Goal: Task Accomplishment & Management: Complete application form

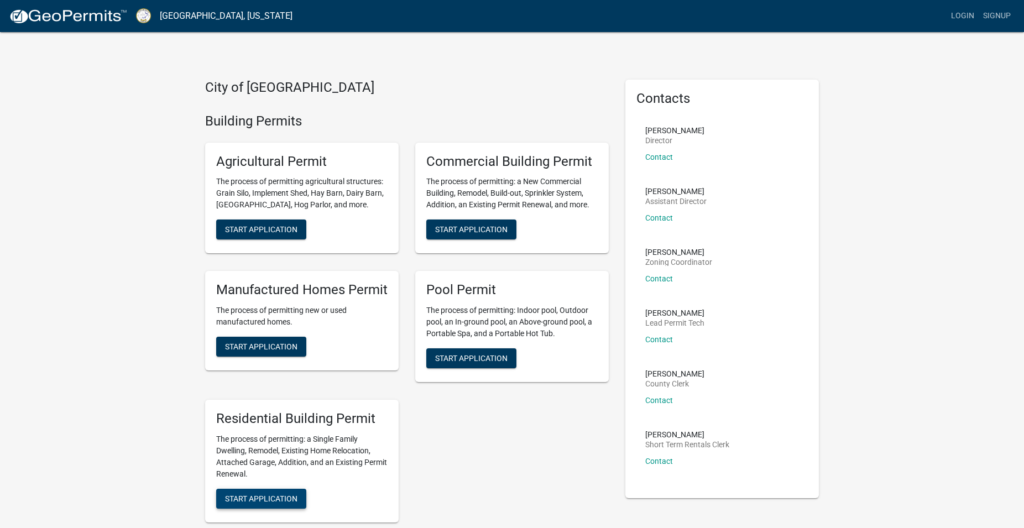
click at [269, 494] on span "Start Application" at bounding box center [261, 498] width 72 height 9
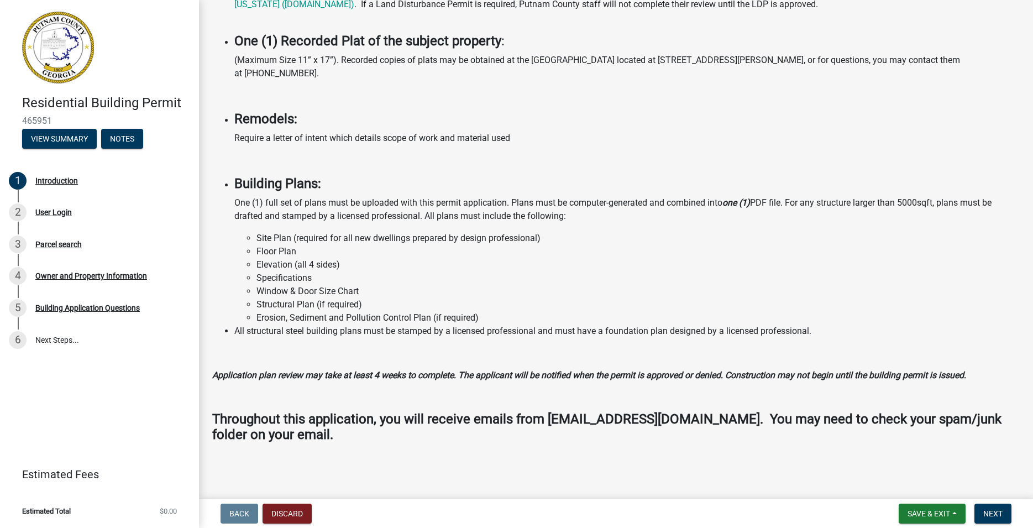
scroll to position [773, 0]
click at [985, 511] on span "Next" at bounding box center [992, 513] width 19 height 9
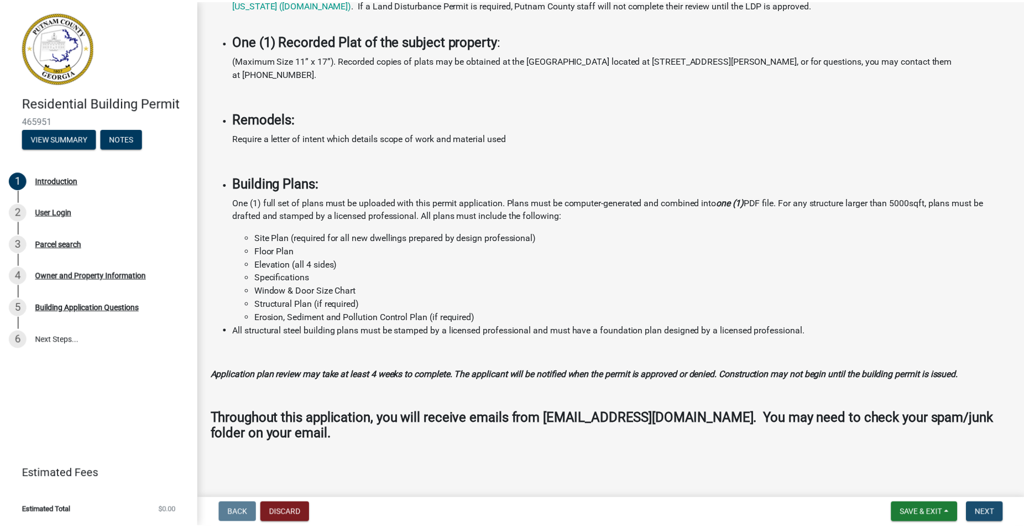
scroll to position [0, 0]
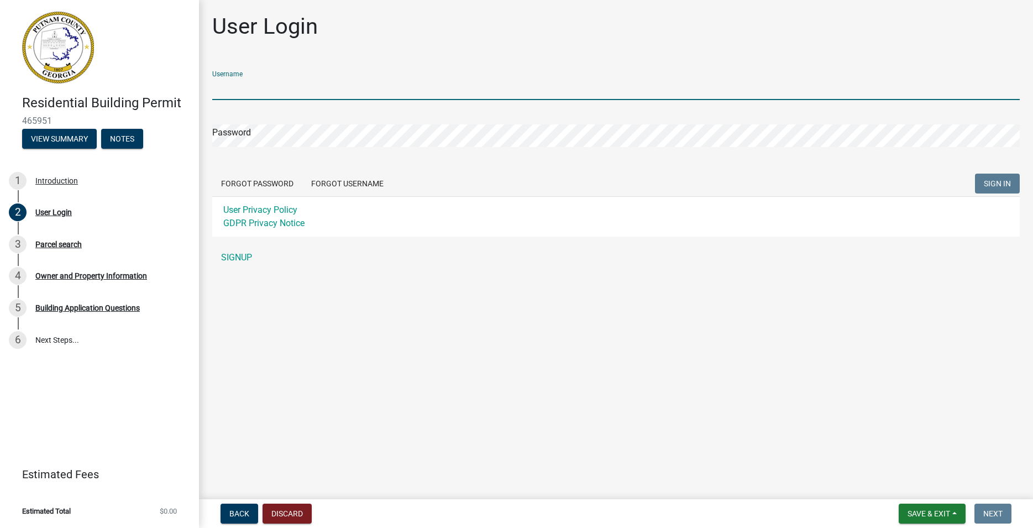
click at [282, 86] on input "Username" at bounding box center [615, 88] width 807 height 23
type input "JERRELLG725"
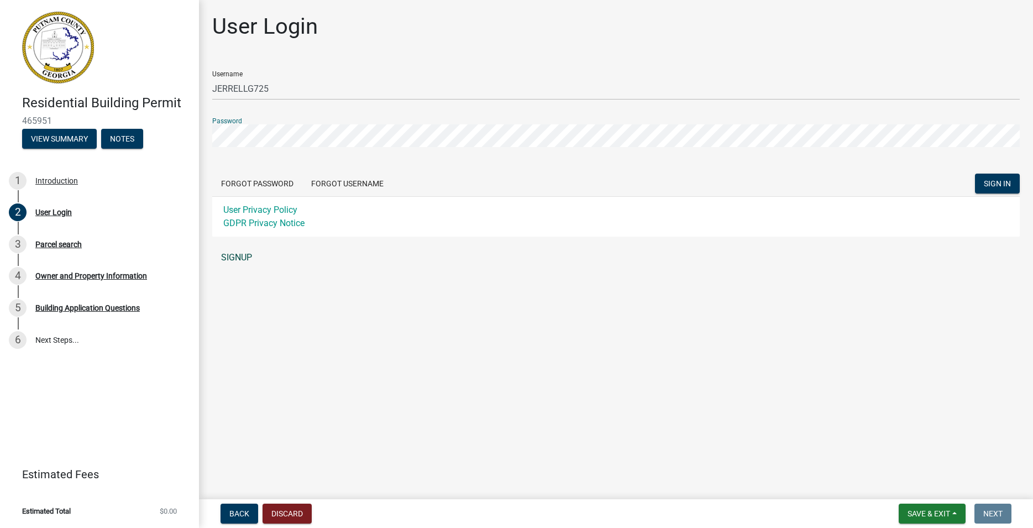
click at [241, 255] on link "SIGNUP" at bounding box center [615, 257] width 807 height 22
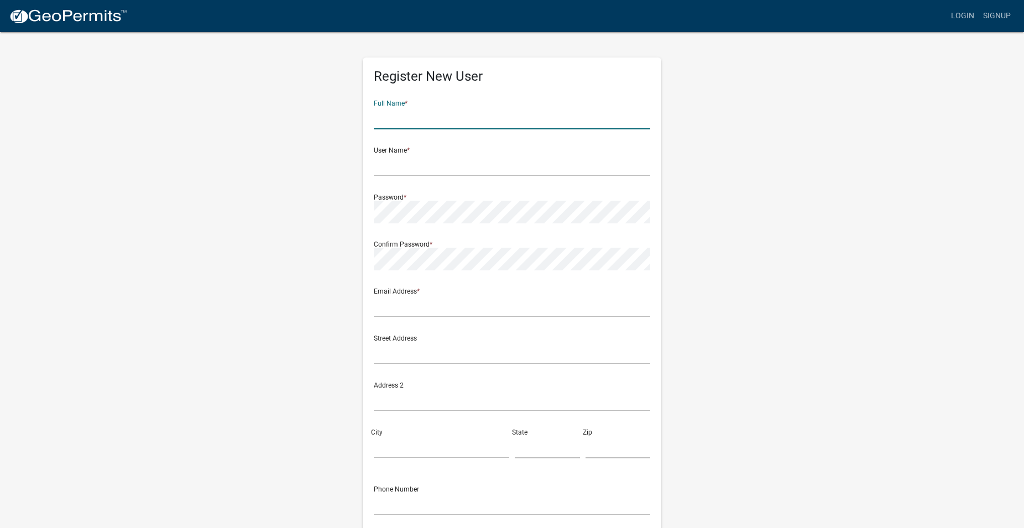
click at [443, 122] on input "text" at bounding box center [512, 118] width 276 height 23
type input "AJC Electrical / [PERSON_NAME]"
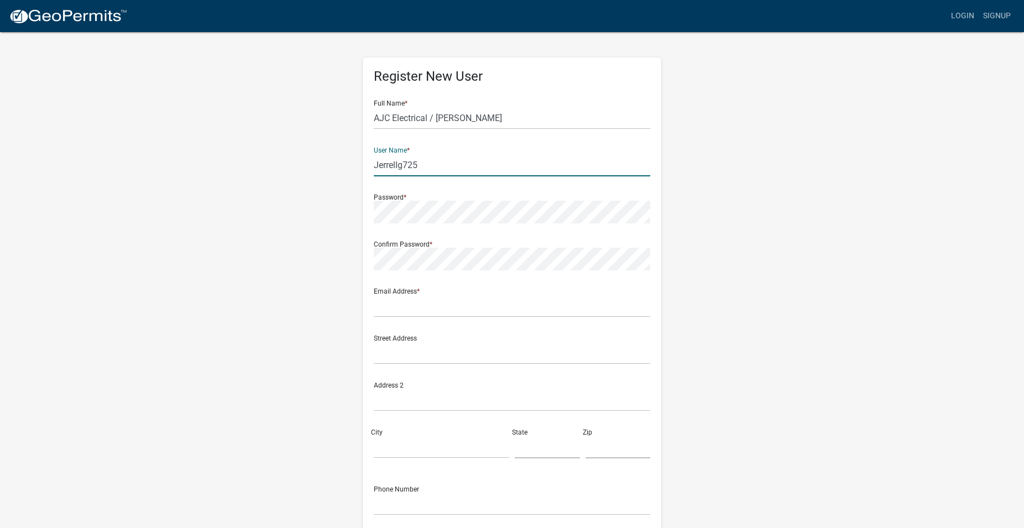
type input "Jerrellg725"
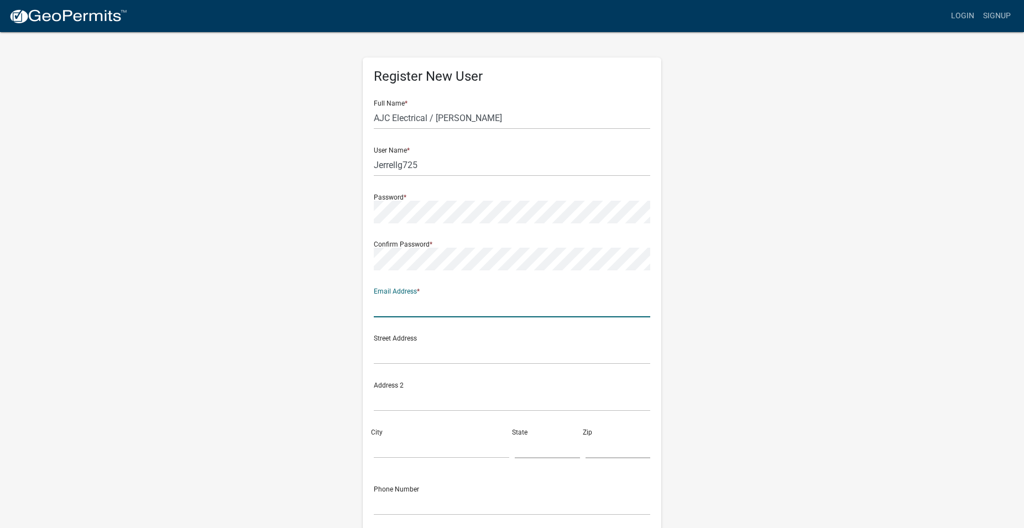
click at [439, 309] on input "text" at bounding box center [512, 306] width 276 height 23
type input "[STREET_ADDRESS]"
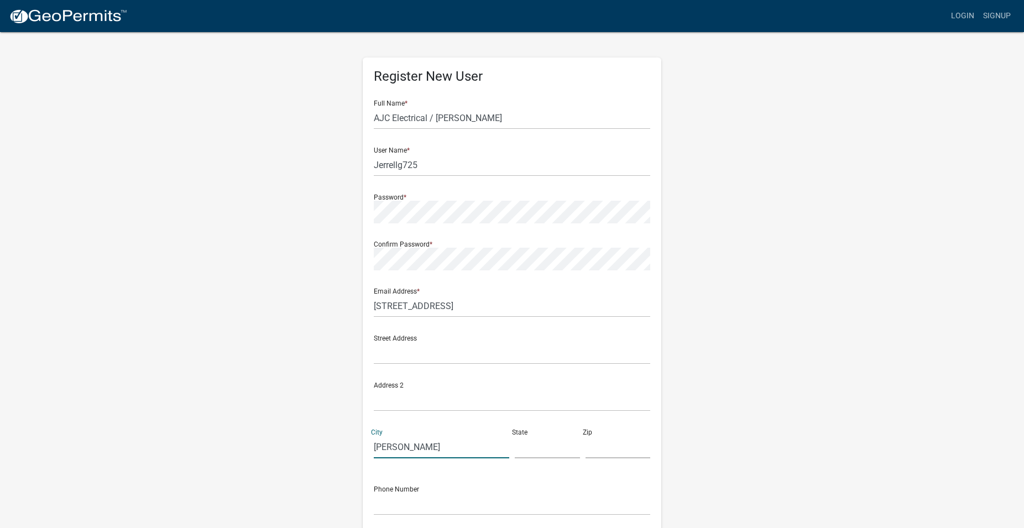
type input "[PERSON_NAME]"
type input "g"
type input "GA"
type input "30252"
type input "6785441595"
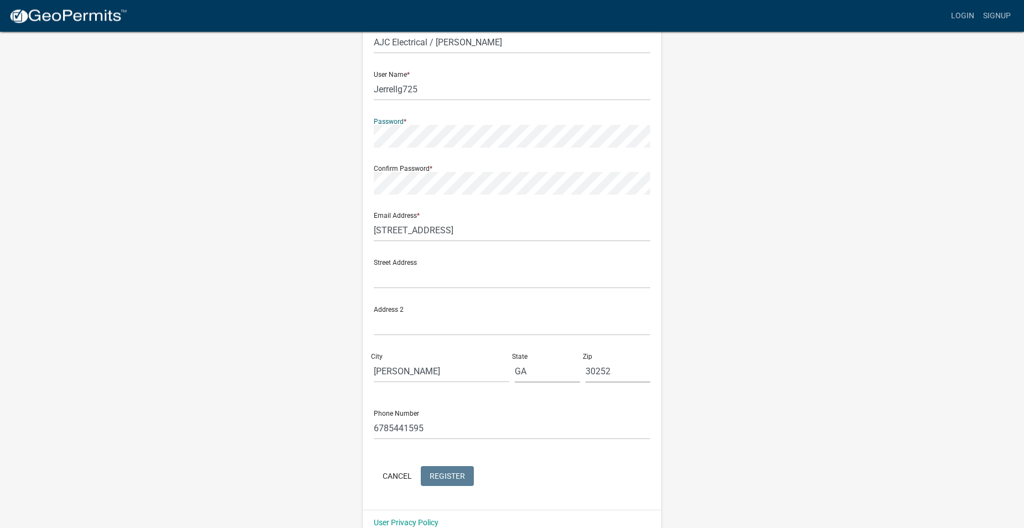
scroll to position [95, 0]
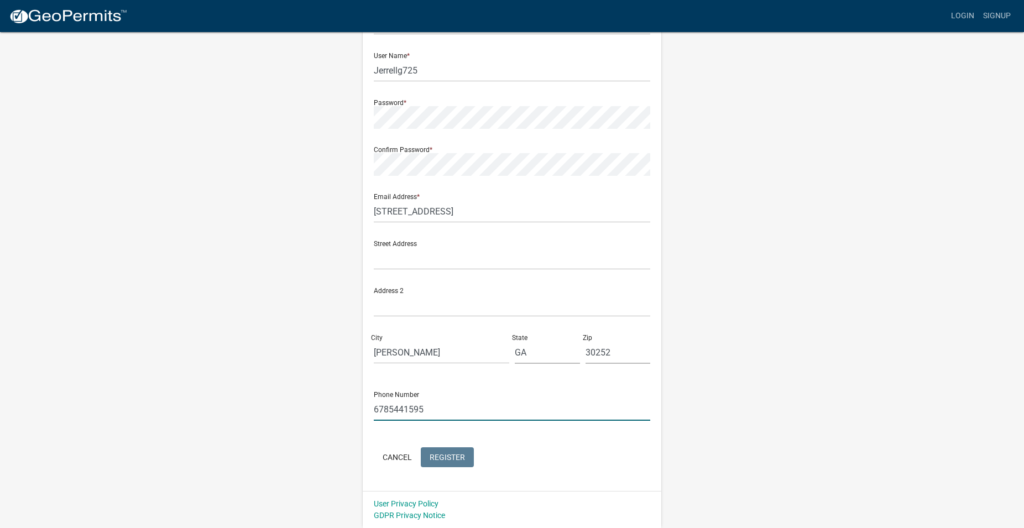
click at [389, 405] on input "6785441595" at bounding box center [512, 409] width 276 height 23
type input "[PHONE_NUMBER]"
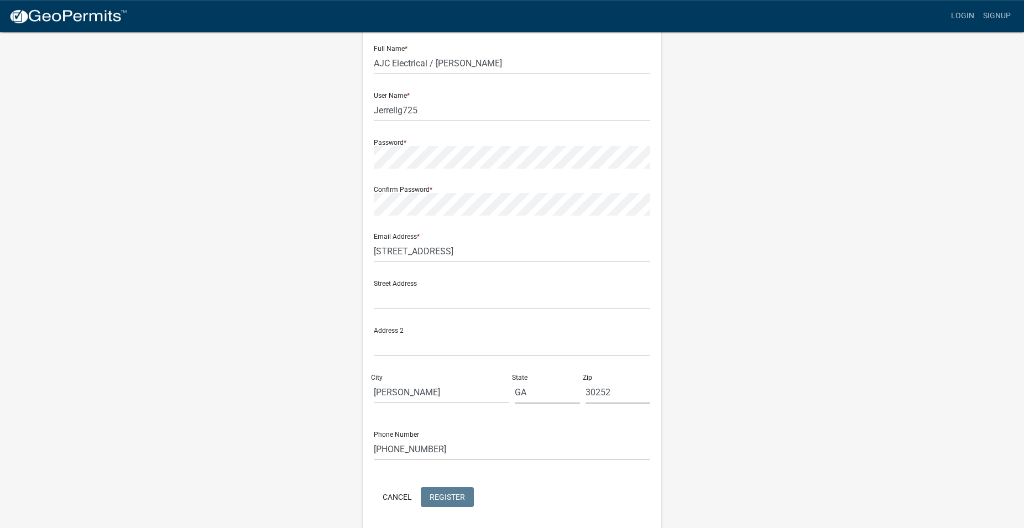
scroll to position [0, 0]
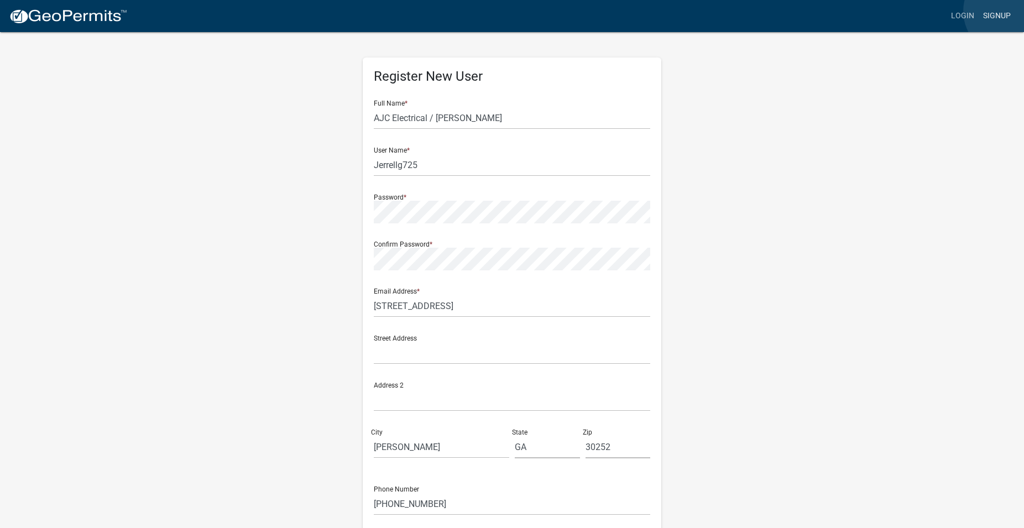
click at [1006, 11] on link "Signup" at bounding box center [996, 16] width 36 height 21
drag, startPoint x: 429, startPoint y: 118, endPoint x: 451, endPoint y: 118, distance: 22.1
click at [451, 118] on input "AJC Electrical / [PERSON_NAME]" at bounding box center [512, 118] width 276 height 23
drag, startPoint x: 434, startPoint y: 117, endPoint x: 306, endPoint y: 101, distance: 129.2
click at [374, 107] on input "AJC Electrical - [PERSON_NAME]" at bounding box center [512, 118] width 276 height 23
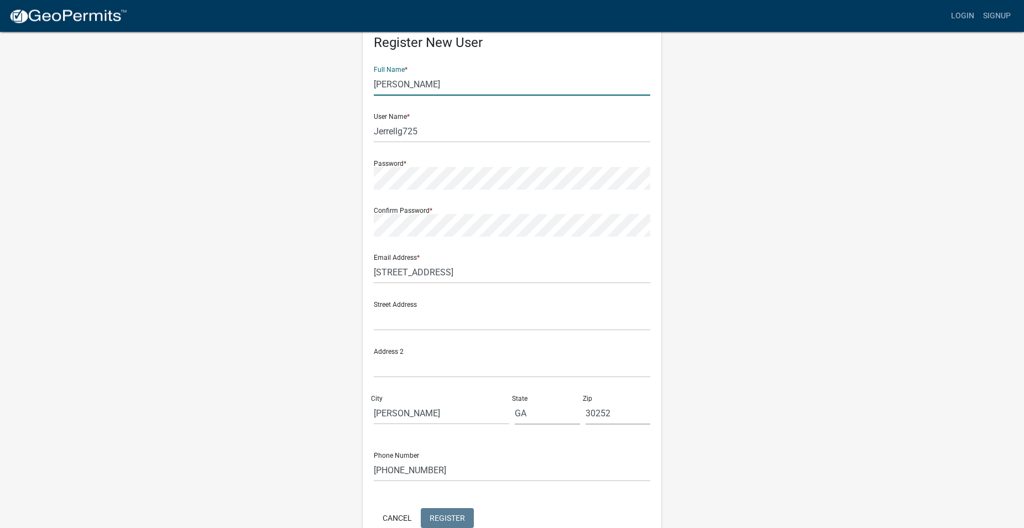
scroll to position [95, 0]
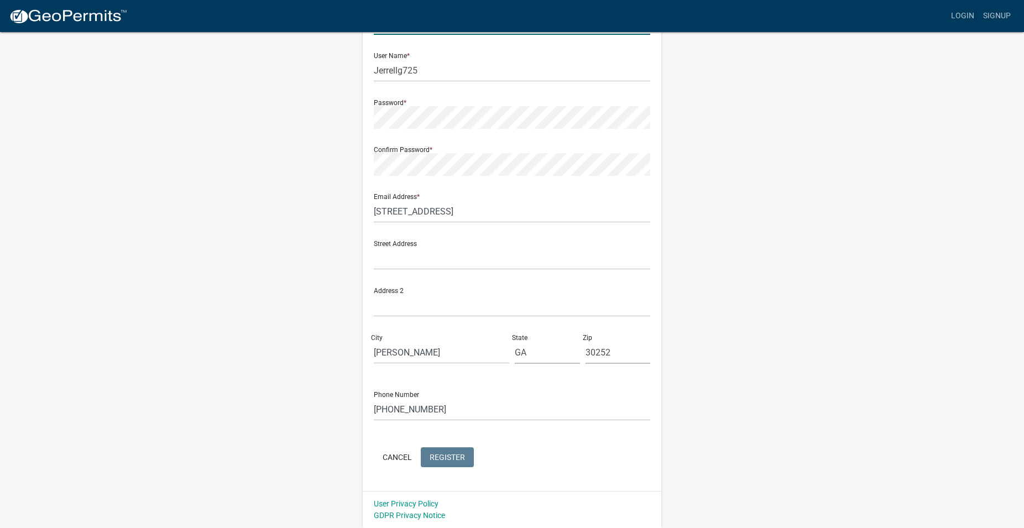
type input "[PERSON_NAME]"
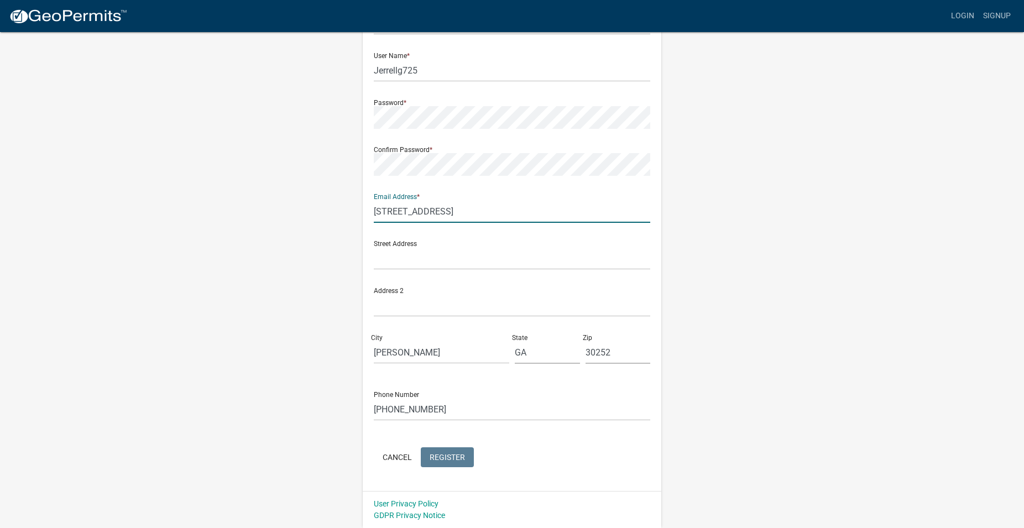
drag, startPoint x: 486, startPoint y: 214, endPoint x: 355, endPoint y: 200, distance: 131.2
click at [374, 200] on input "[STREET_ADDRESS]" at bounding box center [512, 211] width 276 height 23
type input "AJC Electrical"
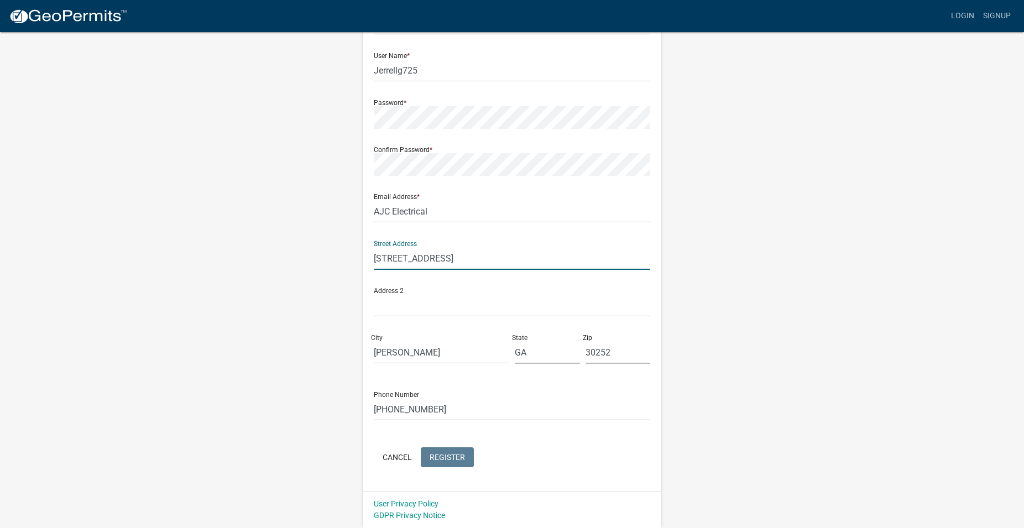
type input "[STREET_ADDRESS]"
click at [713, 255] on div "Register New User Full Name * [PERSON_NAME] User Name * Jerrellg725 Password * …" at bounding box center [512, 231] width 630 height 591
click at [71, 14] on img at bounding box center [68, 16] width 118 height 17
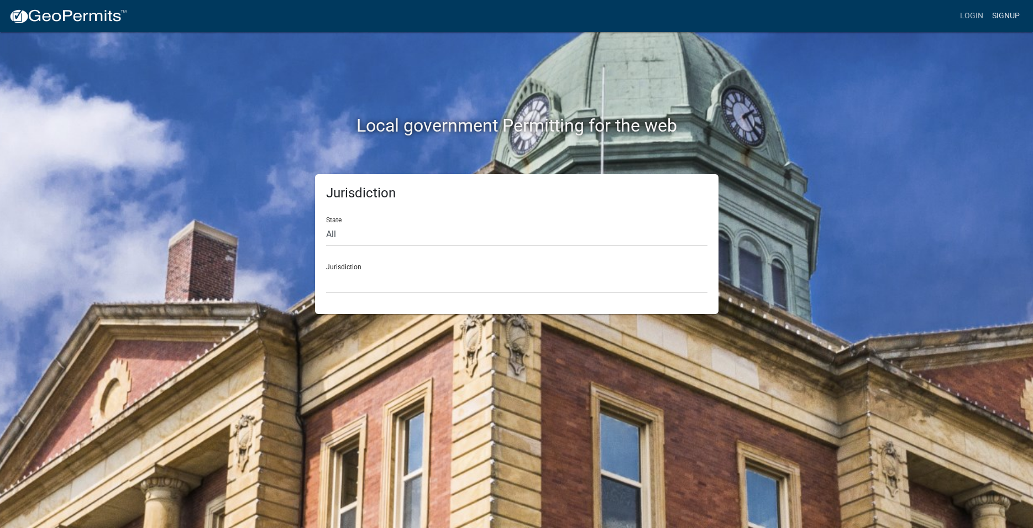
click at [1001, 14] on link "Signup" at bounding box center [1006, 16] width 36 height 21
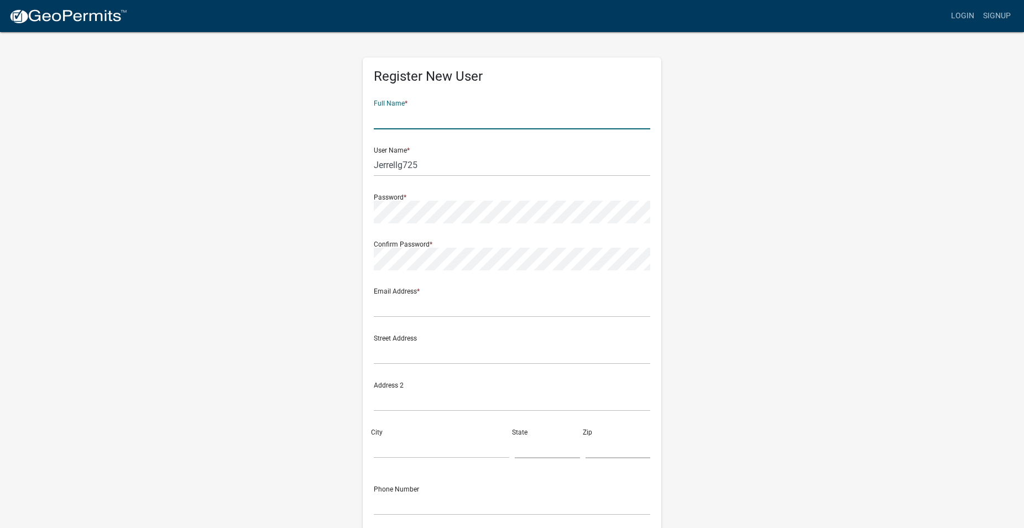
click at [391, 113] on input "text" at bounding box center [512, 118] width 276 height 23
type input "[PERSON_NAME]"
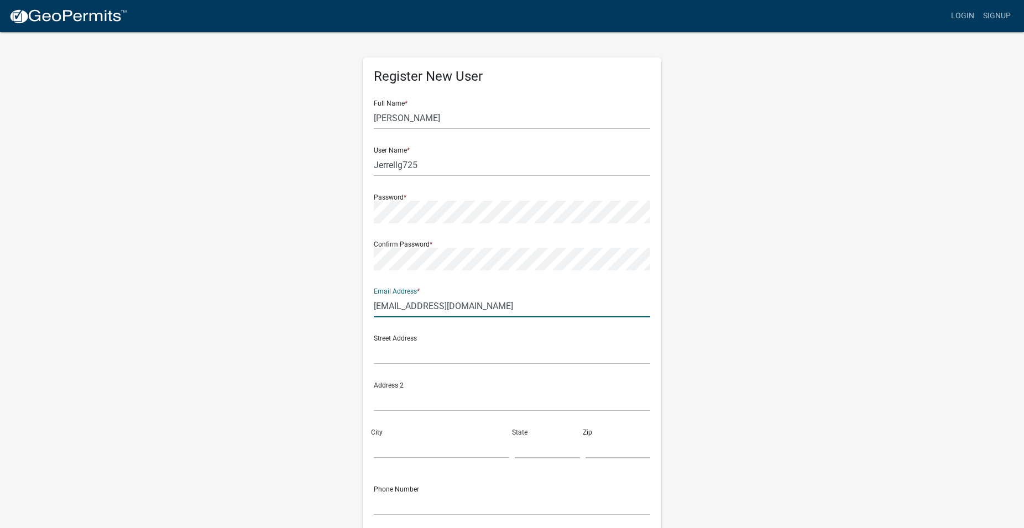
type input "[EMAIL_ADDRESS][DOMAIN_NAME]"
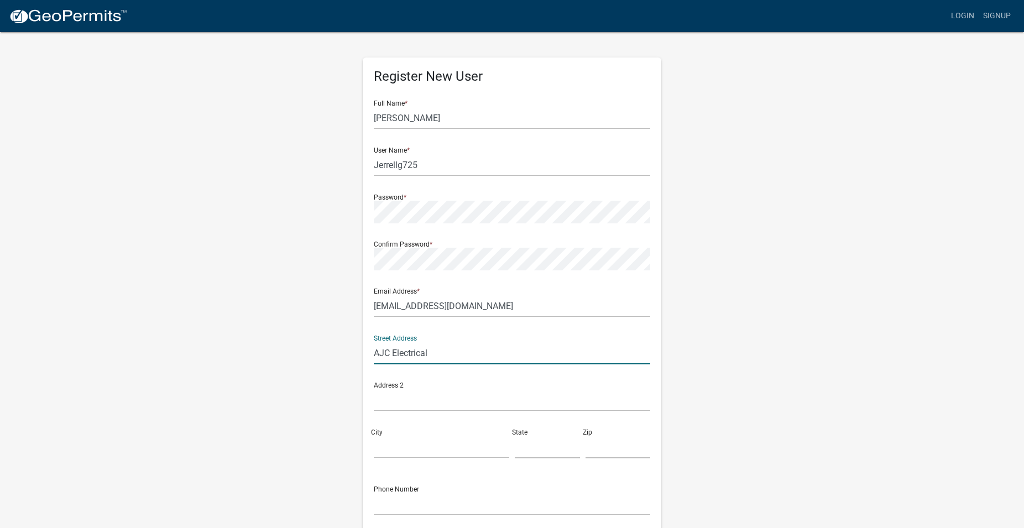
type input "AJC Electrical"
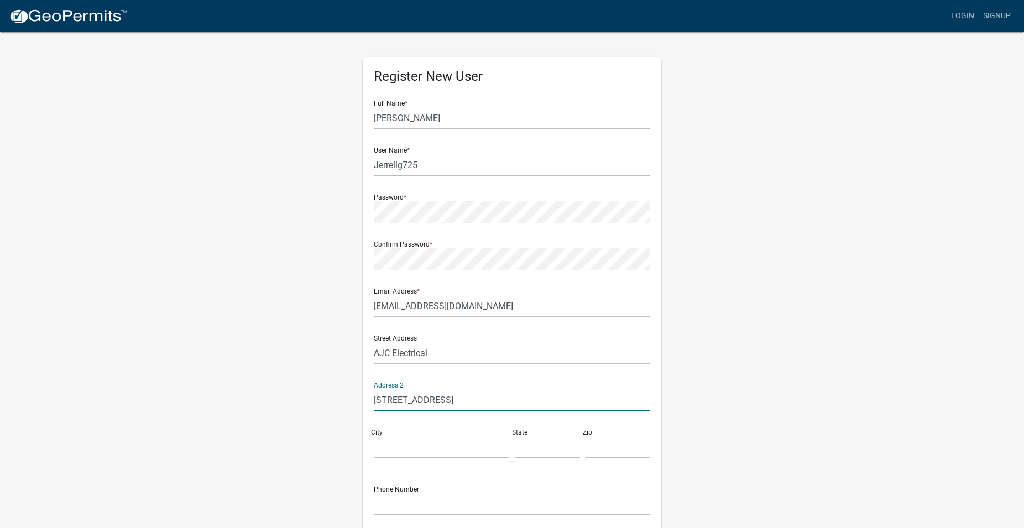
type input "[STREET_ADDRESS]"
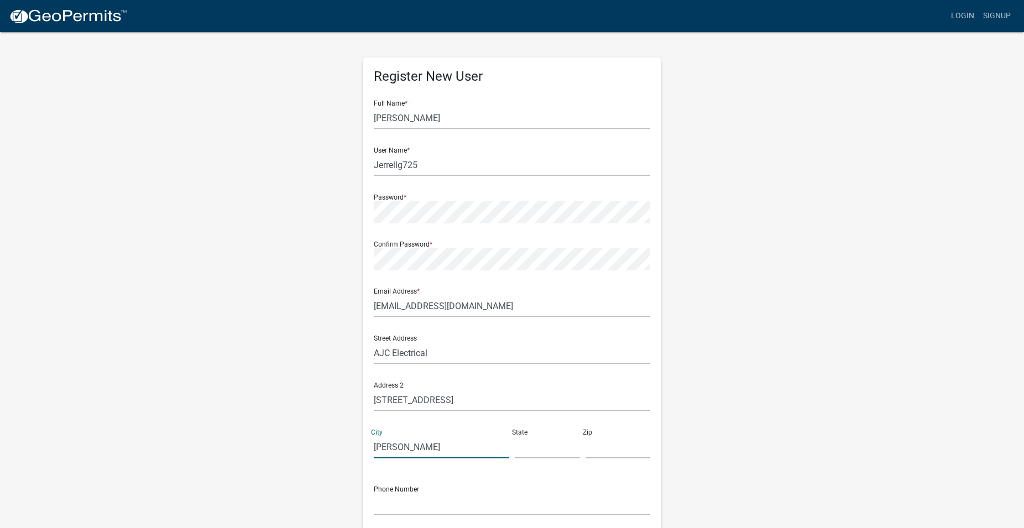
type input "[PERSON_NAME]"
type input "GA"
type input "30252"
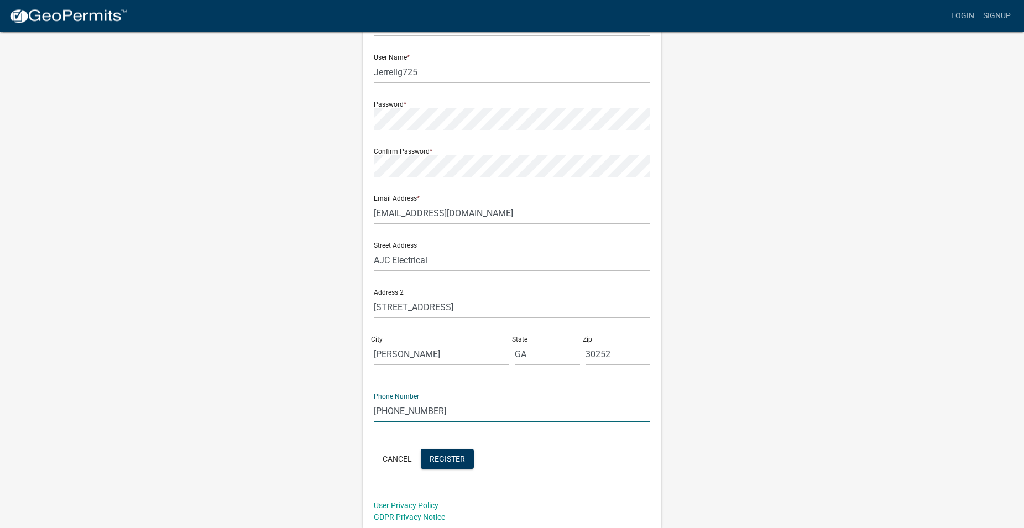
scroll to position [95, 0]
type input "[PHONE_NUMBER]"
click at [456, 452] on button "Register" at bounding box center [447, 457] width 53 height 20
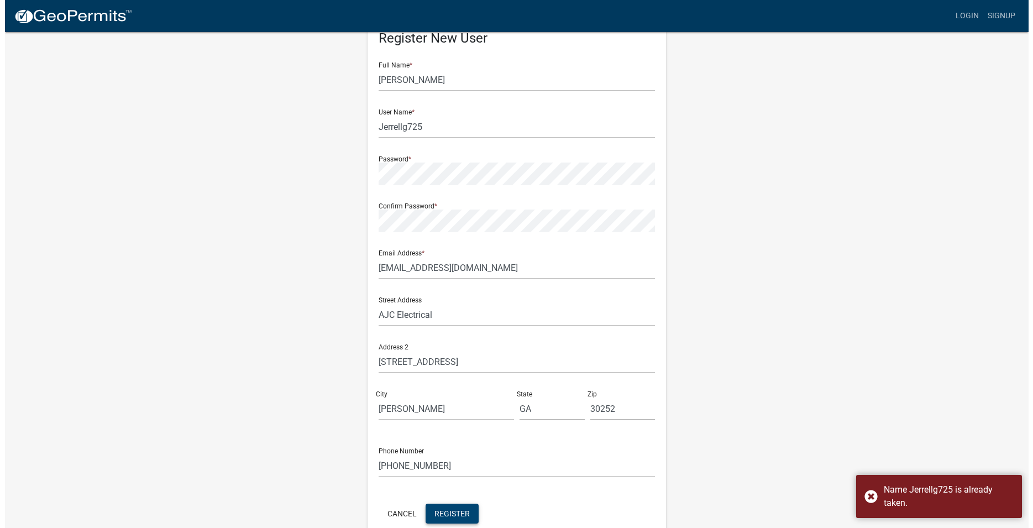
scroll to position [0, 0]
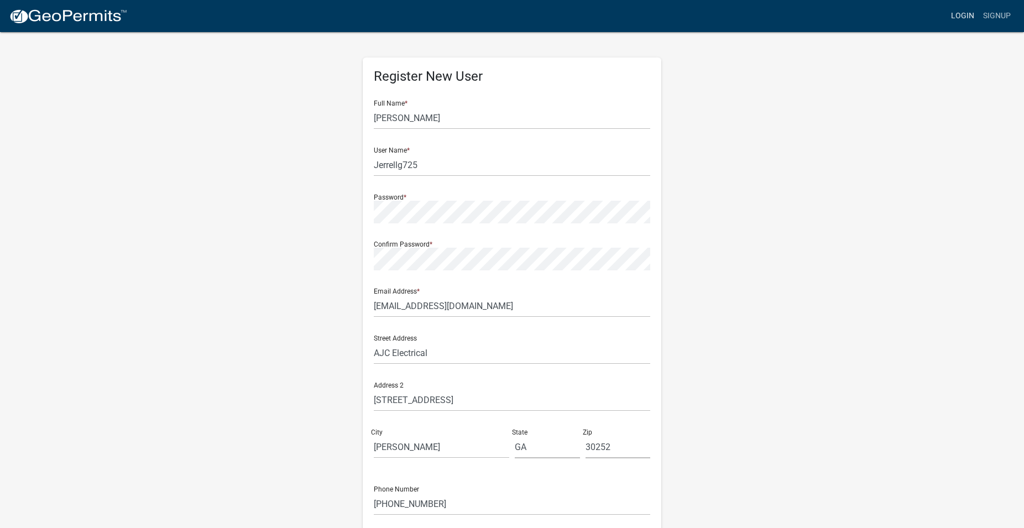
click at [964, 18] on link "Login" at bounding box center [962, 16] width 32 height 21
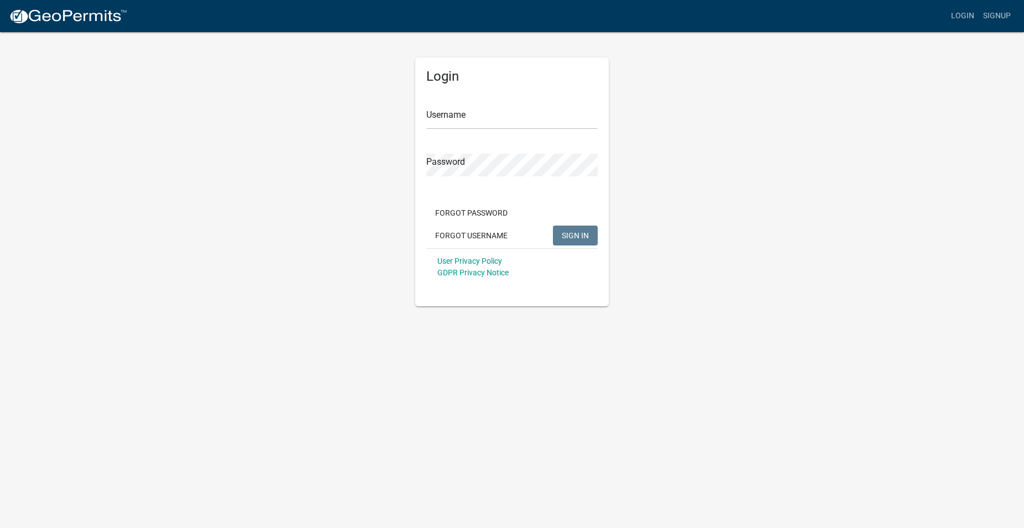
type input "Jerrellg725"
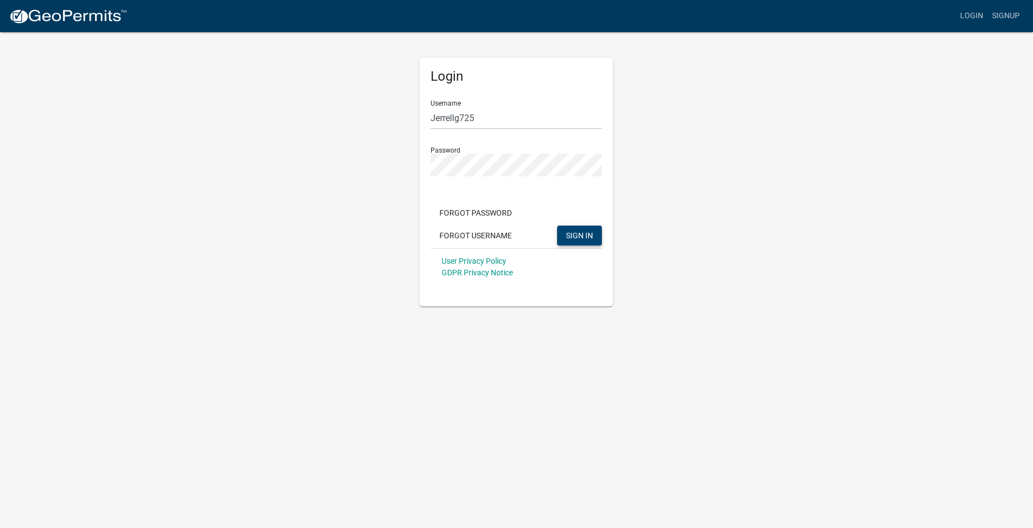
click at [584, 235] on span "SIGN IN" at bounding box center [579, 234] width 27 height 9
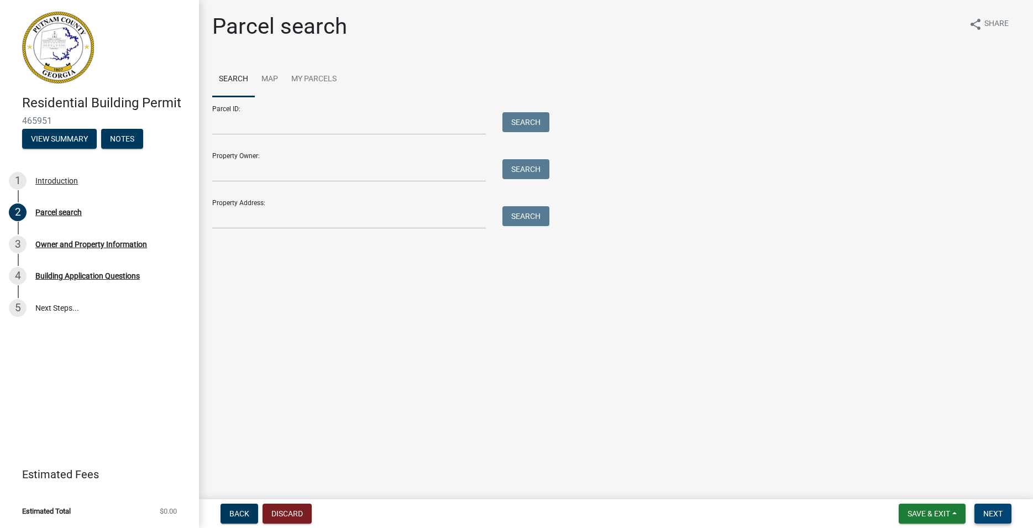
click at [990, 513] on span "Next" at bounding box center [992, 513] width 19 height 9
click at [324, 222] on input "Property Address:" at bounding box center [349, 217] width 274 height 23
click at [325, 219] on input "Property Address:" at bounding box center [349, 217] width 274 height 23
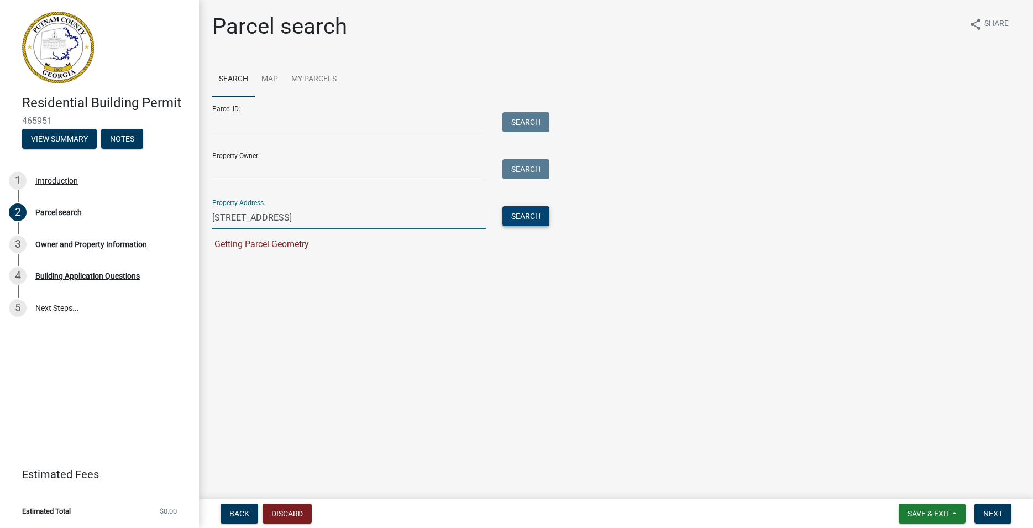
type input "122 poplar street"
click at [529, 218] on button "Search" at bounding box center [525, 216] width 47 height 20
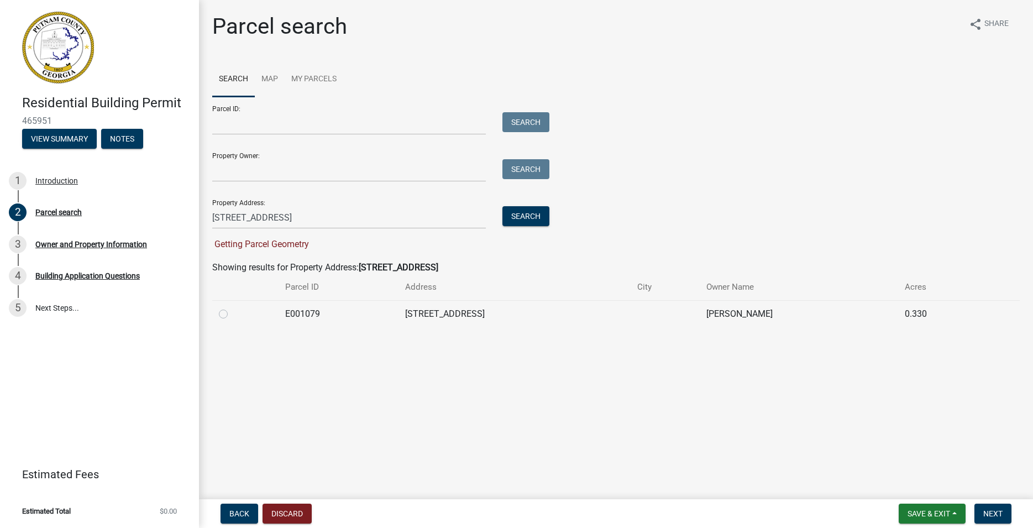
click at [232, 307] on label at bounding box center [232, 307] width 0 height 0
click at [232, 314] on input "radio" at bounding box center [235, 310] width 7 height 7
radio input "true"
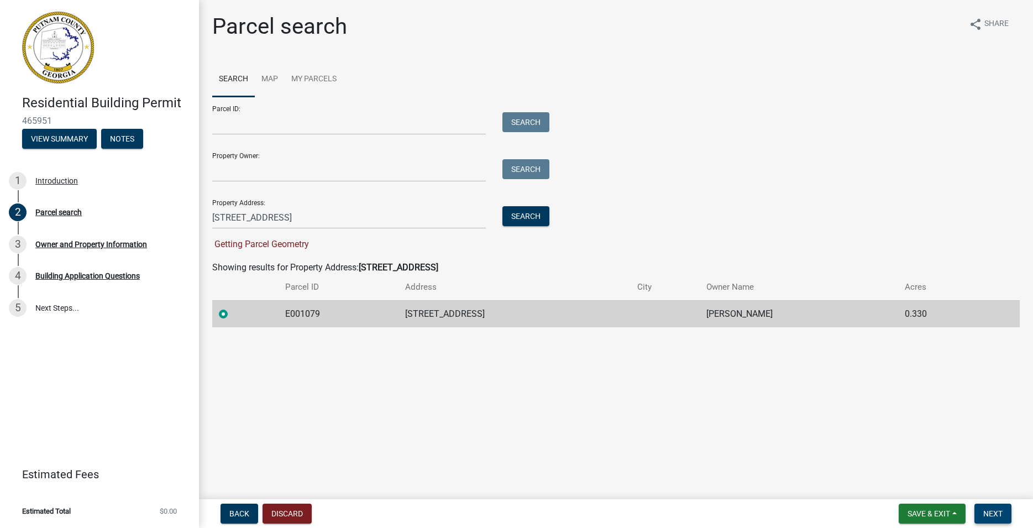
click at [991, 511] on span "Next" at bounding box center [992, 513] width 19 height 9
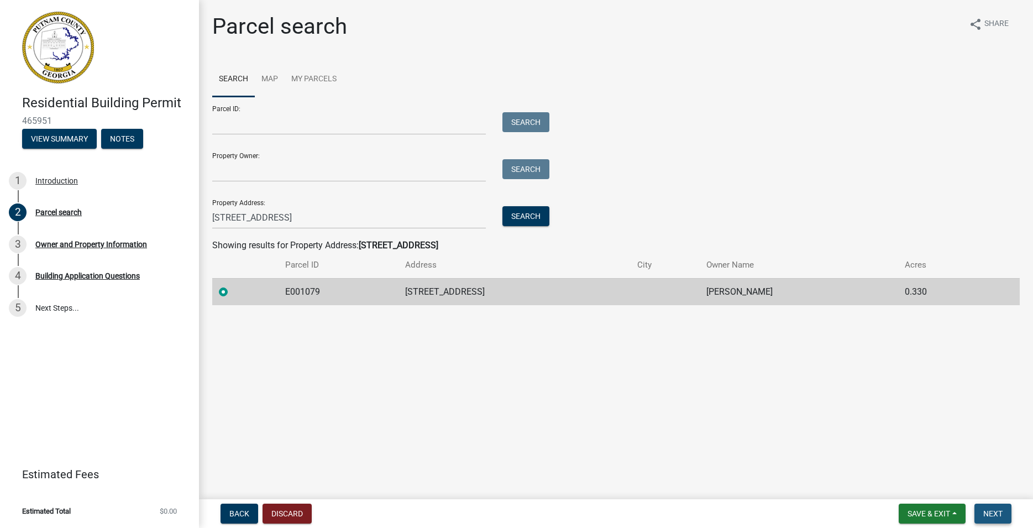
click at [998, 517] on span "Next" at bounding box center [992, 513] width 19 height 9
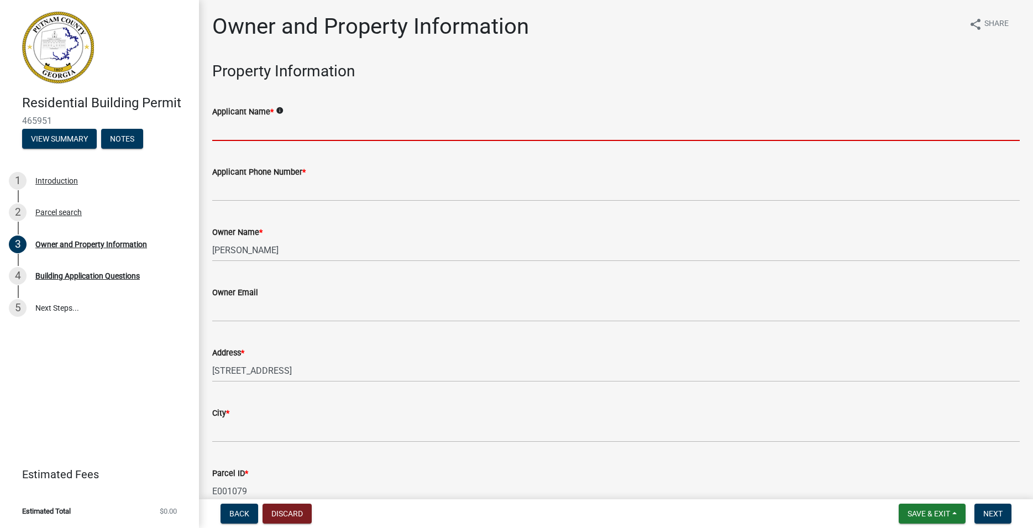
click at [259, 132] on input "Applicant Name *" at bounding box center [615, 129] width 807 height 23
click at [284, 110] on icon "info" at bounding box center [280, 111] width 8 height 8
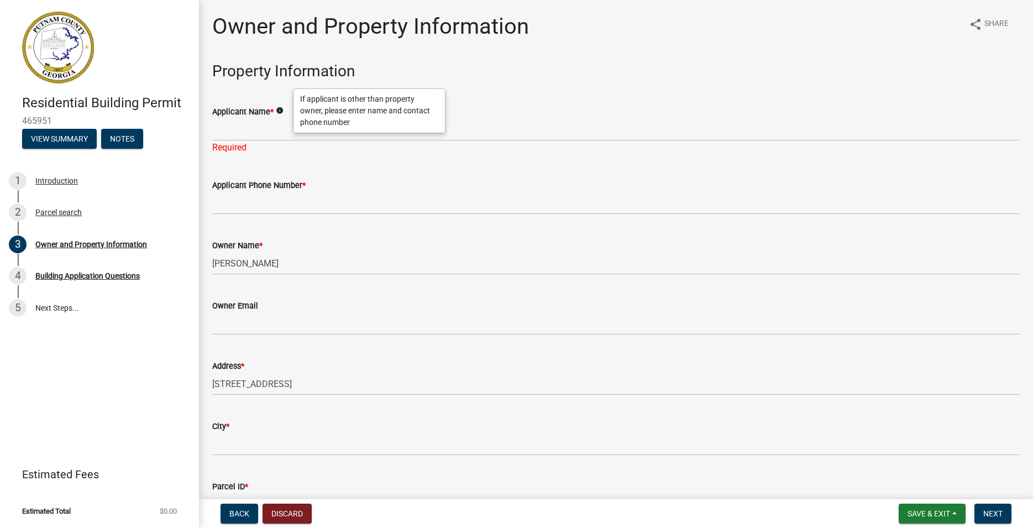
click at [284, 110] on icon "info" at bounding box center [280, 111] width 8 height 8
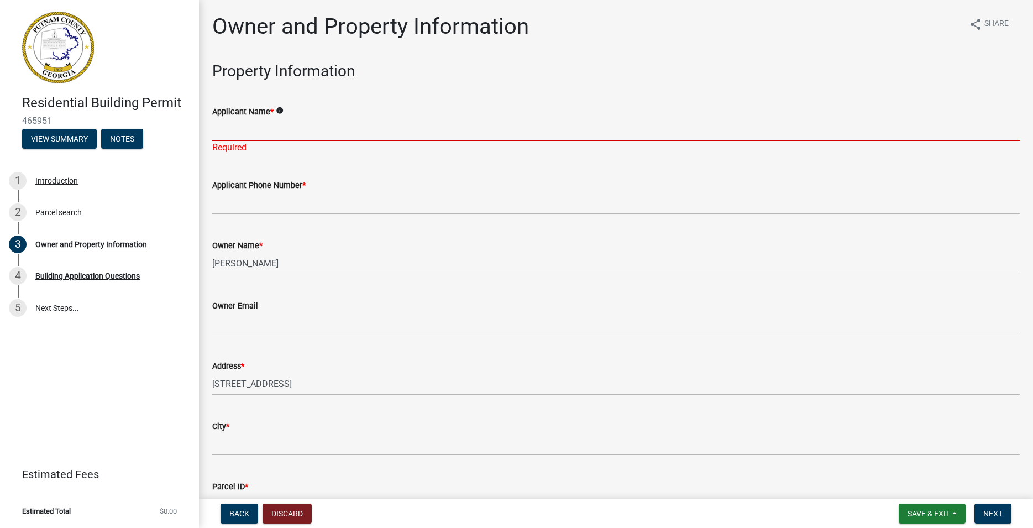
click at [238, 135] on input "Applicant Name *" at bounding box center [615, 129] width 807 height 23
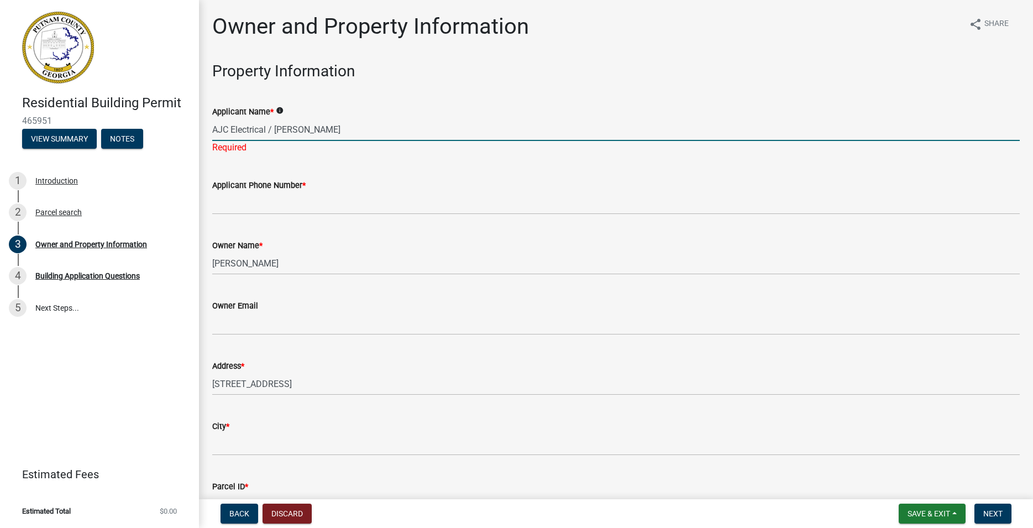
type input "AJC Electrical / [PERSON_NAME]"
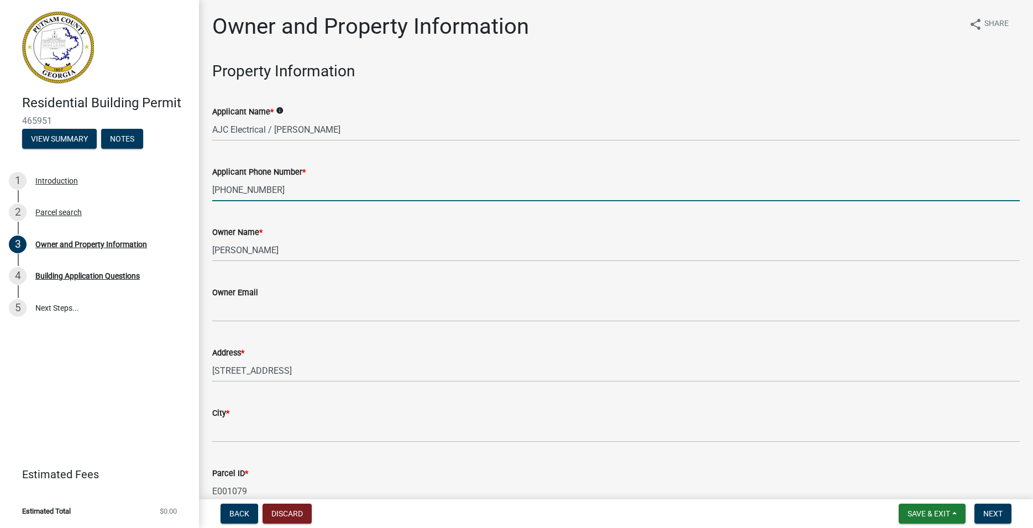
type input "[PHONE_NUMBER]"
click at [372, 386] on wm-data-entity-input "Address * 122 POPLAR ST" at bounding box center [615, 360] width 807 height 60
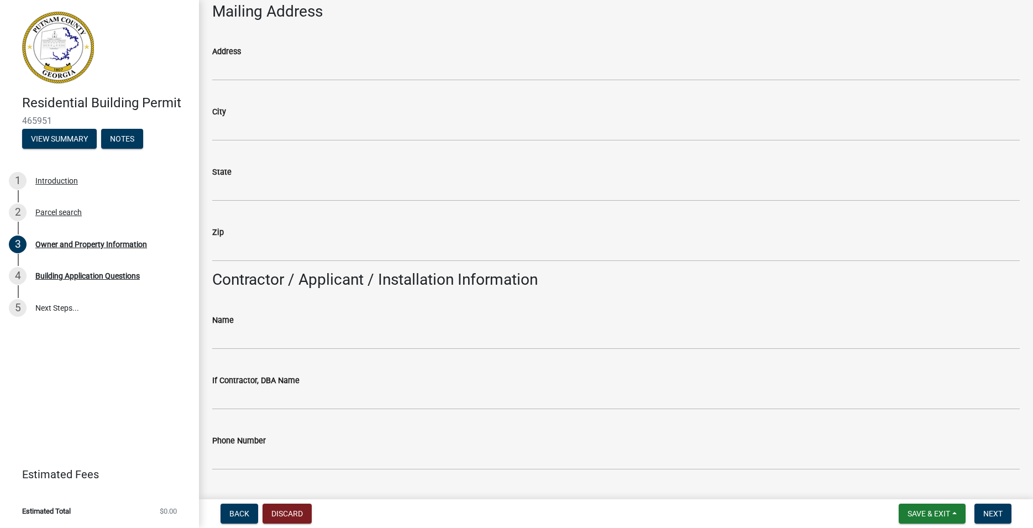
scroll to position [630, 0]
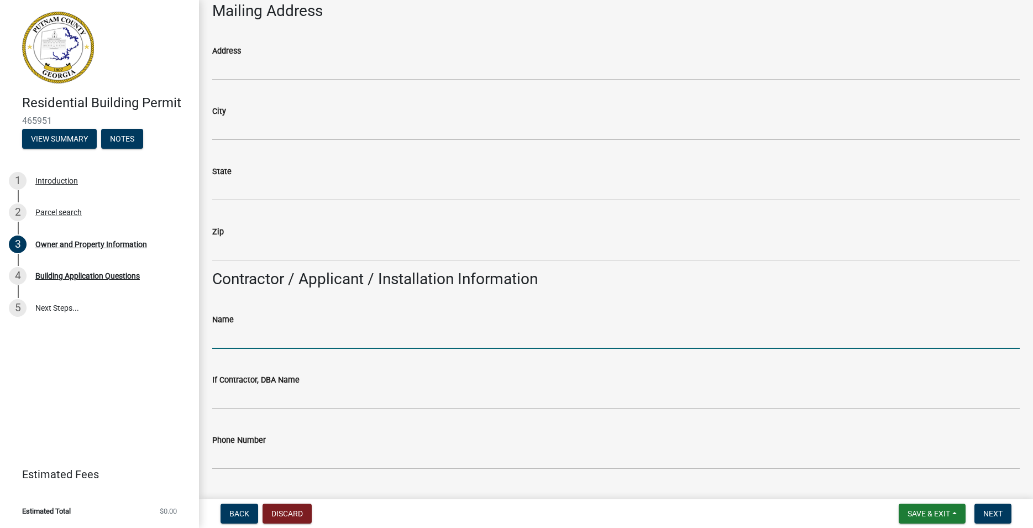
click at [245, 340] on input "Name" at bounding box center [615, 337] width 807 height 23
type input "A"
type input "[PERSON_NAME]"
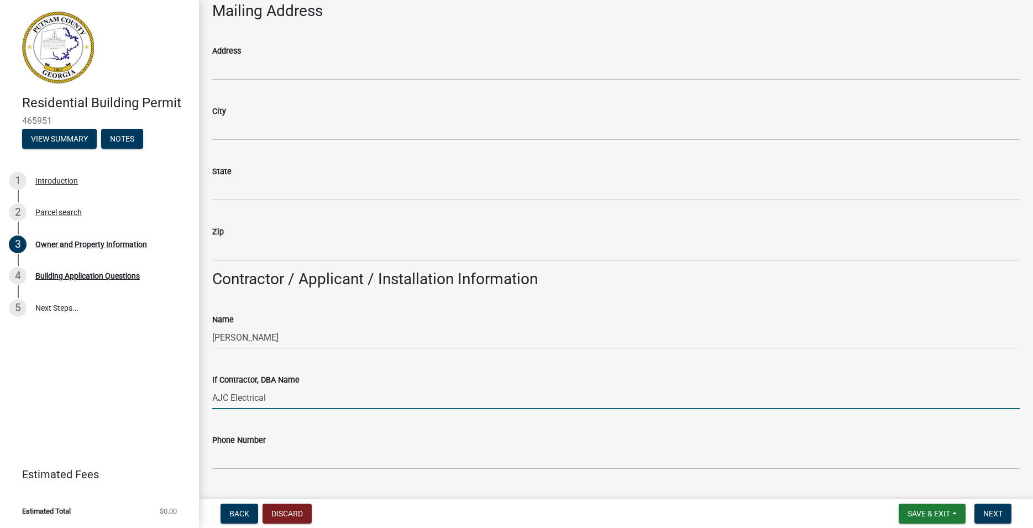
type input "AJC Electrical"
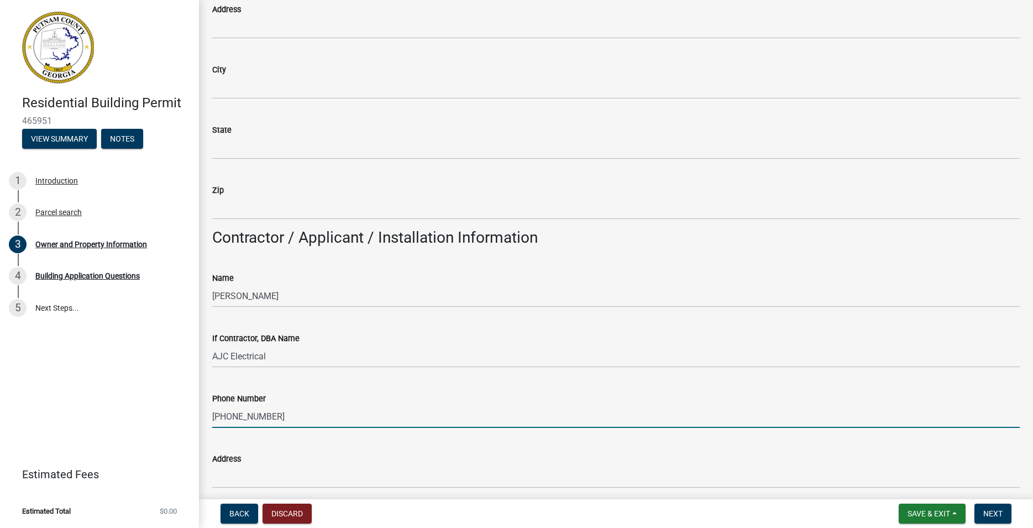
scroll to position [882, 0]
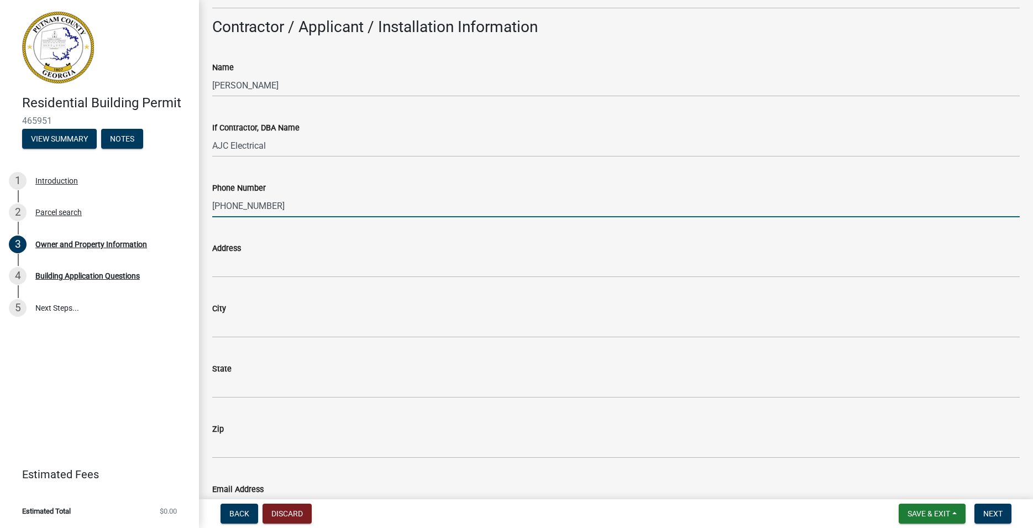
type input "[PHONE_NUMBER]"
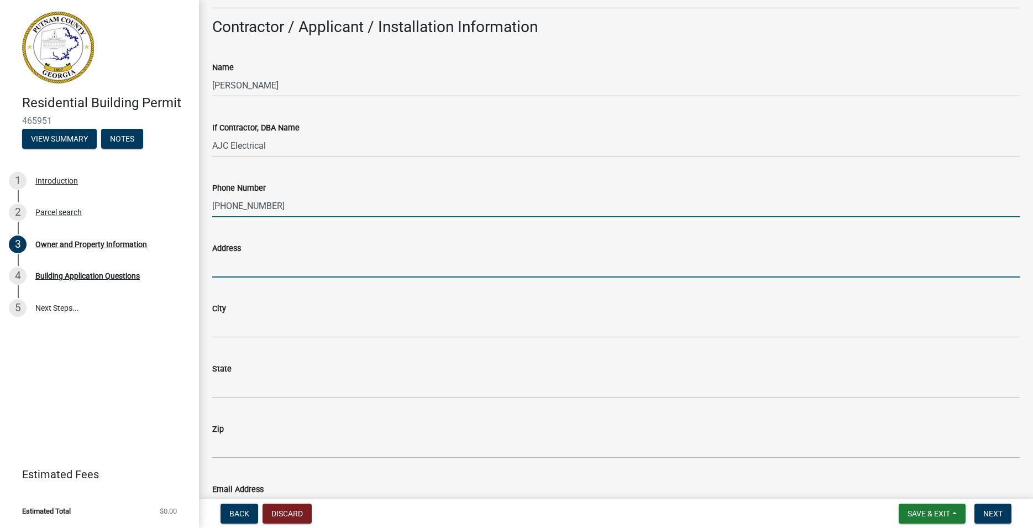
click at [251, 267] on input "Address" at bounding box center [615, 266] width 807 height 23
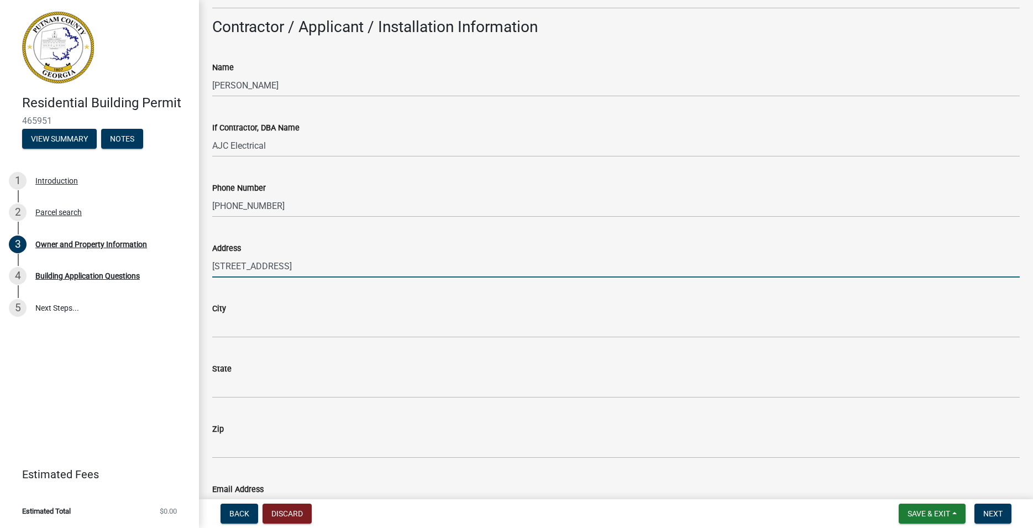
type input "[STREET_ADDRESS]"
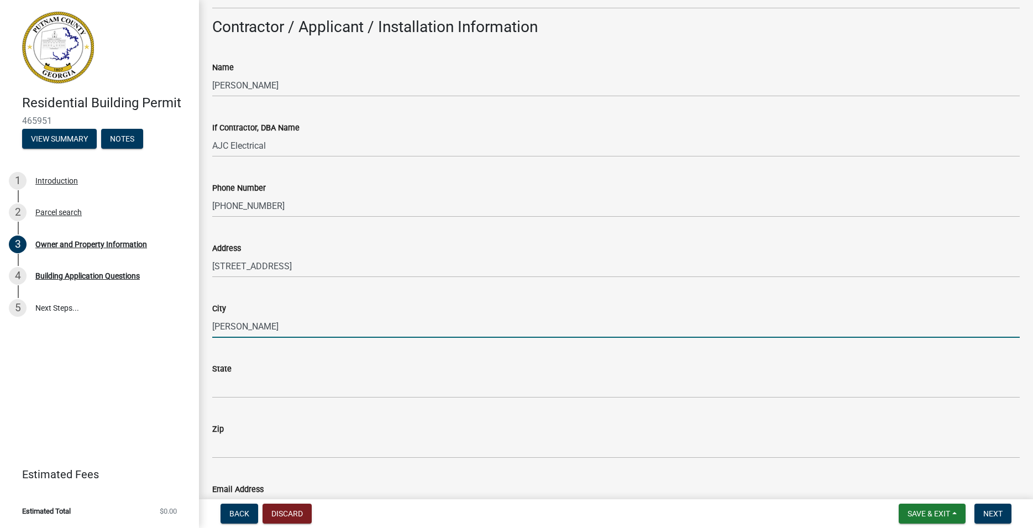
type input "[PERSON_NAME]"
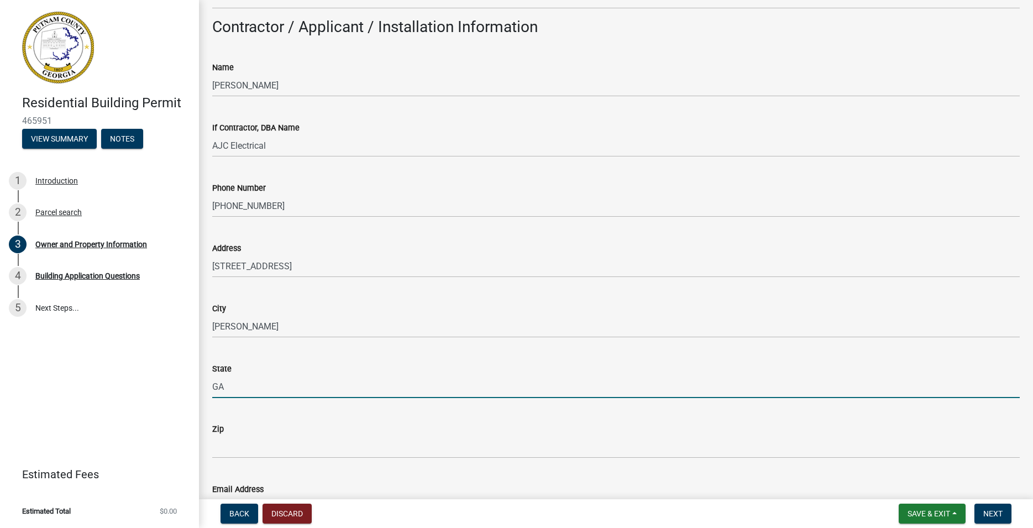
type input "GA"
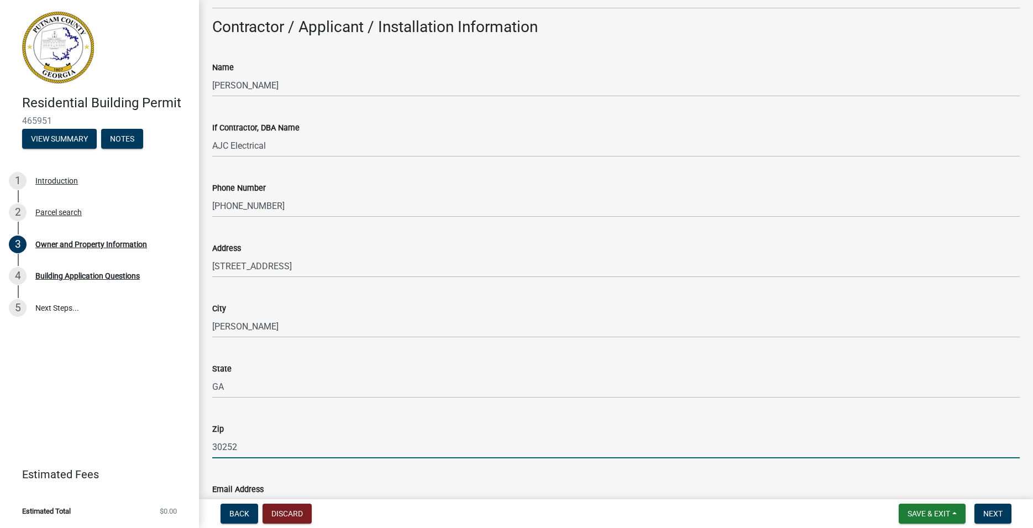
type input "30252"
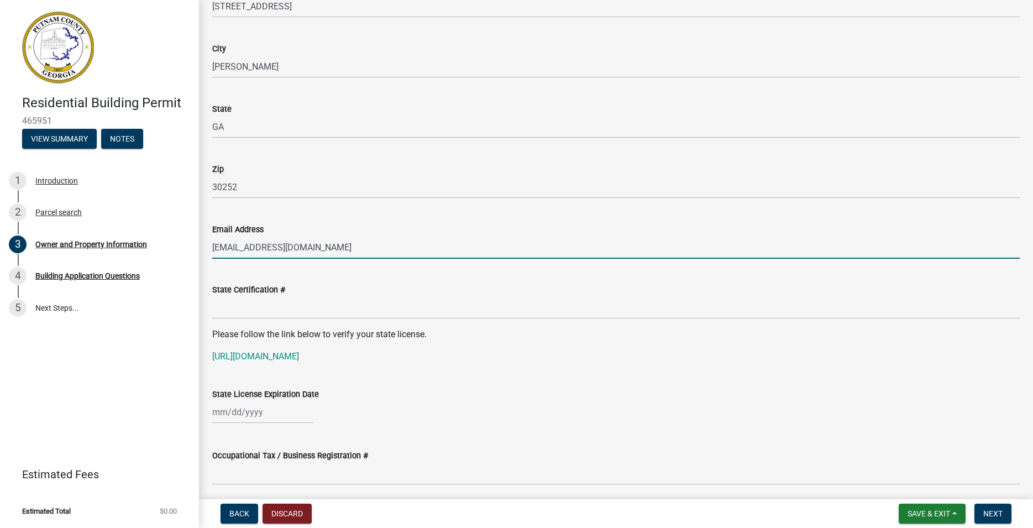
type input "[EMAIL_ADDRESS][DOMAIN_NAME]"
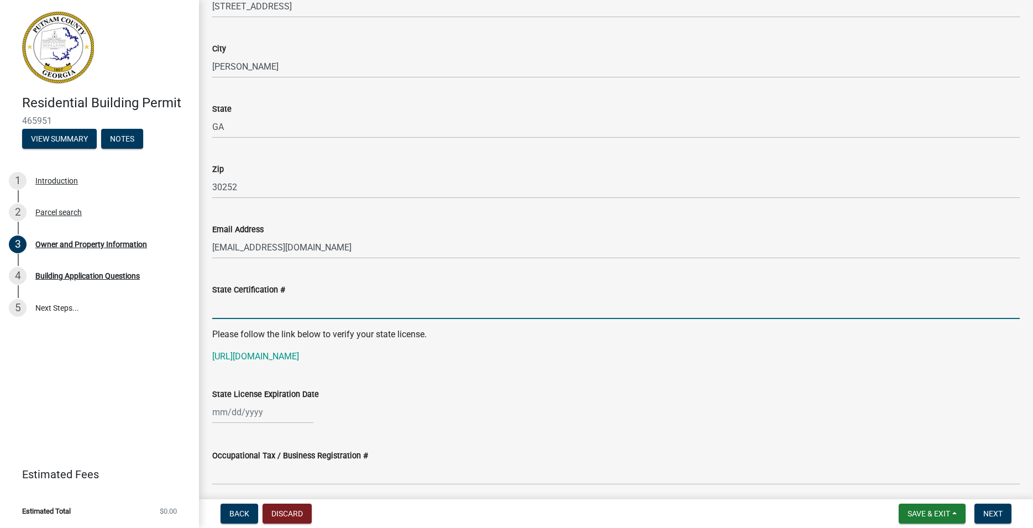
click at [248, 307] on input "State Certification #" at bounding box center [615, 307] width 807 height 23
click at [232, 309] on input "State Certification #" at bounding box center [615, 307] width 807 height 23
type input "EN212623"
click at [291, 355] on link "https://verify.sos.ga.gov/verification/" at bounding box center [255, 356] width 87 height 11
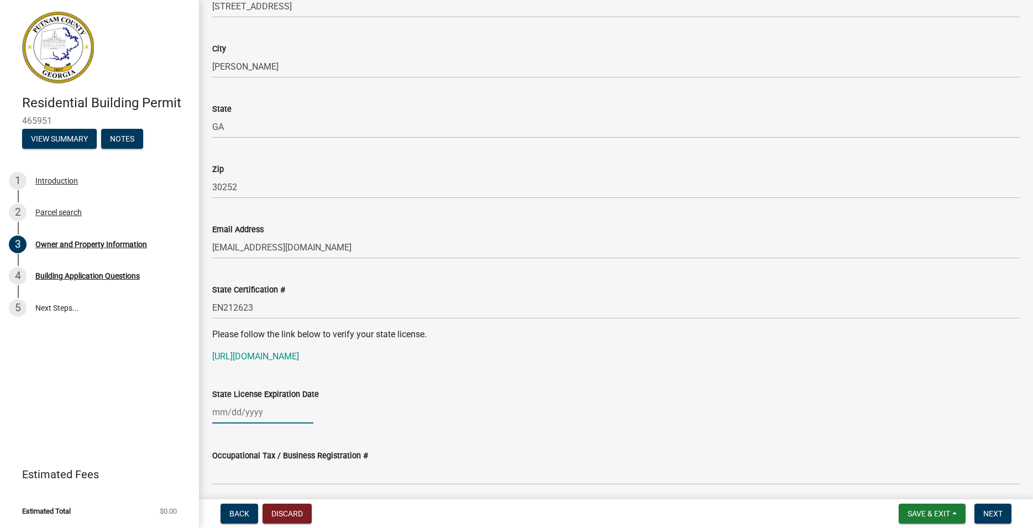
click at [258, 412] on input "State License Expiration Date" at bounding box center [262, 412] width 101 height 23
select select "8"
select select "2025"
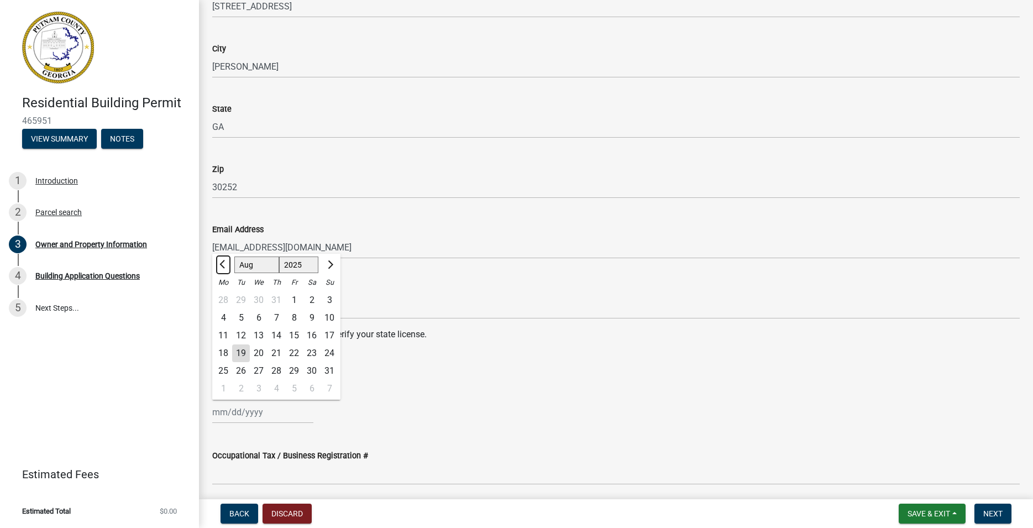
click at [224, 266] on span "Previous month" at bounding box center [223, 264] width 8 height 8
click at [330, 266] on span "Next month" at bounding box center [329, 264] width 8 height 8
click at [222, 263] on span "Previous month" at bounding box center [223, 264] width 8 height 8
select select "6"
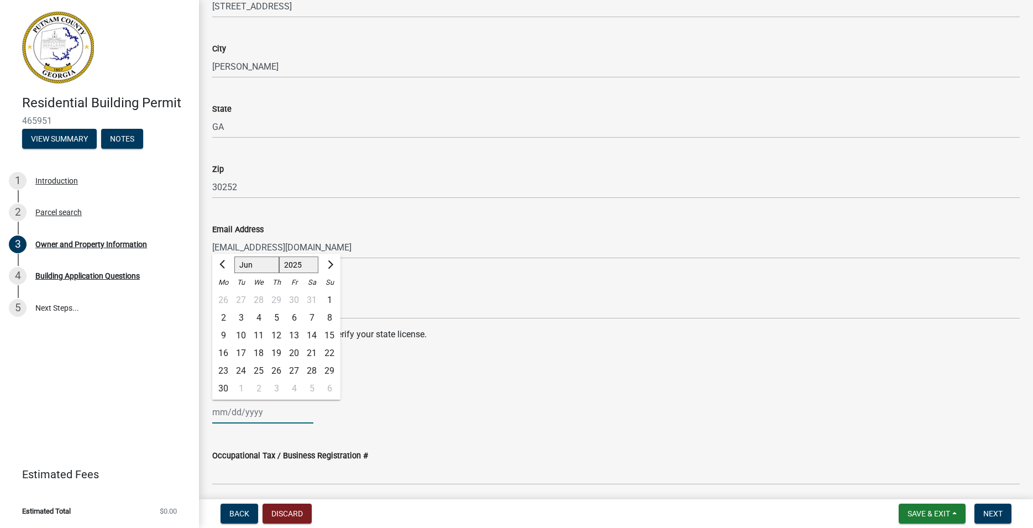
select select "2026"
click option "2026" at bounding box center [0, 0] width 0 height 0
click at [243, 369] on div "30" at bounding box center [241, 371] width 18 height 18
type input "06/30/2026"
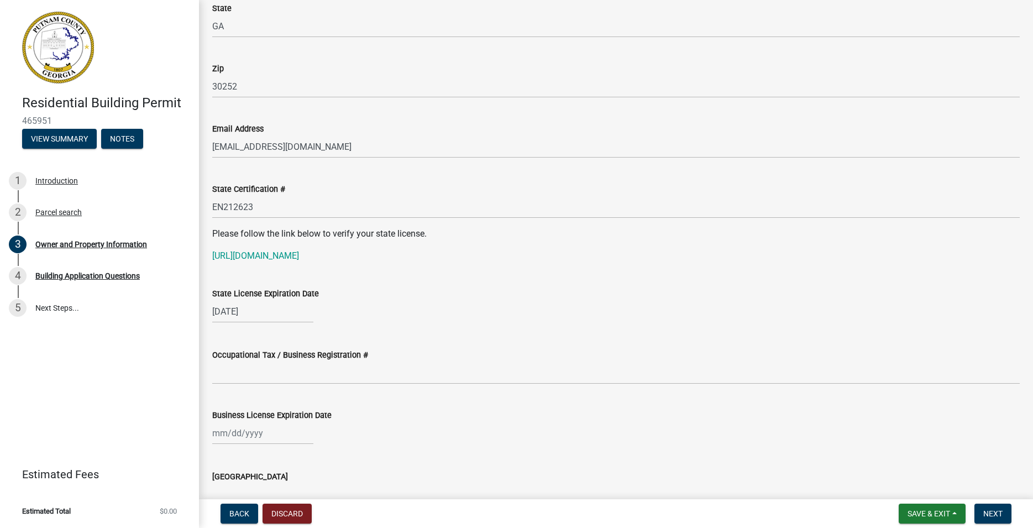
scroll to position [1268, 0]
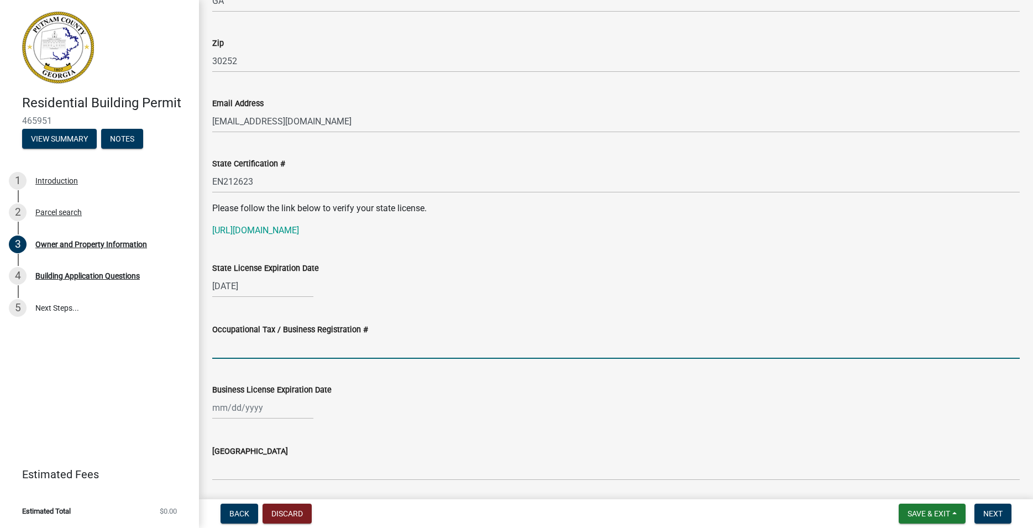
click at [255, 348] on input "Occupational Tax / Business Registration #" at bounding box center [615, 347] width 807 height 23
type input "0519"
select select "8"
select select "2025"
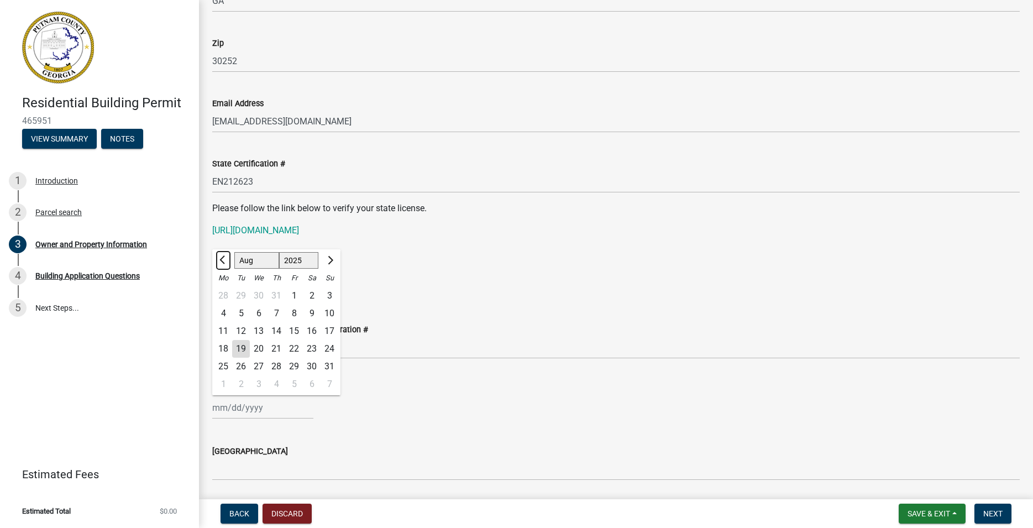
click at [224, 261] on span "Previous month" at bounding box center [223, 260] width 8 height 8
click at [225, 262] on span "Previous month" at bounding box center [223, 260] width 8 height 8
select select "4"
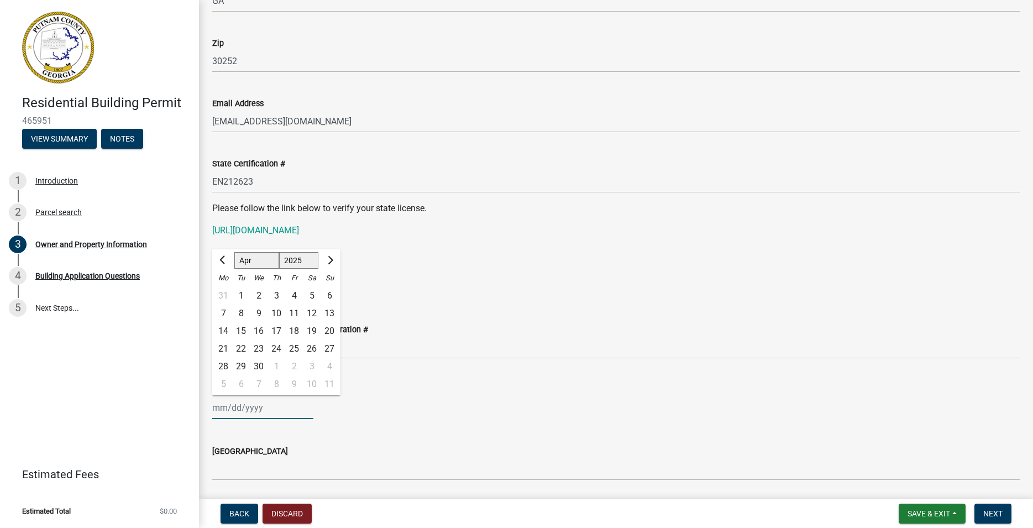
select select "2026"
click option "2026" at bounding box center [0, 0] width 0 height 0
click at [257, 312] on div "8" at bounding box center [259, 314] width 18 height 18
type input "04/08/2026"
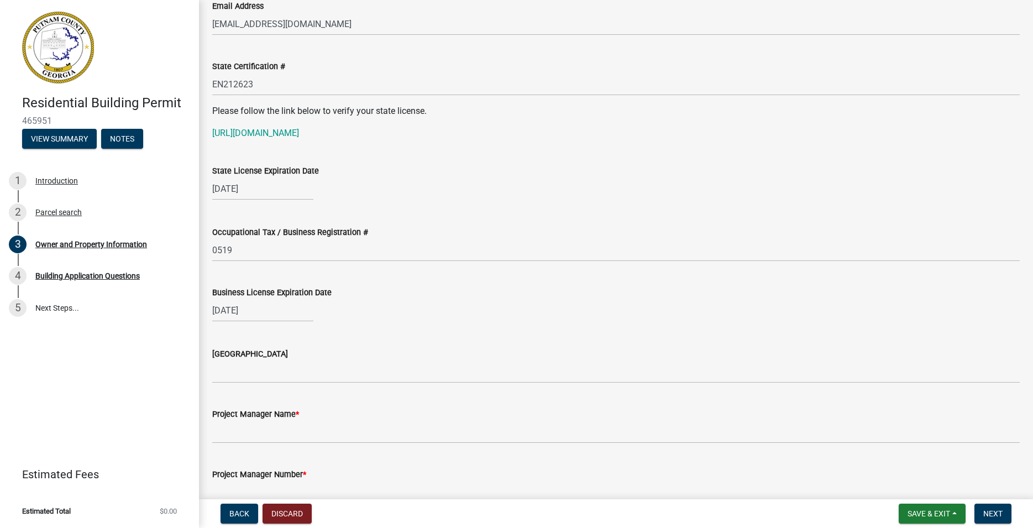
scroll to position [1394, 0]
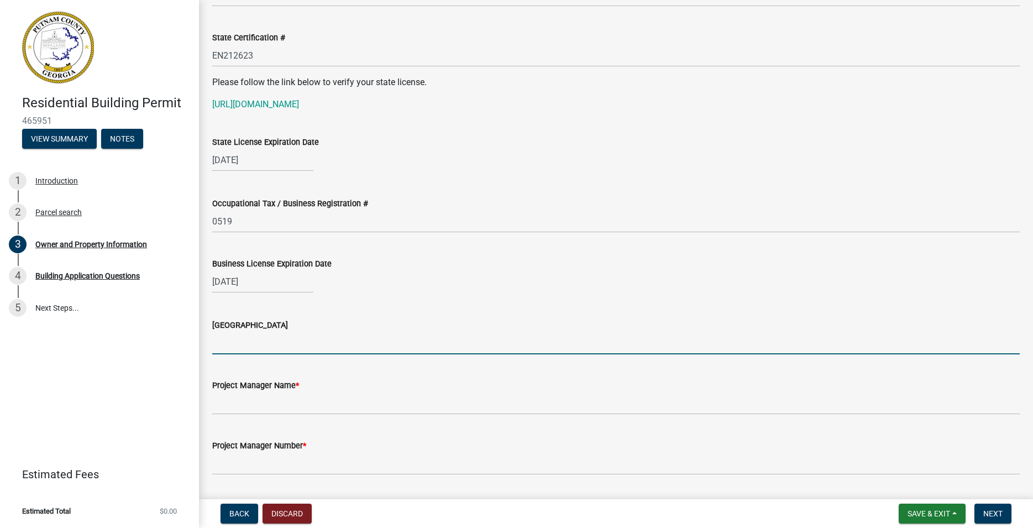
click at [240, 347] on input "Issuing County" at bounding box center [615, 343] width 807 height 23
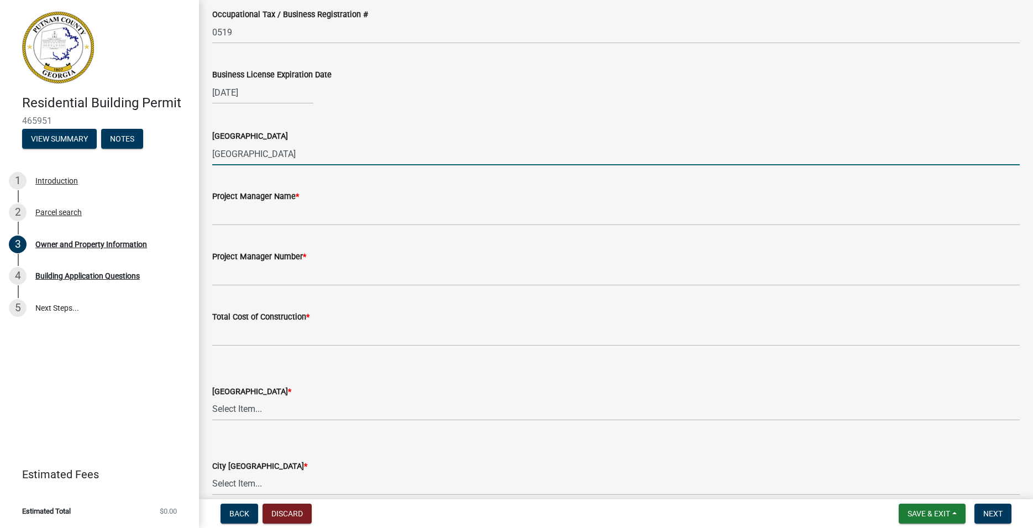
scroll to position [1646, 0]
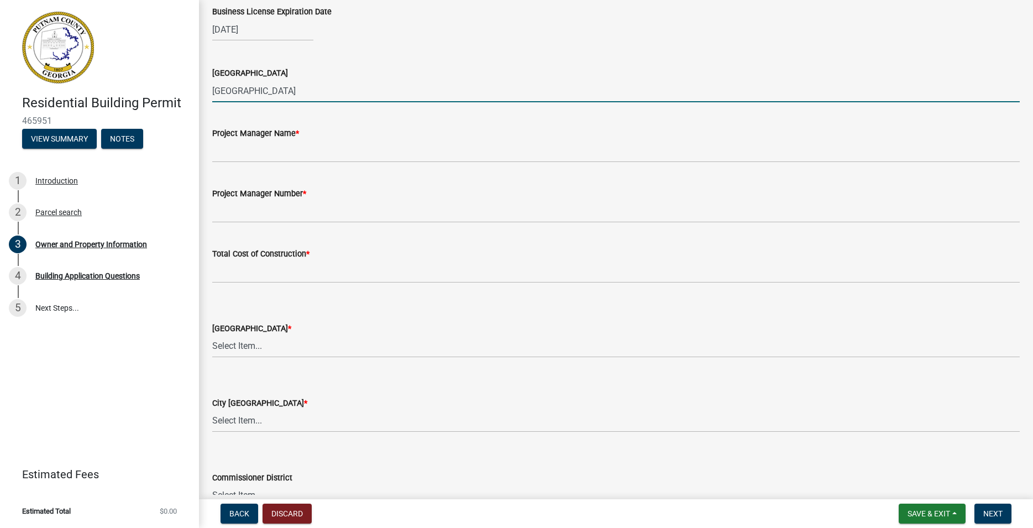
type input "Lamar County"
click at [212, 335] on select "Select Item... AG-1 R-1R R-1 R-2 MHP RM-1 RM-3 C-1 C-2 I-M PUD N/A" at bounding box center [615, 346] width 807 height 23
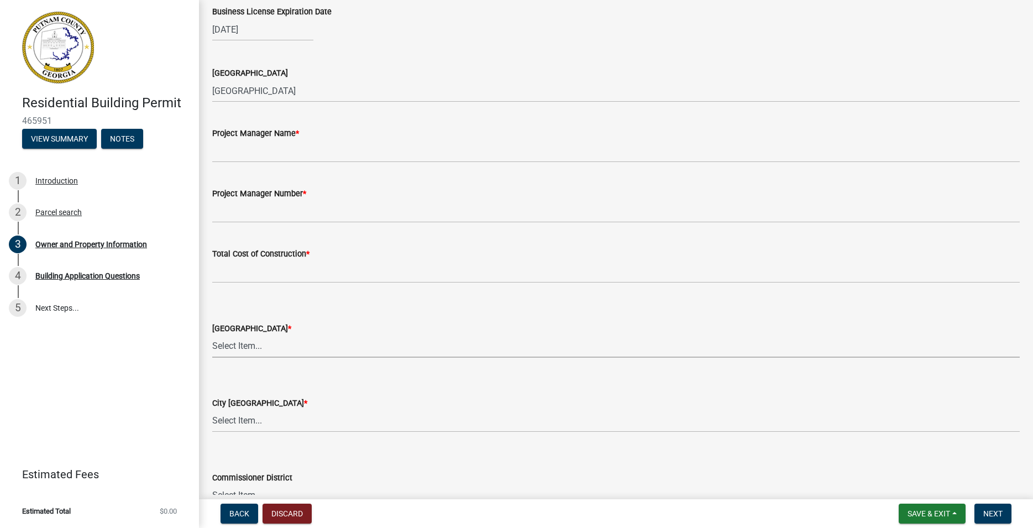
click at [267, 350] on select "Select Item... AG-1 R-1R R-1 R-2 MHP RM-1 RM-3 C-1 C-2 I-M PUD N/A" at bounding box center [615, 346] width 807 height 23
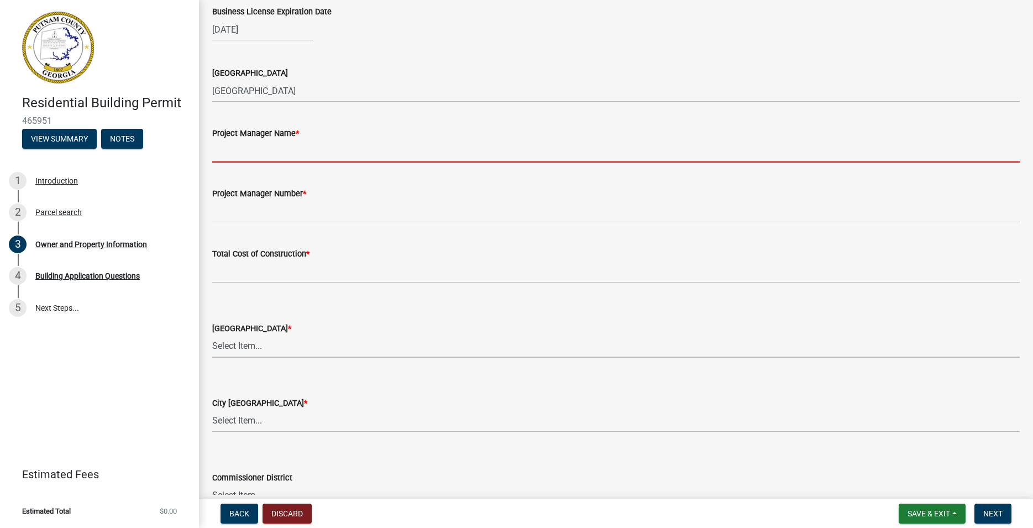
click at [282, 156] on input "Project Manager Name *" at bounding box center [615, 151] width 807 height 23
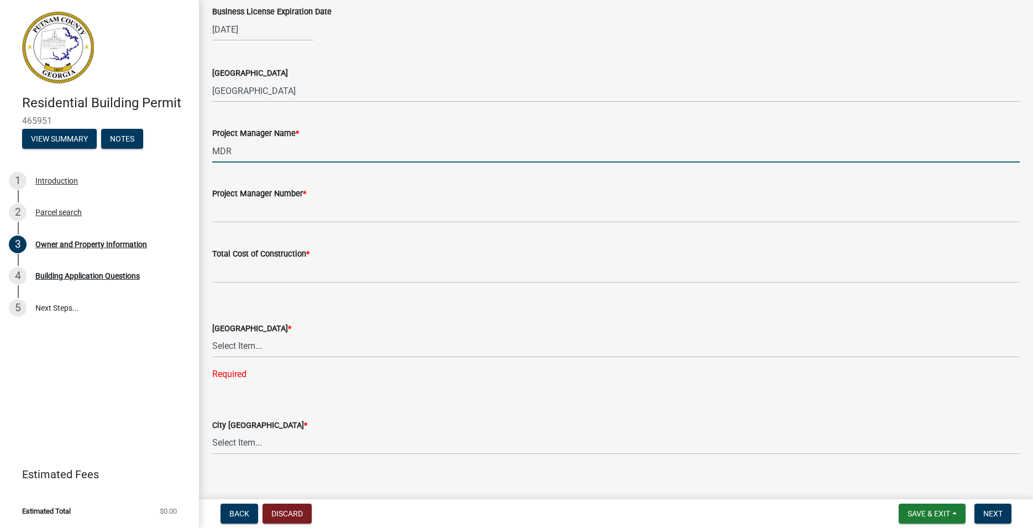
type input "MDR"
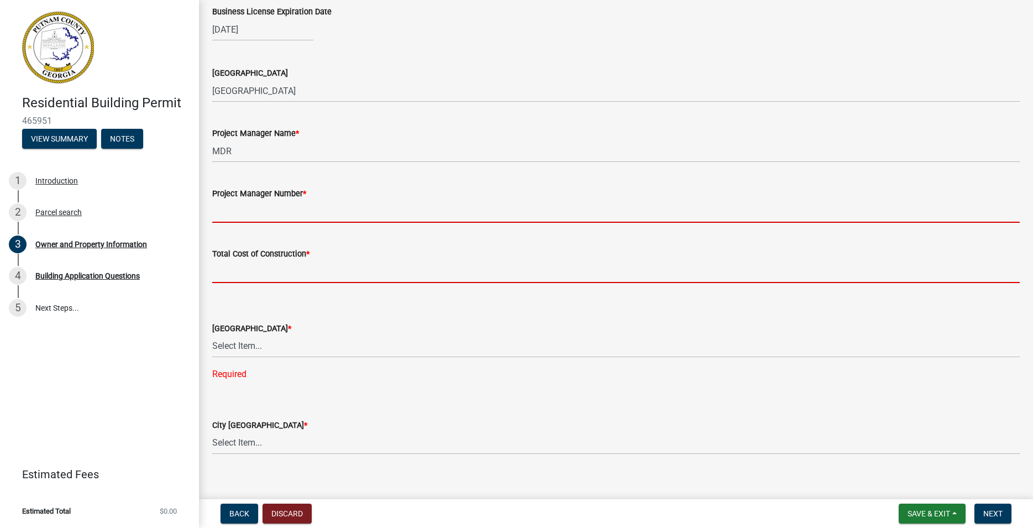
click at [302, 275] on input "text" at bounding box center [615, 271] width 807 height 23
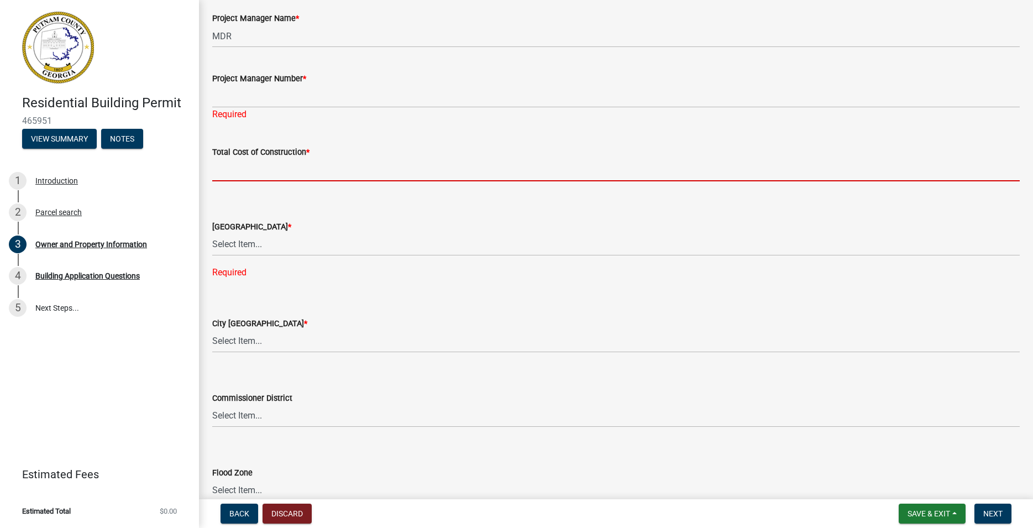
scroll to position [1772, 0]
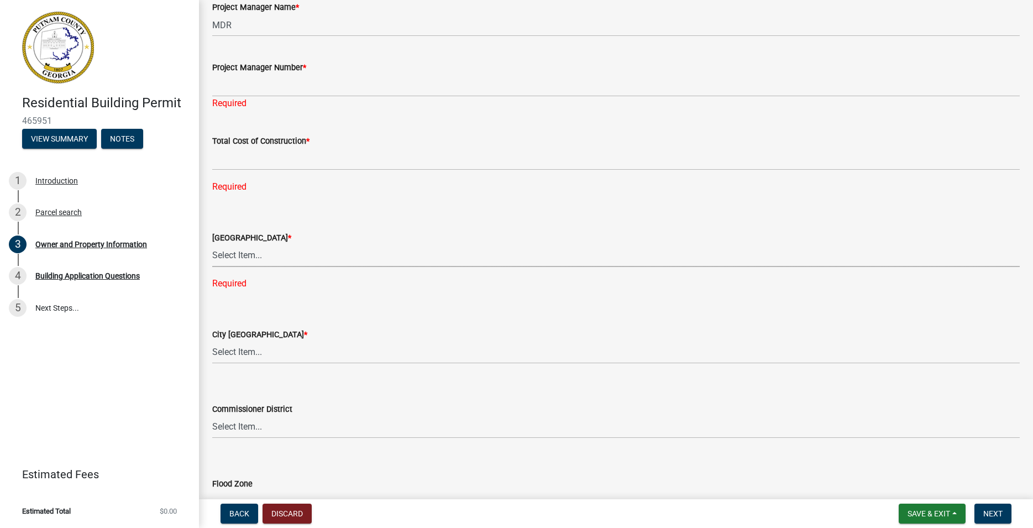
click at [212, 244] on select "Select Item... AG-1 R-1R R-1 R-2 MHP RM-1 RM-3 C-1 C-2 I-M PUD N/A" at bounding box center [615, 255] width 807 height 23
click at [361, 217] on div "County Zoning District * Select Item... AG-1 R-1R R-1 R-2 MHP RM-1 RM-3 C-1 C-2…" at bounding box center [615, 246] width 807 height 88
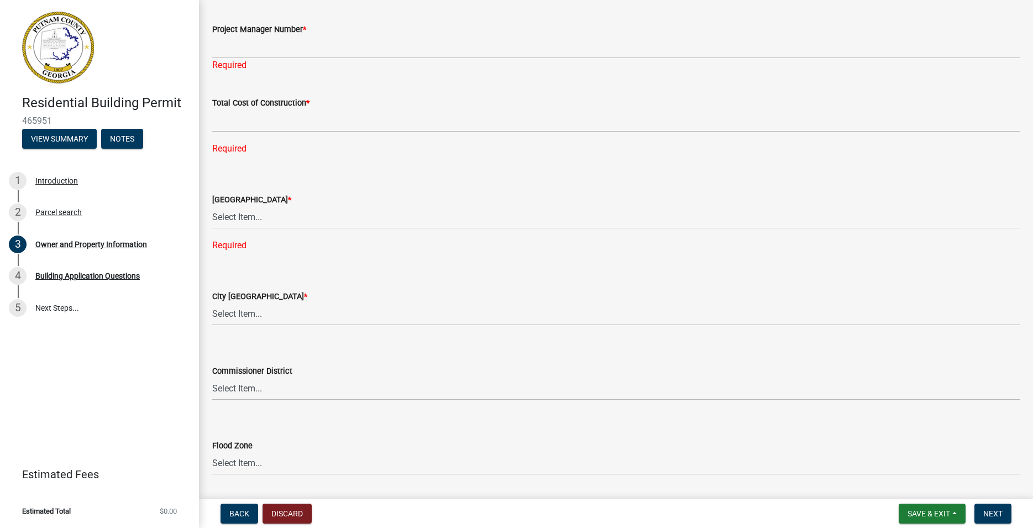
scroll to position [1835, 0]
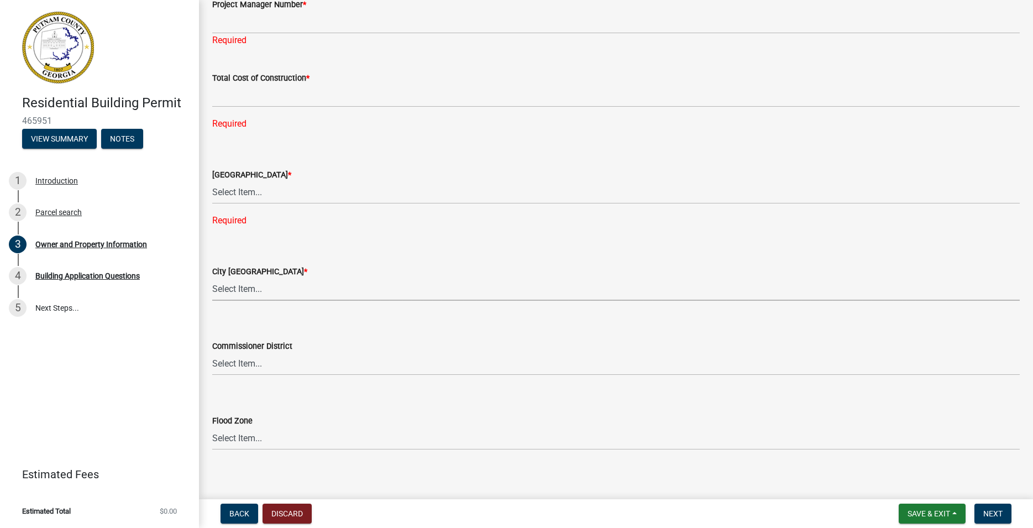
click at [212, 278] on select "Select Item... A-1 A-2 R-1 R-2 R-3 R-4 MHP C-1 C-2 I-1 I-2 DB FH H-P N/A" at bounding box center [615, 289] width 807 height 23
click at [301, 290] on select "Select Item... A-1 A-2 R-1 R-2 R-3 R-4 MHP C-1 C-2 I-1 I-2 DB FH H-P N/A" at bounding box center [615, 289] width 807 height 23
click at [212, 375] on select "Select Item... District 1 District 2 District 3 District 4" at bounding box center [615, 386] width 807 height 23
click at [326, 348] on form "Commissioner District Select Item... District 1 District 2 District 3 District 4" at bounding box center [615, 372] width 807 height 49
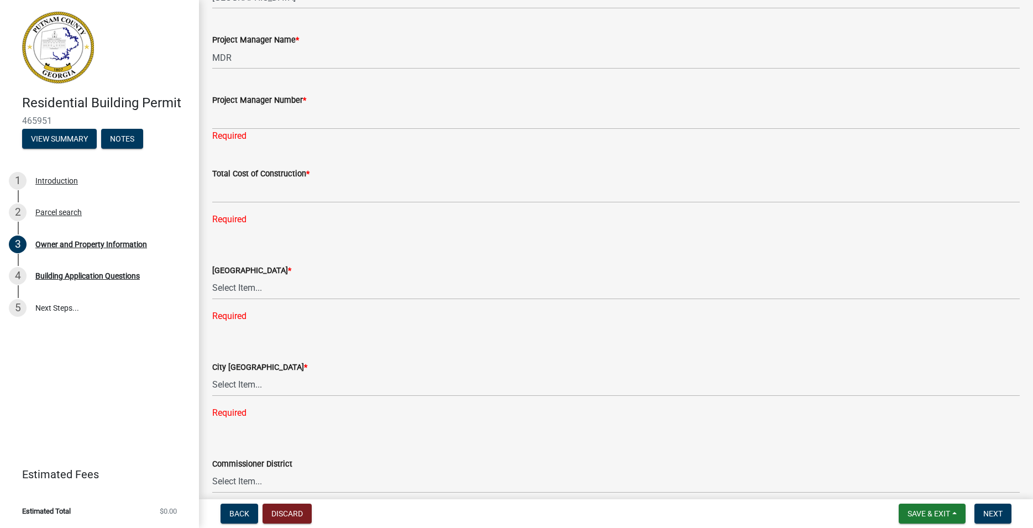
scroll to position [1676, 0]
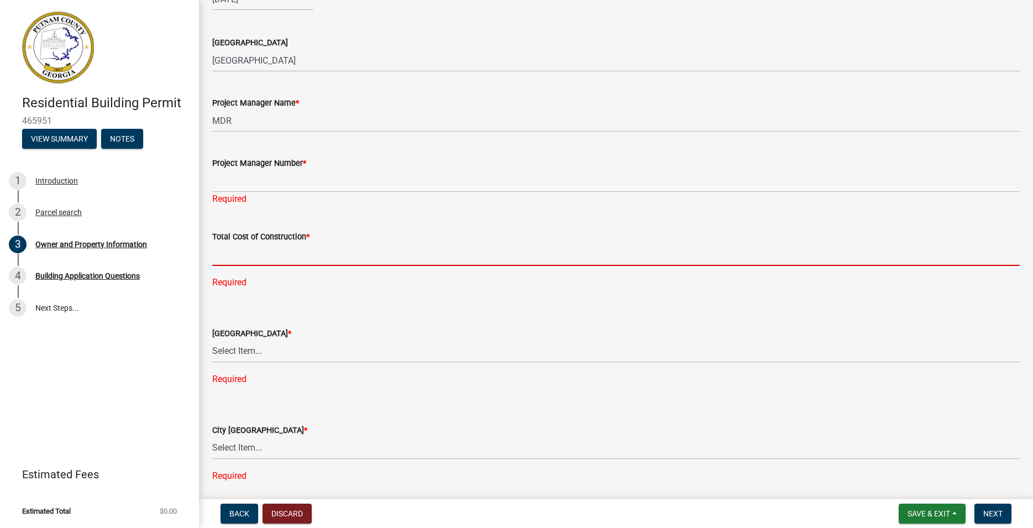
click at [265, 255] on input "text" at bounding box center [615, 254] width 807 height 23
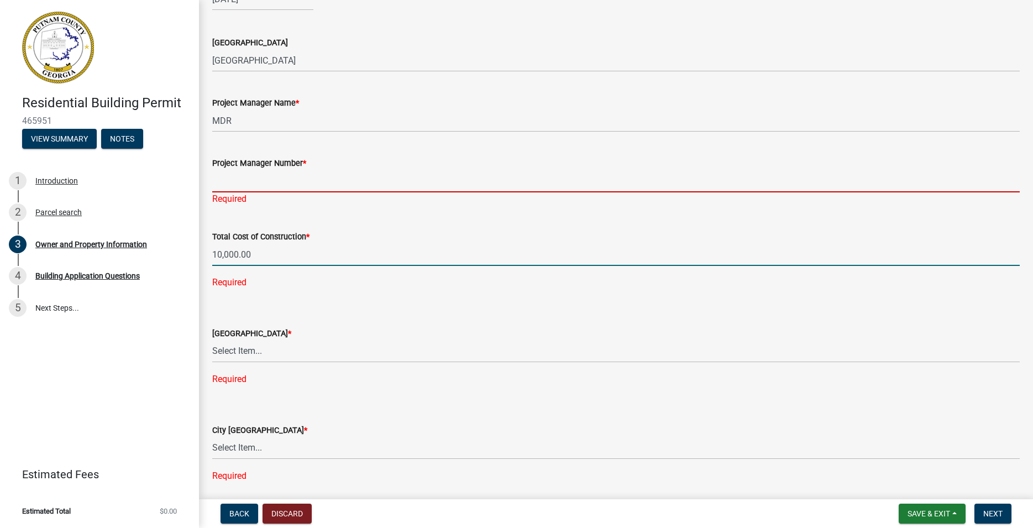
type input "10000"
click at [257, 181] on input "Project Manager Number *" at bounding box center [615, 181] width 807 height 23
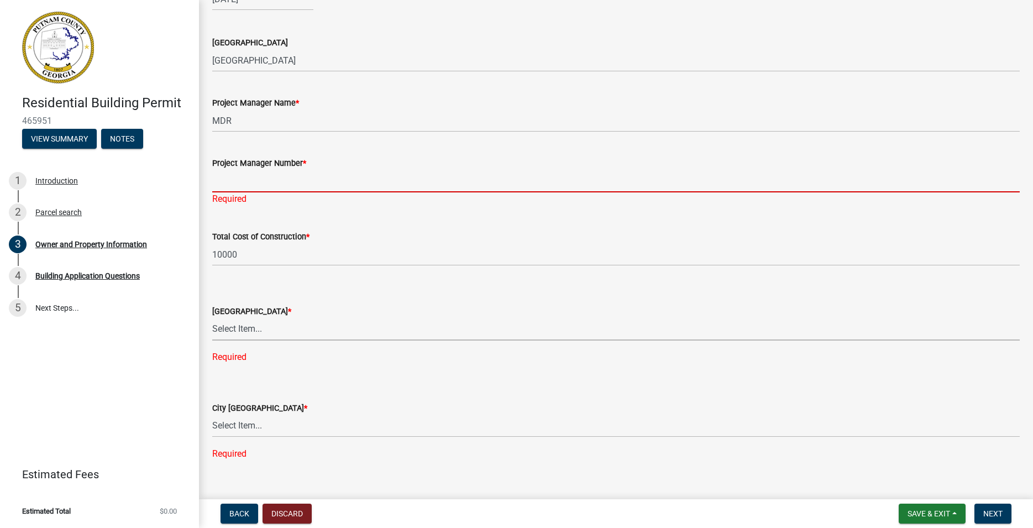
click at [212, 318] on select "Select Item... AG-1 R-1R R-1 R-2 MHP RM-1 RM-3 C-1 C-2 I-M PUD N/A" at bounding box center [615, 329] width 807 height 23
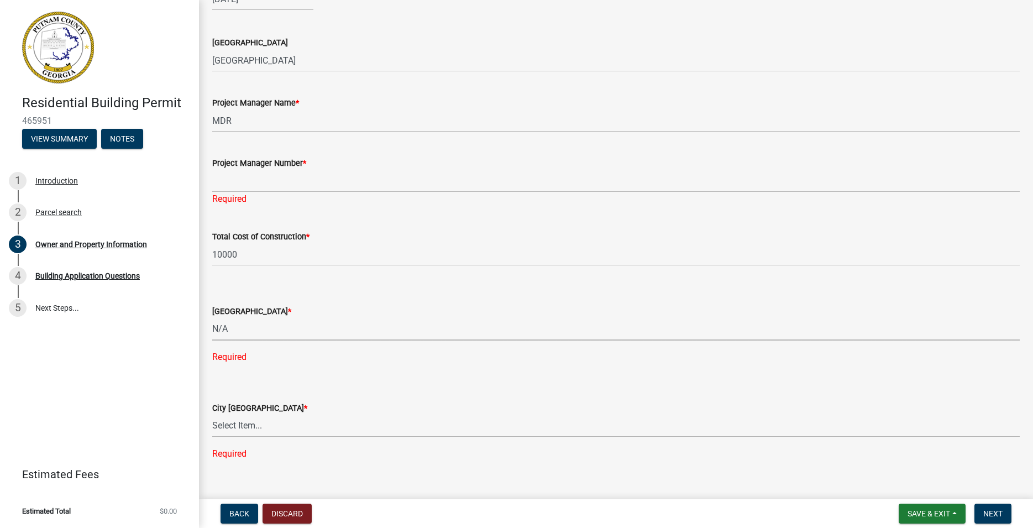
click option "N/A" at bounding box center [0, 0] width 0 height 0
select select "ef7a1fc2-7a7a-426d-b1f0-c9b9b6ca7ff4"
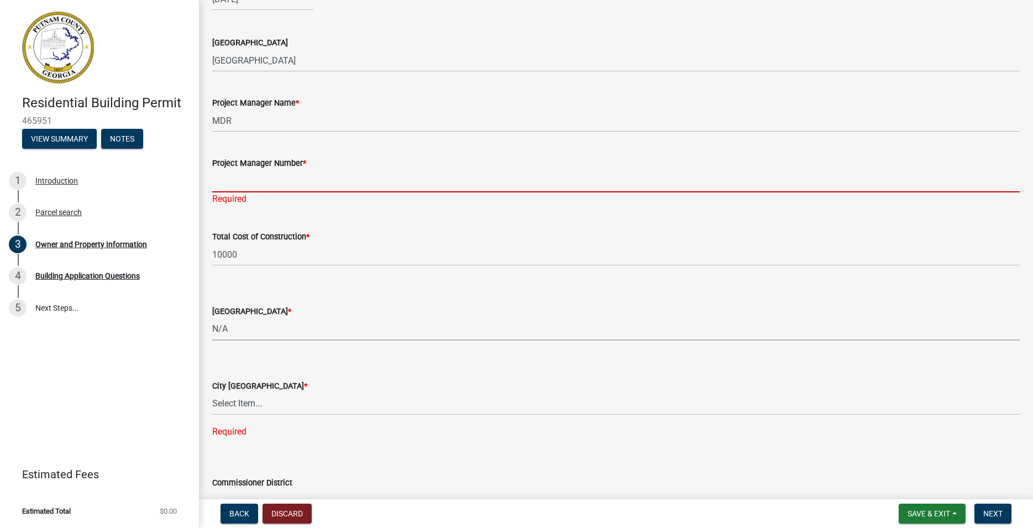
click at [223, 180] on input "Project Manager Number *" at bounding box center [615, 181] width 807 height 23
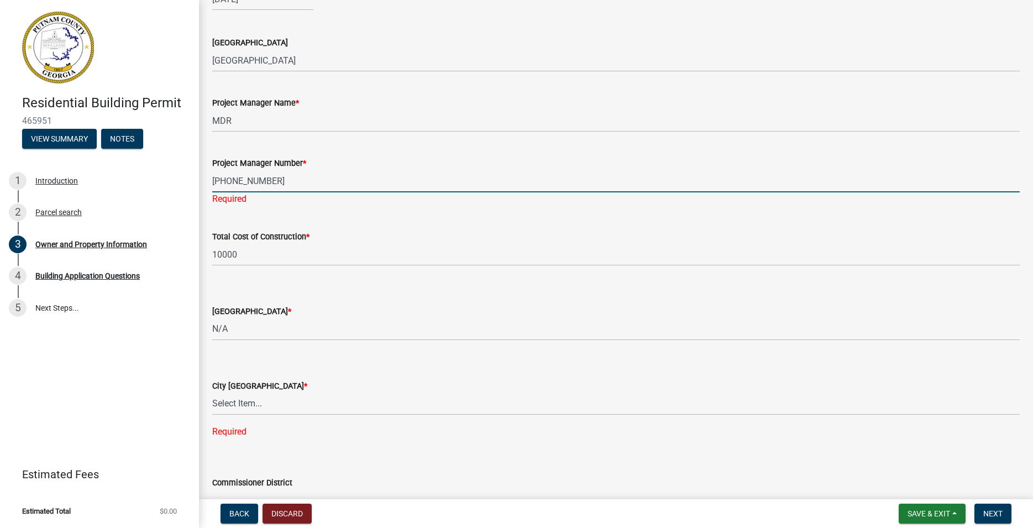
type input "678-725-1221"
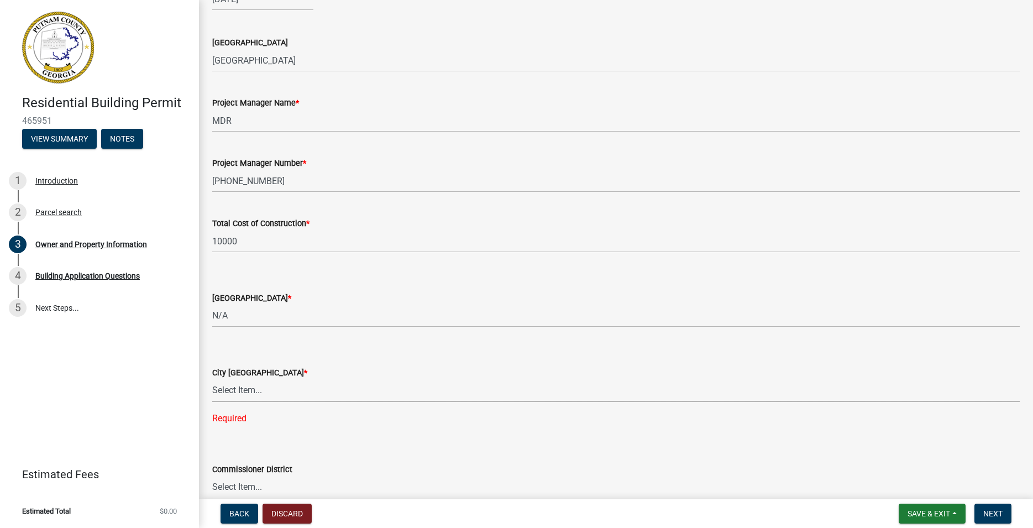
click at [212, 379] on select "Select Item... A-1 A-2 R-1 R-2 R-3 R-4 MHP C-1 C-2 I-1 I-2 DB FH H-P N/A" at bounding box center [615, 390] width 807 height 23
click option "N/A" at bounding box center [0, 0] width 0 height 0
select select "83394b22-4a11-496c-8e5c-75ade2e72faf"
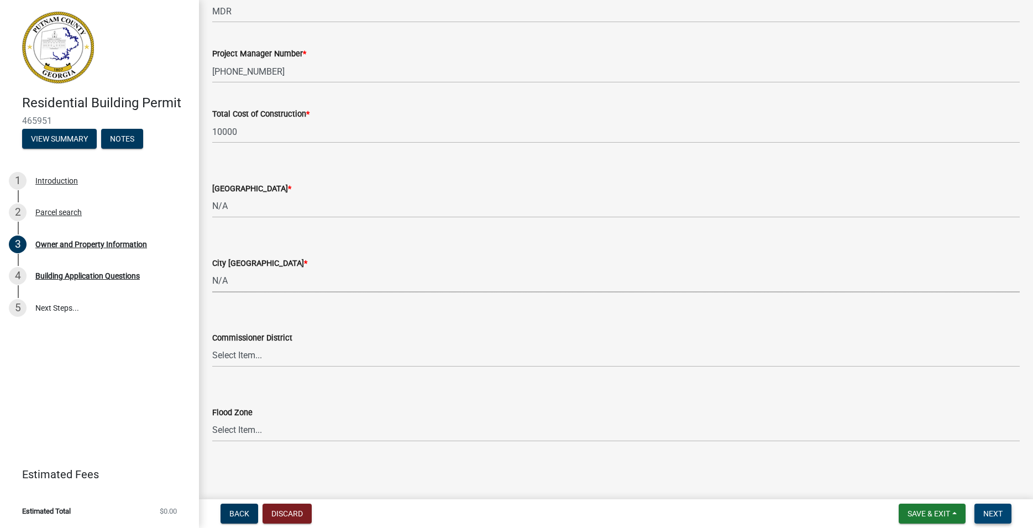
click at [994, 509] on span "Next" at bounding box center [992, 513] width 19 height 9
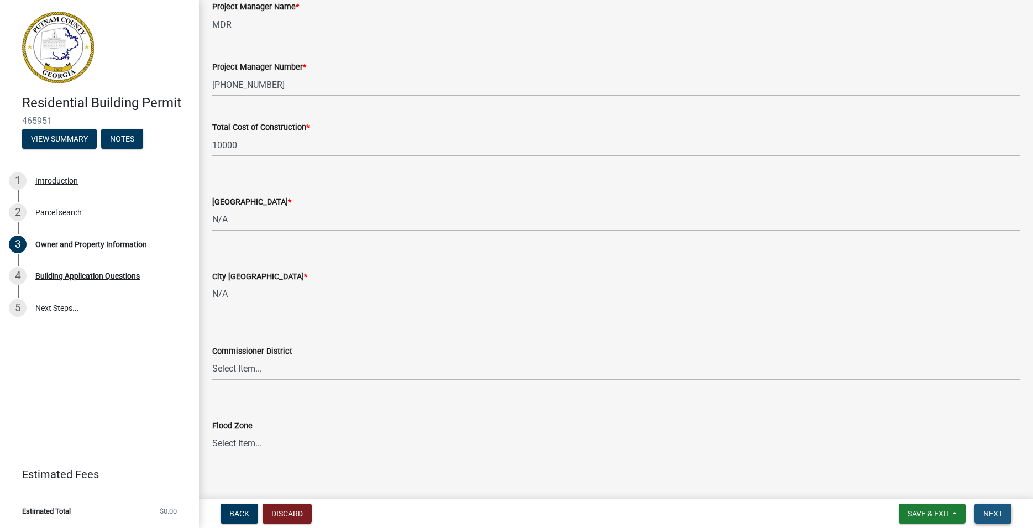
scroll to position [1799, 0]
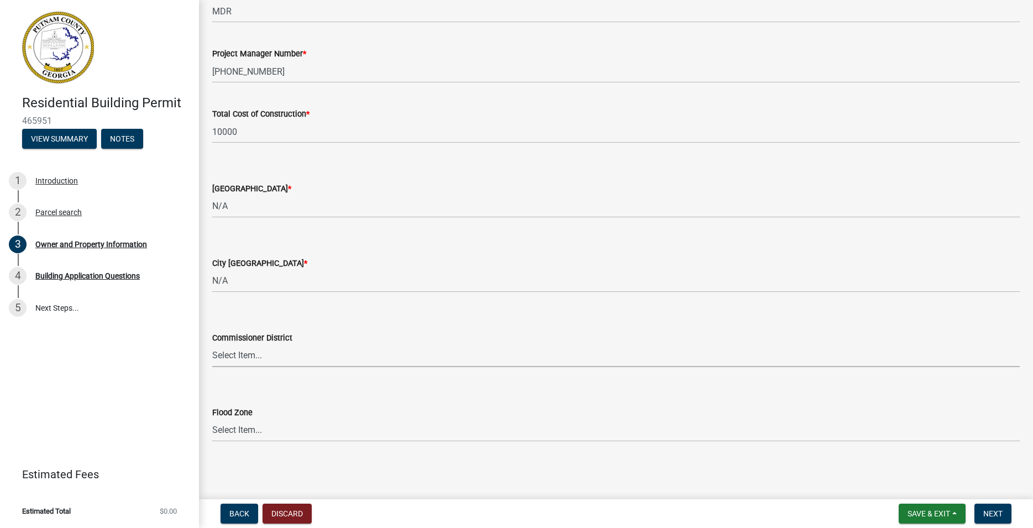
click at [212, 344] on select "Select Item... District 1 District 2 District 3 District 4" at bounding box center [615, 355] width 807 height 23
click option "District 1" at bounding box center [0, 0] width 0 height 0
select select "ece5c1a9-df30-4702-9587-5deee23533b7"
click at [212, 419] on select "Select Item... Zone A Zone V Zone A99 Zone AE Zone AO Zone AH Zone VE Zone AR Z…" at bounding box center [615, 430] width 807 height 23
click option "Zone A" at bounding box center [0, 0] width 0 height 0
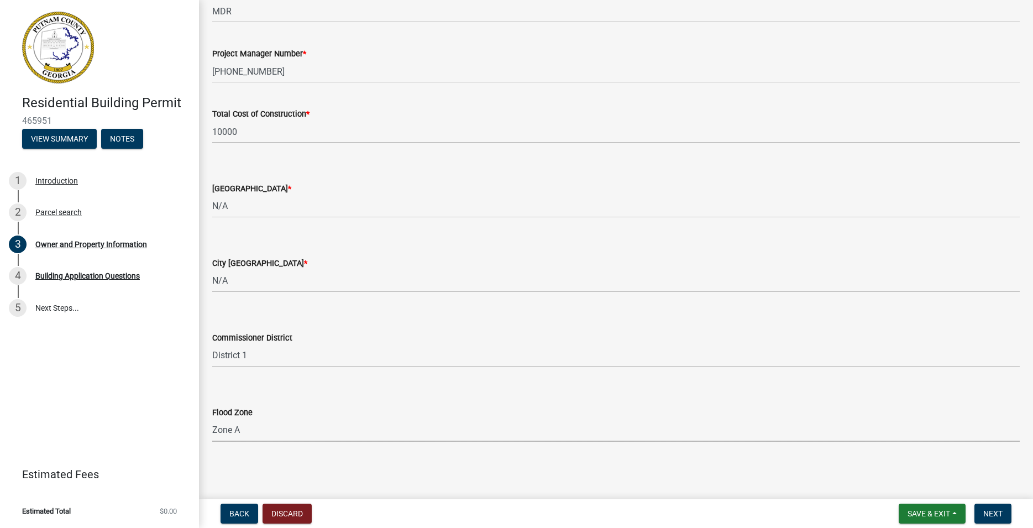
select select "6f1acead-4b1a-4680-ba5d-beeb03d30465"
click at [1003, 513] on span "Next" at bounding box center [992, 513] width 19 height 9
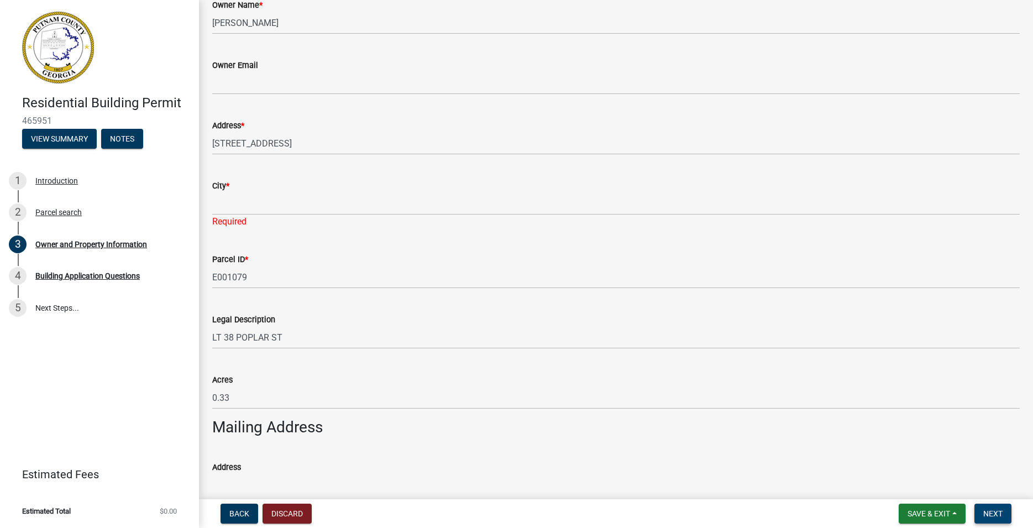
scroll to position [287, 0]
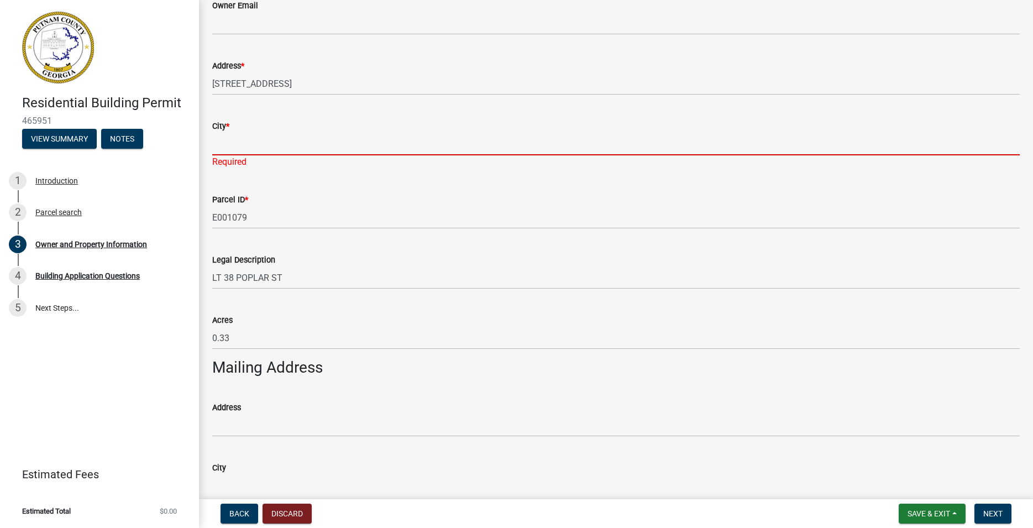
click at [227, 145] on input "City *" at bounding box center [615, 144] width 807 height 23
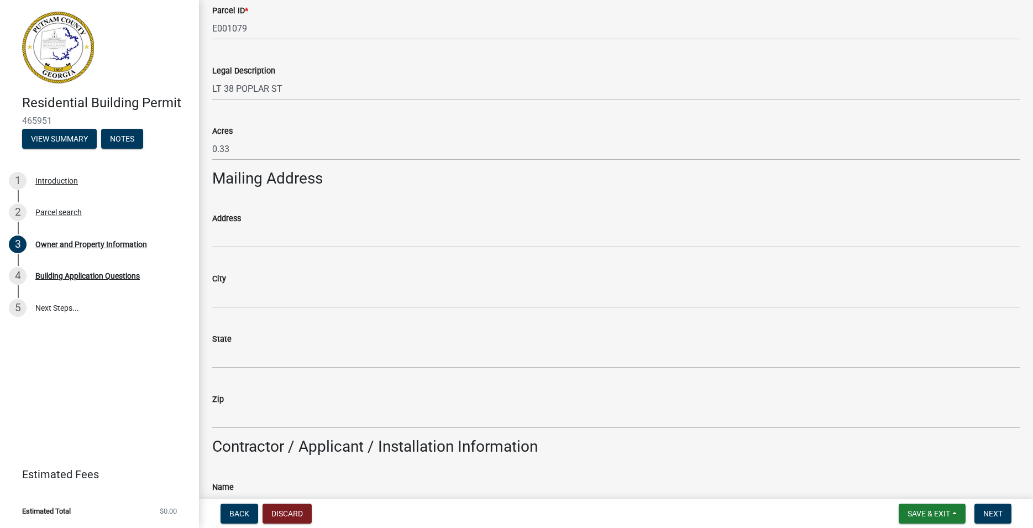
scroll to position [791, 0]
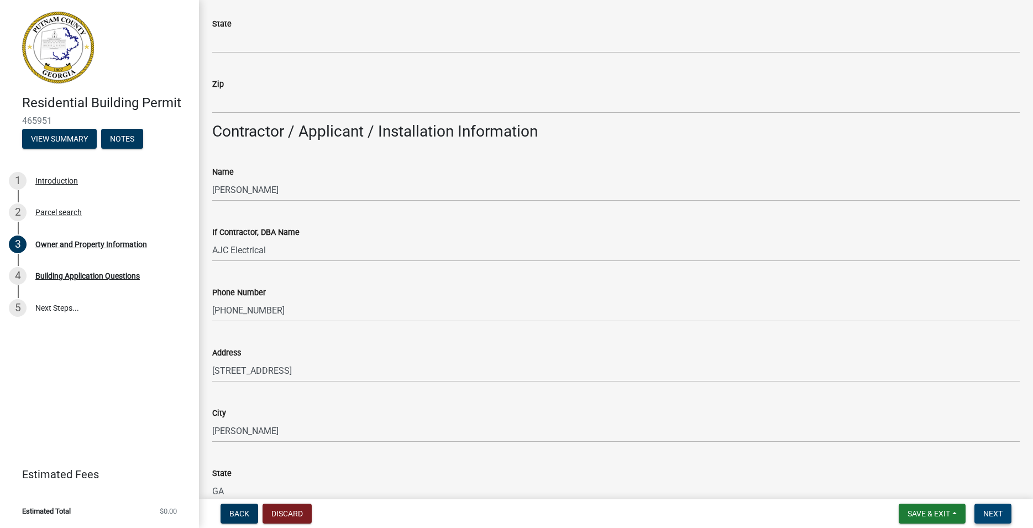
type input "Eatonton"
click at [997, 517] on span "Next" at bounding box center [992, 513] width 19 height 9
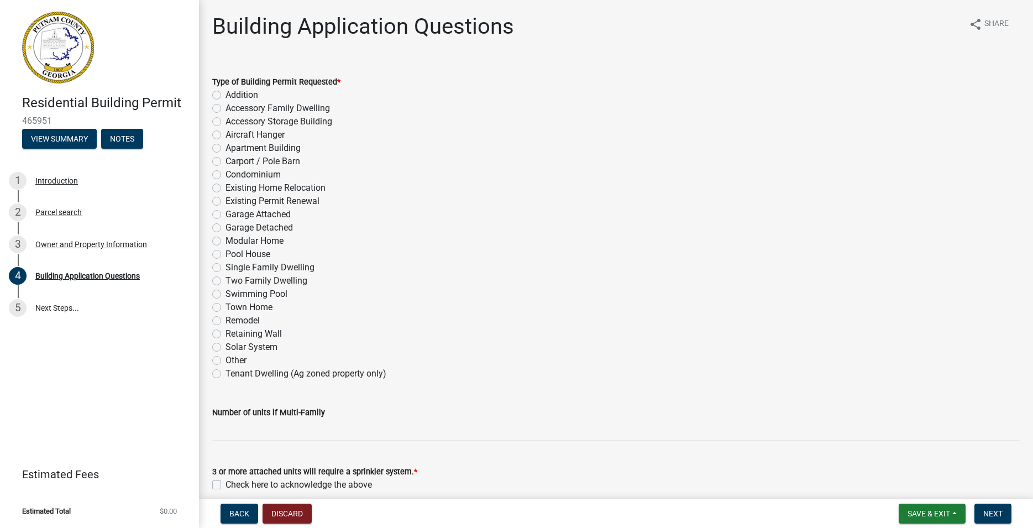
click at [225, 321] on label "Remodel" at bounding box center [242, 320] width 34 height 13
click at [225, 321] on input "Remodel" at bounding box center [228, 317] width 7 height 7
radio input "true"
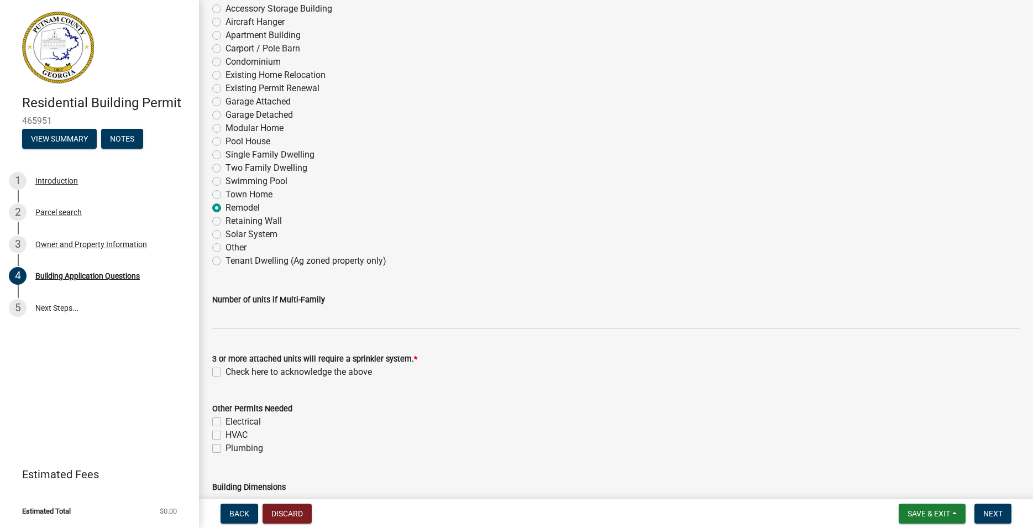
scroll to position [189, 0]
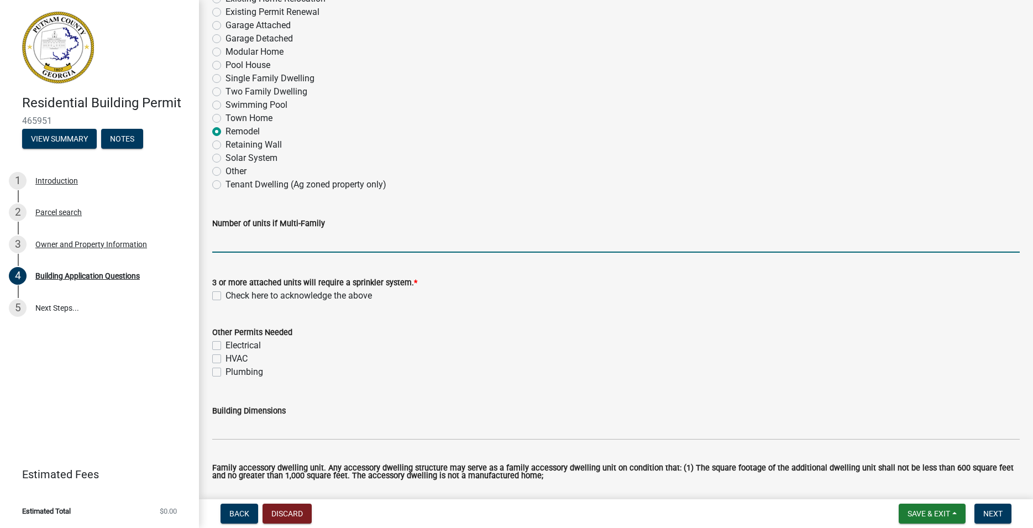
click at [279, 243] on input "text" at bounding box center [615, 241] width 807 height 23
type input "1"
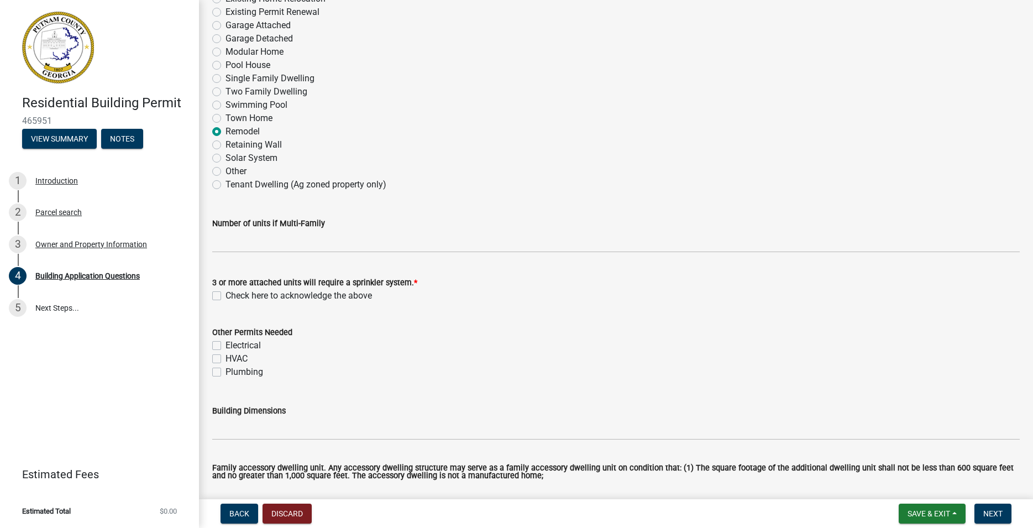
click at [225, 346] on label "Electrical" at bounding box center [242, 345] width 35 height 13
click at [225, 346] on input "Electrical" at bounding box center [228, 342] width 7 height 7
checkbox input "true"
checkbox input "false"
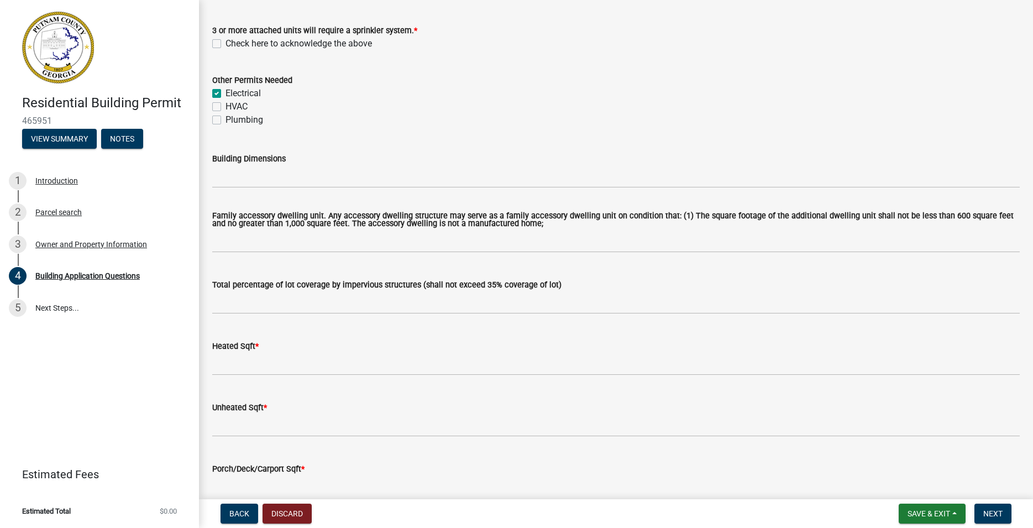
scroll to position [504, 0]
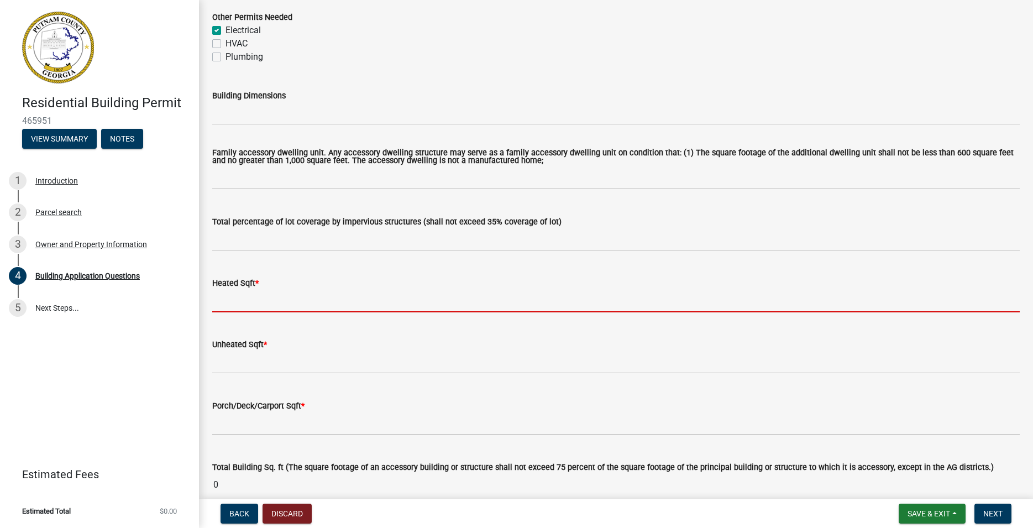
click at [275, 305] on input "text" at bounding box center [615, 301] width 807 height 23
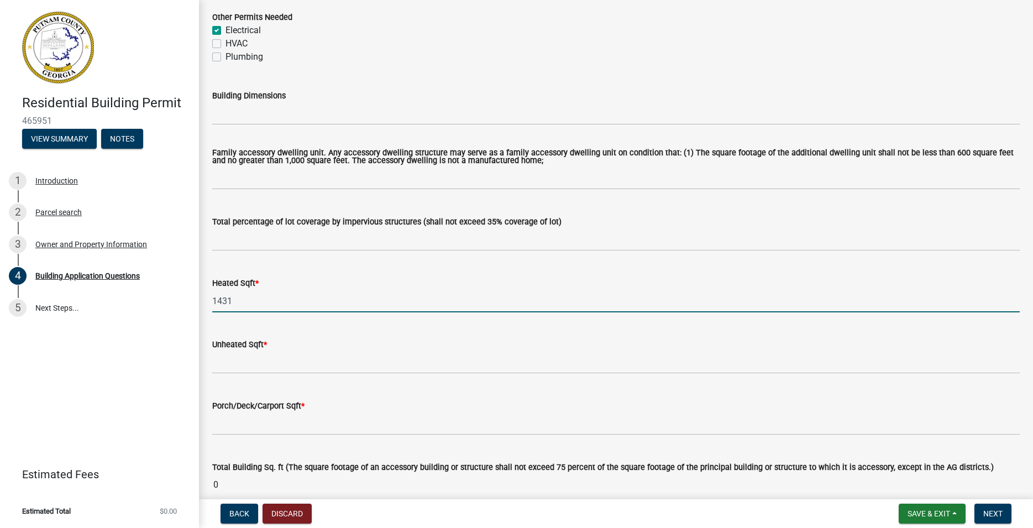
type input "1431"
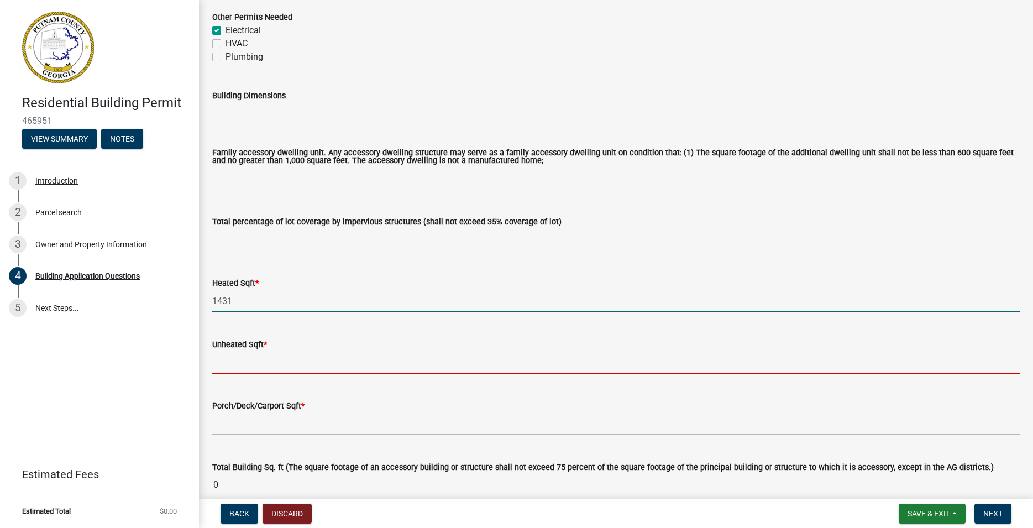
click at [259, 365] on input "text" at bounding box center [615, 362] width 807 height 23
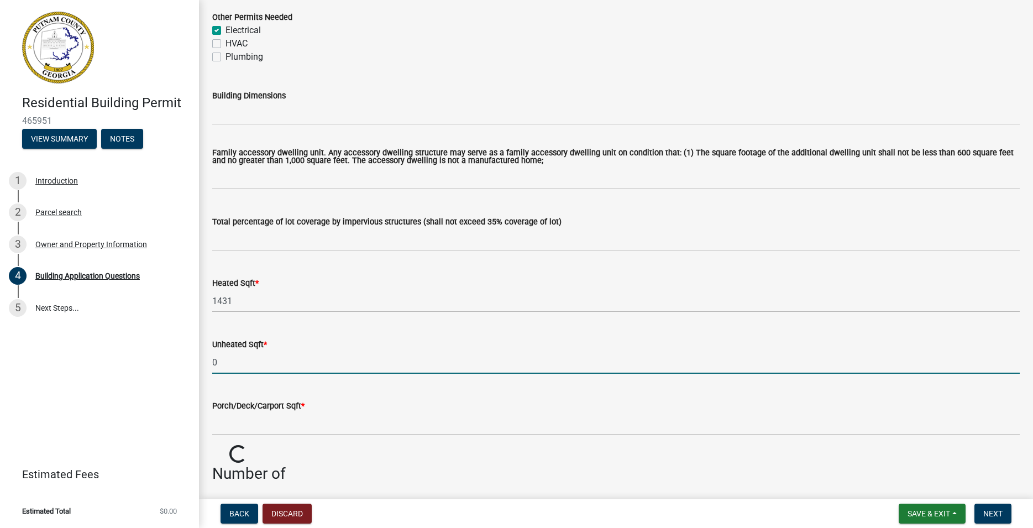
type input "0"
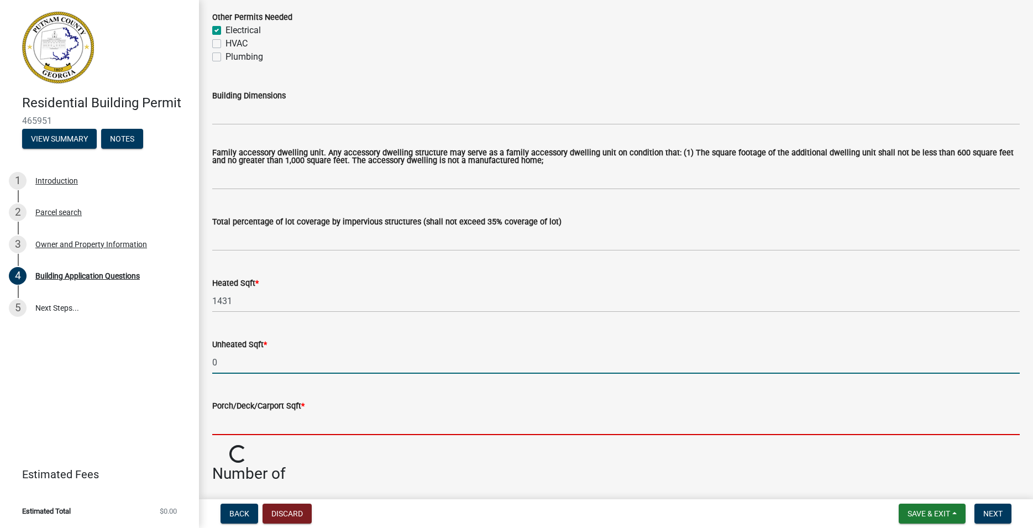
click at [282, 425] on input "text" at bounding box center [615, 423] width 807 height 23
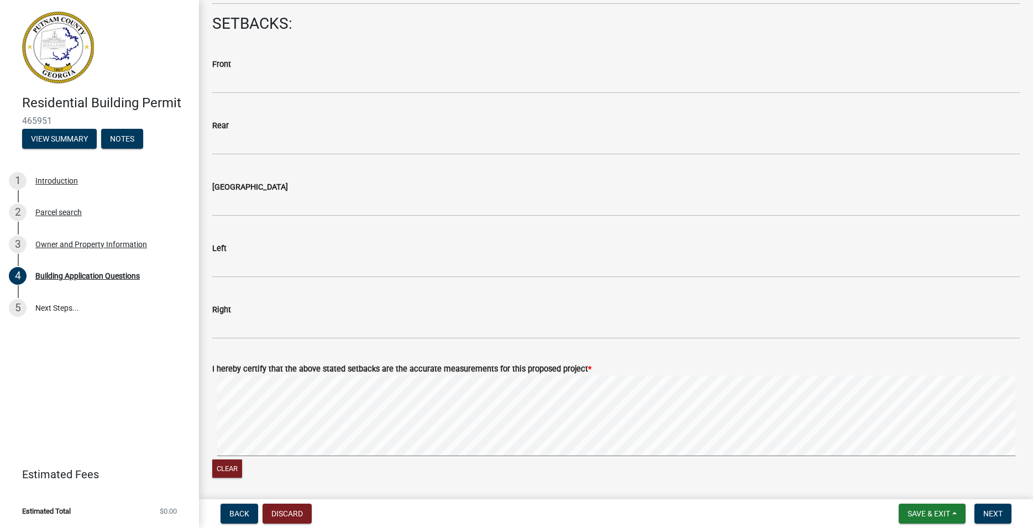
scroll to position [1701, 0]
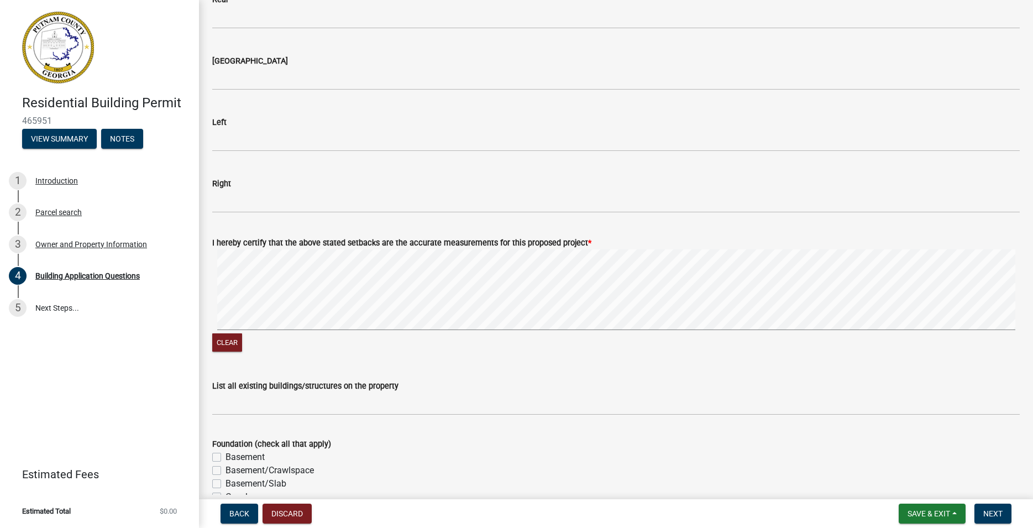
click at [238, 343] on div "Clear" at bounding box center [615, 301] width 807 height 105
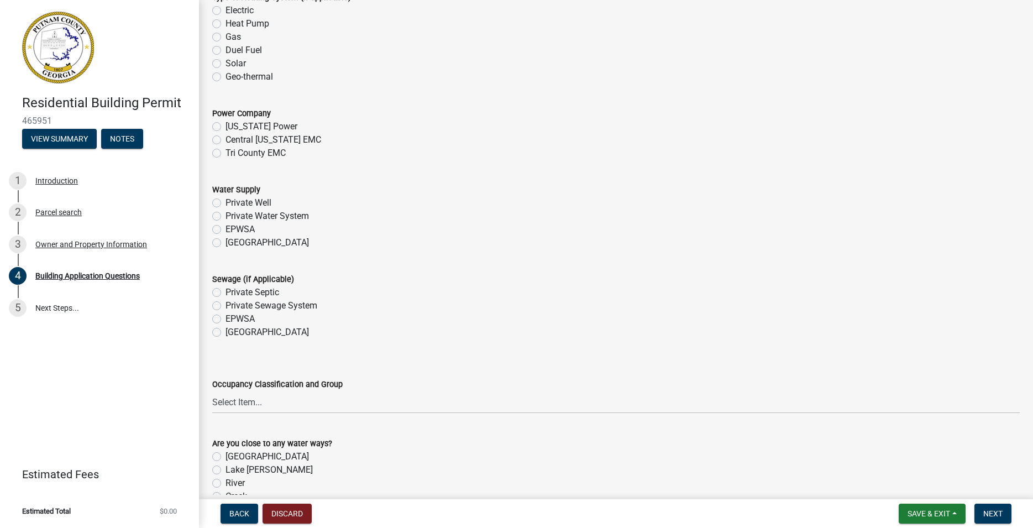
scroll to position [3717, 0]
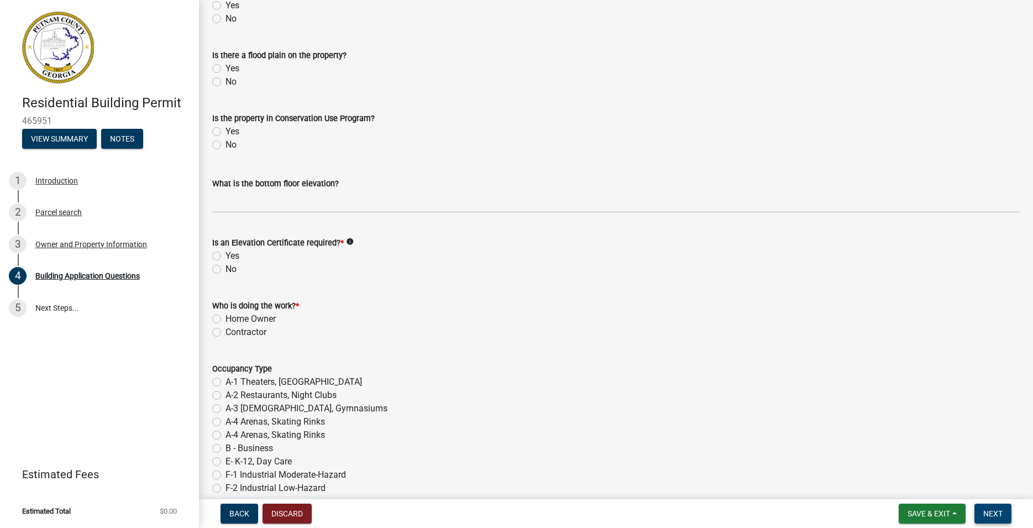
type input "0"
click at [1003, 511] on span "Next" at bounding box center [992, 513] width 19 height 9
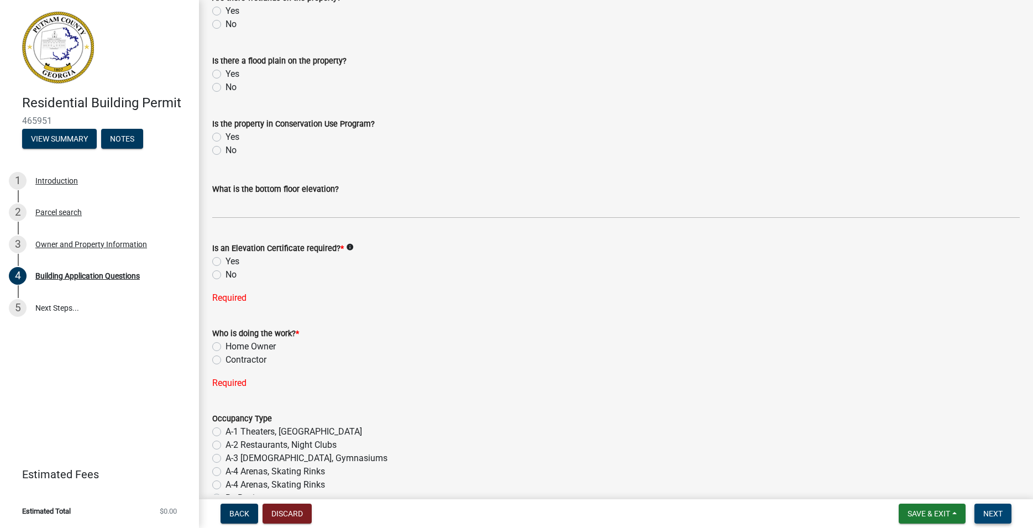
scroll to position [4139, 0]
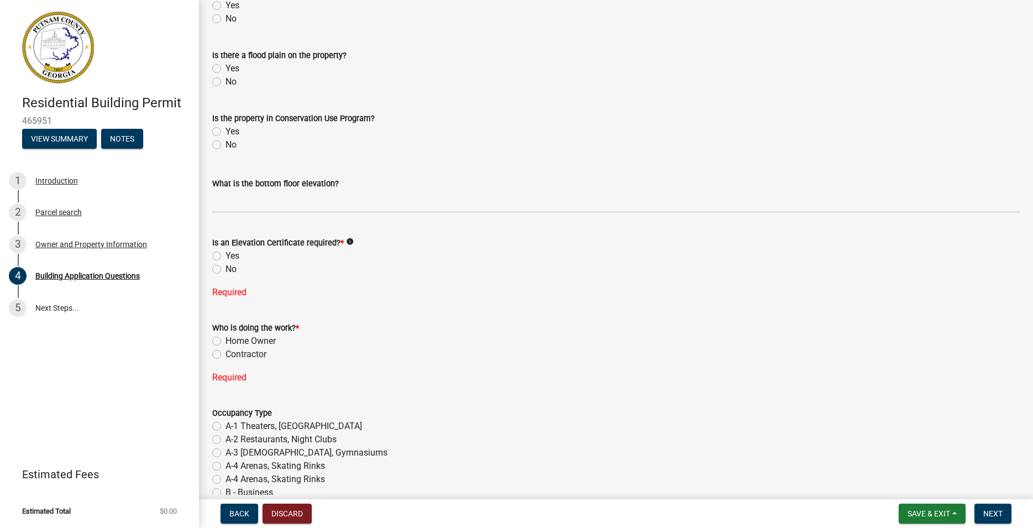
click at [225, 274] on label "No" at bounding box center [230, 269] width 11 height 13
click at [225, 270] on input "No" at bounding box center [228, 266] width 7 height 7
radio input "true"
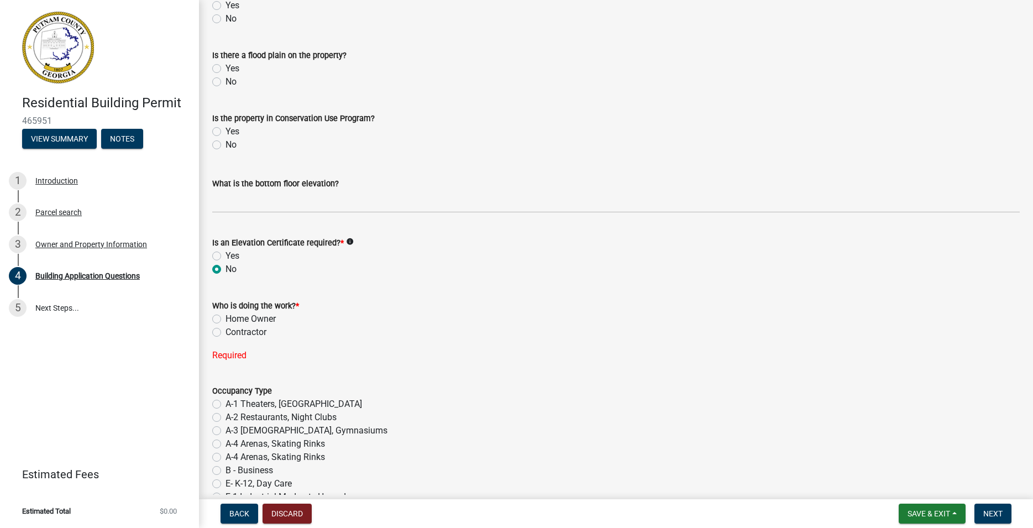
click at [225, 338] on label "Contractor" at bounding box center [245, 332] width 41 height 13
click at [225, 333] on input "Contractor" at bounding box center [228, 329] width 7 height 7
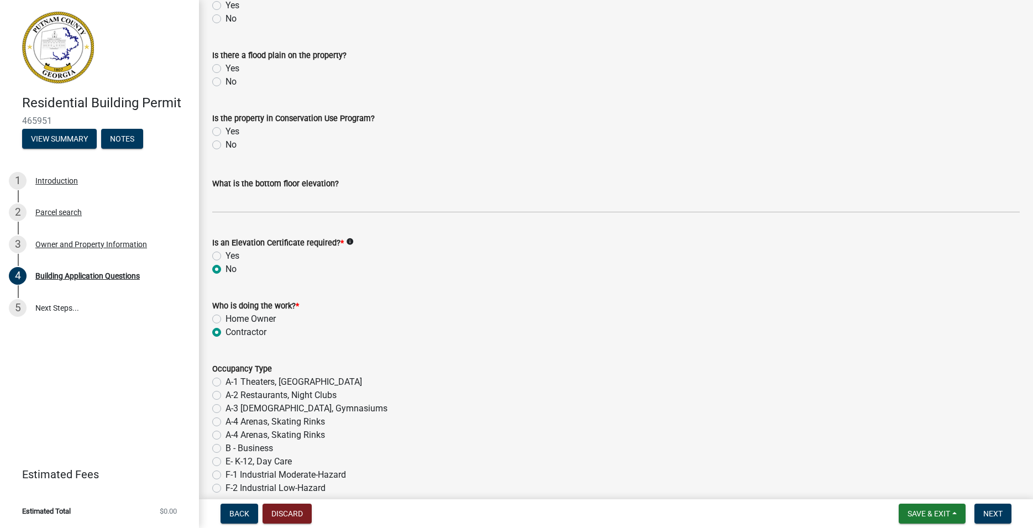
radio input "true"
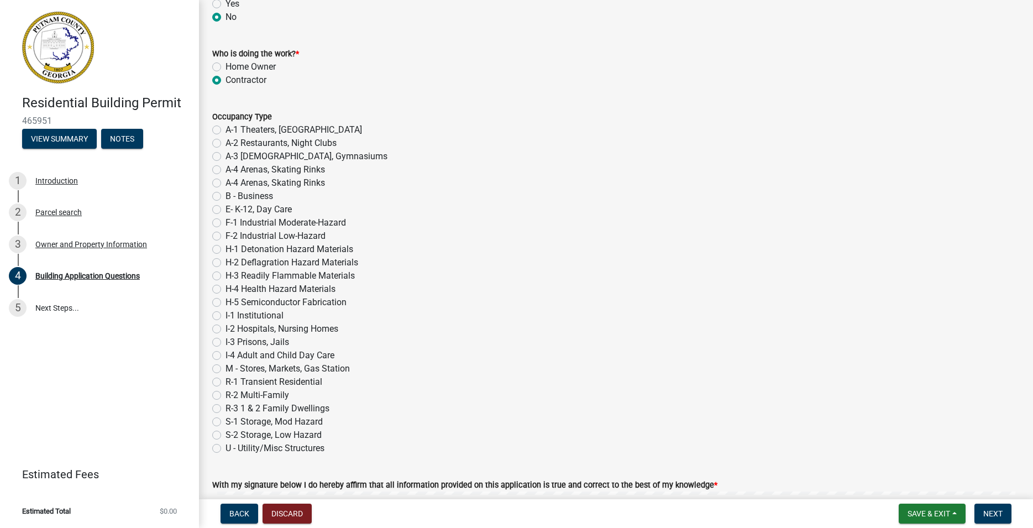
scroll to position [4580, 0]
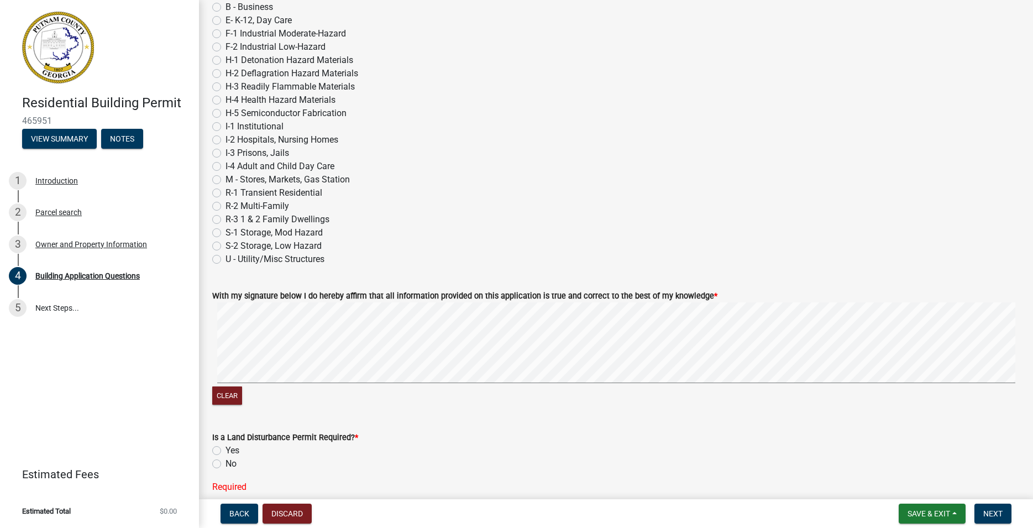
drag, startPoint x: 748, startPoint y: 301, endPoint x: 781, endPoint y: 303, distance: 33.2
click at [765, 302] on div "With my signature below I do hereby affirm that all information provided on thi…" at bounding box center [615, 295] width 807 height 13
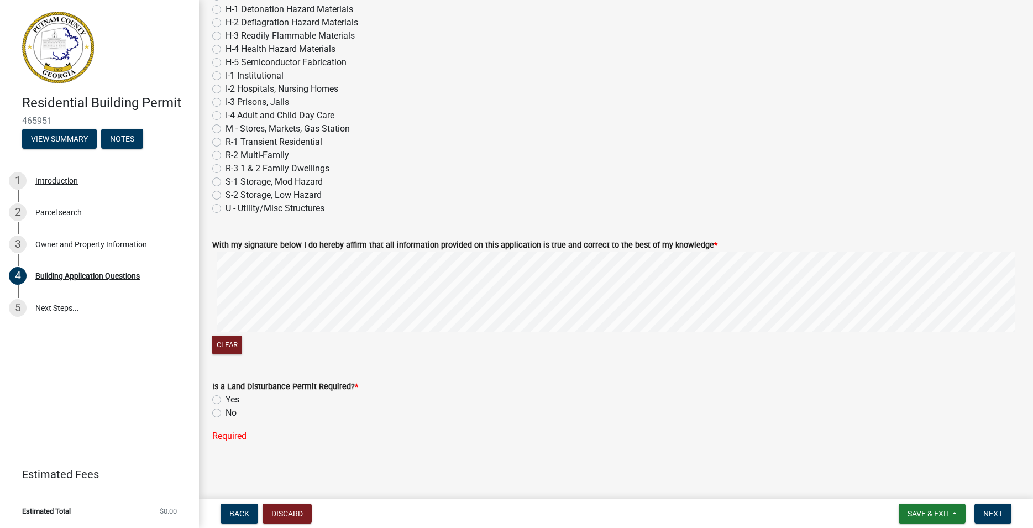
click at [211, 414] on div "Is a Land Disturbance Permit Required? * Yes No Required" at bounding box center [616, 404] width 824 height 76
click at [225, 412] on label "No" at bounding box center [230, 412] width 11 height 13
click at [225, 412] on input "No" at bounding box center [228, 409] width 7 height 7
radio input "true"
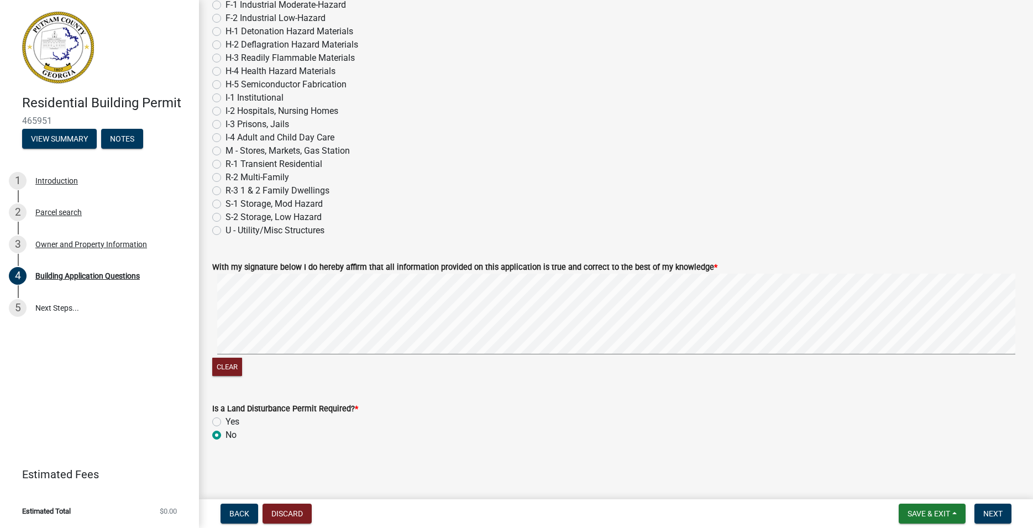
scroll to position [4614, 0]
click at [988, 515] on span "Next" at bounding box center [992, 513] width 19 height 9
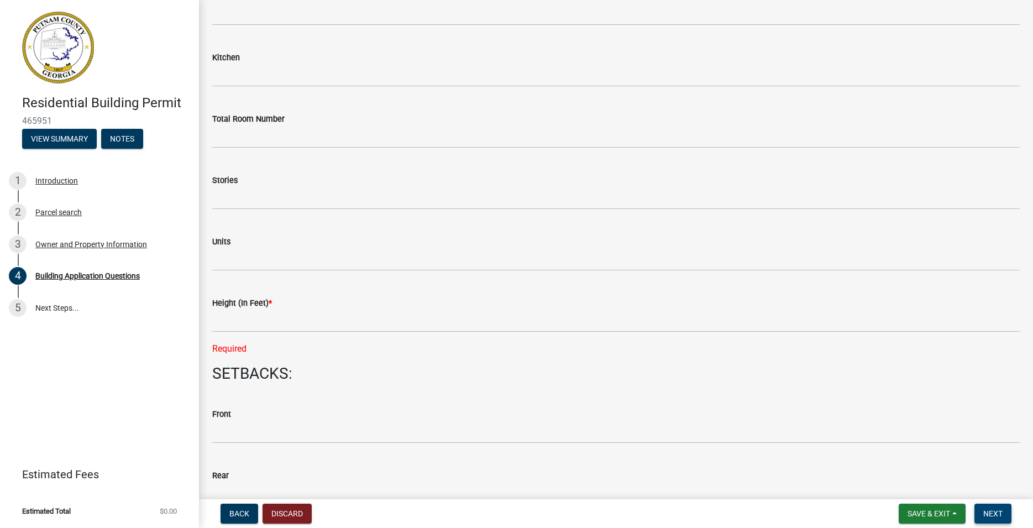
scroll to position [1212, 0]
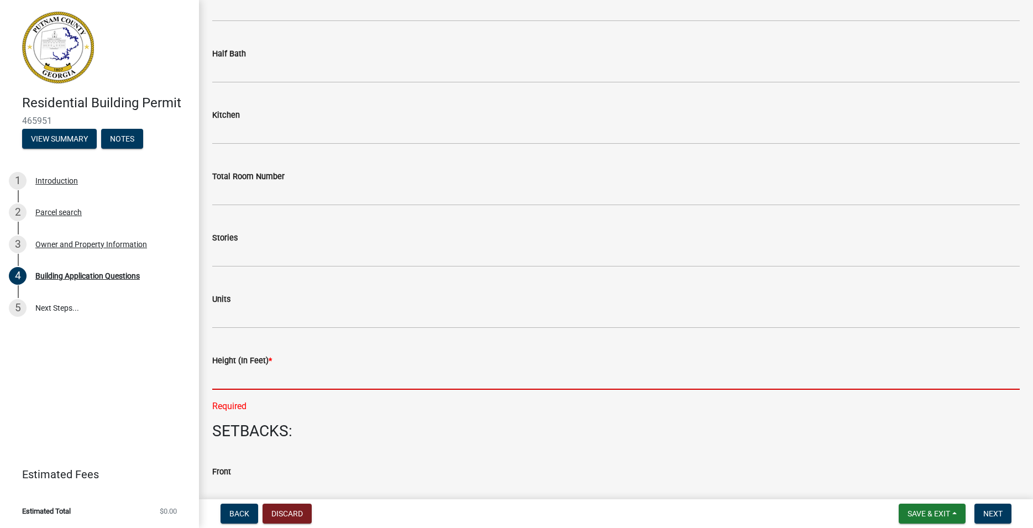
click at [251, 384] on input "text" at bounding box center [615, 378] width 807 height 23
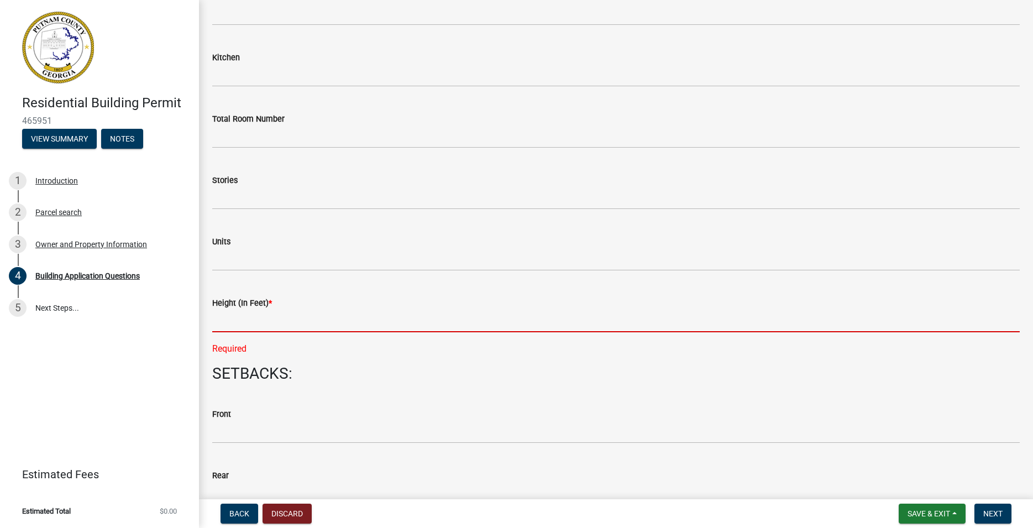
scroll to position [1275, 0]
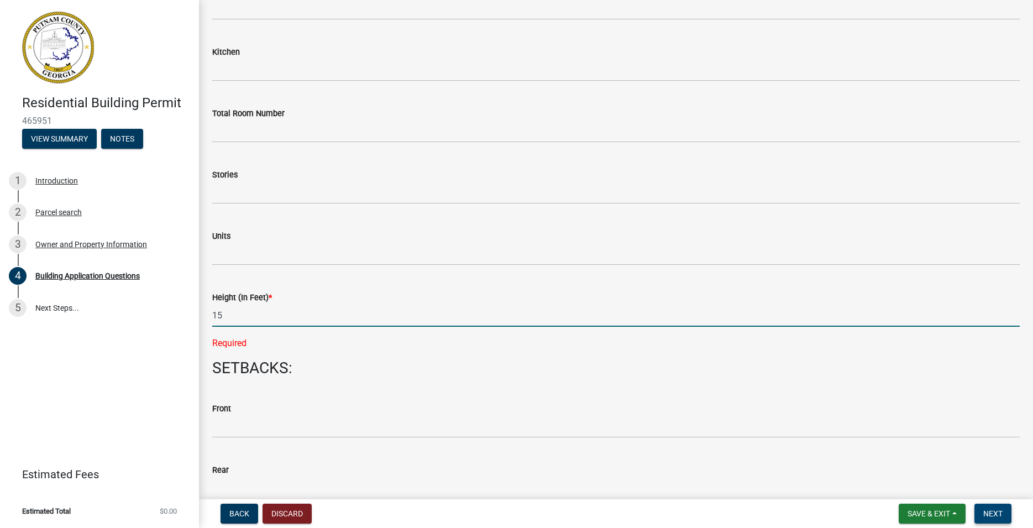
type input "15"
click at [997, 508] on button "Next" at bounding box center [992, 513] width 37 height 20
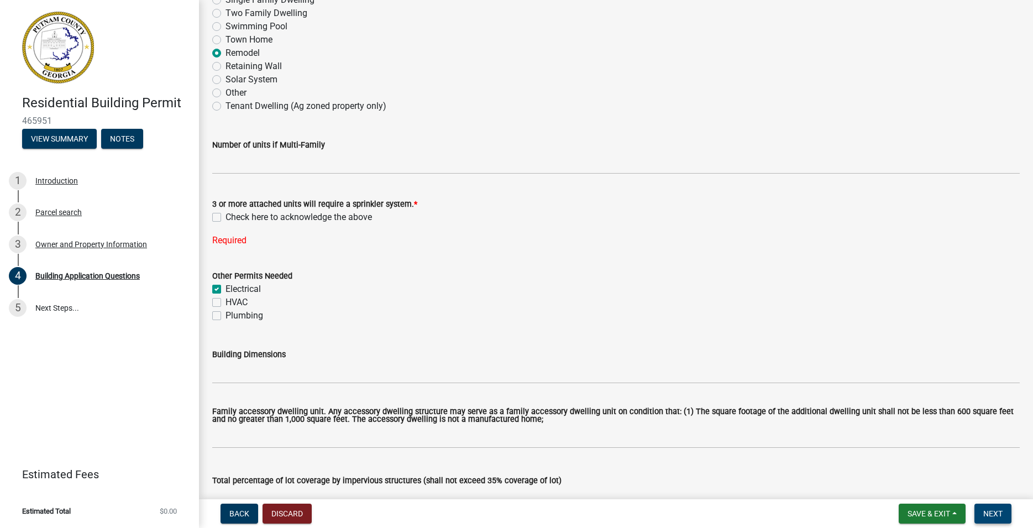
scroll to position [267, 0]
click at [225, 218] on label "Check here to acknowledge the above" at bounding box center [298, 217] width 146 height 13
click at [225, 218] on input "Check here to acknowledge the above" at bounding box center [228, 214] width 7 height 7
checkbox input "true"
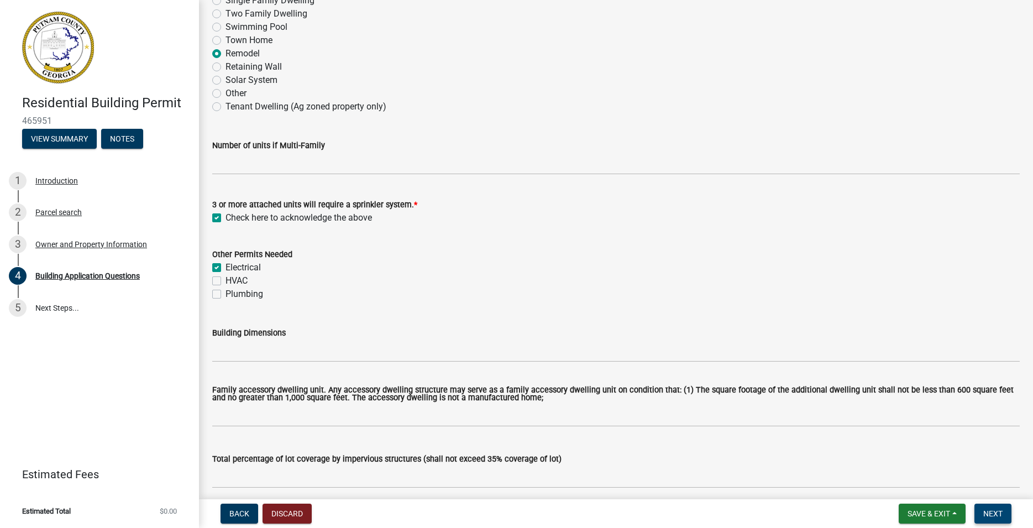
click at [998, 514] on span "Next" at bounding box center [992, 513] width 19 height 9
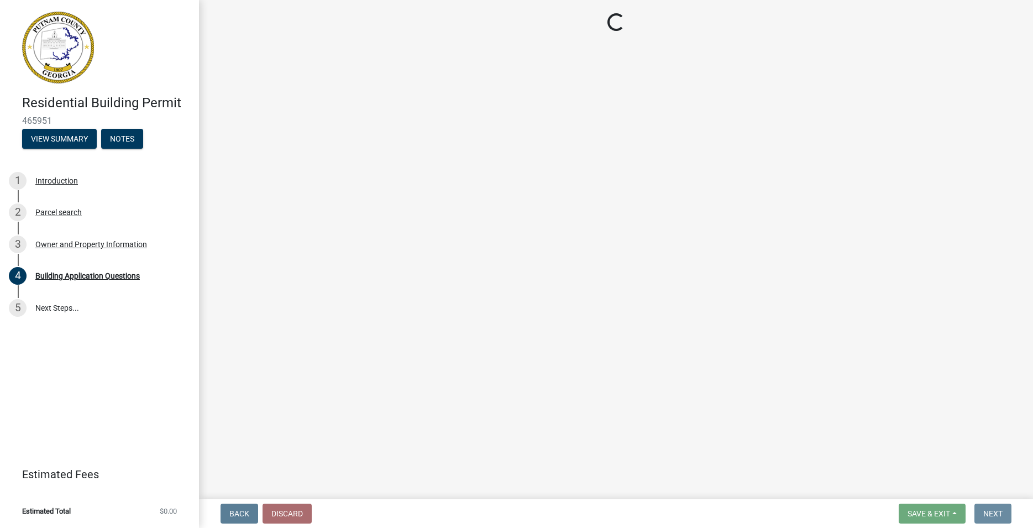
scroll to position [0, 0]
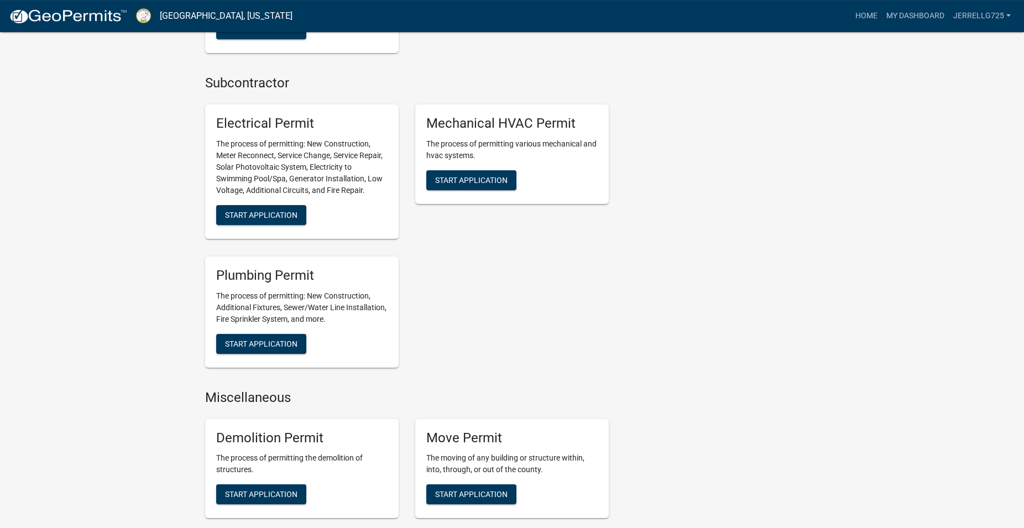
scroll to position [676, 0]
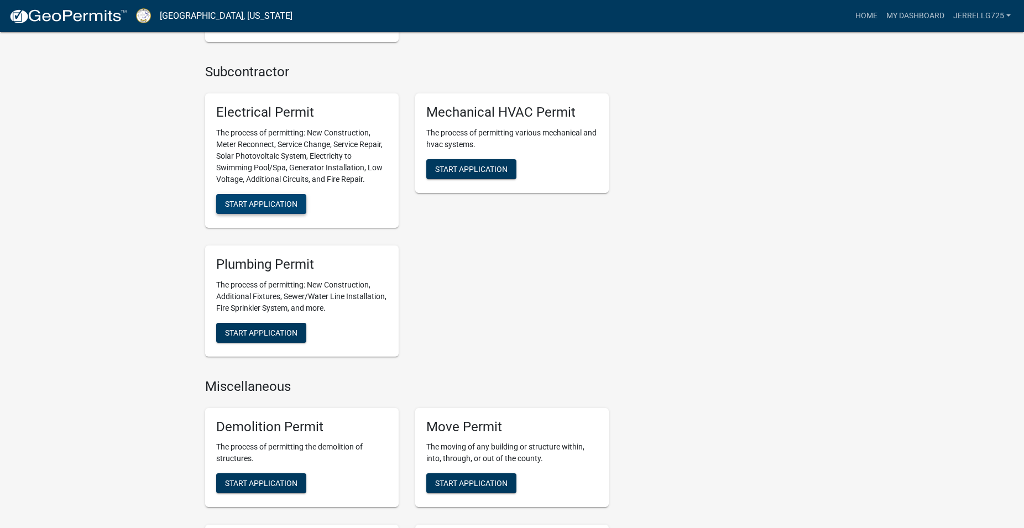
click at [292, 205] on span "Start Application" at bounding box center [261, 204] width 72 height 9
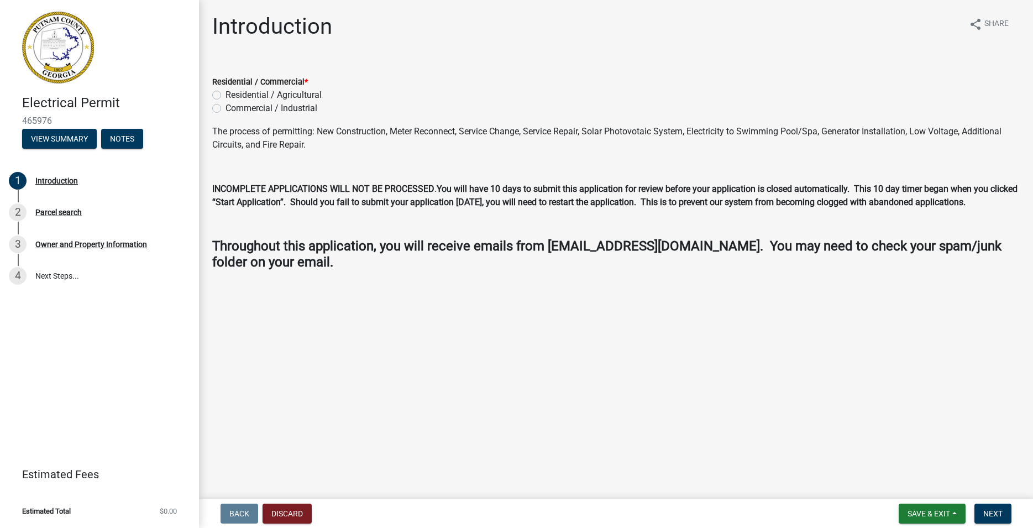
click at [225, 95] on label "Residential / Agricultural" at bounding box center [273, 94] width 96 height 13
click at [225, 95] on input "Residential / Agricultural" at bounding box center [228, 91] width 7 height 7
radio input "true"
click at [996, 510] on span "Next" at bounding box center [992, 513] width 19 height 9
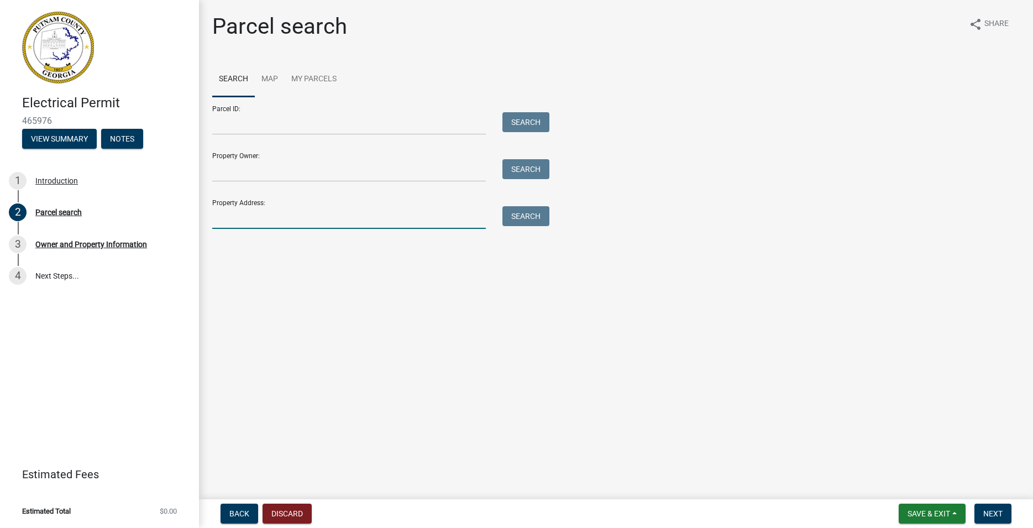
click at [307, 224] on input "Property Address:" at bounding box center [349, 217] width 274 height 23
type input "122 poplar street"
click at [531, 216] on button "Search" at bounding box center [525, 216] width 47 height 20
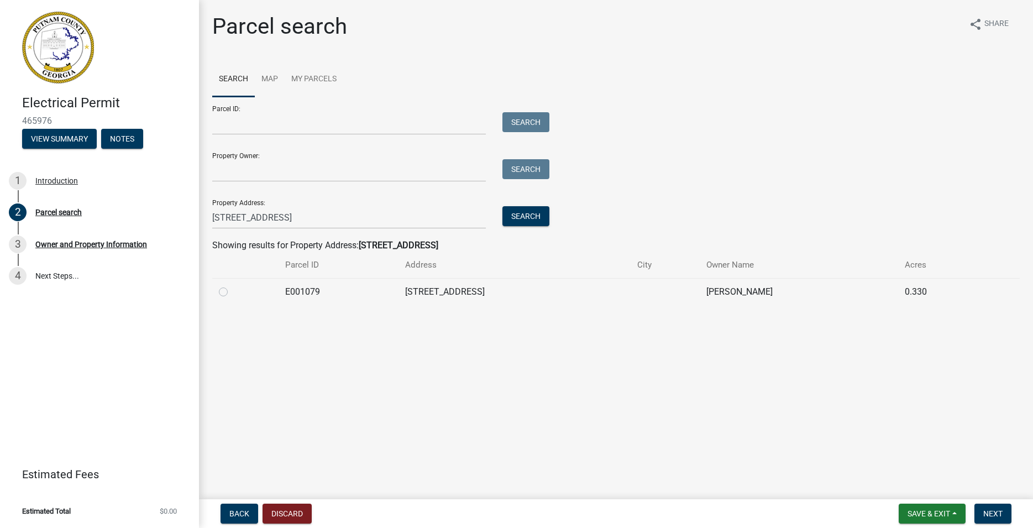
click at [232, 285] on label at bounding box center [232, 285] width 0 height 0
click at [232, 292] on input "radio" at bounding box center [235, 288] width 7 height 7
radio input "true"
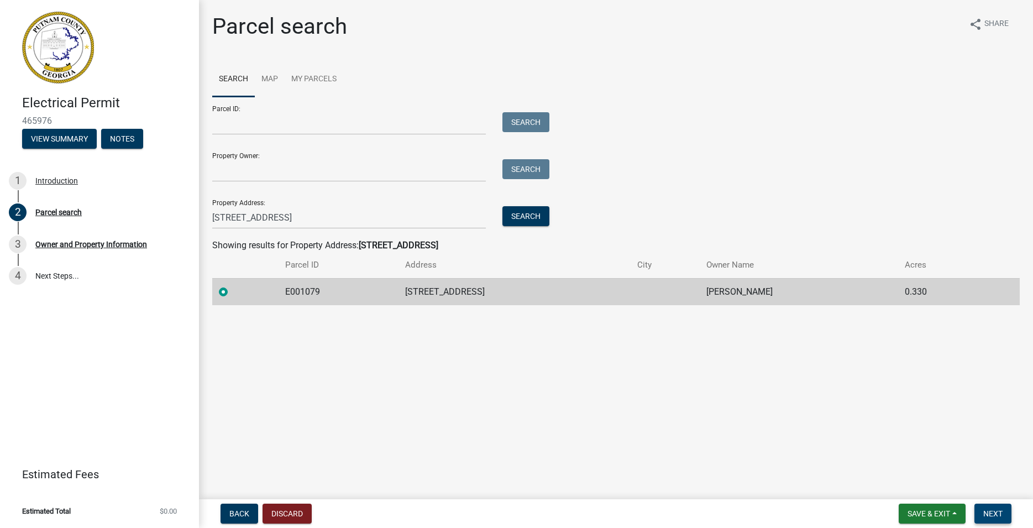
click at [998, 512] on span "Next" at bounding box center [992, 513] width 19 height 9
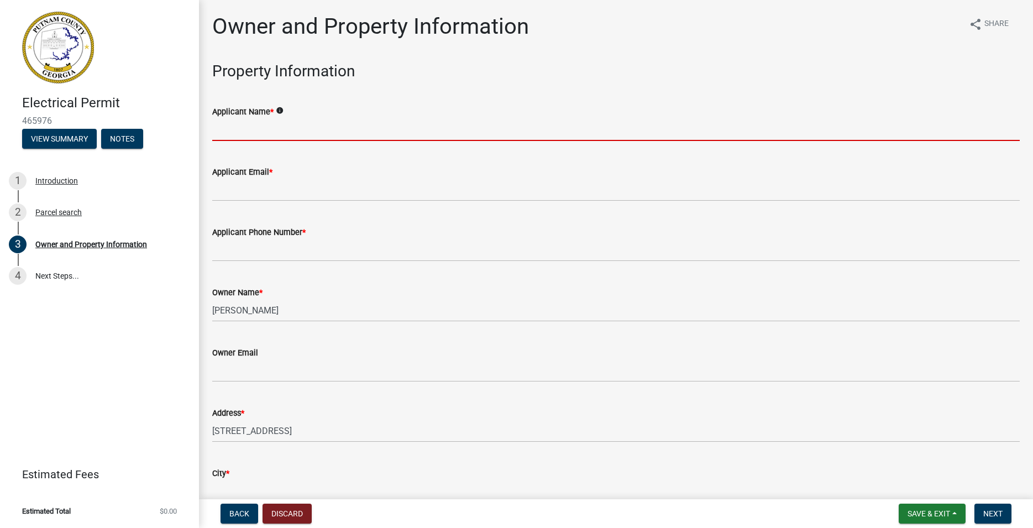
click at [288, 125] on input "Applicant Name *" at bounding box center [615, 129] width 807 height 23
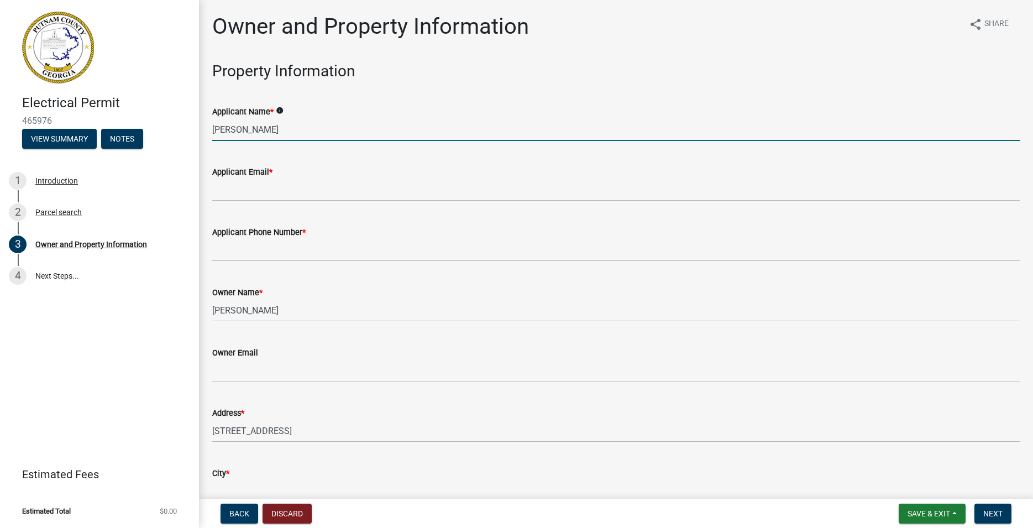
type input "[PERSON_NAME]"
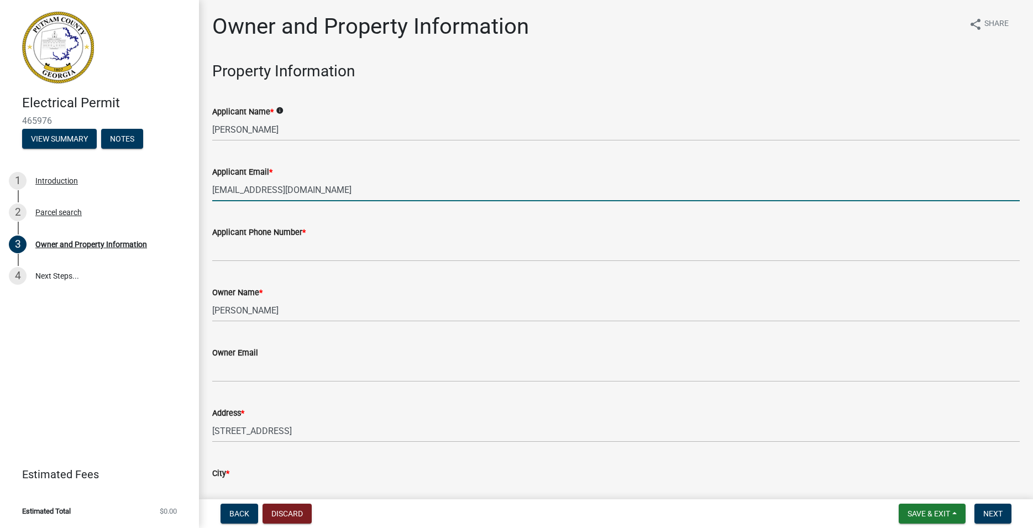
type input "[EMAIL_ADDRESS][DOMAIN_NAME]"
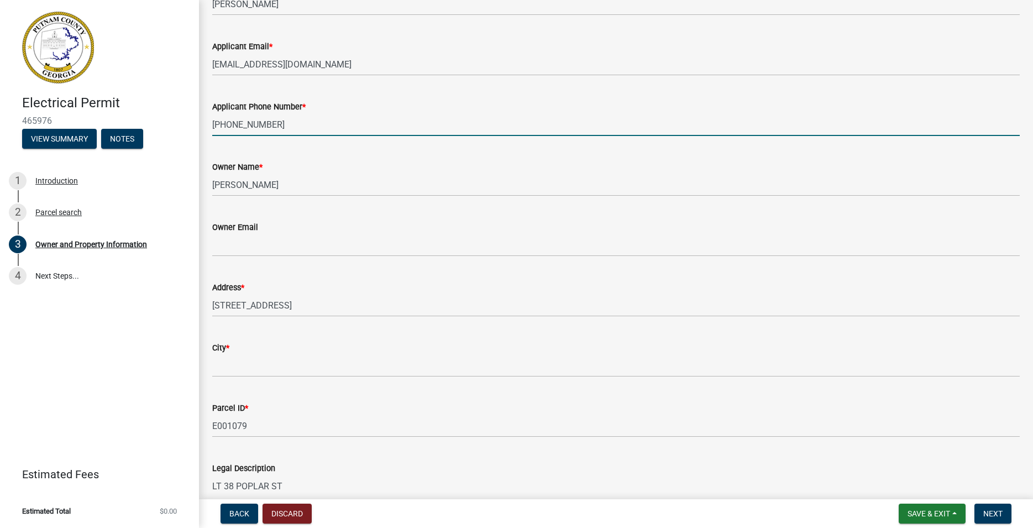
scroll to position [126, 0]
type input "[PHONE_NUMBER]"
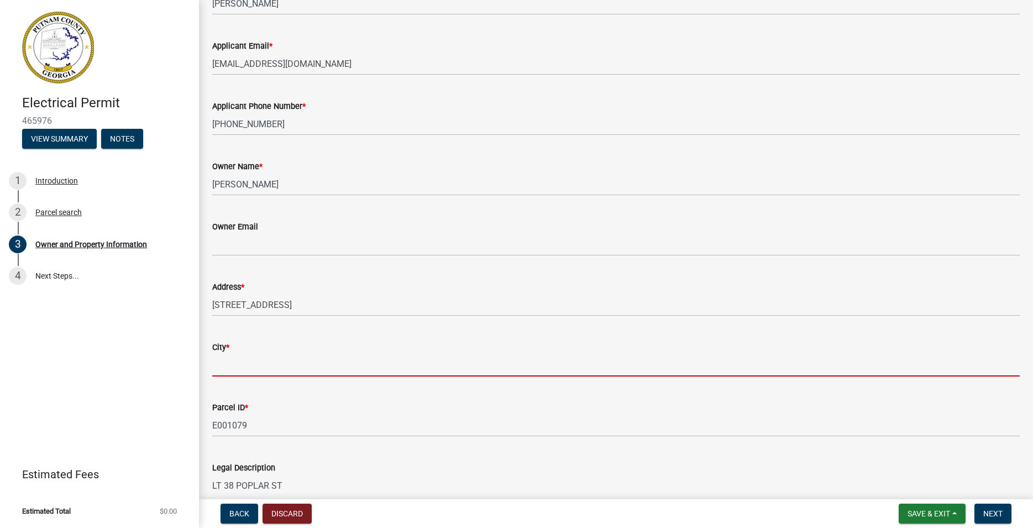
click at [290, 363] on input "City *" at bounding box center [615, 365] width 807 height 23
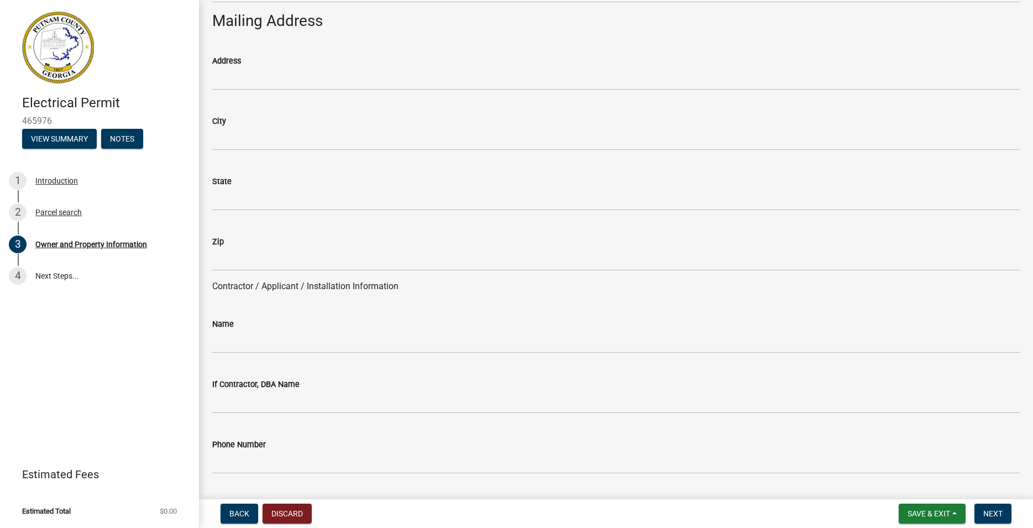
scroll to position [693, 0]
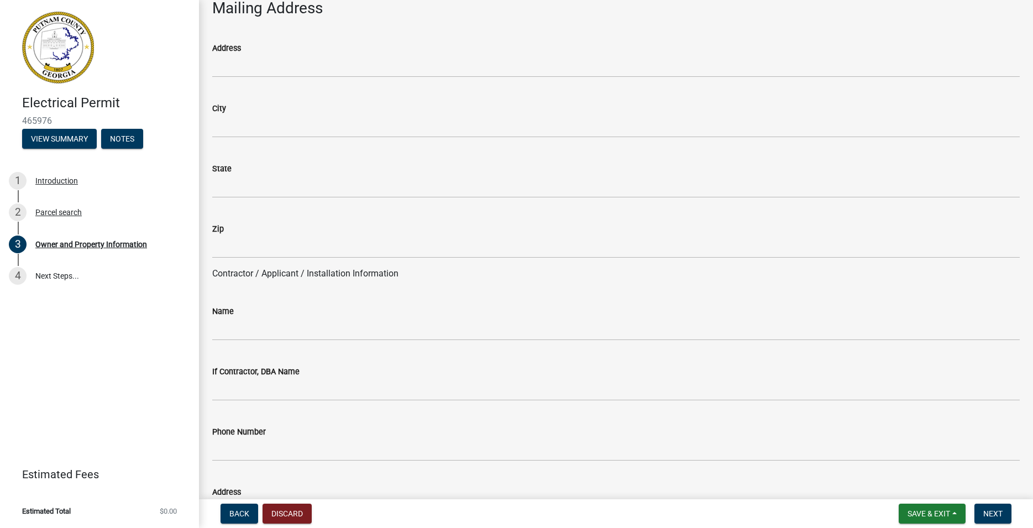
type input "Eatonton"
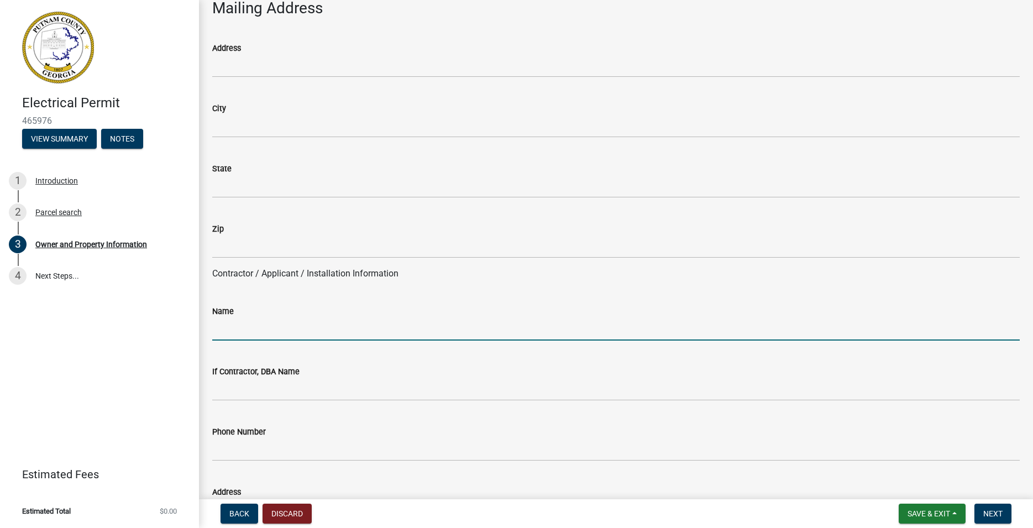
click at [277, 329] on input "Name" at bounding box center [615, 329] width 807 height 23
type input "[PERSON_NAME]"
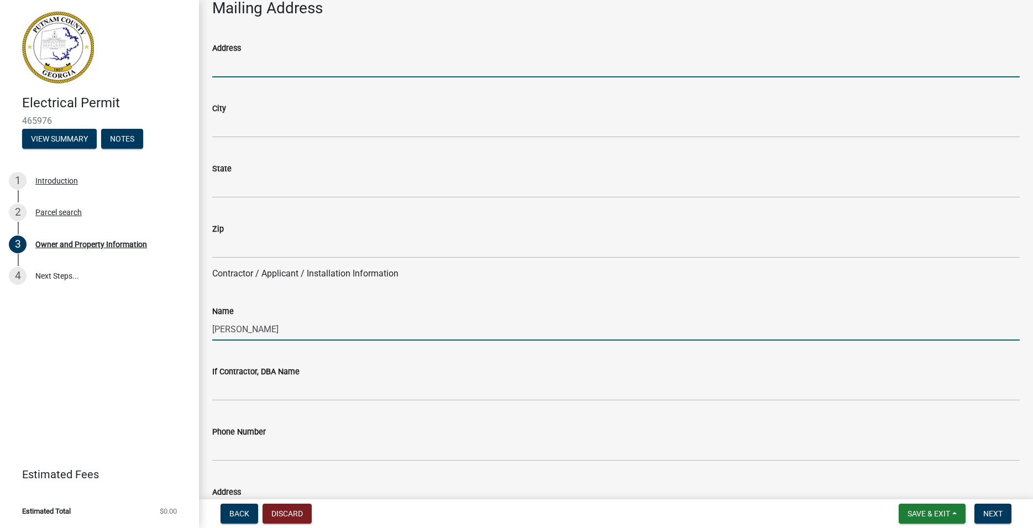
type input "299 Snapping Shoals Rd, McDonough, GA, U"
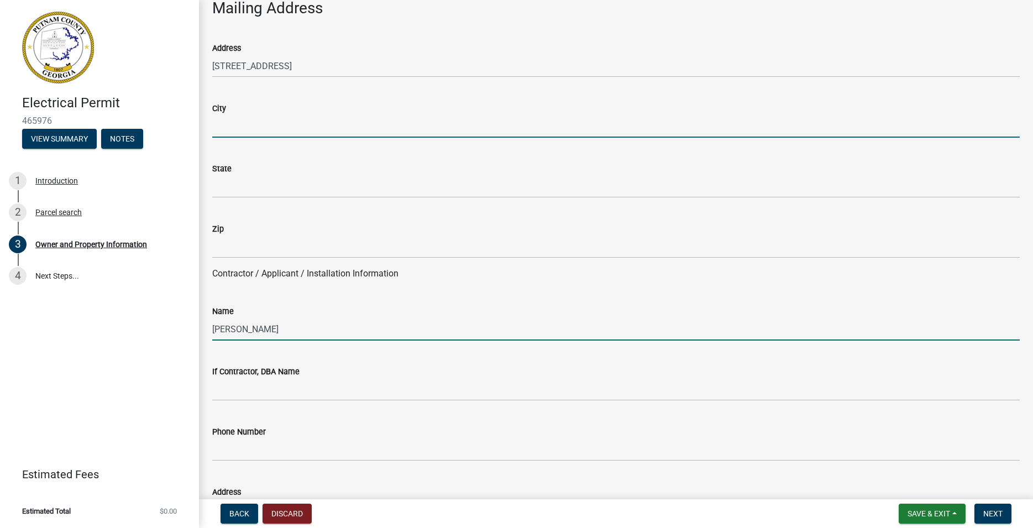
type input "[PERSON_NAME]"
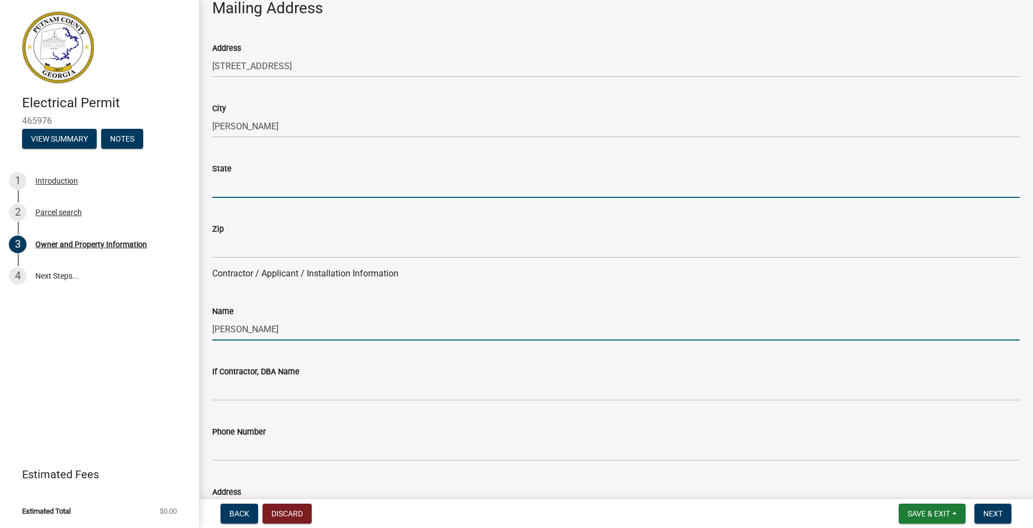
type input "GA"
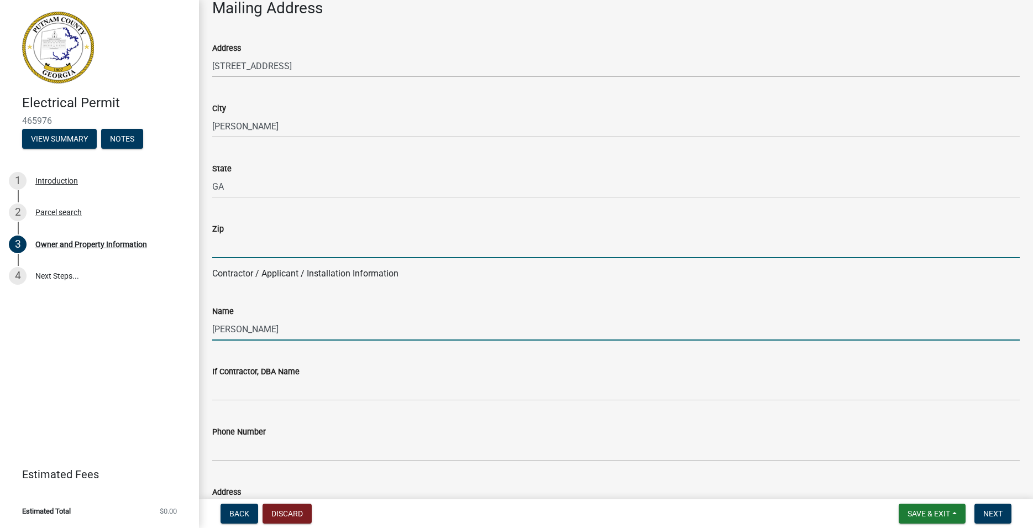
type input "30252"
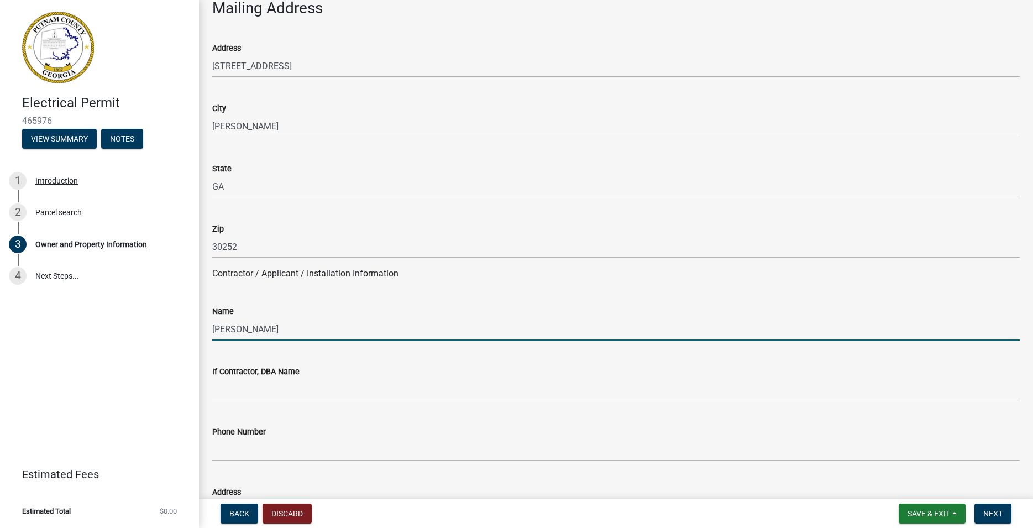
type input "JERRELL GROOVER"
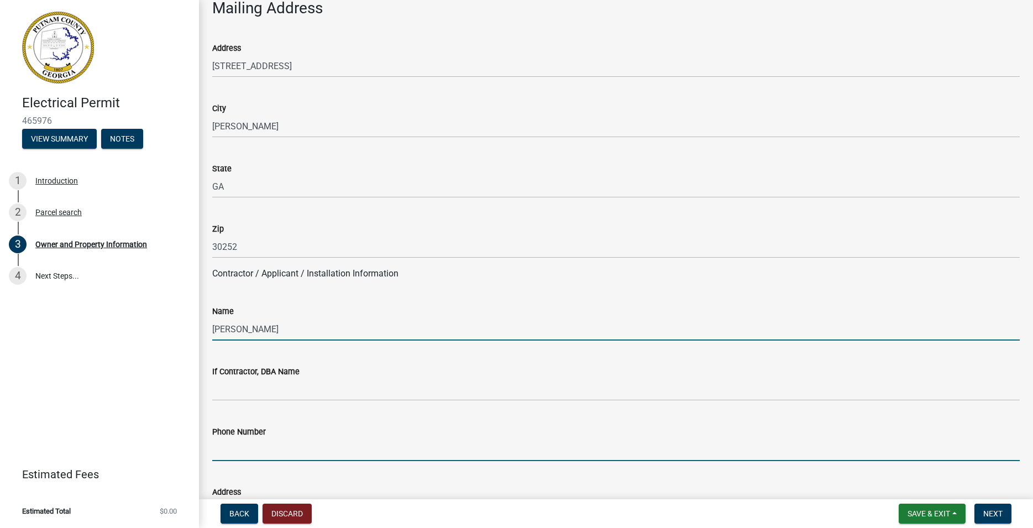
type input "6785441595"
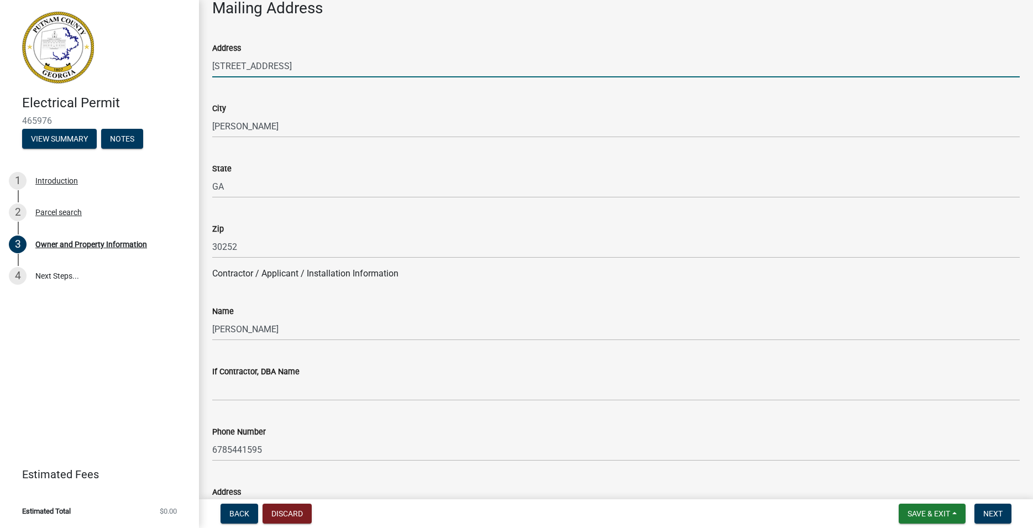
drag, startPoint x: 389, startPoint y: 75, endPoint x: 99, endPoint y: 75, distance: 289.6
click at [212, 75] on input "299 Snapping Shoals Rd, McDonough, GA, U" at bounding box center [615, 66] width 807 height 23
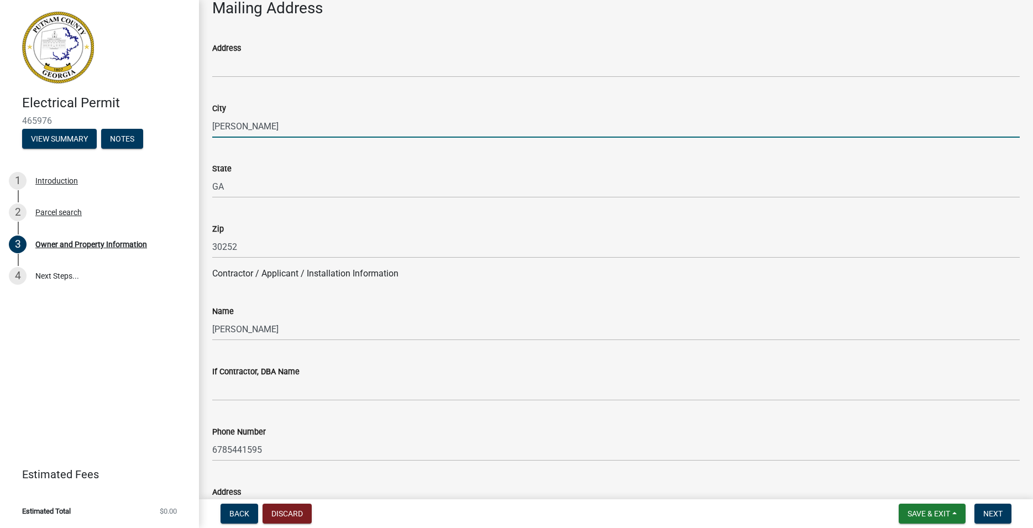
drag, startPoint x: 264, startPoint y: 124, endPoint x: 158, endPoint y: 113, distance: 106.7
click at [212, 115] on input "[PERSON_NAME]" at bounding box center [615, 126] width 807 height 23
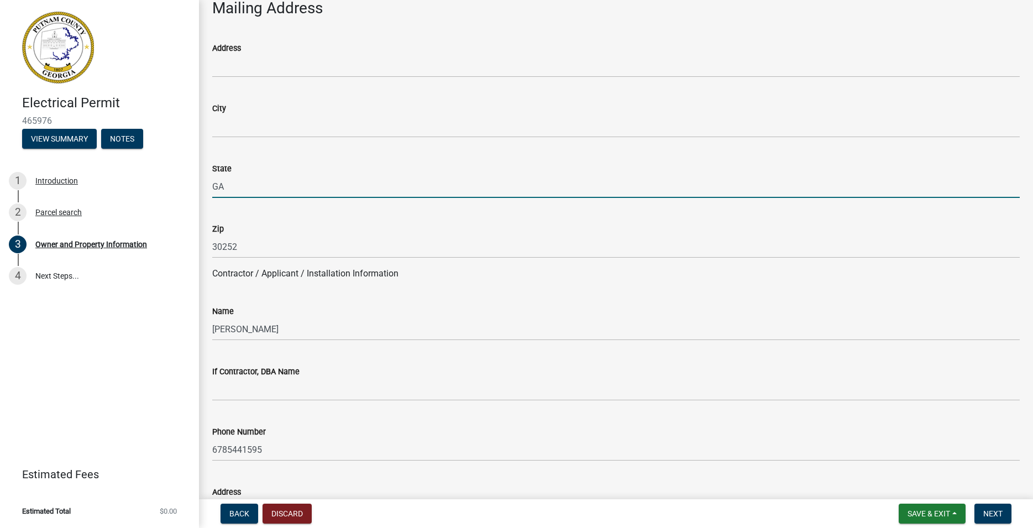
drag, startPoint x: 225, startPoint y: 191, endPoint x: 183, endPoint y: 189, distance: 42.1
click at [212, 189] on input "GA" at bounding box center [615, 186] width 807 height 23
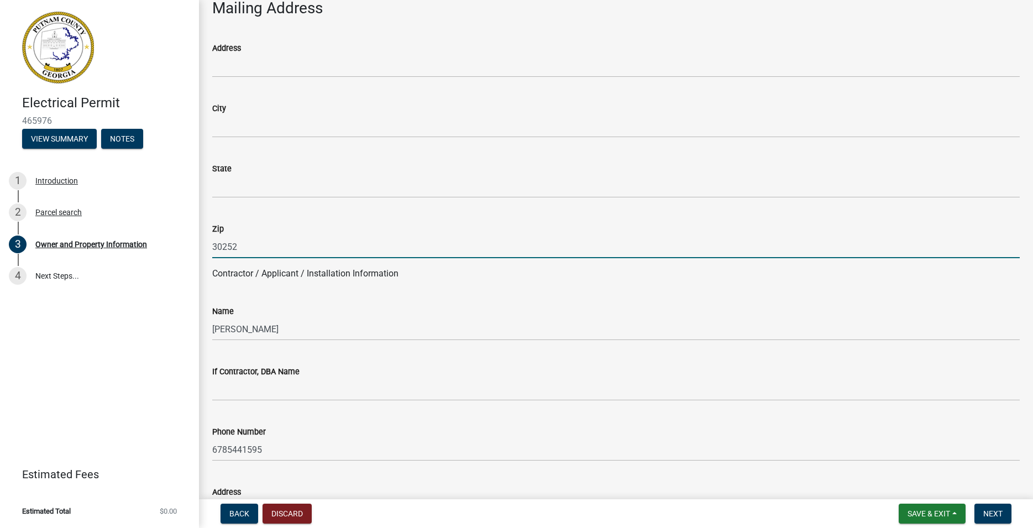
drag, startPoint x: 256, startPoint y: 254, endPoint x: 188, endPoint y: 253, distance: 68.5
click at [212, 253] on input "30252" at bounding box center [615, 246] width 807 height 23
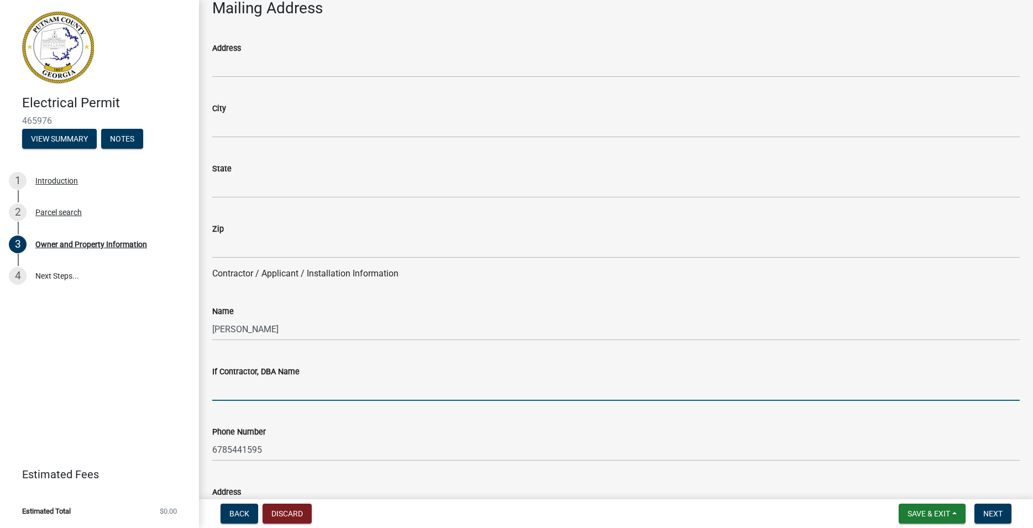
click at [255, 397] on input "If Contractor, DBA Name" at bounding box center [615, 389] width 807 height 23
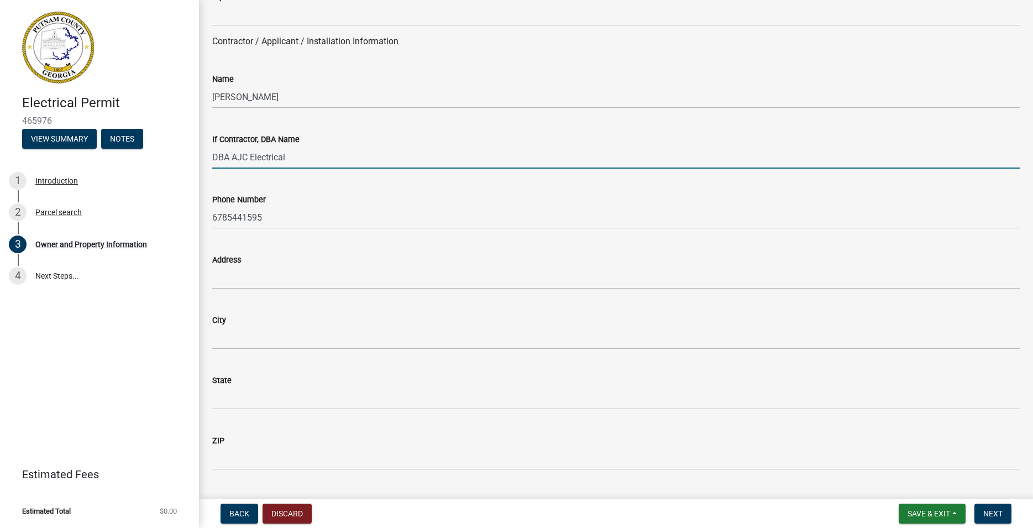
scroll to position [945, 0]
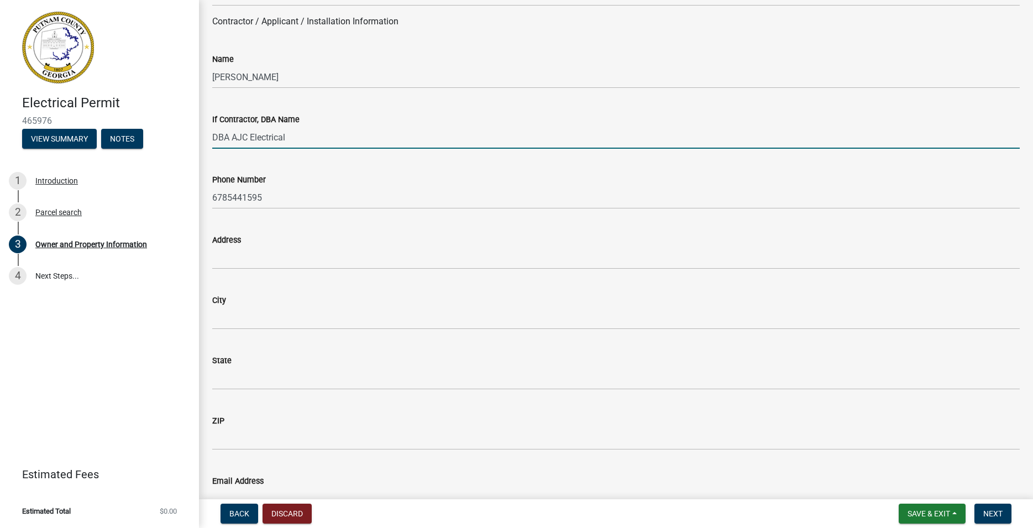
type input "DBA AJC Electrical"
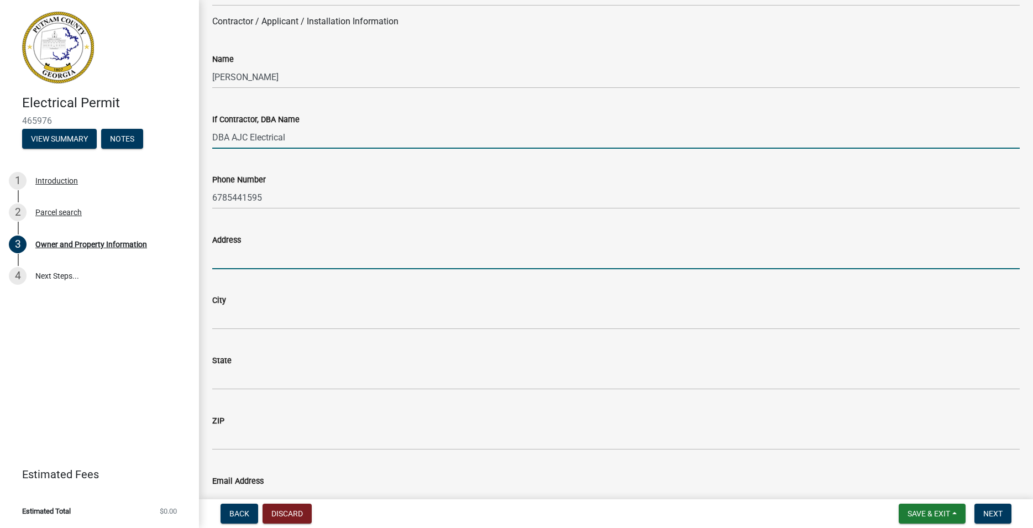
click at [252, 265] on input "Address" at bounding box center [615, 257] width 807 height 23
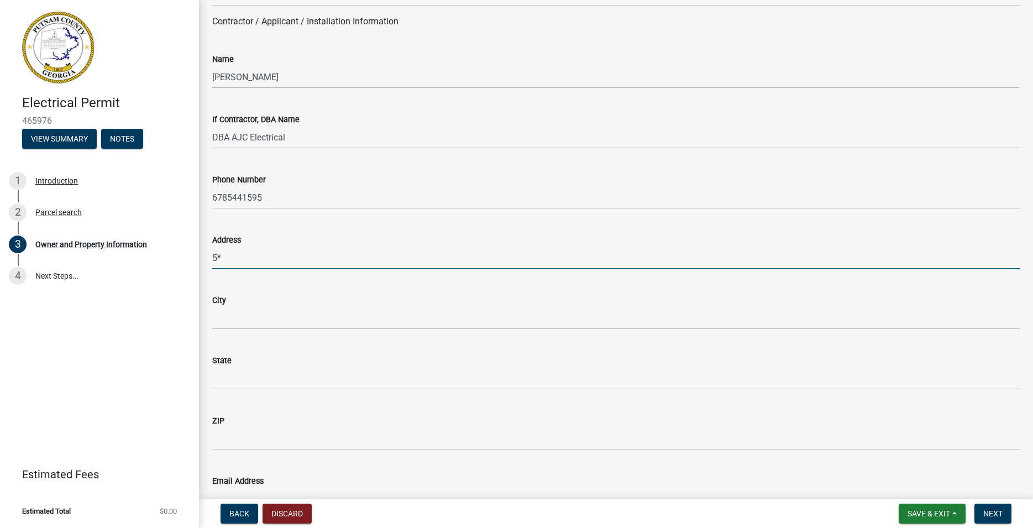
type input "5"
type input "[STREET_ADDRESS]"
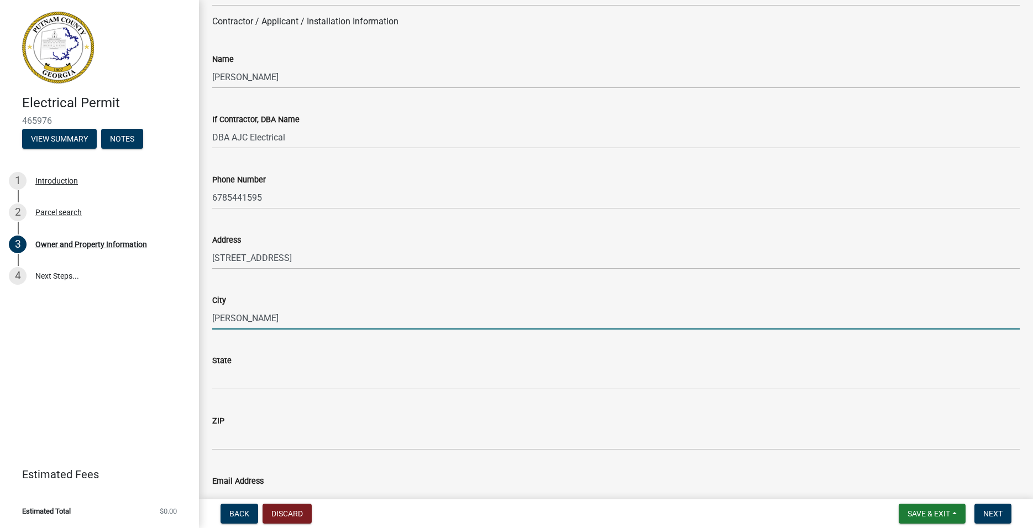
type input "[PERSON_NAME]"
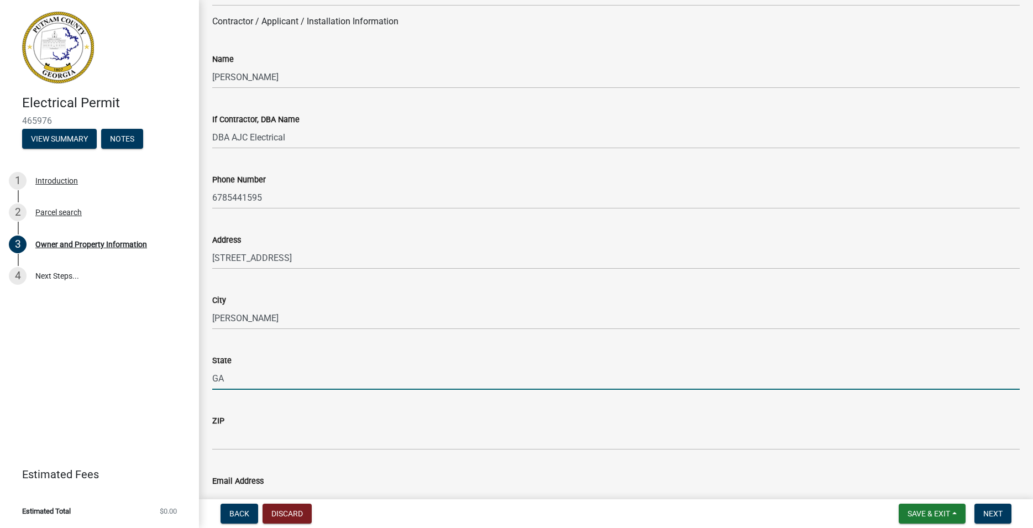
type input "GA"
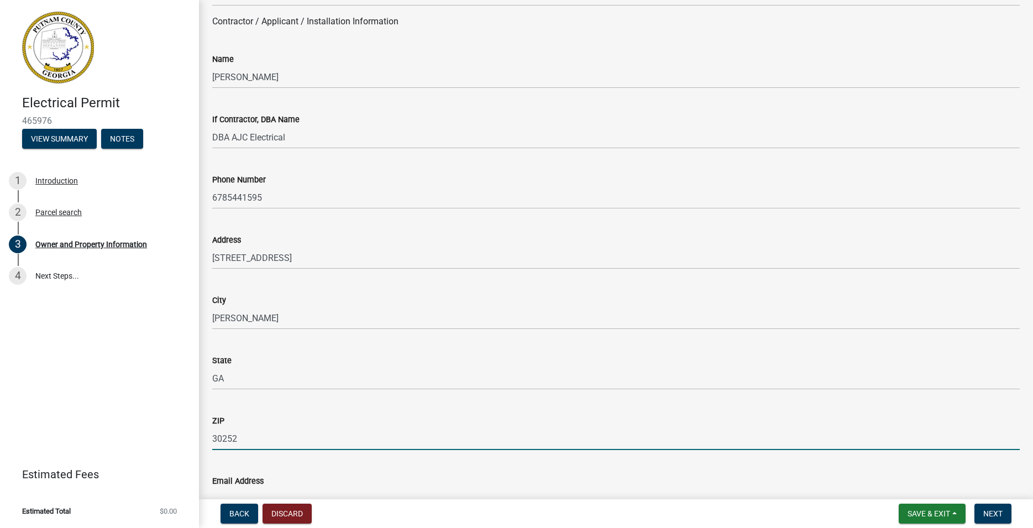
type input "30252"
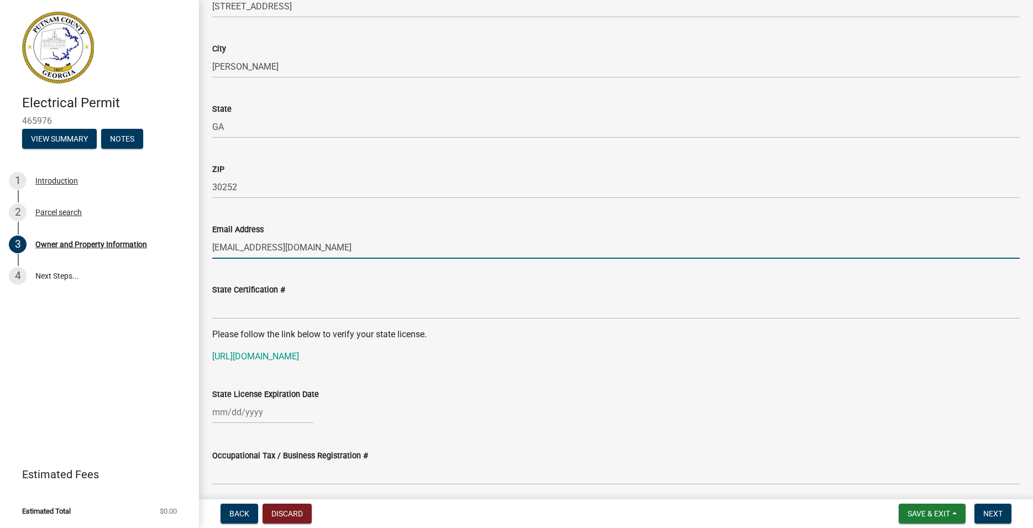
type input "jerrell725@gmail.com"
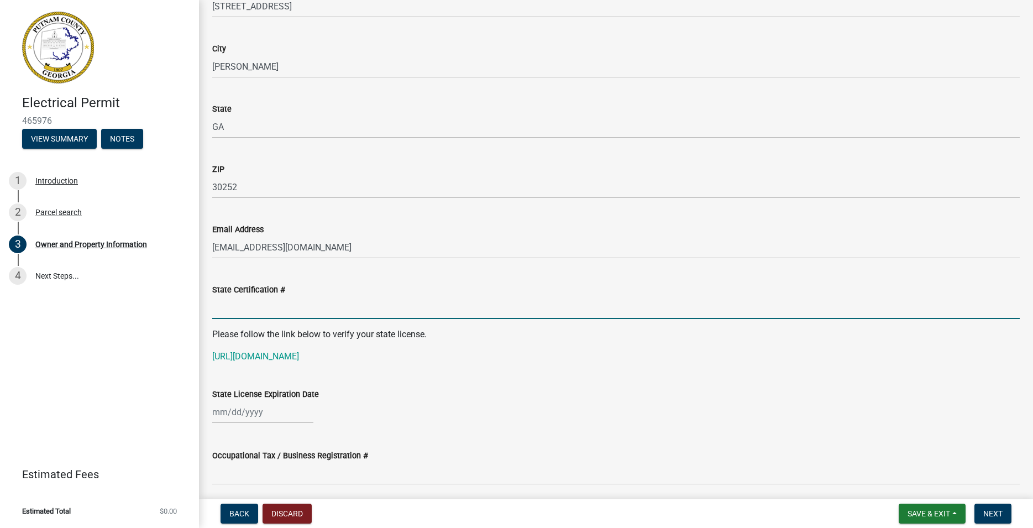
click at [263, 314] on input "State Certification #" at bounding box center [615, 307] width 807 height 23
type input "EN212623"
click at [253, 411] on input "State License Expiration Date" at bounding box center [262, 412] width 101 height 23
select select "8"
select select "2025"
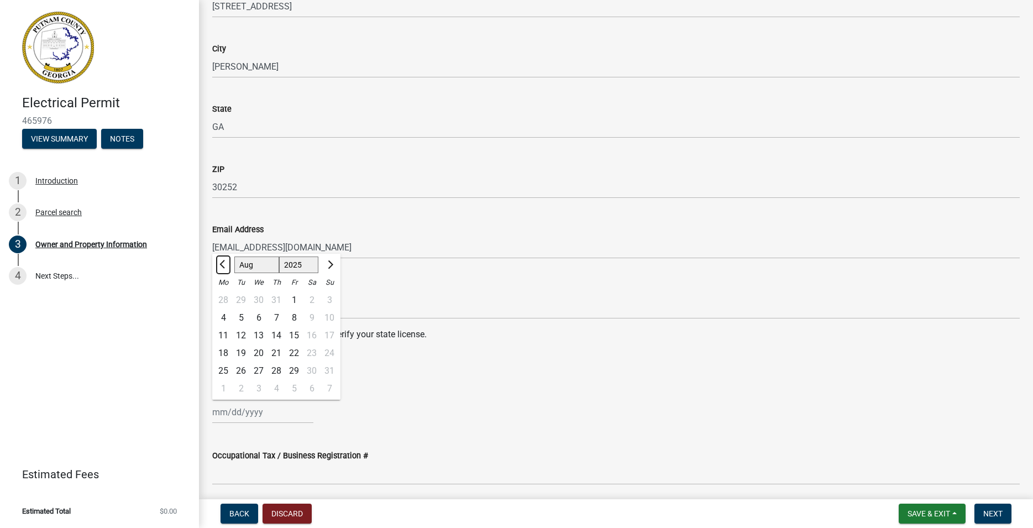
click at [221, 265] on button "Previous month" at bounding box center [223, 265] width 13 height 18
select select "6"
select select "2026"
click option "2026" at bounding box center [0, 0] width 0 height 0
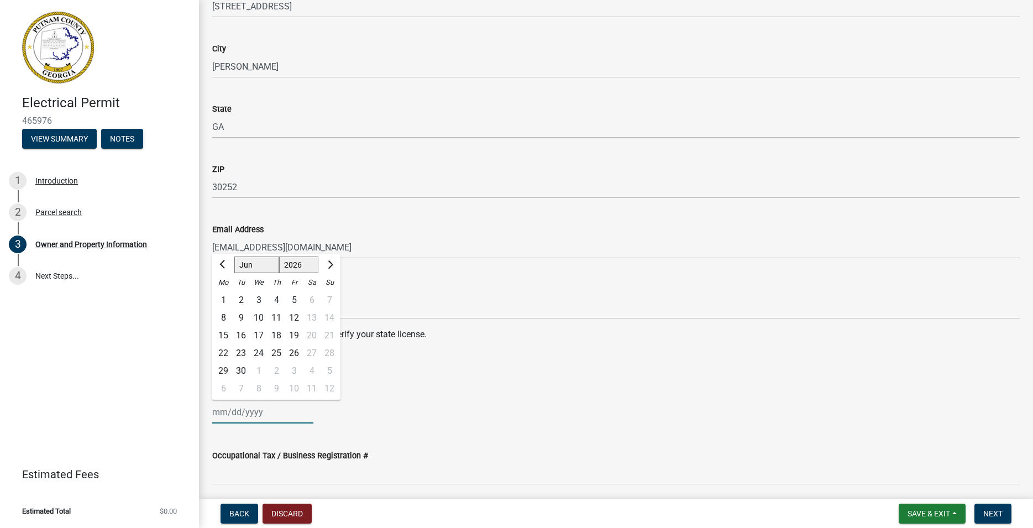
click at [245, 366] on div "30" at bounding box center [241, 371] width 18 height 18
type input "06/30/2026"
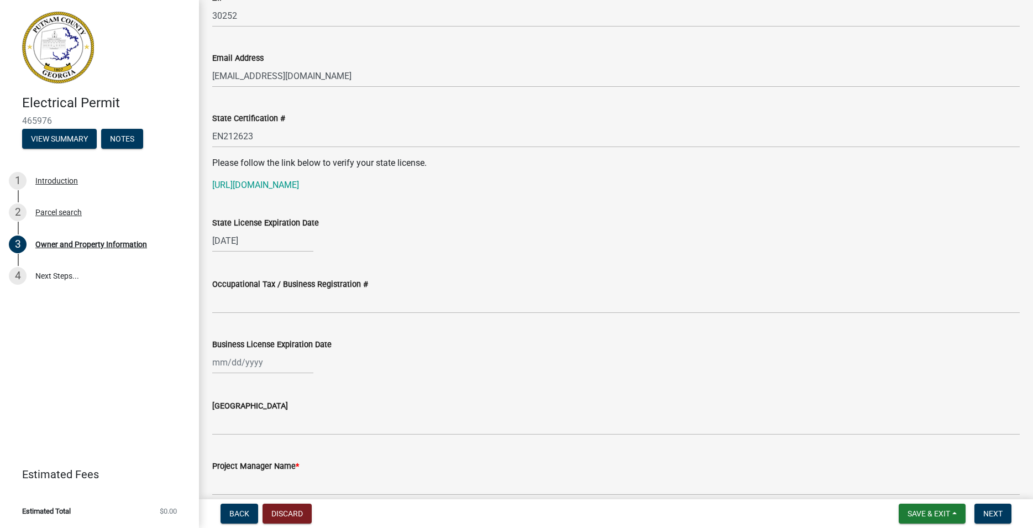
scroll to position [1386, 0]
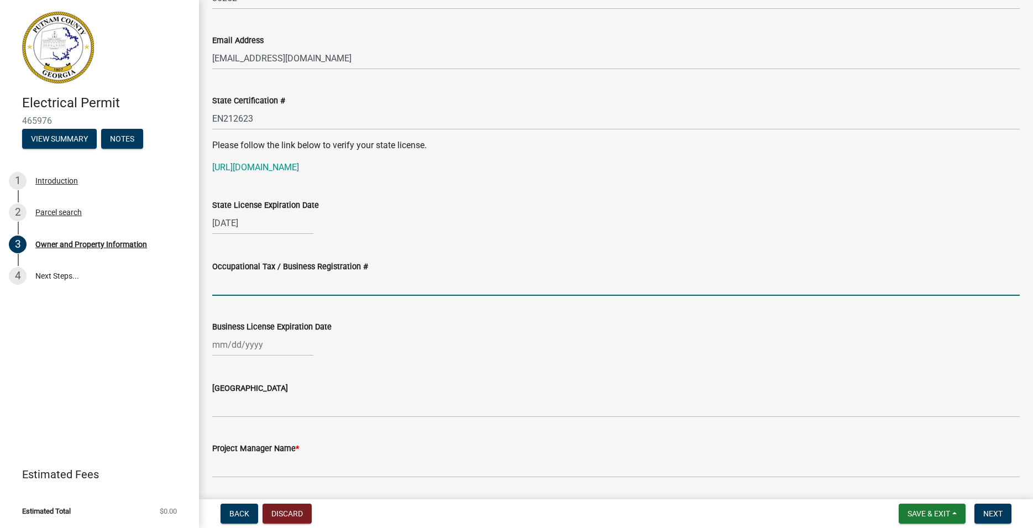
click at [279, 291] on input "Occupational Tax / Business Registration #" at bounding box center [615, 284] width 807 height 23
click at [283, 288] on input "Occupational Tax / Business Registration #" at bounding box center [615, 284] width 807 height 23
type input "0519"
select select "8"
select select "2025"
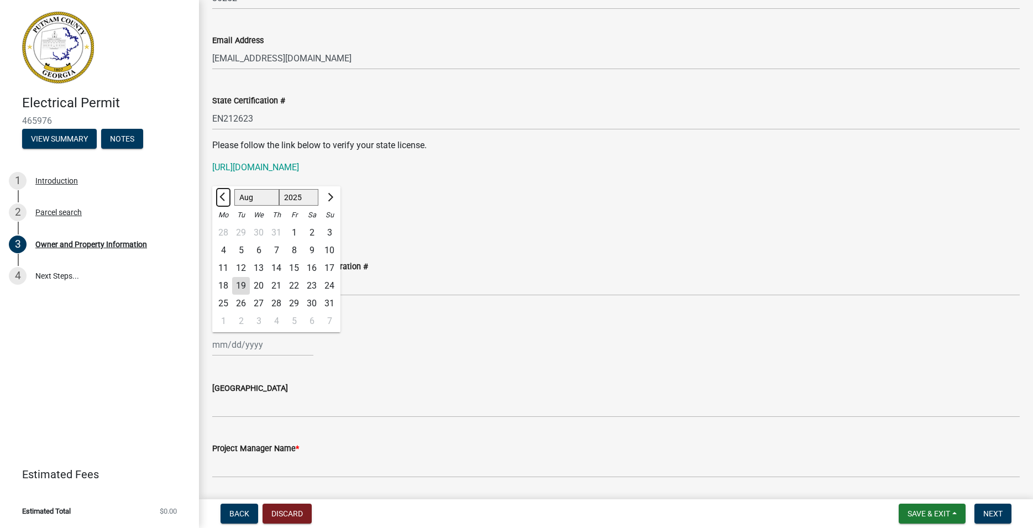
click at [225, 198] on span "Previous month" at bounding box center [223, 197] width 8 height 8
select select "4"
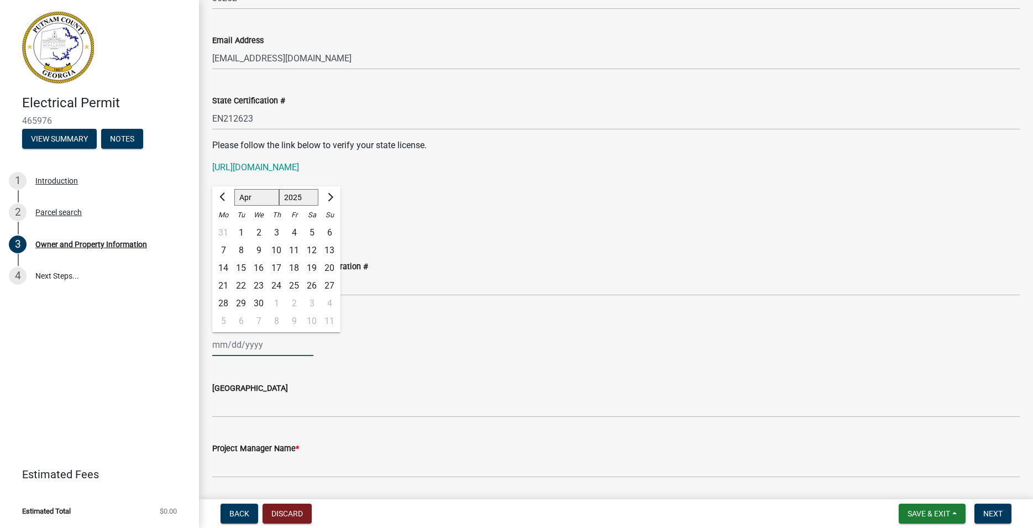
select select "2026"
click option "2026" at bounding box center [0, 0] width 0 height 0
click at [256, 253] on div "8" at bounding box center [259, 251] width 18 height 18
type input "04/08/2026"
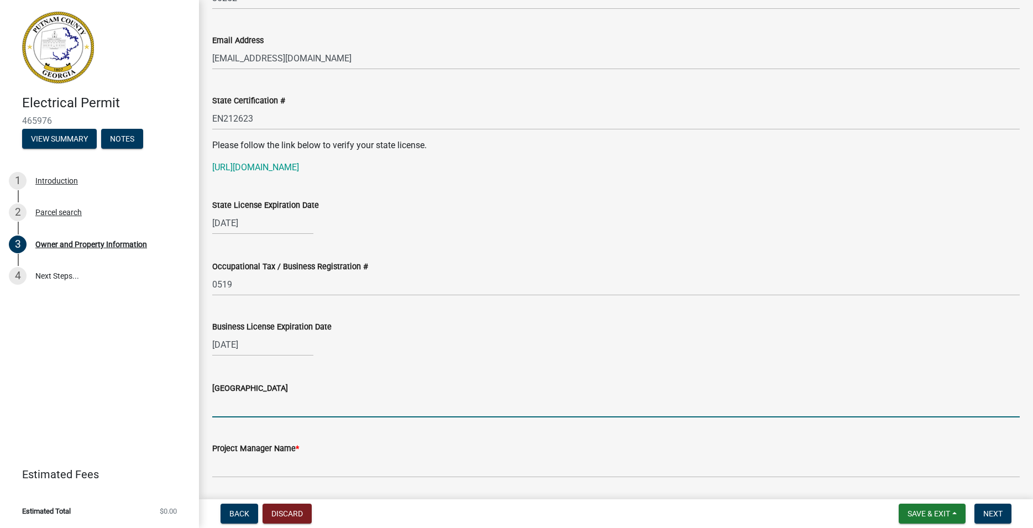
click at [235, 407] on input "Issuing County" at bounding box center [615, 406] width 807 height 23
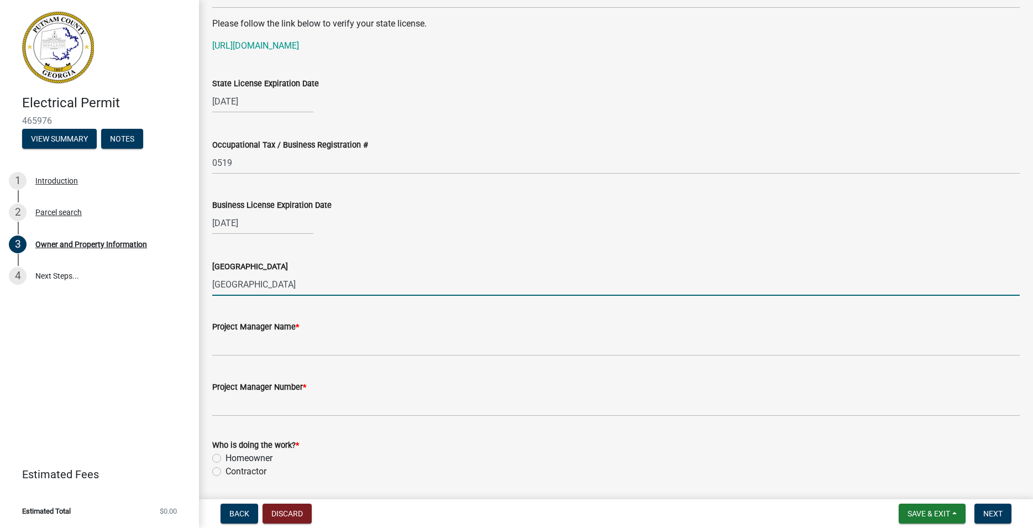
scroll to position [1512, 0]
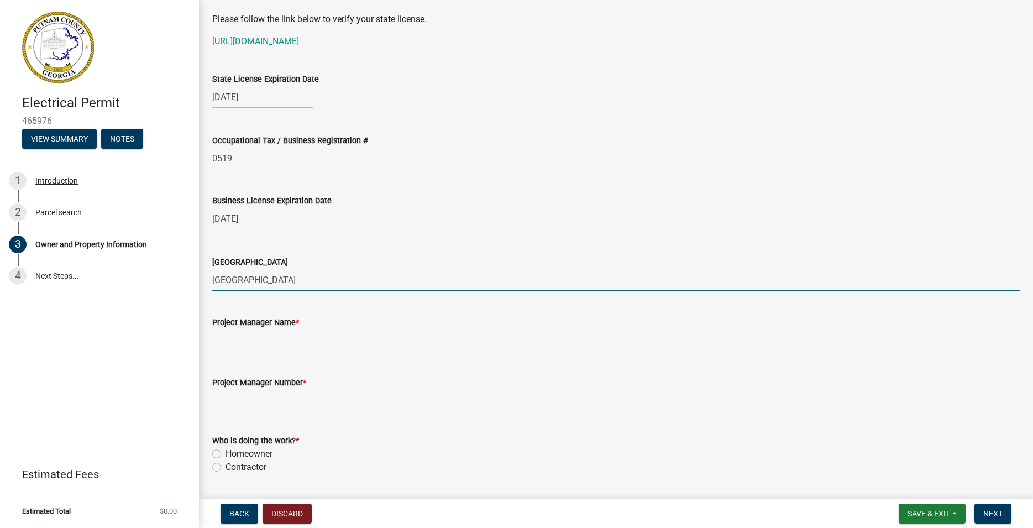
type input "Lamar County"
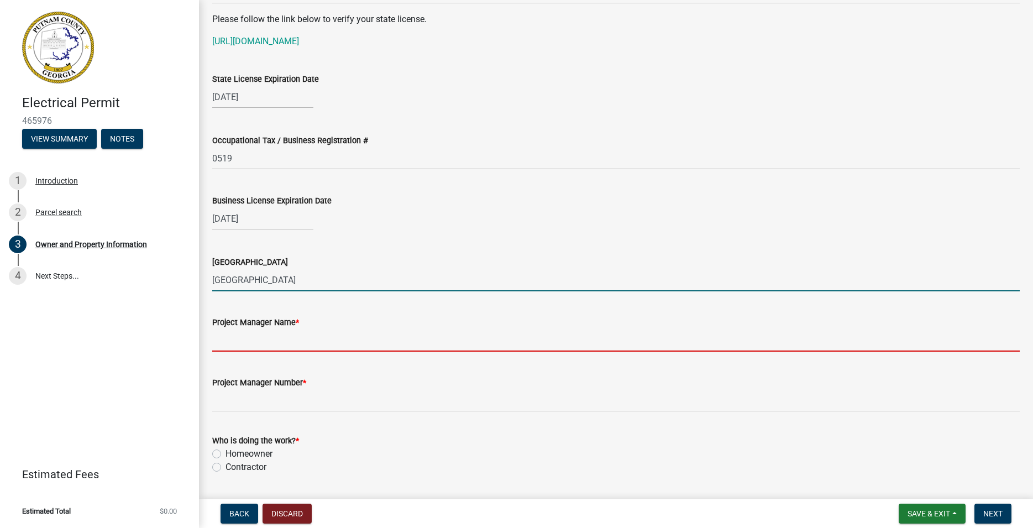
click at [264, 342] on input "Project Manager Name *" at bounding box center [615, 340] width 807 height 23
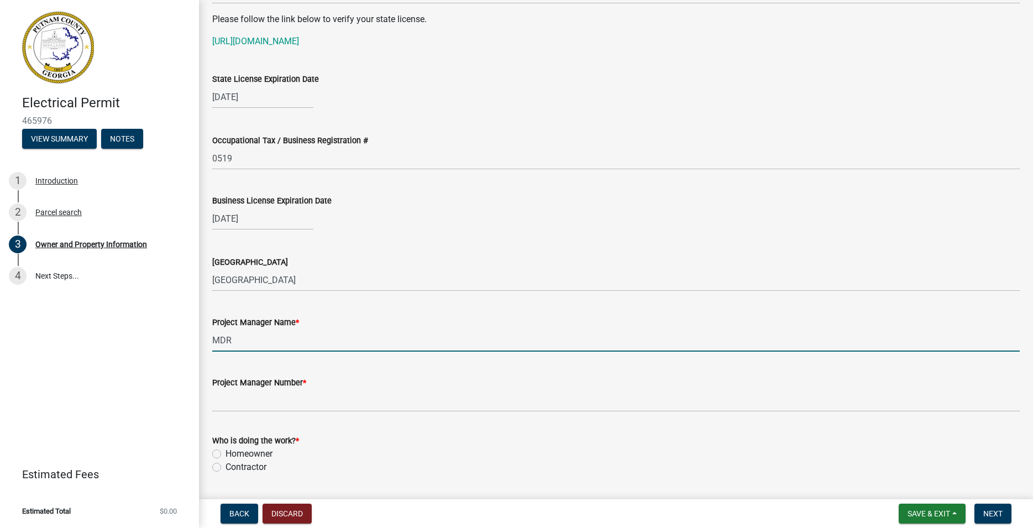
type input "MDR"
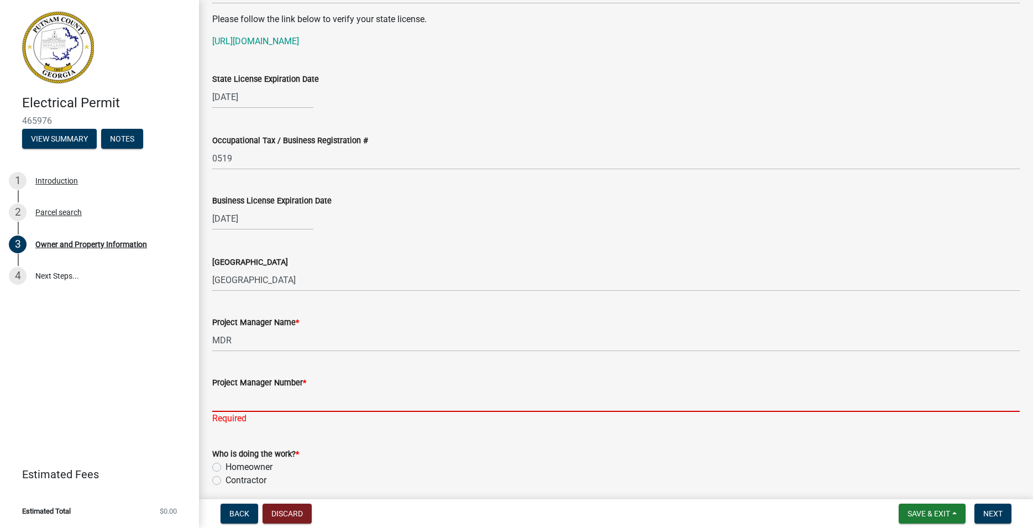
paste input "(770) 898-5881"
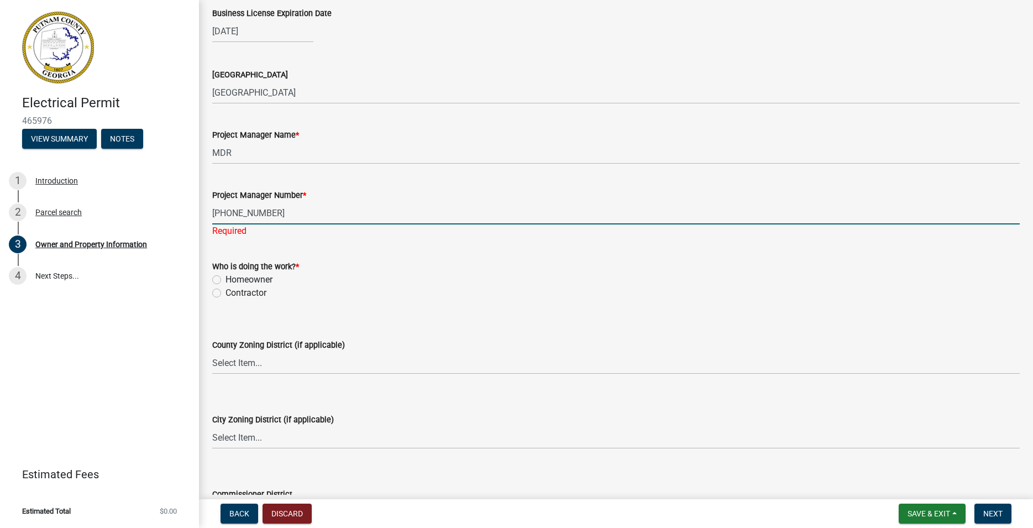
scroll to position [1701, 0]
type input "(770) 898-5881"
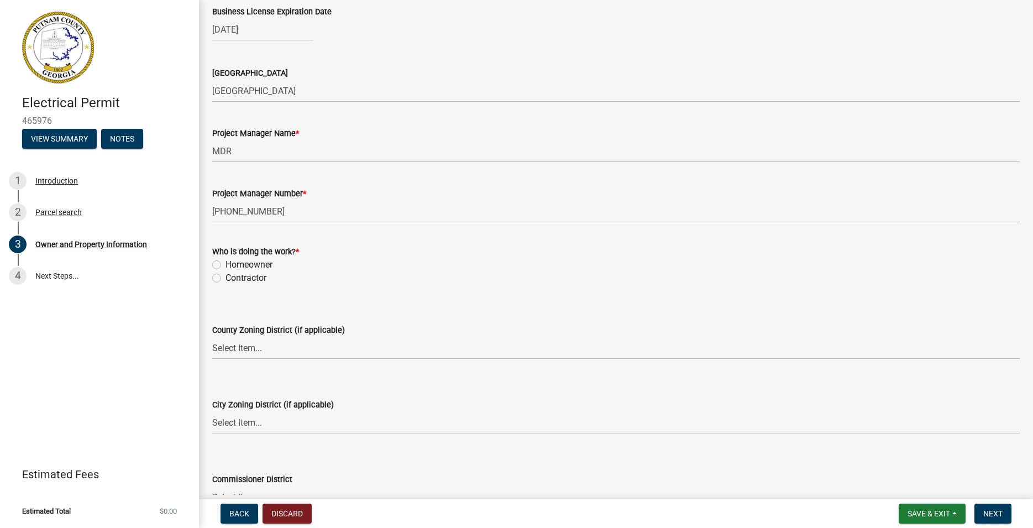
click at [220, 291] on wm-data-entity-input "Who is doing the work? * Homeowner Contractor" at bounding box center [615, 263] width 807 height 63
click at [225, 276] on label "Contractor" at bounding box center [245, 277] width 41 height 13
click at [225, 276] on input "Contractor" at bounding box center [228, 274] width 7 height 7
radio input "true"
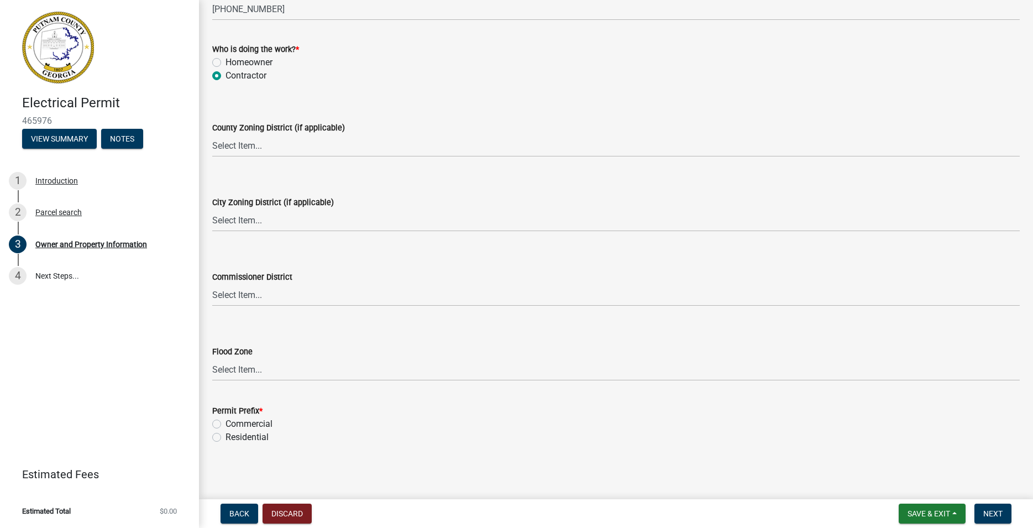
scroll to position [1905, 0]
click at [256, 438] on label "Residential" at bounding box center [246, 434] width 43 height 13
click at [233, 435] on input "Residential" at bounding box center [228, 431] width 7 height 7
radio input "true"
click at [993, 516] on span "Next" at bounding box center [992, 513] width 19 height 9
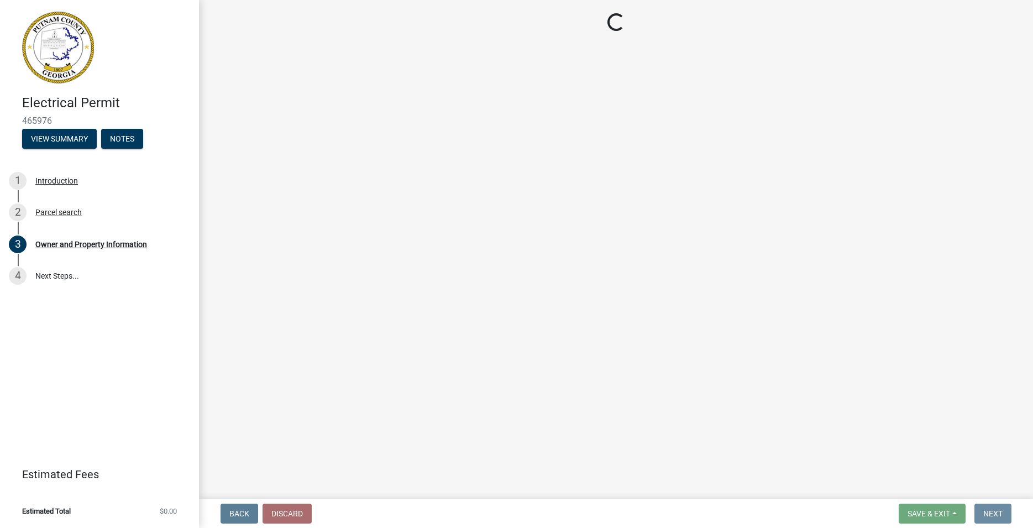
scroll to position [0, 0]
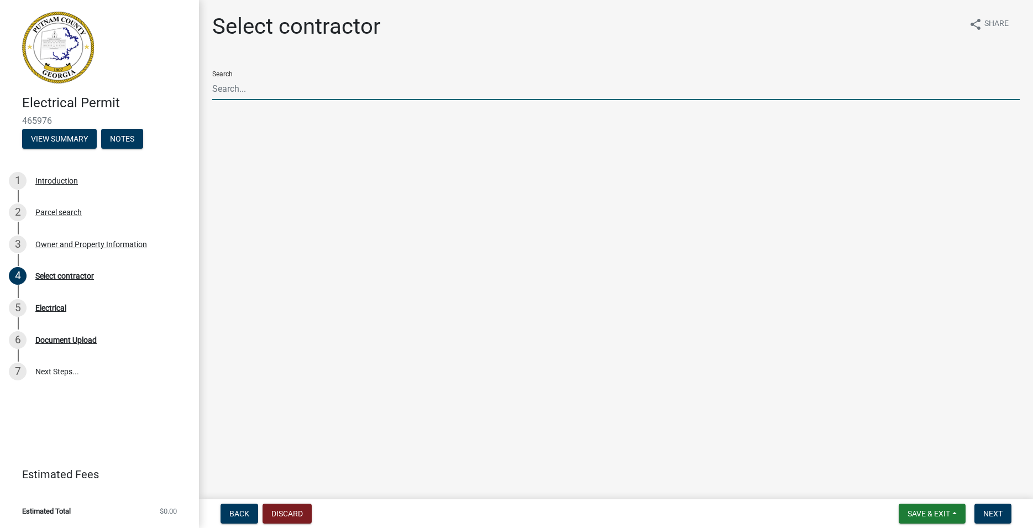
click at [241, 92] on input "Search" at bounding box center [615, 88] width 807 height 23
drag, startPoint x: 255, startPoint y: 87, endPoint x: 138, endPoint y: 86, distance: 117.7
click at [212, 86] on input "MDR" at bounding box center [615, 88] width 807 height 23
type input "A"
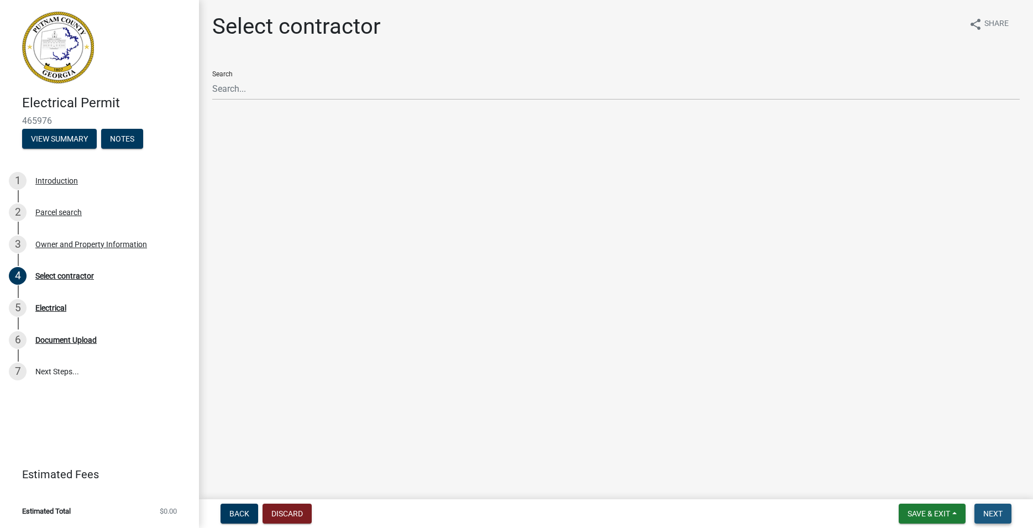
click at [1009, 509] on button "Next" at bounding box center [992, 513] width 37 height 20
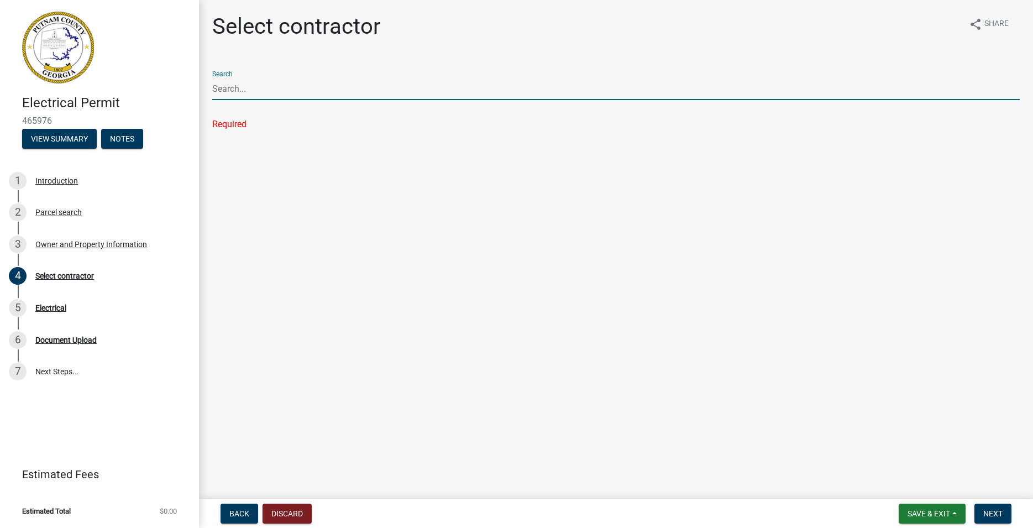
click at [240, 92] on input "Search" at bounding box center [615, 88] width 807 height 23
type input "M"
type input "jerr"
drag, startPoint x: 235, startPoint y: 91, endPoint x: 185, endPoint y: 90, distance: 50.3
click at [212, 90] on input "jerr" at bounding box center [615, 88] width 807 height 23
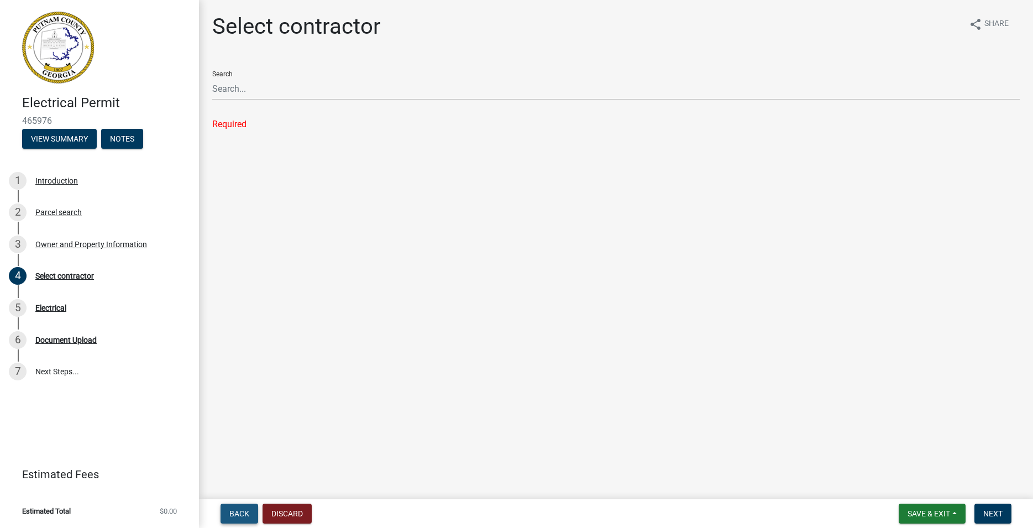
click at [233, 509] on span "Back" at bounding box center [239, 513] width 20 height 9
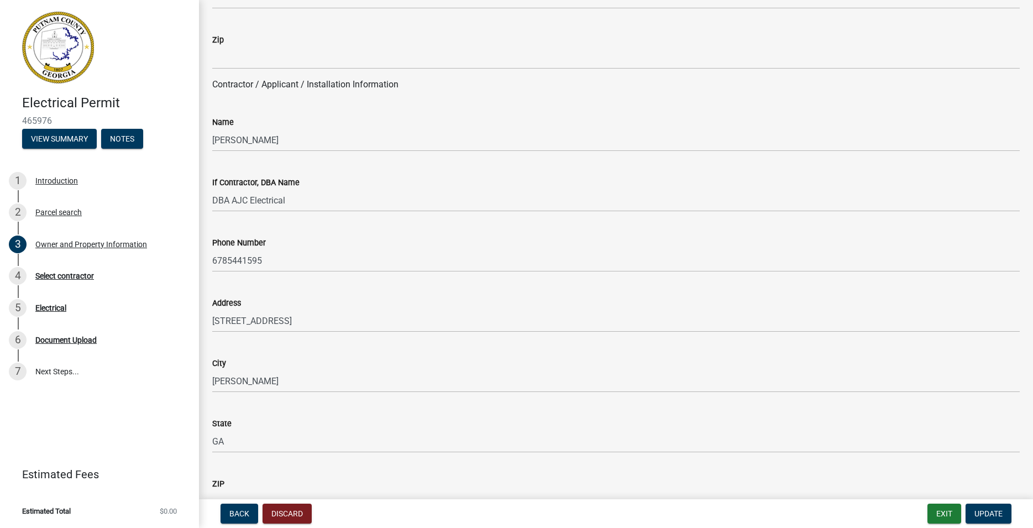
scroll to position [945, 0]
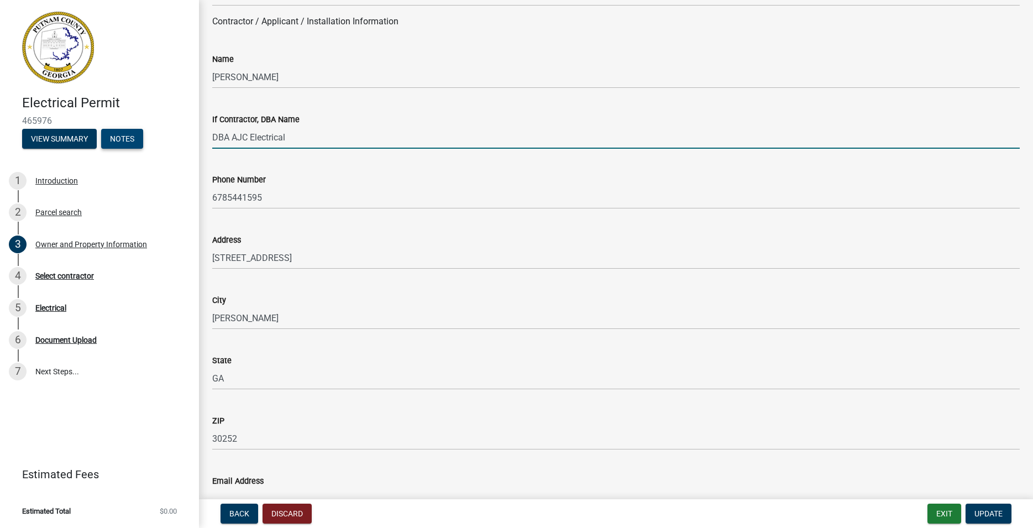
drag, startPoint x: 230, startPoint y: 138, endPoint x: 127, endPoint y: 133, distance: 102.9
click at [212, 134] on input "DBA AJC Electrical" at bounding box center [615, 137] width 807 height 23
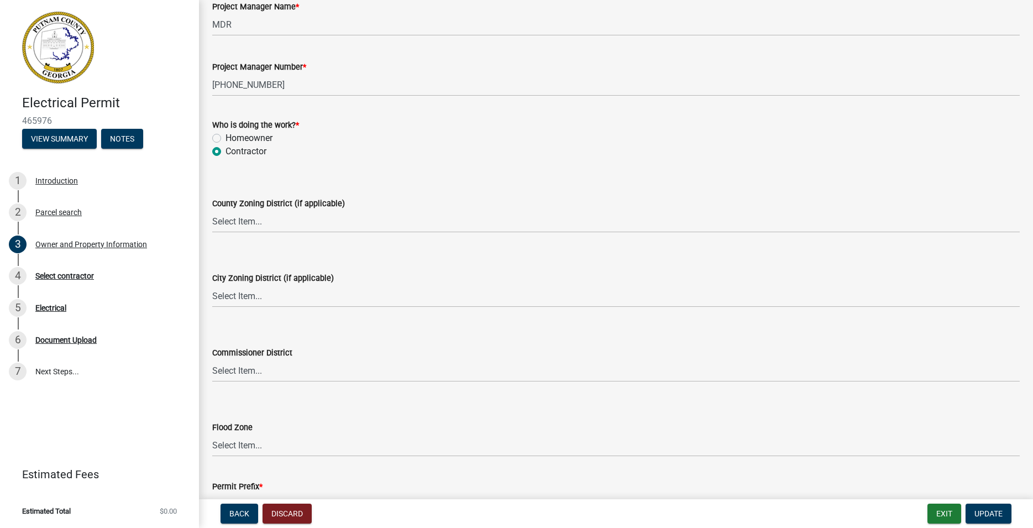
scroll to position [1905, 0]
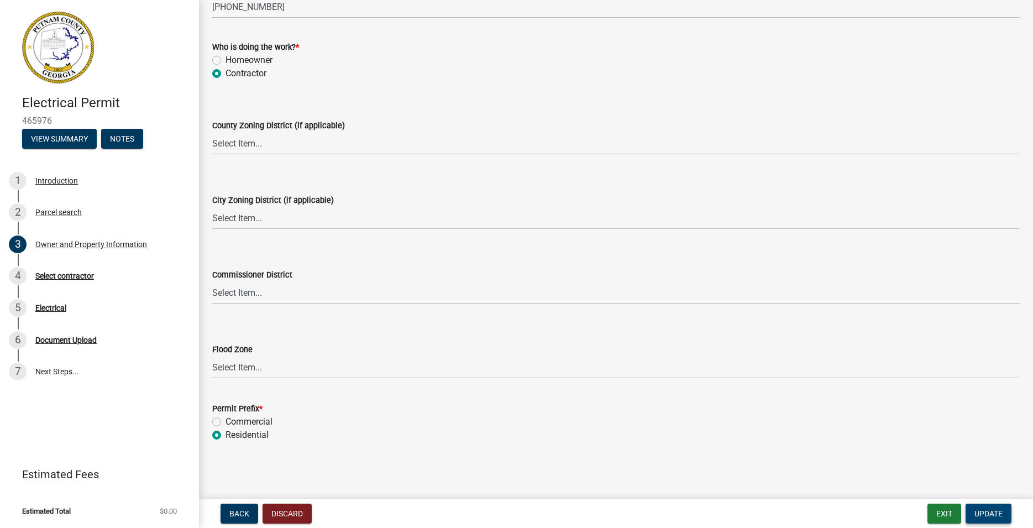
type input "AJC Electrical, LLC"
click at [1000, 513] on span "Update" at bounding box center [988, 513] width 28 height 9
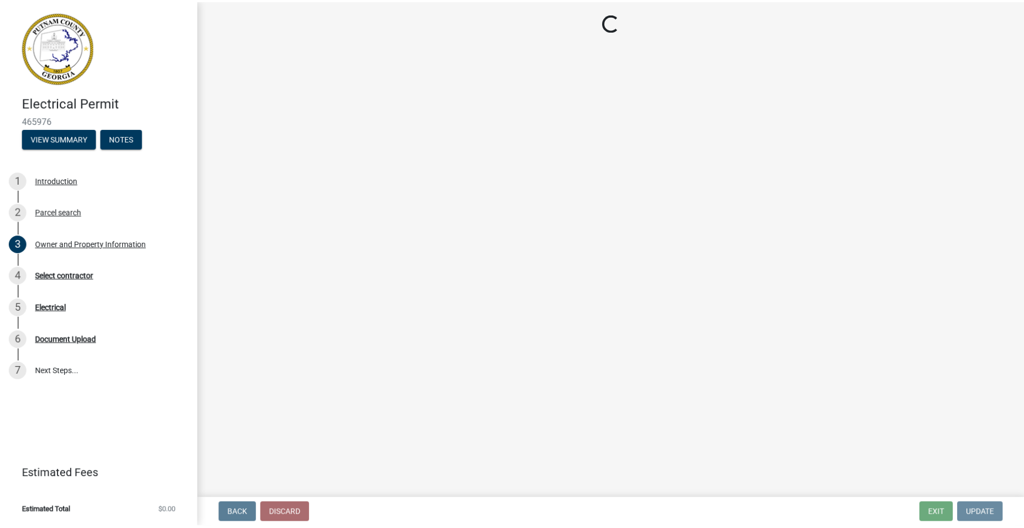
scroll to position [0, 0]
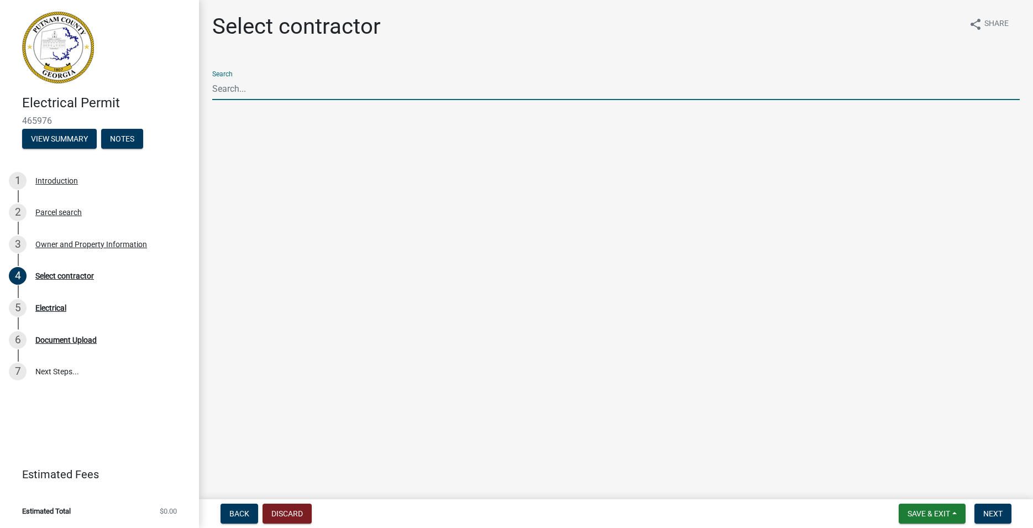
click at [237, 92] on input "Search" at bounding box center [615, 88] width 807 height 23
type input "m"
click at [224, 75] on div "Search m" at bounding box center [615, 81] width 807 height 38
click at [225, 89] on input "m" at bounding box center [615, 88] width 807 height 23
click at [1004, 516] on button "Next" at bounding box center [992, 513] width 37 height 20
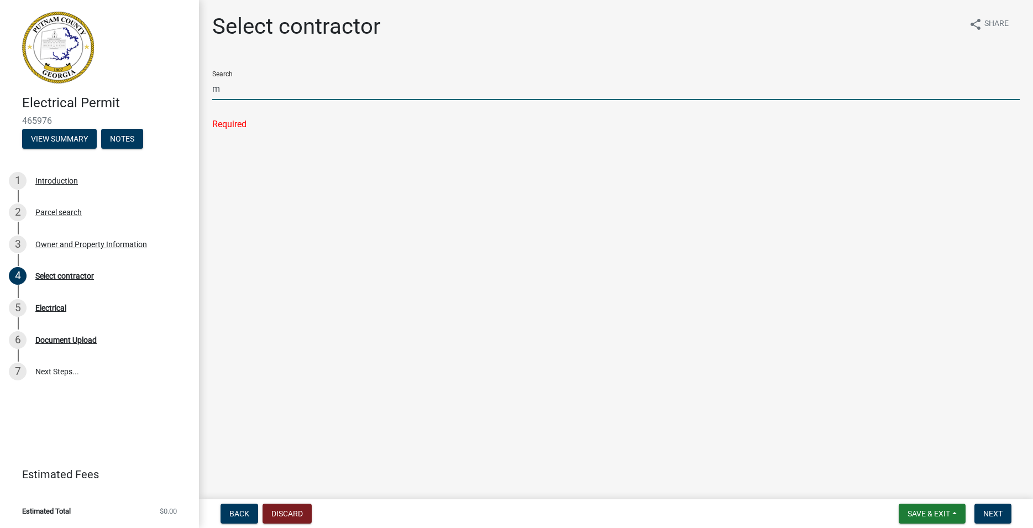
click at [217, 91] on input "m" at bounding box center [615, 88] width 807 height 23
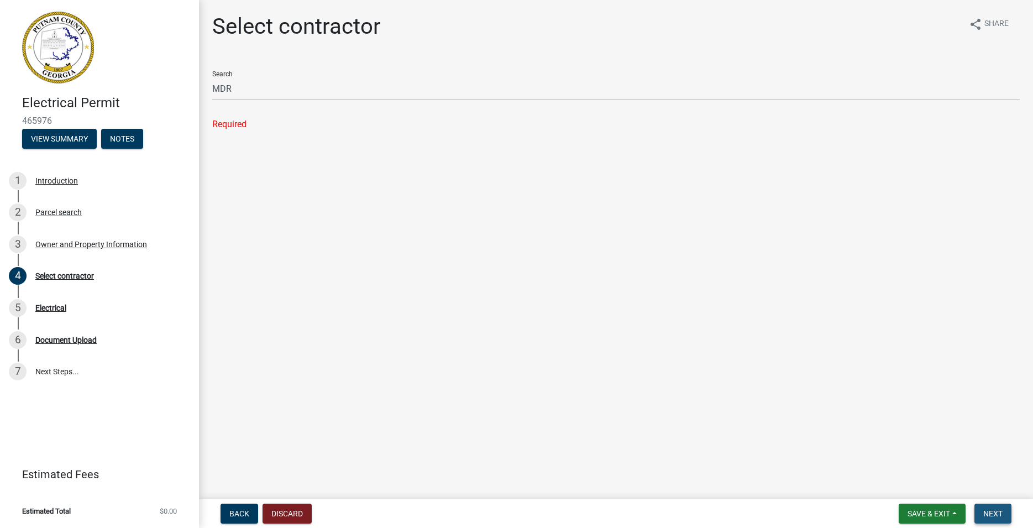
click at [997, 513] on span "Next" at bounding box center [992, 513] width 19 height 9
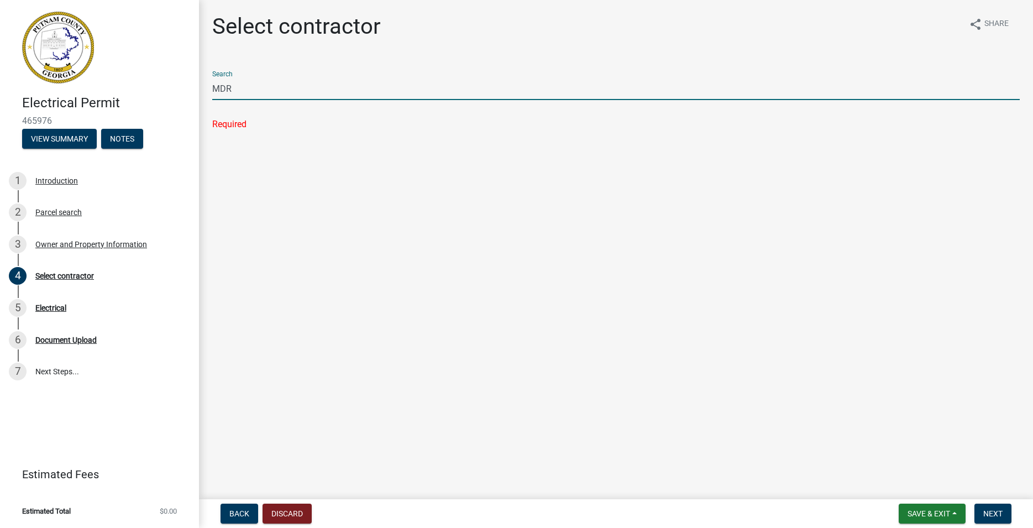
click at [265, 97] on input "MDR" at bounding box center [615, 88] width 807 height 23
type input "M"
drag, startPoint x: 239, startPoint y: 90, endPoint x: 138, endPoint y: 85, distance: 100.7
click at [212, 85] on input "mdr" at bounding box center [615, 88] width 807 height 23
type input "j"
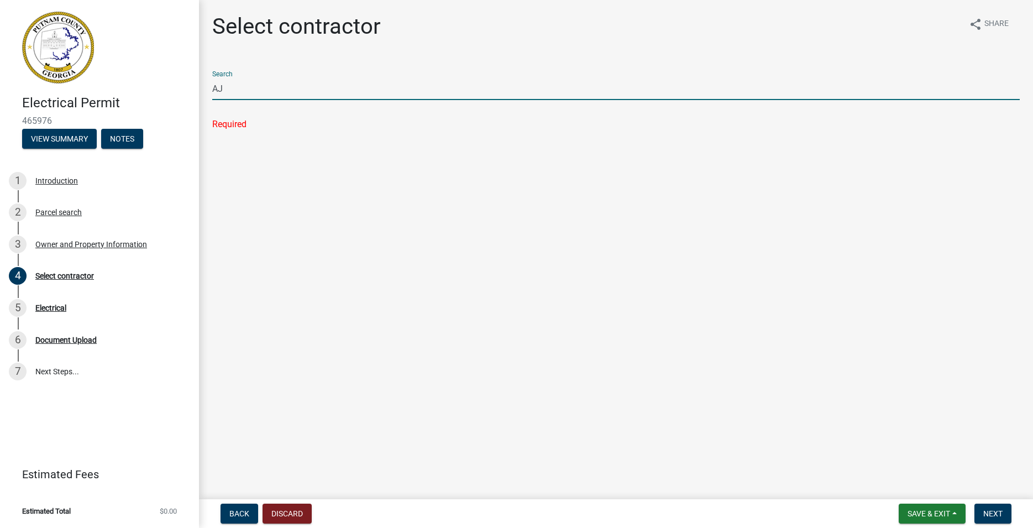
type input "A"
type input "MDR Con"
drag, startPoint x: 263, startPoint y: 91, endPoint x: 142, endPoint y: 82, distance: 121.4
click at [212, 82] on input "MDR Con" at bounding box center [615, 88] width 807 height 23
click at [56, 307] on div "Electrical" at bounding box center [50, 308] width 31 height 8
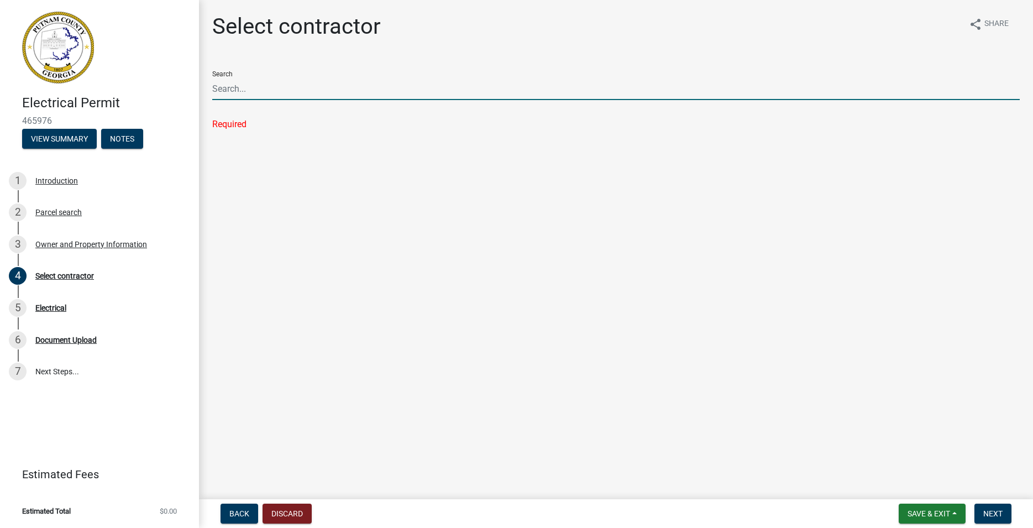
click at [256, 92] on input "Search" at bounding box center [615, 88] width 807 height 23
type input "u"
type input "c"
type input "a"
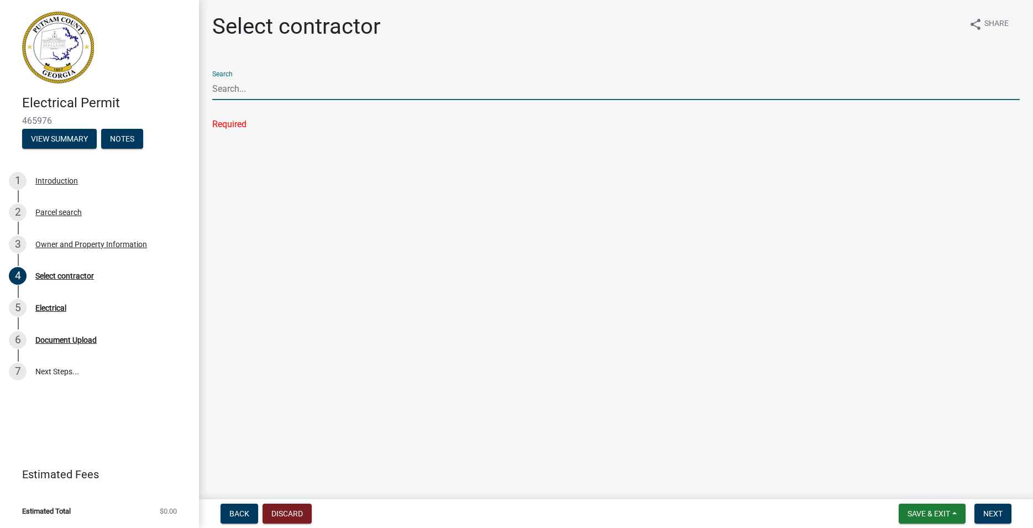
click at [227, 72] on div "Search" at bounding box center [615, 81] width 807 height 38
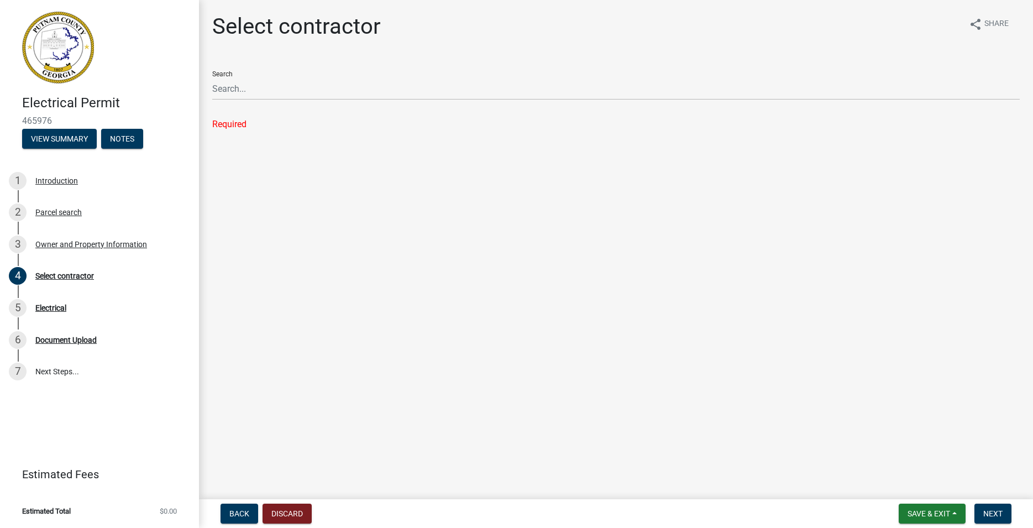
click at [227, 73] on div "Search" at bounding box center [615, 81] width 807 height 38
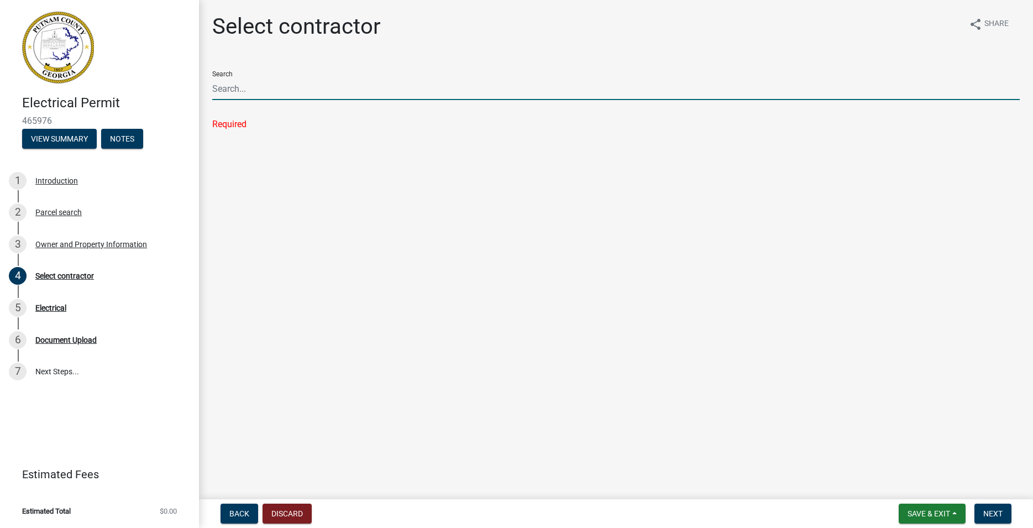
click at [230, 92] on input "Search" at bounding box center [615, 88] width 807 height 23
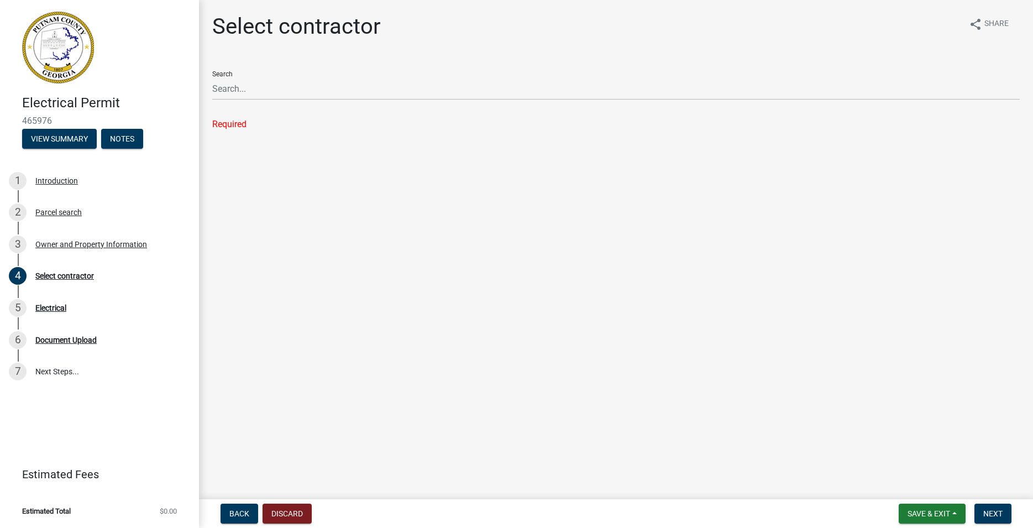
click at [229, 74] on div "Search" at bounding box center [615, 81] width 807 height 38
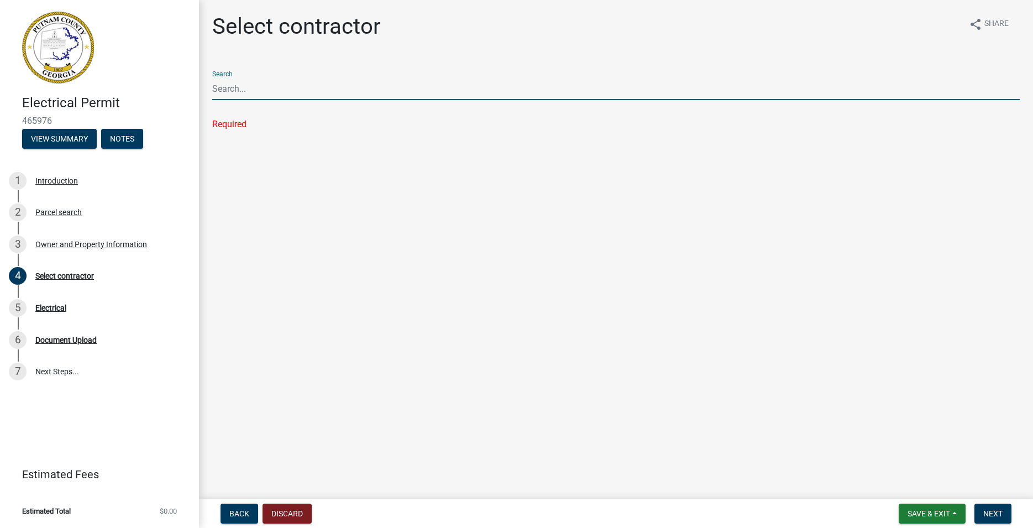
click at [242, 99] on input "Search" at bounding box center [615, 88] width 807 height 23
click at [227, 76] on div "Search m" at bounding box center [615, 81] width 807 height 38
click at [228, 90] on input "m" at bounding box center [615, 88] width 807 height 23
click at [1000, 508] on button "Next" at bounding box center [992, 513] width 37 height 20
drag, startPoint x: 240, startPoint y: 90, endPoint x: 202, endPoint y: 88, distance: 38.1
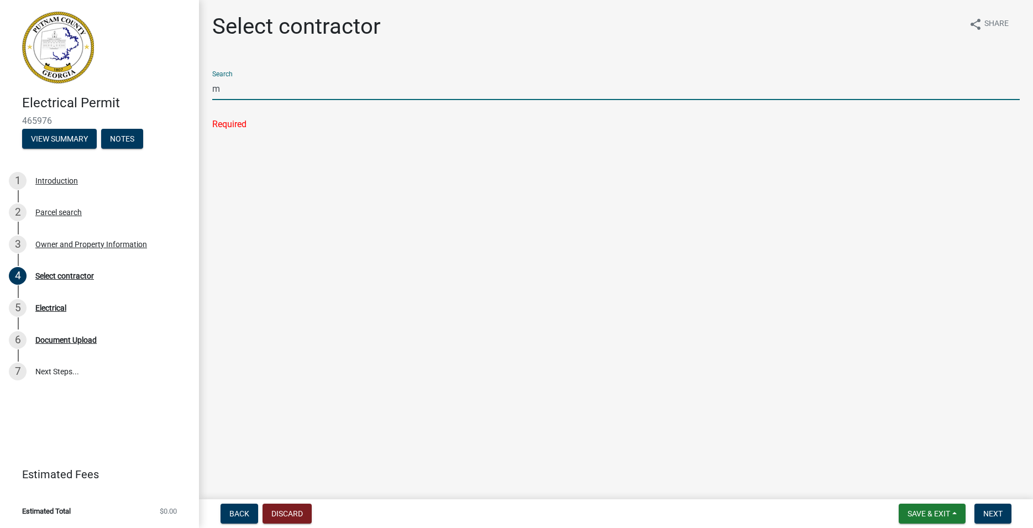
click at [212, 88] on input "m" at bounding box center [615, 88] width 807 height 23
click at [1010, 513] on button "Next" at bounding box center [992, 513] width 37 height 20
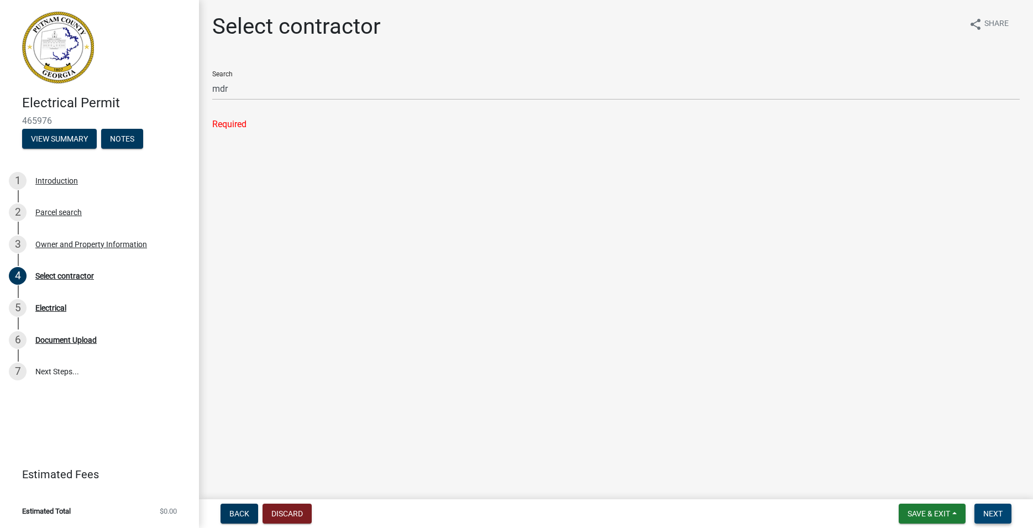
click at [1005, 512] on button "Next" at bounding box center [992, 513] width 37 height 20
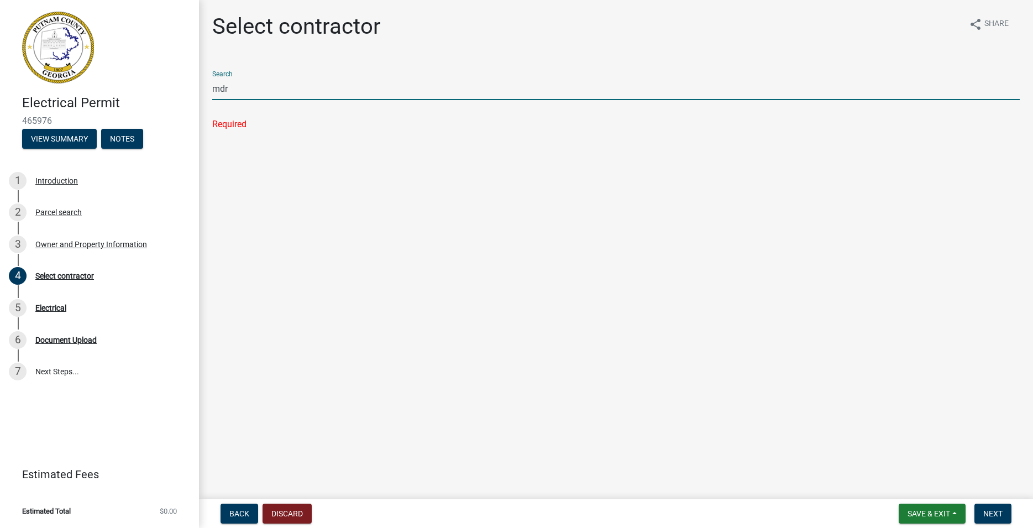
drag, startPoint x: 248, startPoint y: 86, endPoint x: 85, endPoint y: 99, distance: 163.0
click at [212, 99] on input "mdr" at bounding box center [615, 88] width 807 height 23
type input "AJC Electrical"
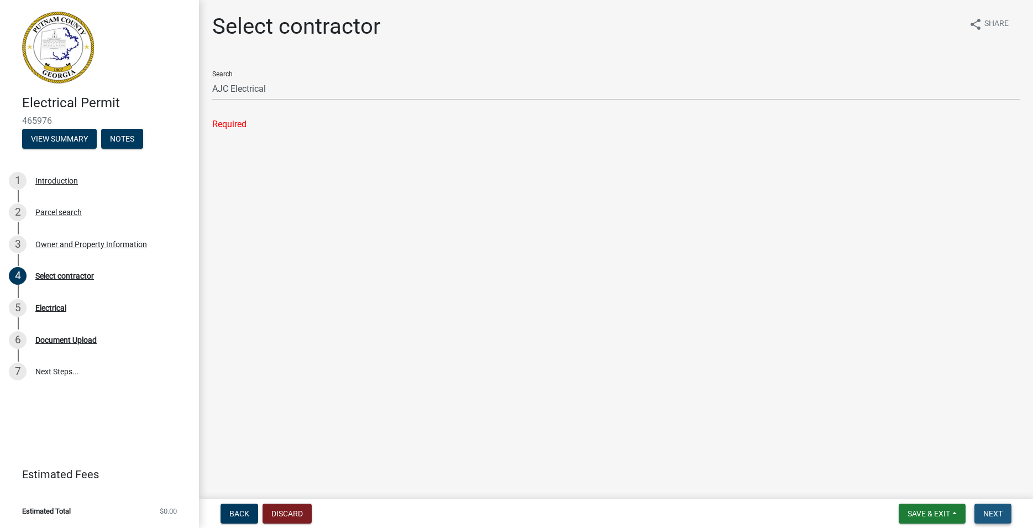
click at [987, 507] on button "Next" at bounding box center [992, 513] width 37 height 20
click at [945, 517] on span "Save & Exit" at bounding box center [928, 513] width 43 height 9
click at [926, 481] on button "Save & Exit" at bounding box center [921, 484] width 88 height 27
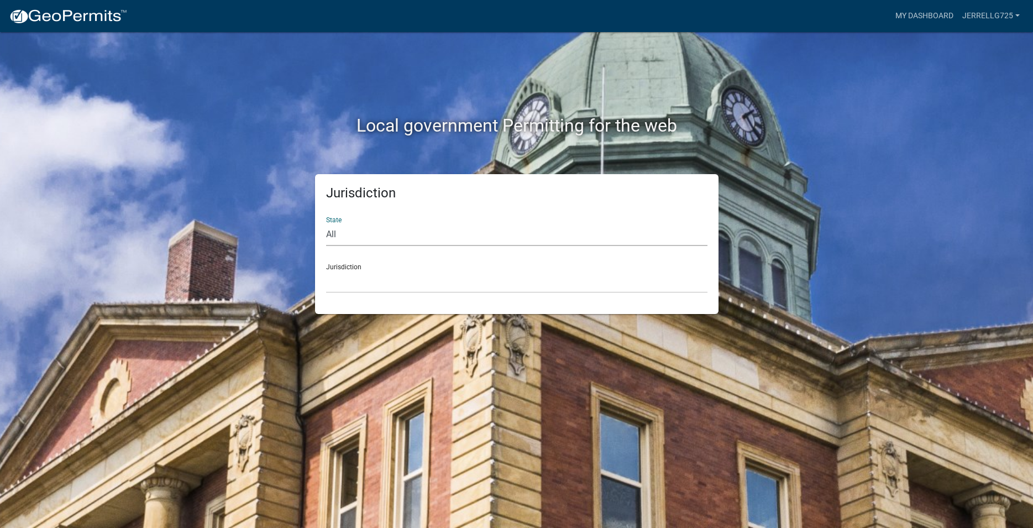
click at [326, 223] on select "All Colorado Georgia Indiana Iowa Kansas Minnesota Ohio South Carolina Wisconsin" at bounding box center [516, 234] width 381 height 23
select select "[US_STATE]"
click option "[US_STATE]" at bounding box center [0, 0] width 0 height 0
click at [414, 296] on div "Jurisdiction State All Colorado Georgia Indiana Iowa Kansas Minnesota Ohio Sout…" at bounding box center [516, 244] width 403 height 140
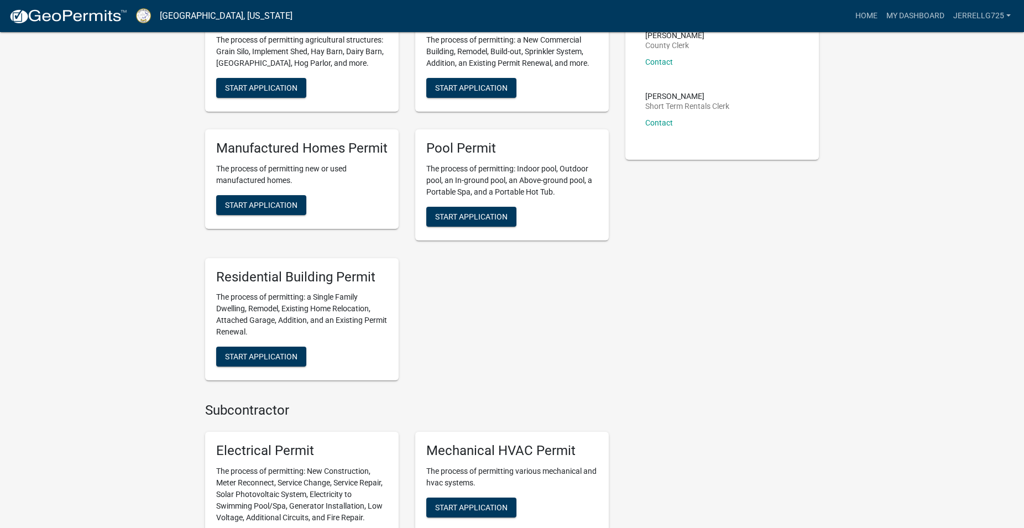
scroll to position [676, 0]
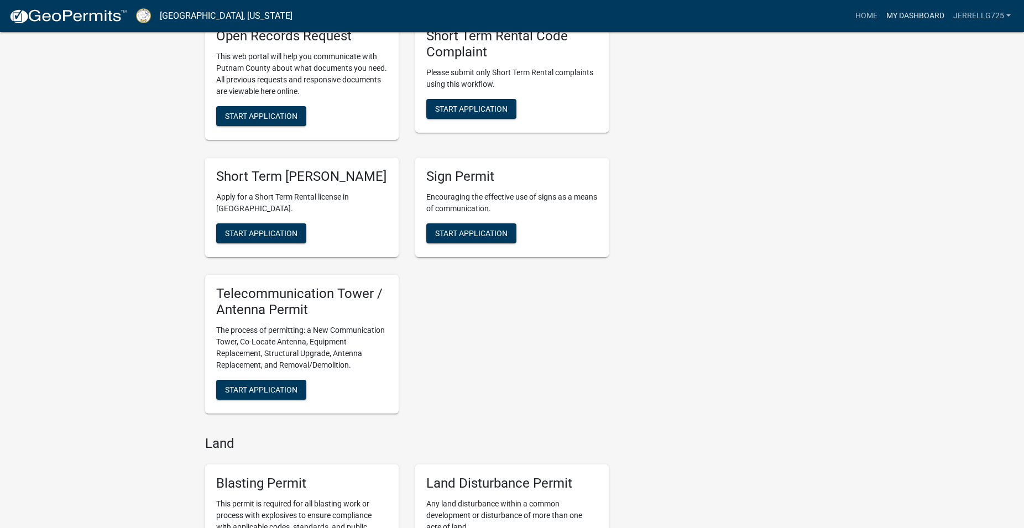
click at [931, 18] on link "My Dashboard" at bounding box center [914, 16] width 67 height 21
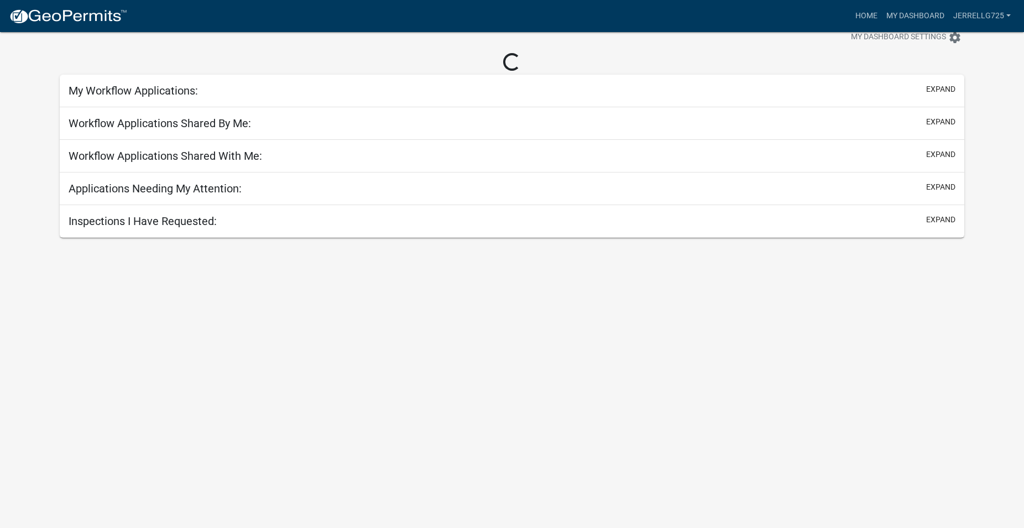
scroll to position [32, 0]
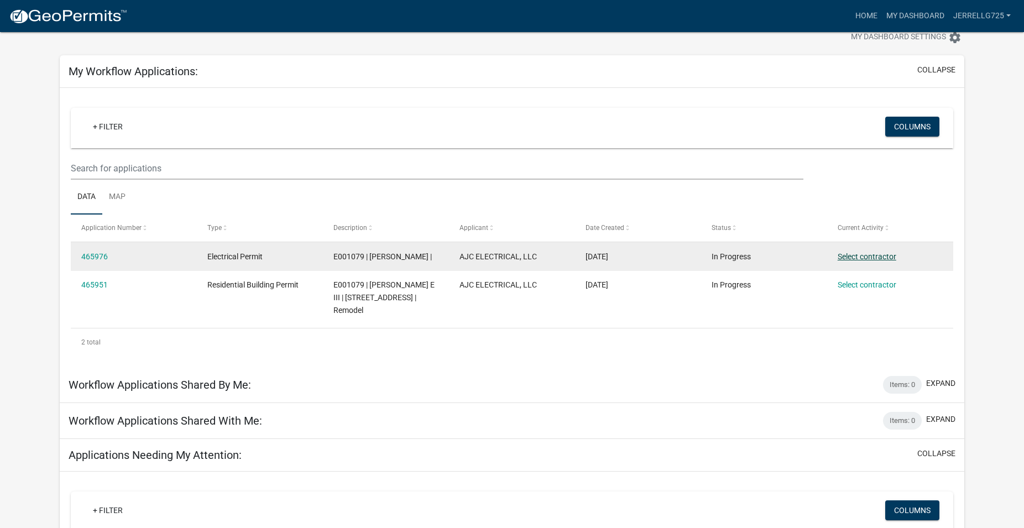
click at [877, 256] on link "Select contractor" at bounding box center [866, 256] width 59 height 9
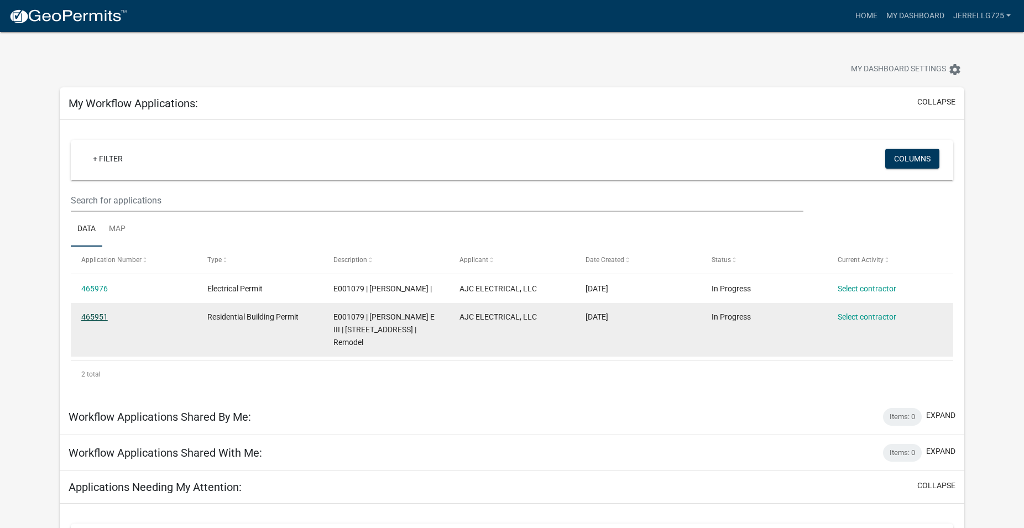
click at [103, 321] on link "465951" at bounding box center [94, 316] width 27 height 9
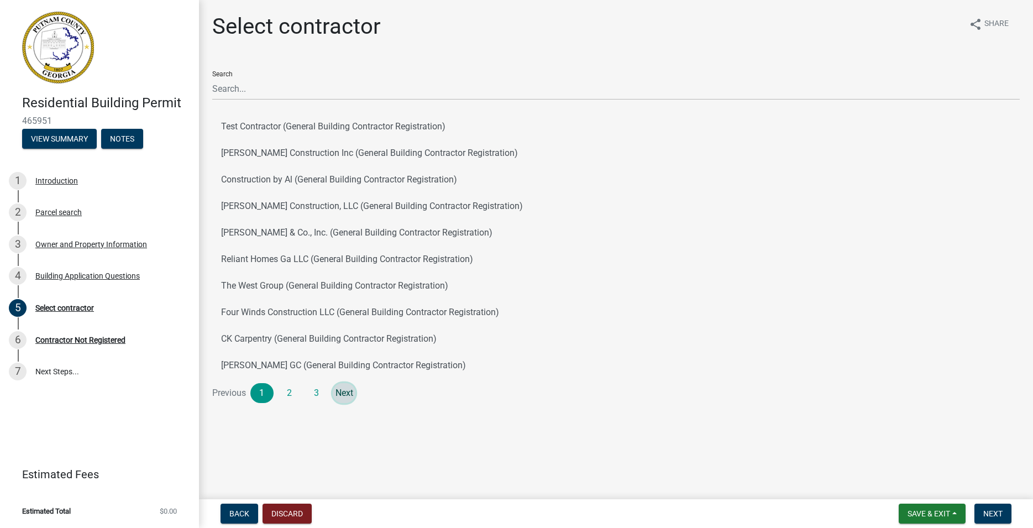
click at [351, 394] on link "Next" at bounding box center [344, 393] width 23 height 20
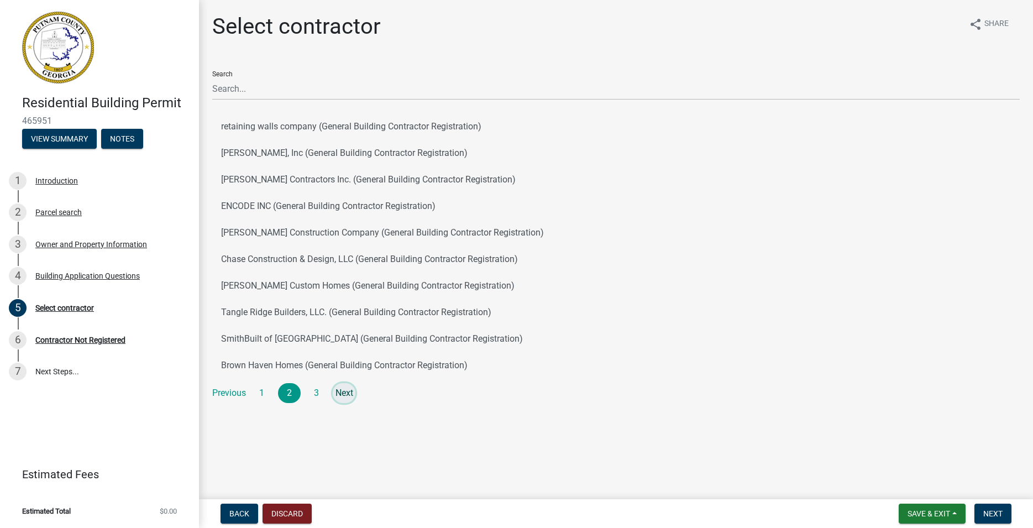
click at [353, 395] on link "Next" at bounding box center [344, 393] width 23 height 20
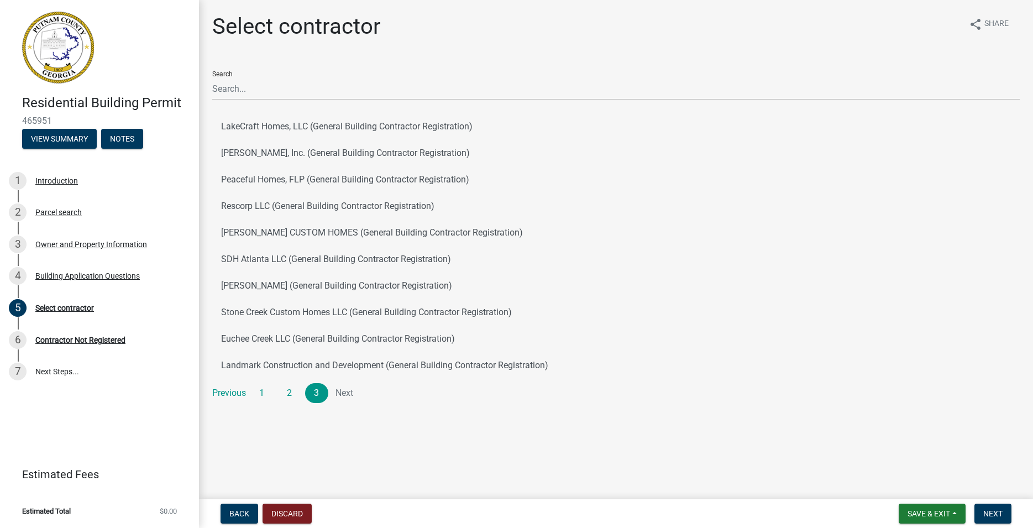
click at [353, 395] on li "Next" at bounding box center [344, 393] width 23 height 20
click at [288, 510] on button "Discard" at bounding box center [287, 513] width 49 height 20
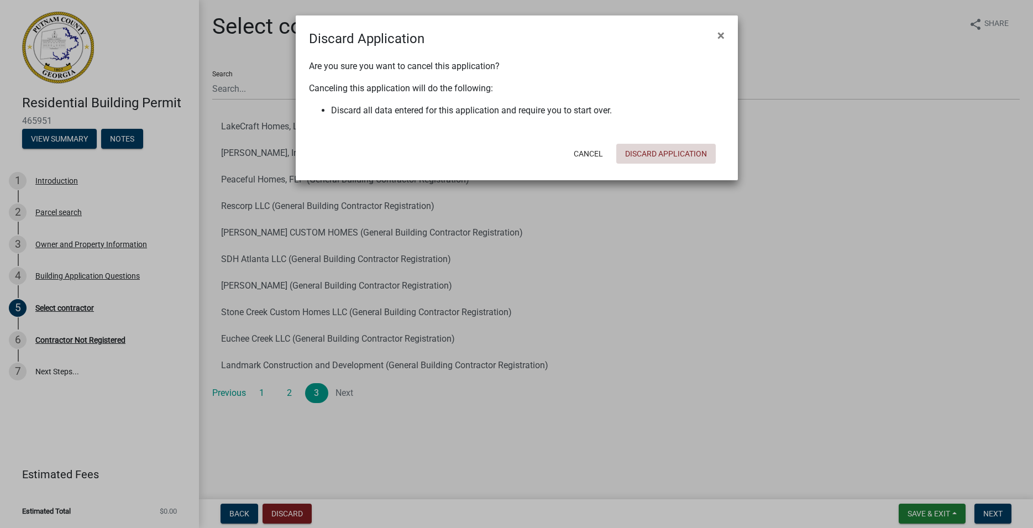
click at [656, 155] on button "Discard Application" at bounding box center [665, 154] width 99 height 20
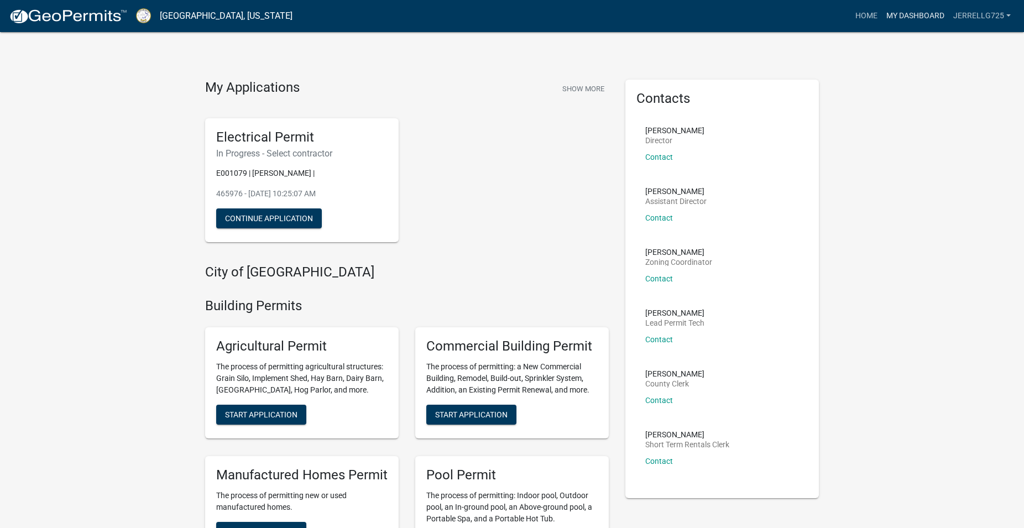
click at [915, 13] on link "My Dashboard" at bounding box center [914, 16] width 67 height 21
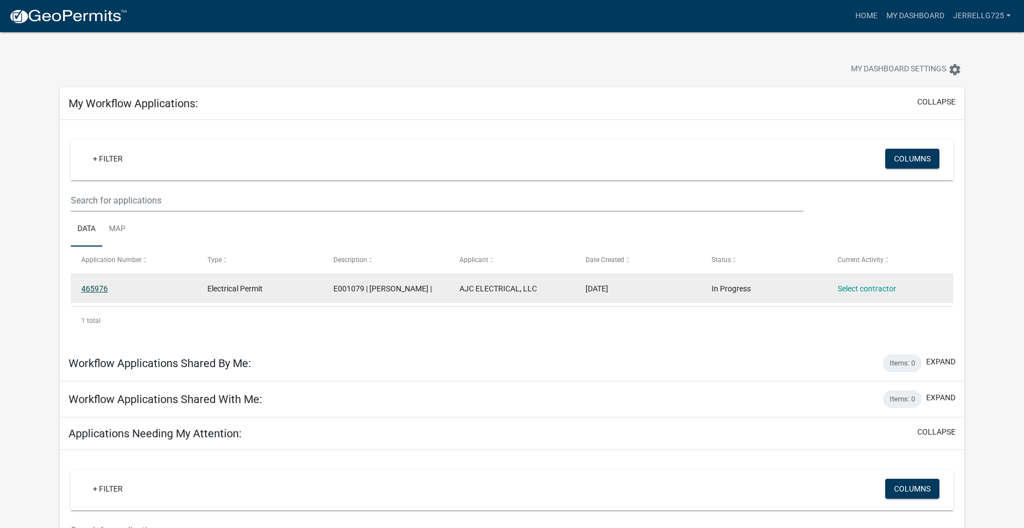
click at [90, 286] on link "465976" at bounding box center [94, 288] width 27 height 9
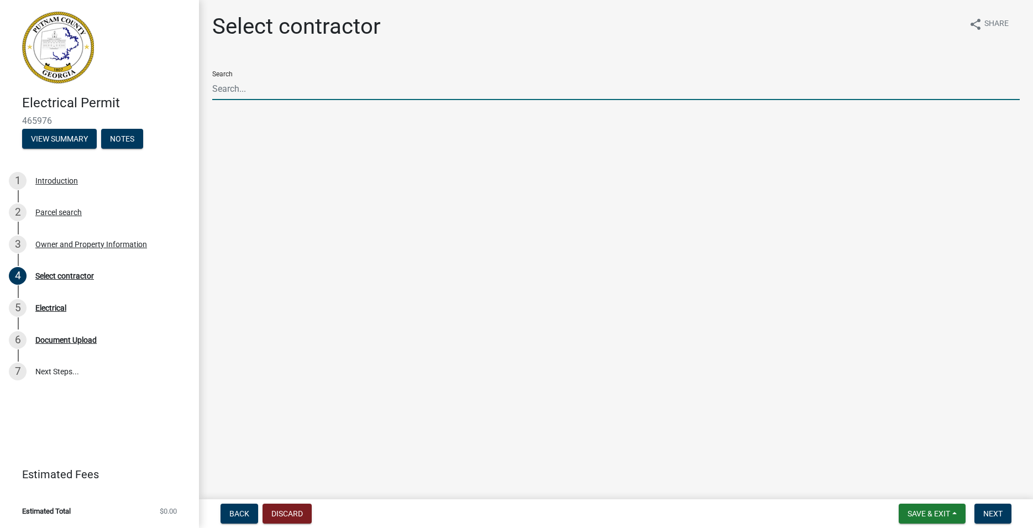
click at [240, 92] on input "Search" at bounding box center [615, 88] width 807 height 23
click at [930, 512] on span "Save & Exit" at bounding box center [928, 513] width 43 height 9
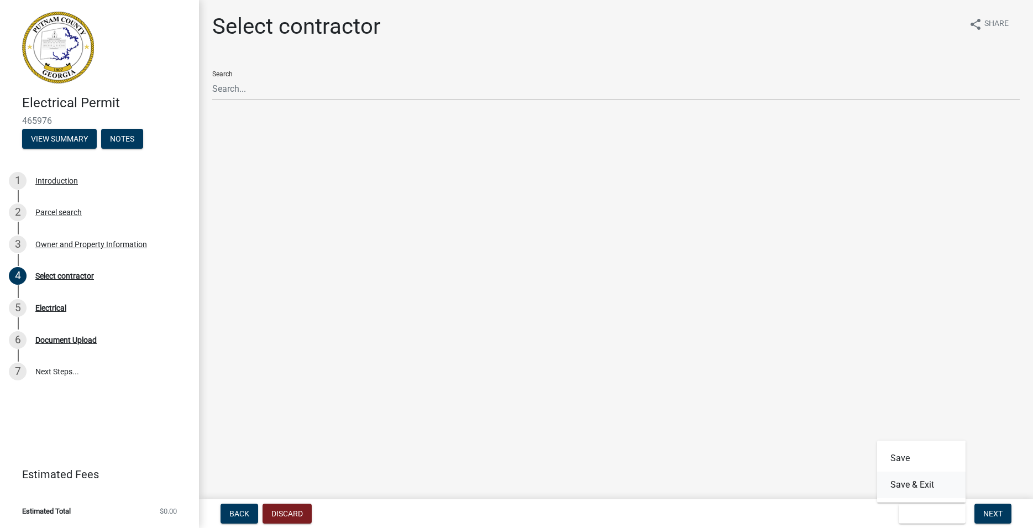
click at [929, 486] on button "Save & Exit" at bounding box center [921, 484] width 88 height 27
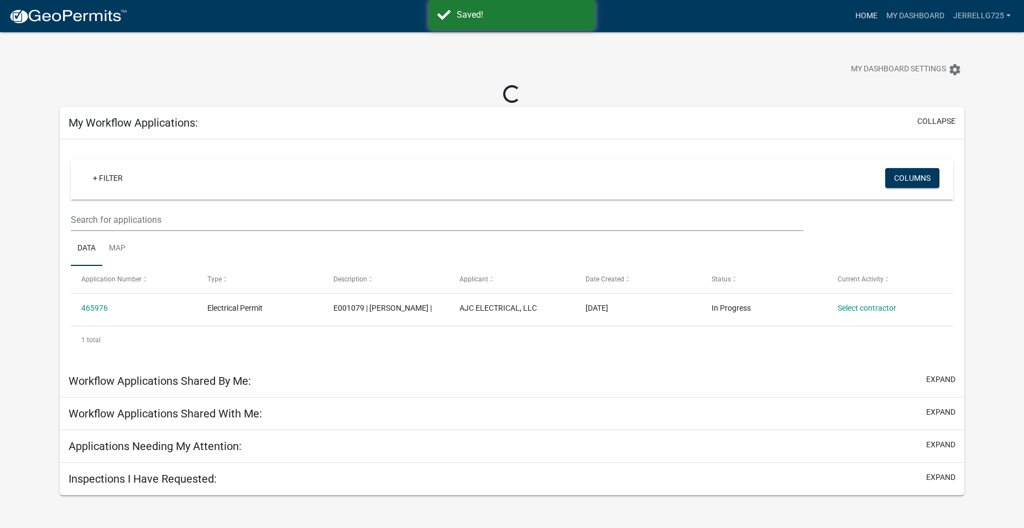
click at [869, 15] on link "Home" at bounding box center [866, 16] width 31 height 21
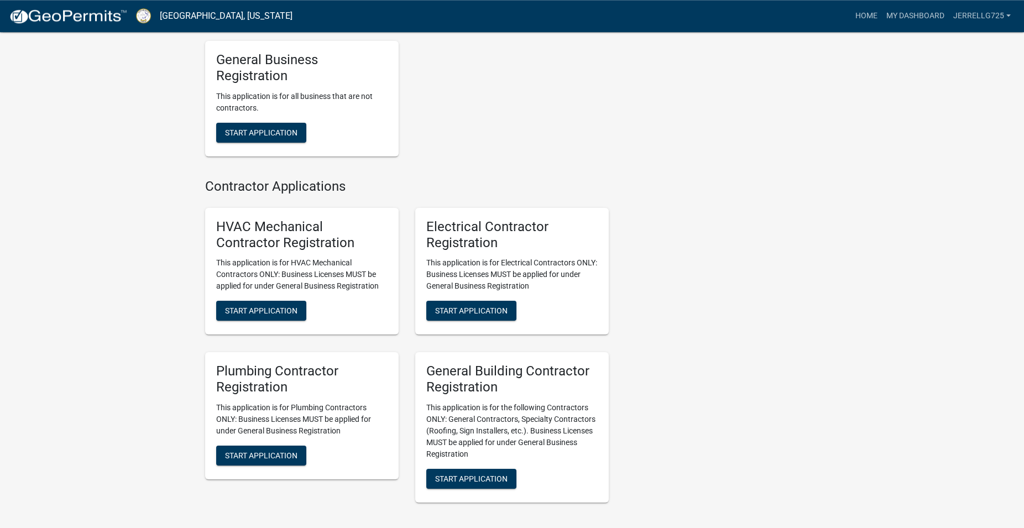
scroll to position [2198, 0]
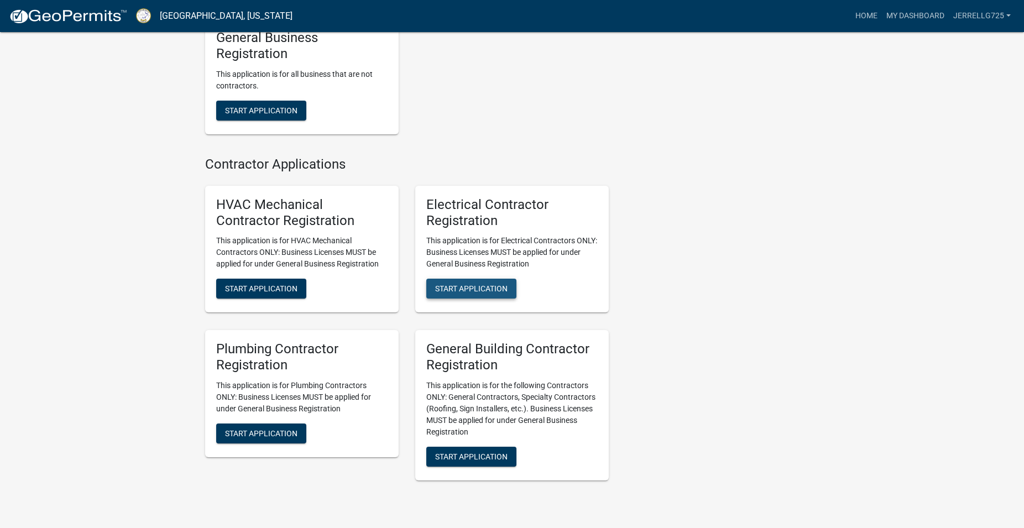
click at [500, 293] on span "Start Application" at bounding box center [471, 288] width 72 height 9
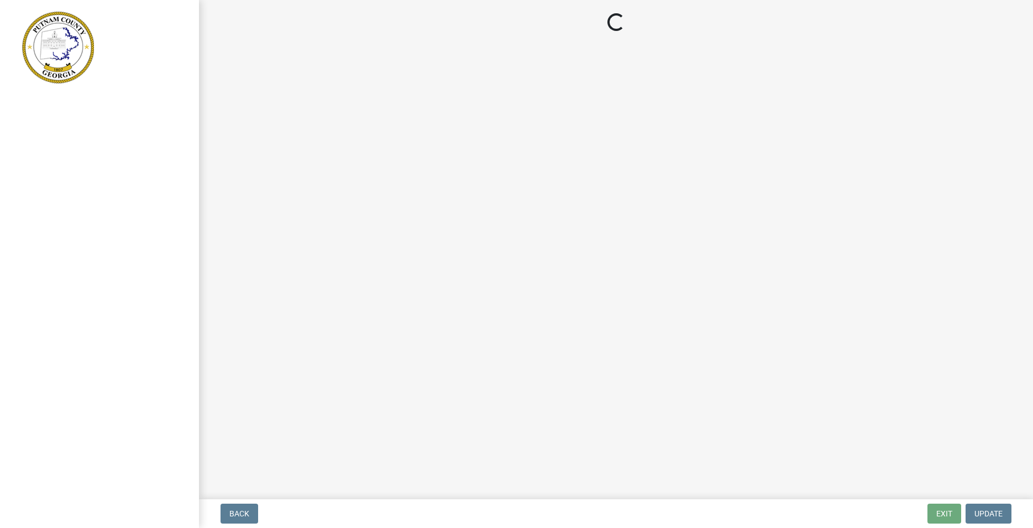
select select "GA"
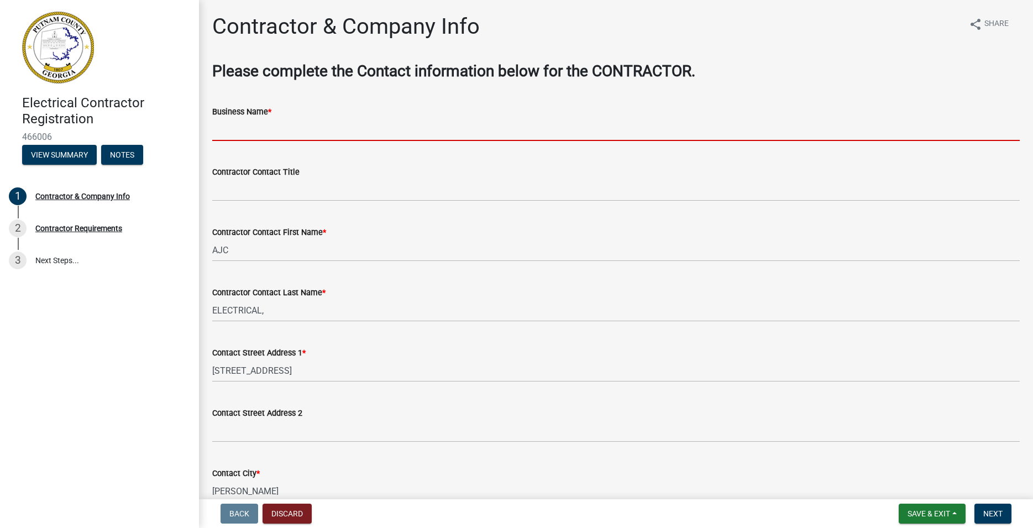
click at [225, 128] on input "Business Name *" at bounding box center [615, 129] width 807 height 23
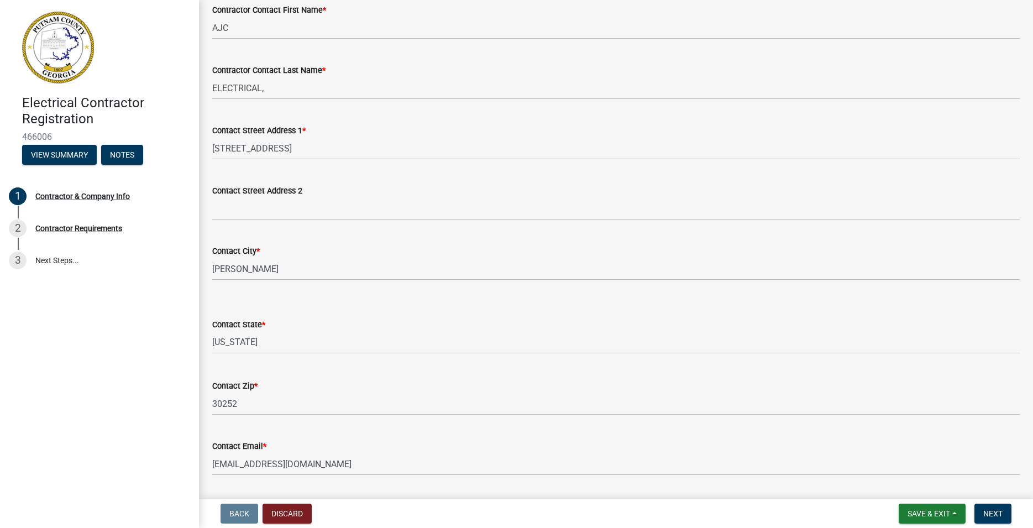
scroll to position [60, 0]
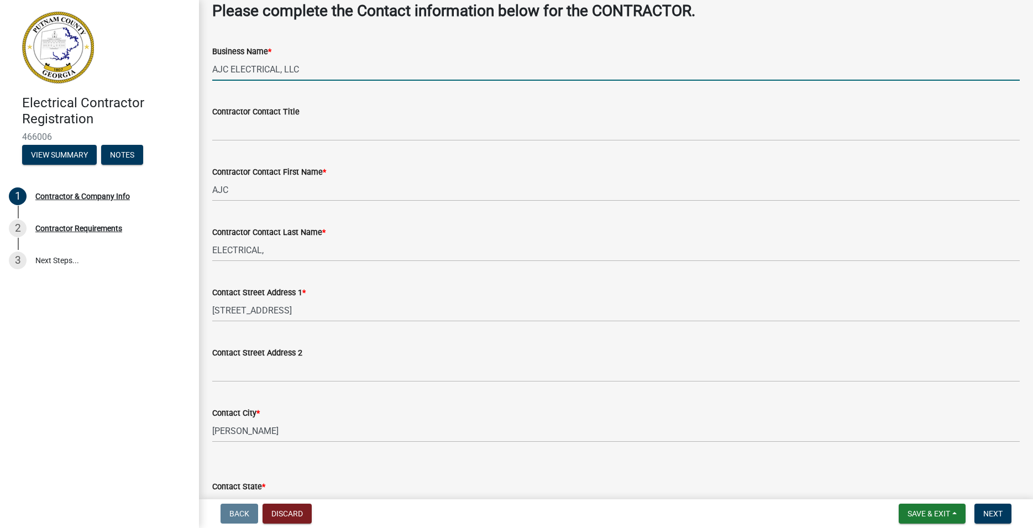
type input "AJC ELECTRICAL, LLC"
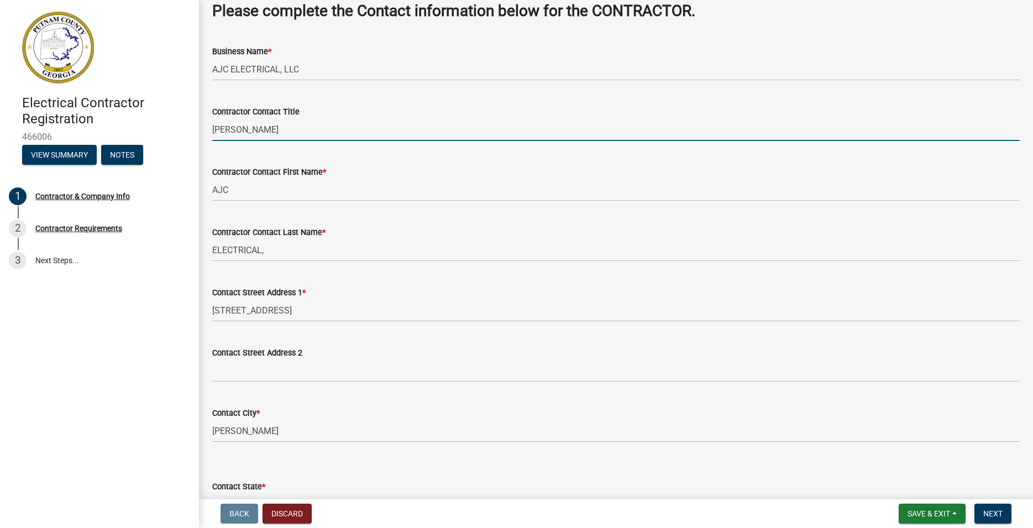
type input "JERRELL GROOVER"
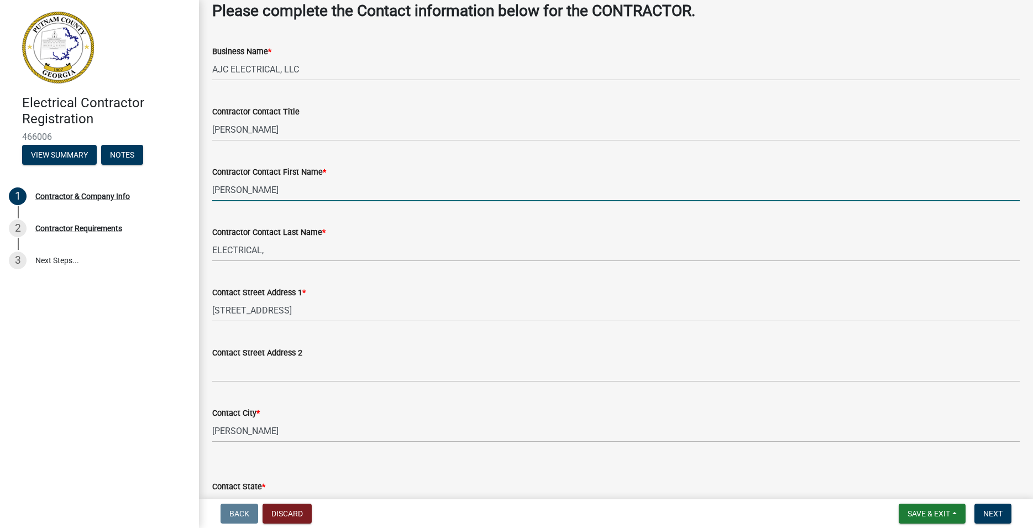
type input "[PERSON_NAME]"
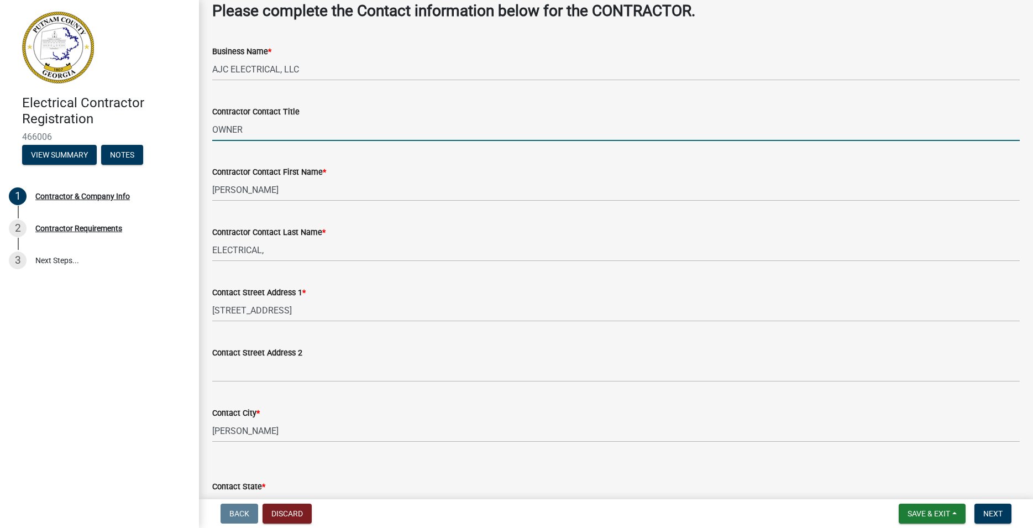
type input "OWNER"
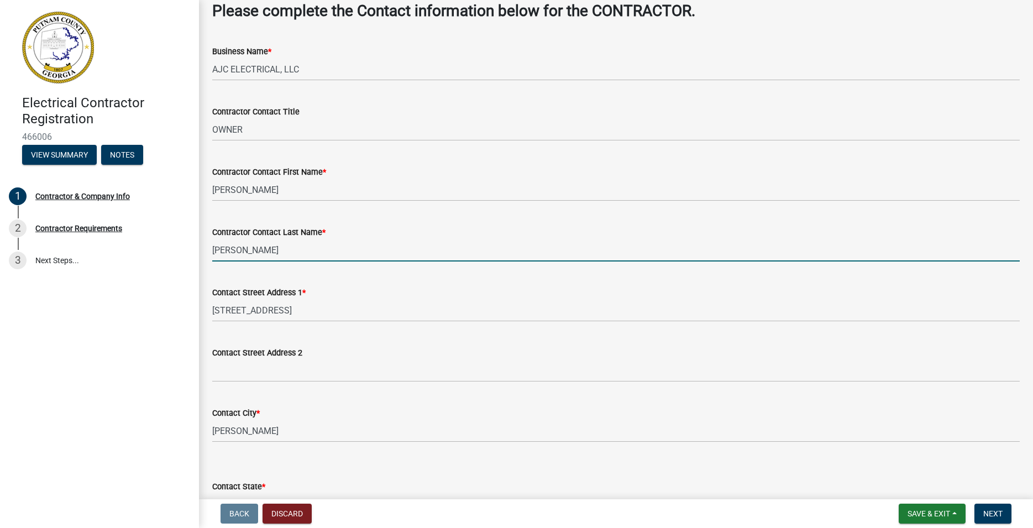
type input "GROOVER"
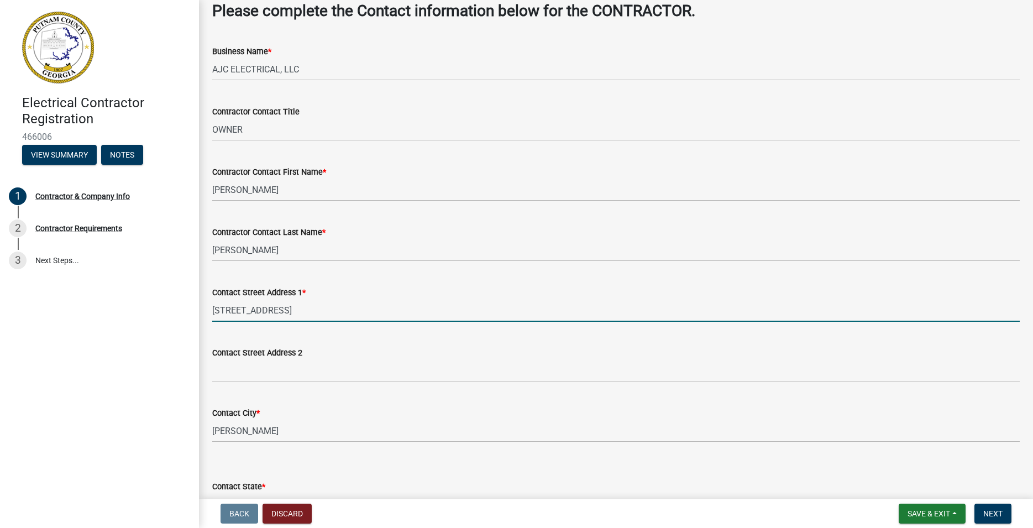
type input "299 SNAPPING SHOALS RD"
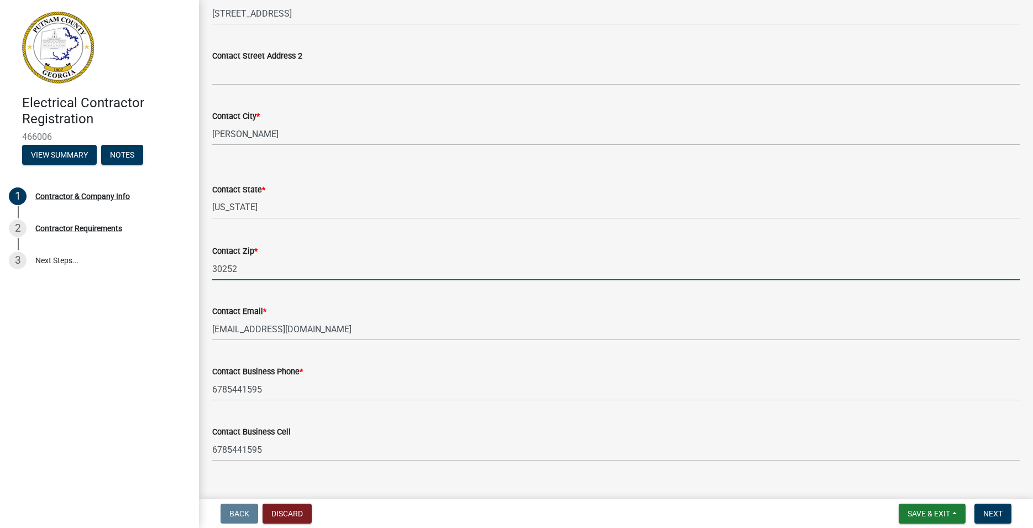
scroll to position [375, 0]
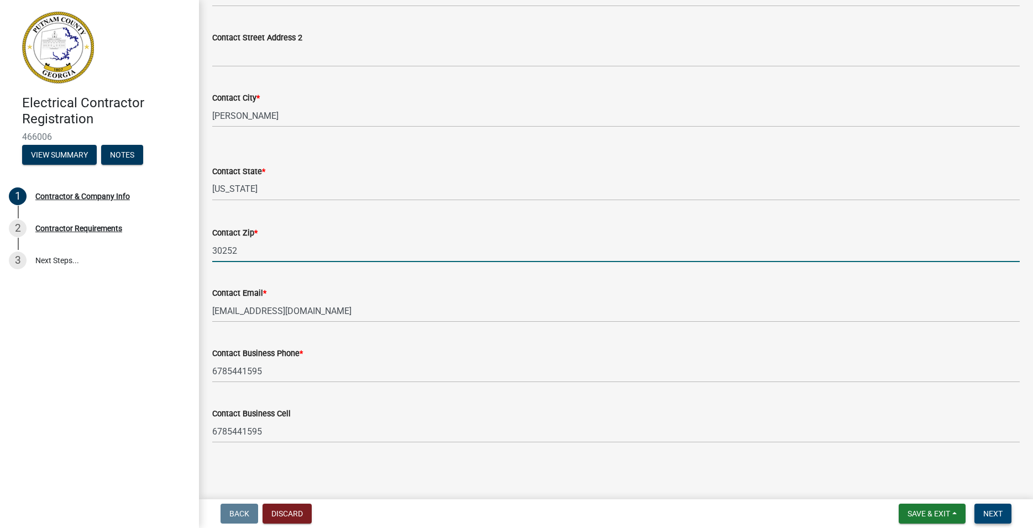
click at [989, 508] on button "Next" at bounding box center [992, 513] width 37 height 20
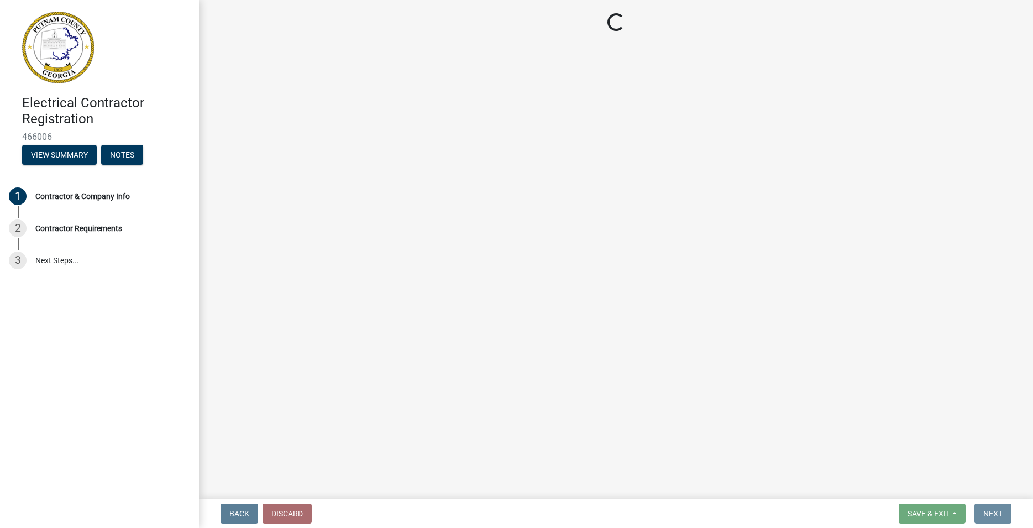
scroll to position [0, 0]
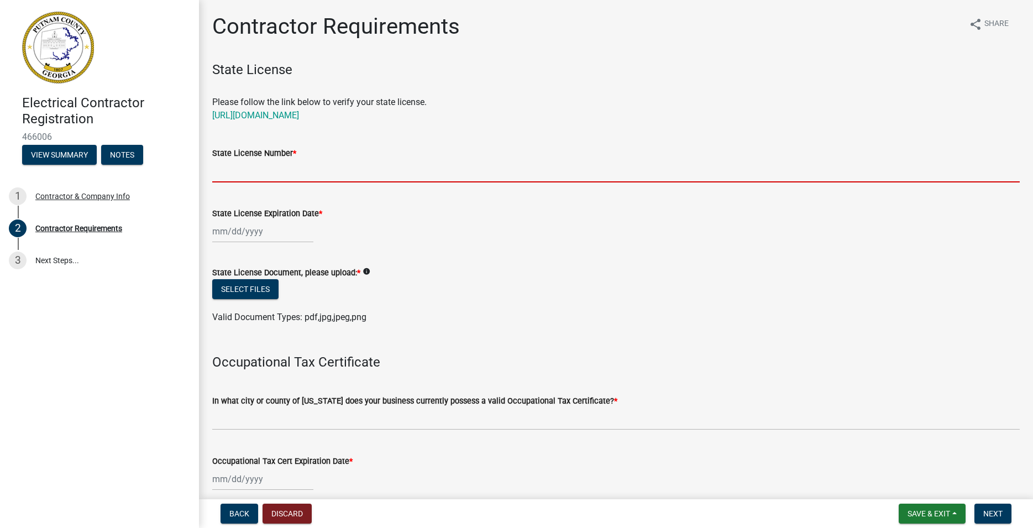
click at [224, 169] on input "State License Number *" at bounding box center [615, 171] width 807 height 23
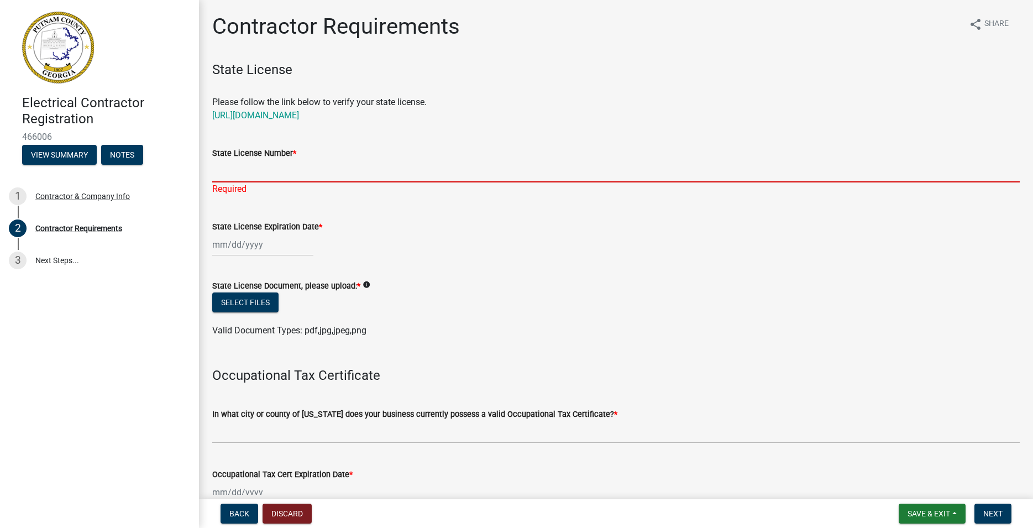
click at [256, 167] on input "State License Number *" at bounding box center [615, 171] width 807 height 23
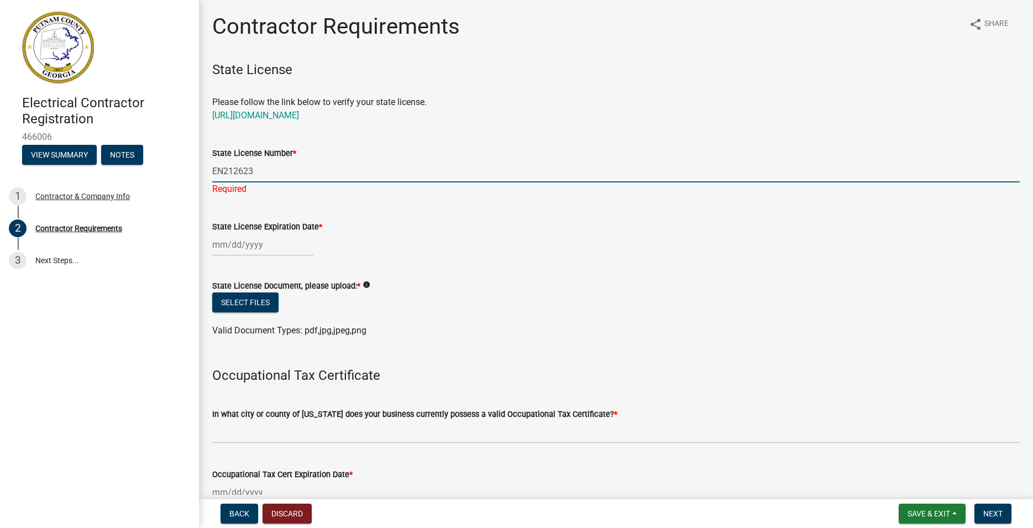
type input "EN212623"
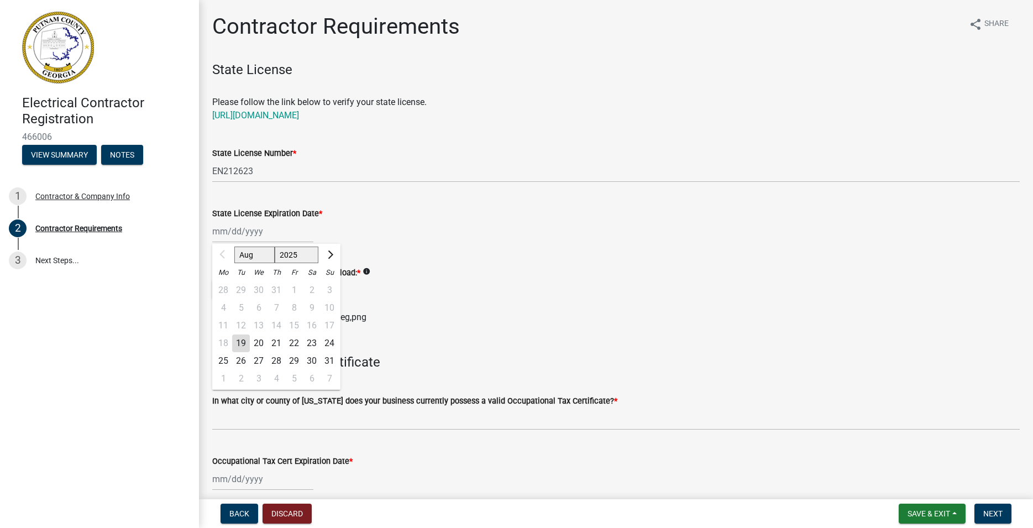
click at [223, 254] on div at bounding box center [223, 255] width 22 height 18
click at [222, 254] on div at bounding box center [223, 255] width 22 height 18
click at [234, 246] on select "Aug Sep Oct Nov Dec" at bounding box center [254, 254] width 40 height 17
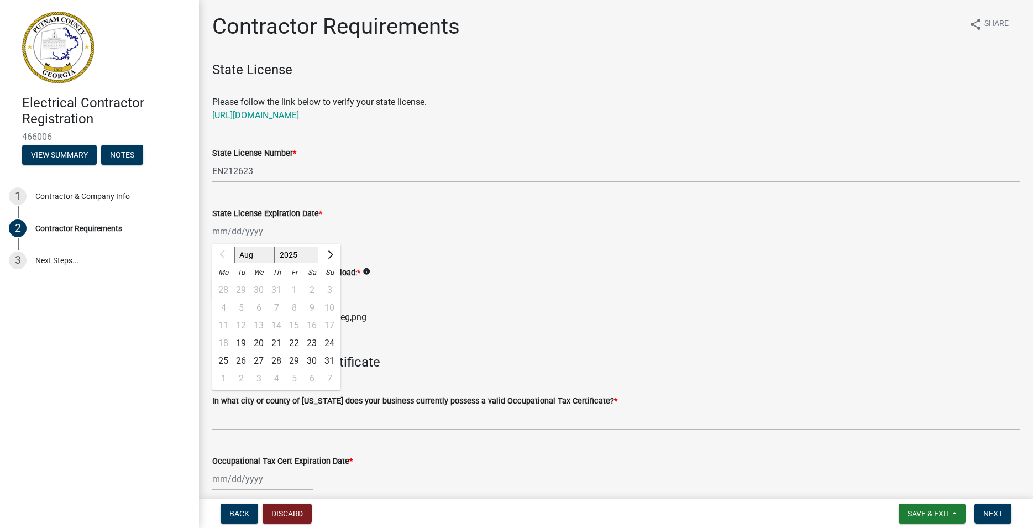
click at [222, 257] on div at bounding box center [223, 255] width 22 height 18
click at [245, 234] on input "State License Expiration Date *" at bounding box center [262, 231] width 101 height 23
type input "06/30/2026"
select select "2026"
click option "2026" at bounding box center [0, 0] width 0 height 0
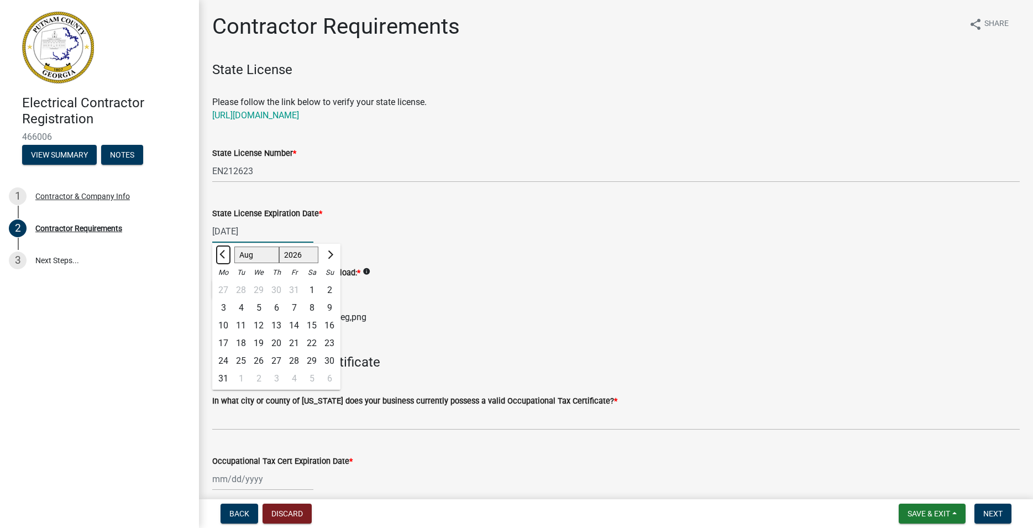
click at [224, 257] on span "Previous month" at bounding box center [223, 254] width 8 height 8
select select "6"
click at [245, 358] on div "30" at bounding box center [241, 361] width 18 height 18
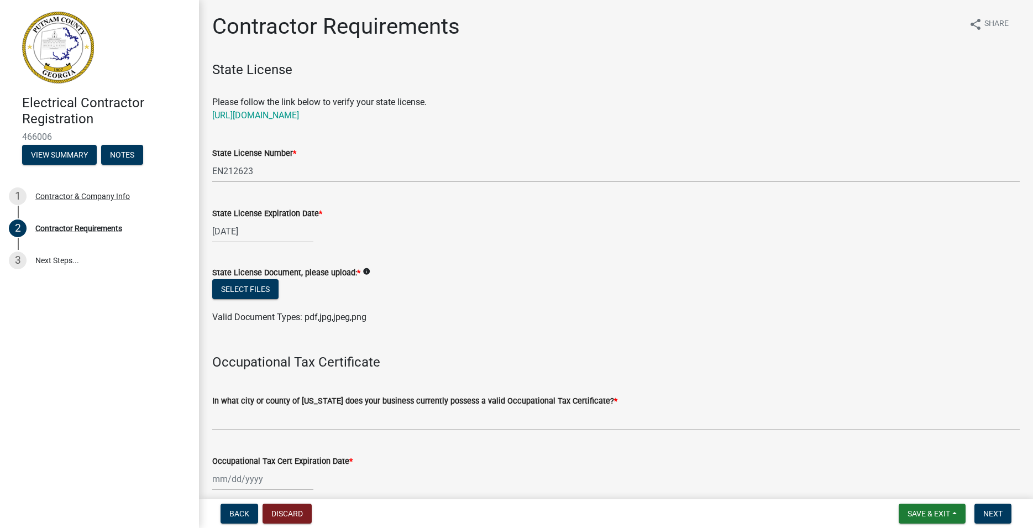
scroll to position [63, 0]
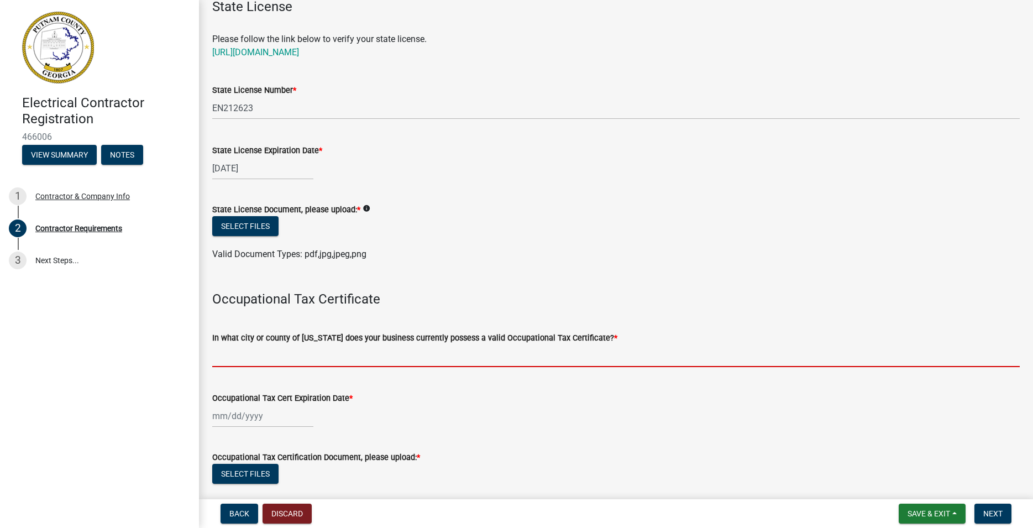
click at [256, 356] on input "In what city or county of Georgia does your business currently possess a valid …" at bounding box center [615, 355] width 807 height 23
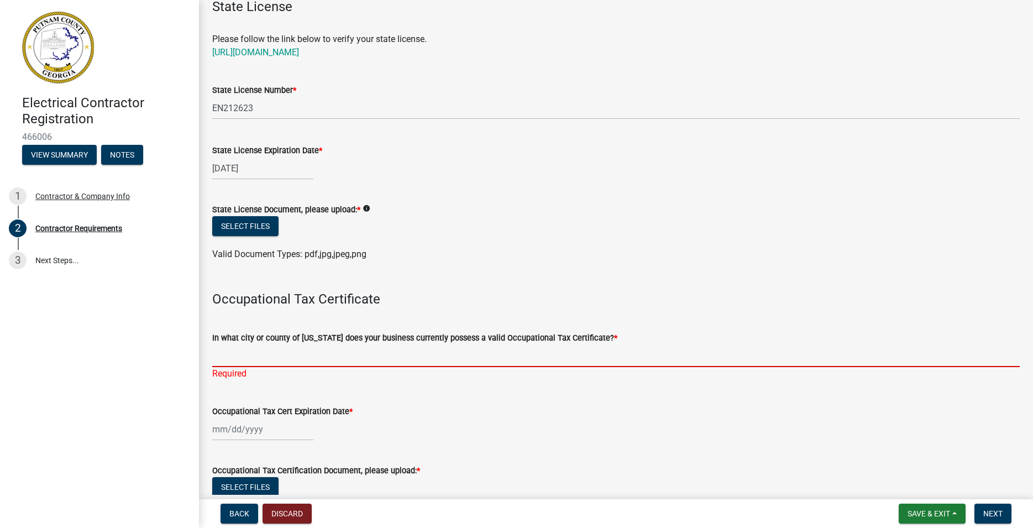
click at [274, 358] on input "In what city or county of Georgia does your business currently possess a valid …" at bounding box center [615, 355] width 807 height 23
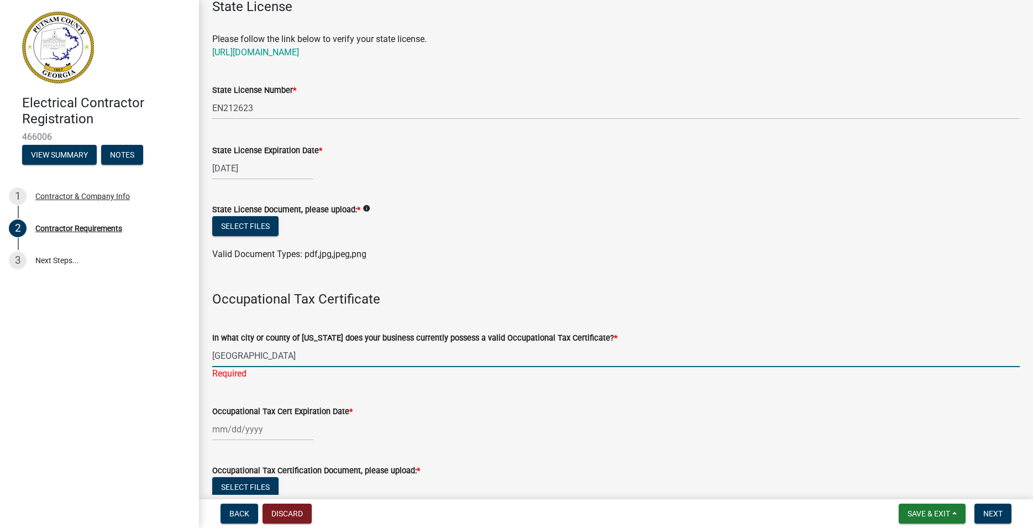
type input "LAMAR COUNTY GA"
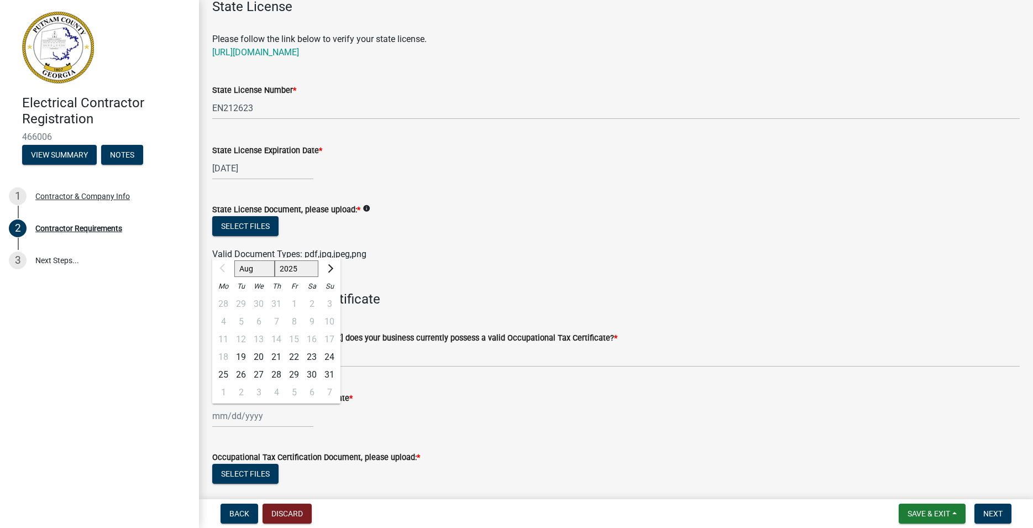
click at [460, 431] on wm-data-entity-input "Occupational Tax Cert Expiration Date * Aug Sep Oct Nov Dec 2025 2026 2027 2028…" at bounding box center [615, 406] width 807 height 61
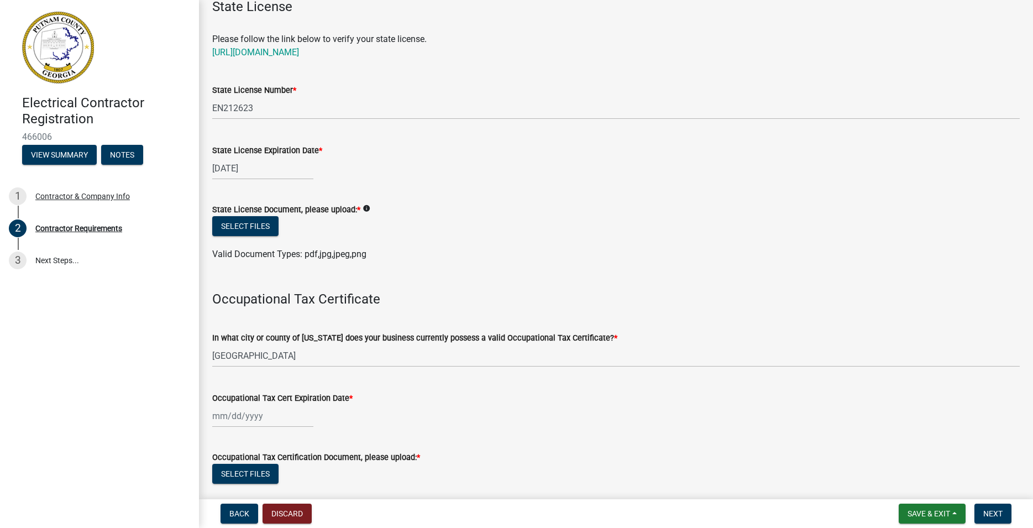
click at [291, 416] on input "Occupational Tax Cert Expiration Date *" at bounding box center [262, 416] width 101 height 23
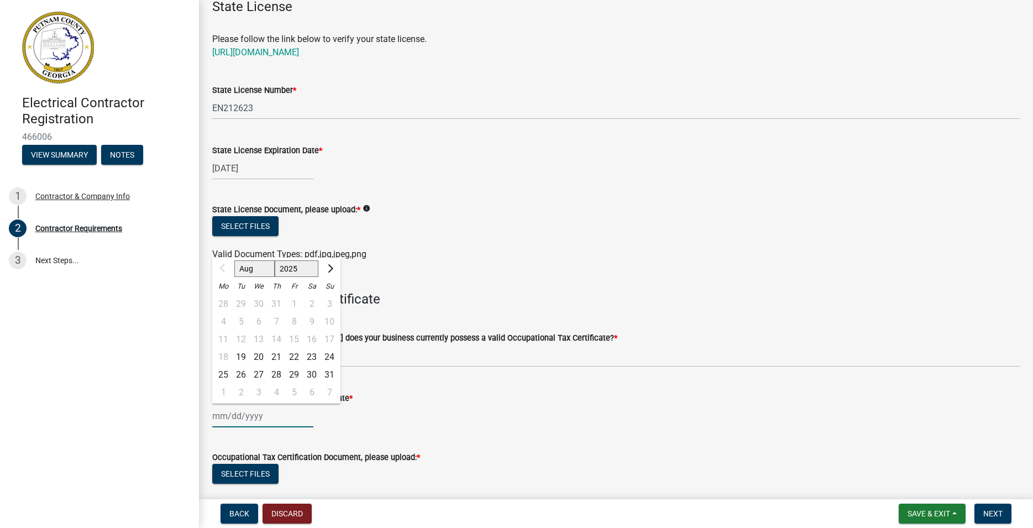
select select "2026"
click option "2026" at bounding box center [0, 0] width 0 height 0
click at [224, 266] on span "Previous month" at bounding box center [223, 268] width 8 height 8
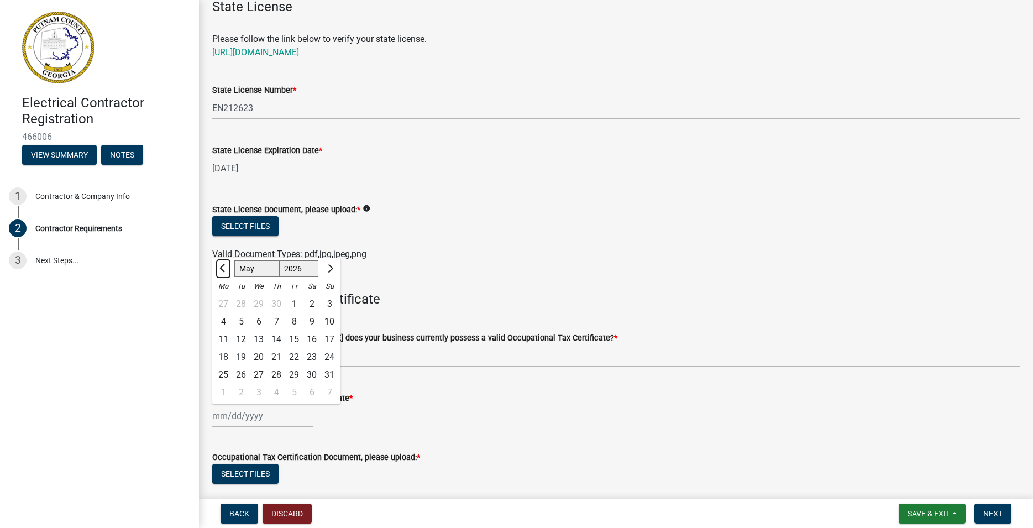
click at [224, 266] on span "Previous month" at bounding box center [223, 268] width 8 height 8
select select "4"
click at [261, 317] on div "8" at bounding box center [259, 322] width 18 height 18
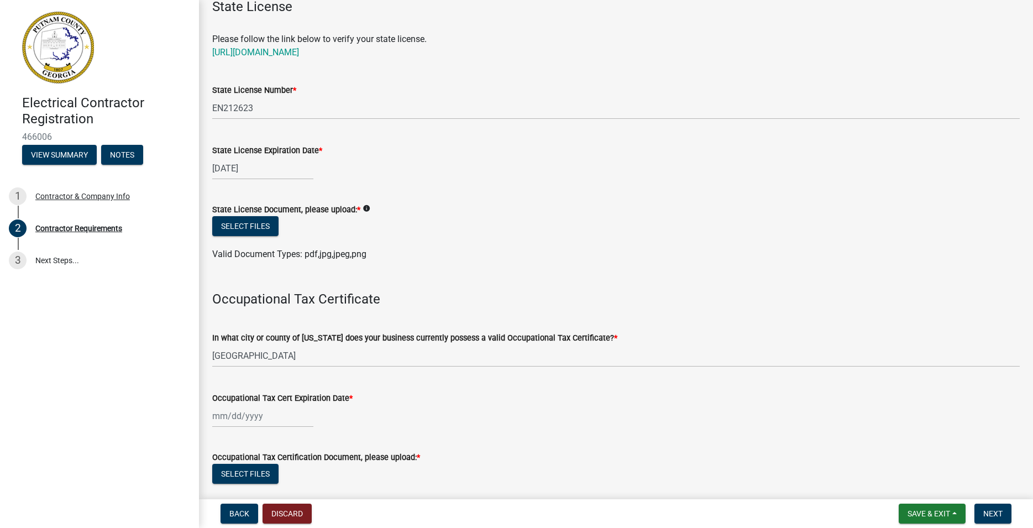
type input "04/08/2026"
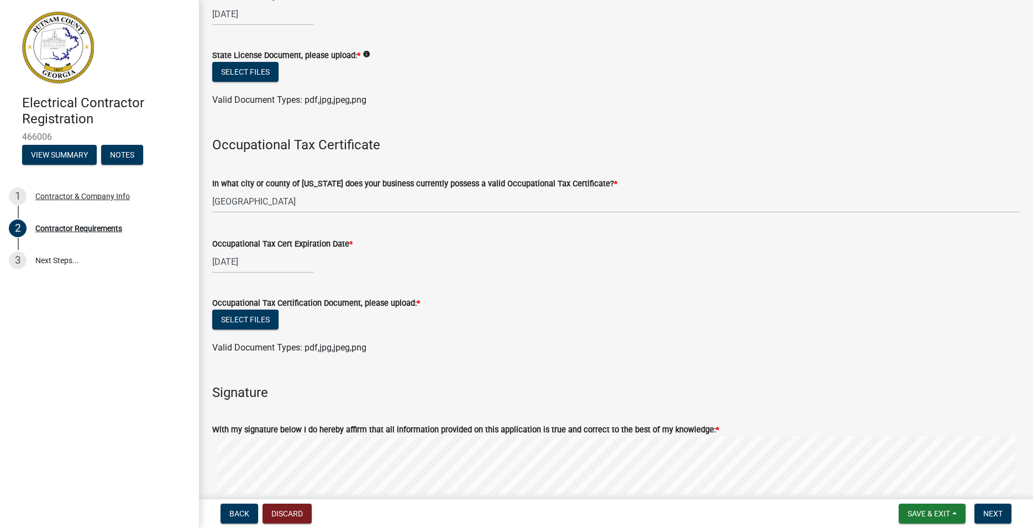
scroll to position [189, 0]
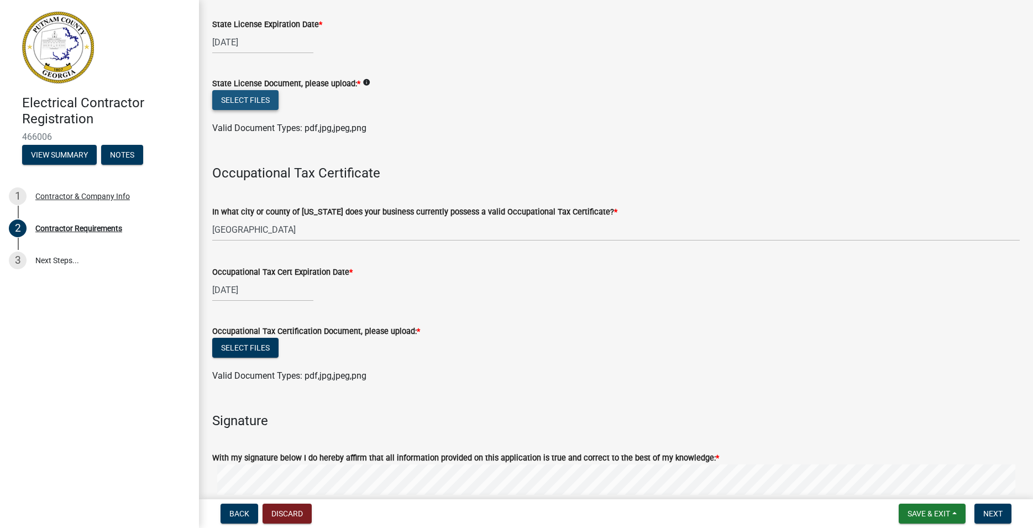
click at [262, 98] on button "Select files" at bounding box center [245, 100] width 66 height 20
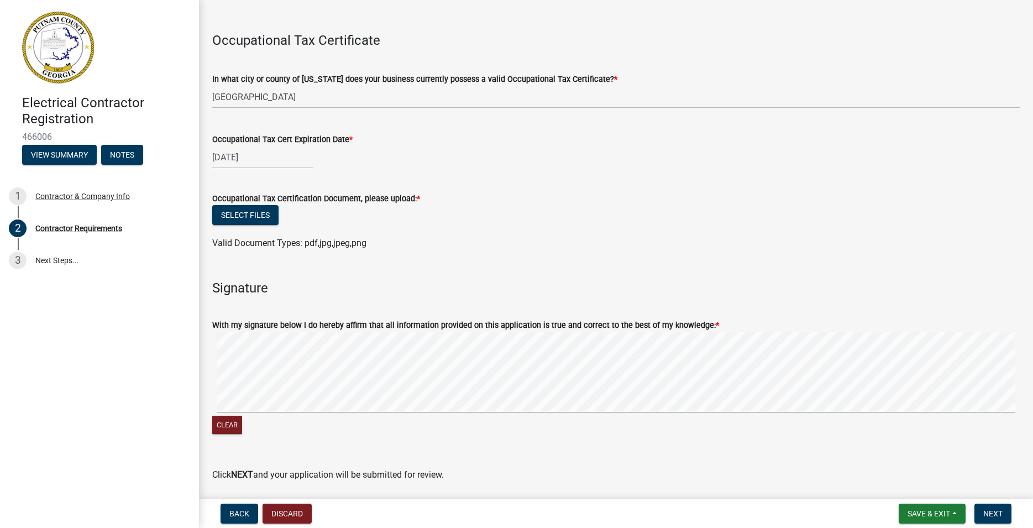
scroll to position [378, 0]
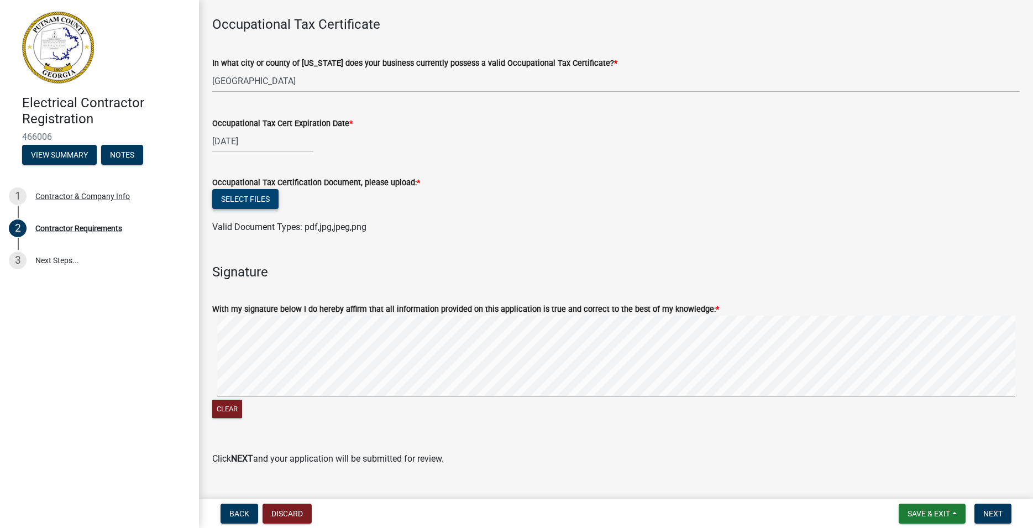
click at [251, 197] on button "Select files" at bounding box center [245, 199] width 66 height 20
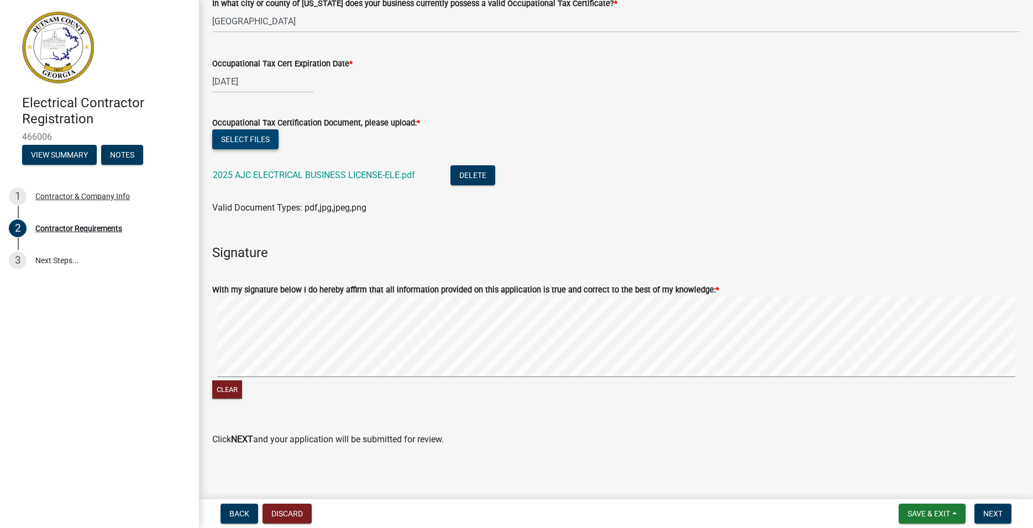
scroll to position [442, 0]
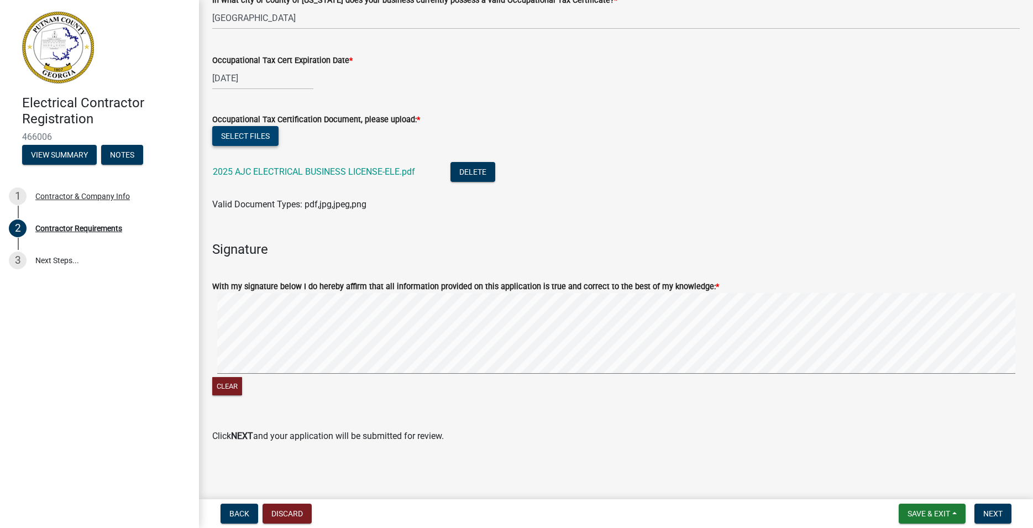
click at [340, 376] on signature-pad at bounding box center [615, 335] width 807 height 84
click at [993, 513] on span "Next" at bounding box center [992, 513] width 19 height 9
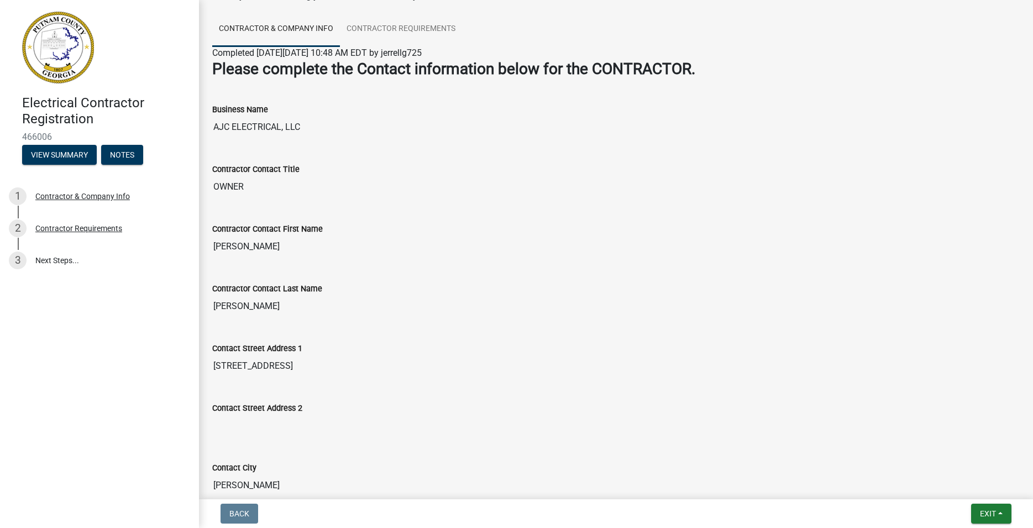
scroll to position [0, 0]
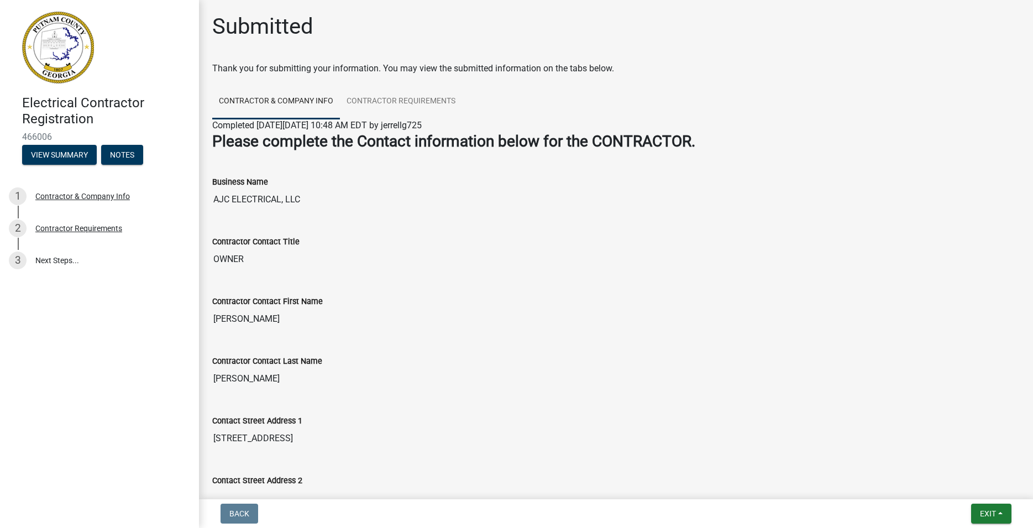
click at [68, 45] on img at bounding box center [58, 48] width 72 height 72
click at [514, 162] on div "Business Name AJC ELECTRICAL, LLC" at bounding box center [615, 185] width 807 height 51
click at [67, 32] on img at bounding box center [58, 48] width 72 height 72
click at [379, 98] on link "Contractor Requirements" at bounding box center [401, 101] width 122 height 35
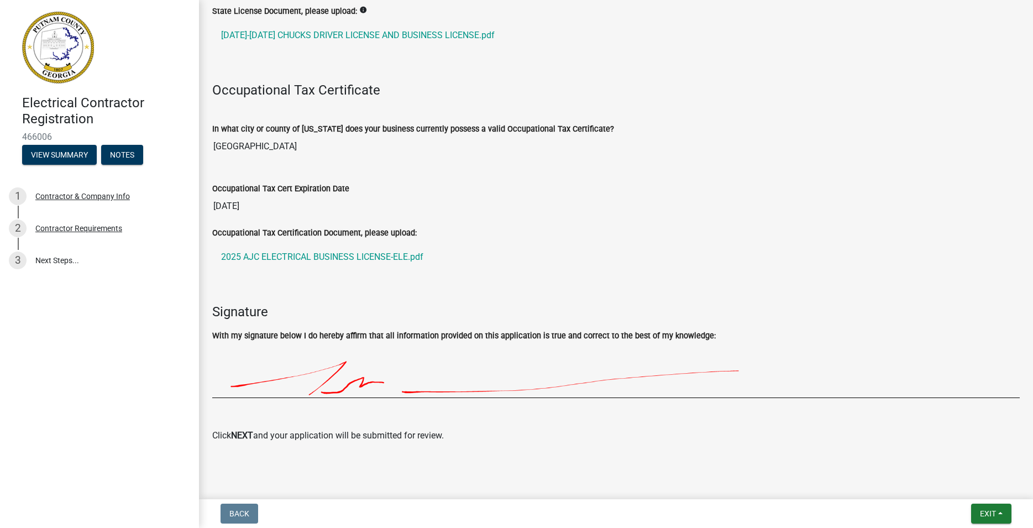
scroll to position [329, 0]
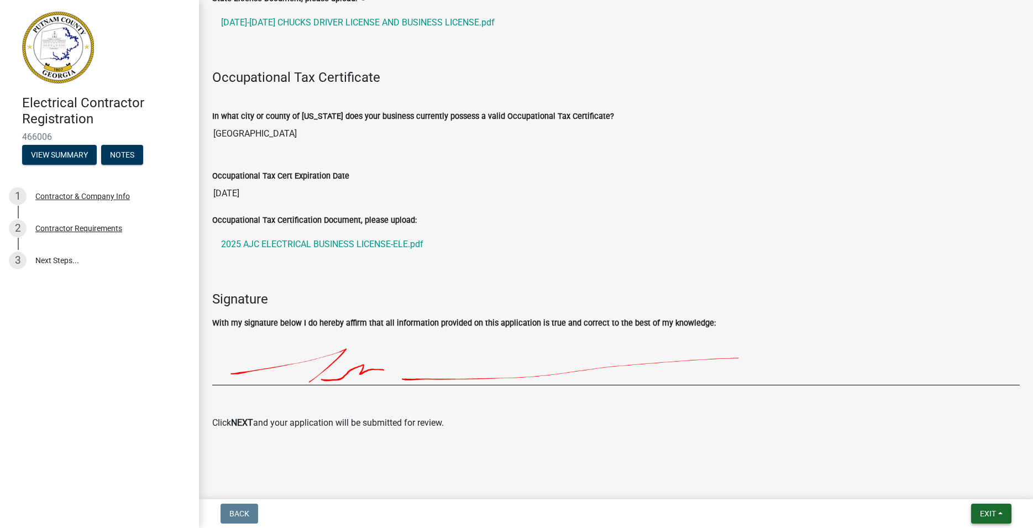
click at [976, 511] on button "Exit" at bounding box center [991, 513] width 40 height 20
click at [963, 486] on button "Save & Exit" at bounding box center [967, 484] width 88 height 27
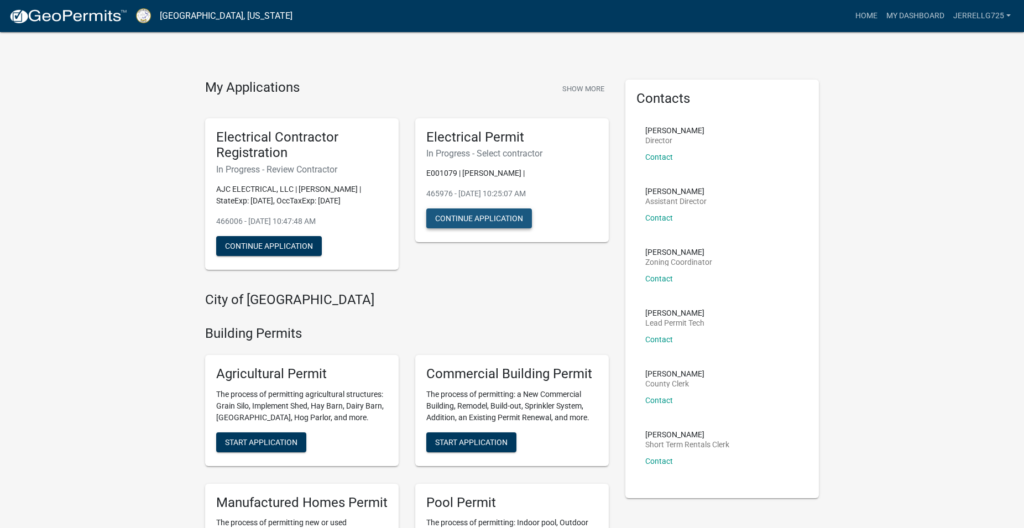
click at [471, 221] on button "Continue Application" at bounding box center [479, 218] width 106 height 20
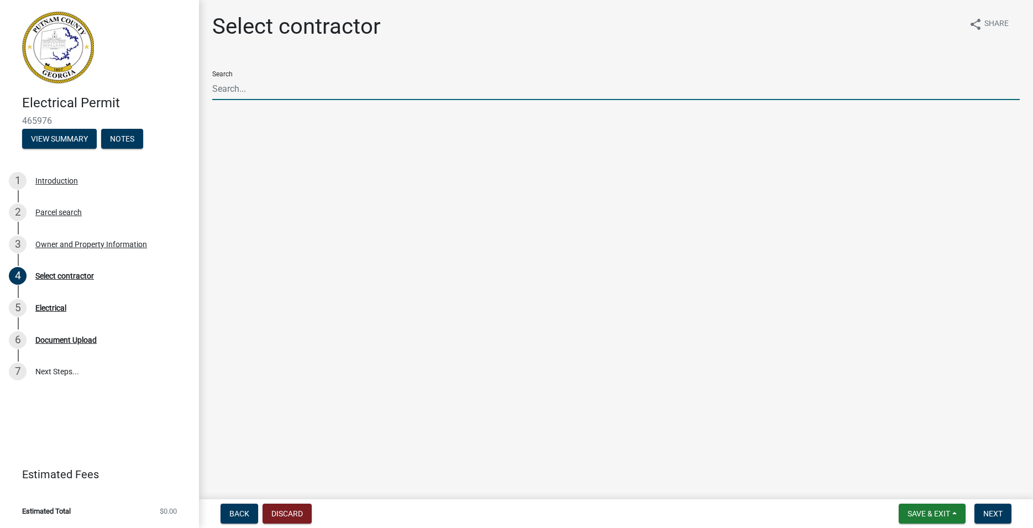
click at [285, 92] on input "Search" at bounding box center [615, 88] width 807 height 23
type input "AJC ELECTRICAL, LLC"
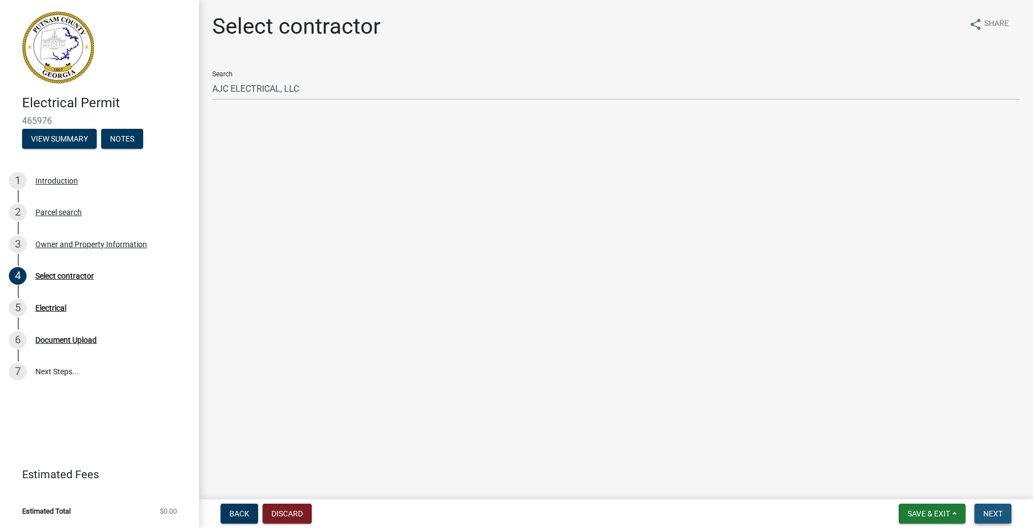
click at [999, 510] on span "Next" at bounding box center [992, 513] width 19 height 9
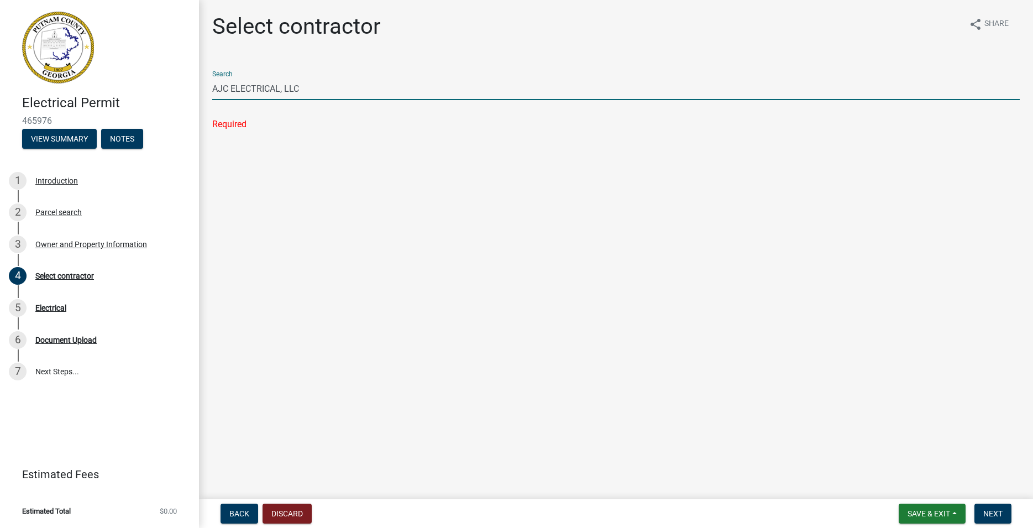
drag, startPoint x: 351, startPoint y: 89, endPoint x: 174, endPoint y: 88, distance: 177.4
click at [212, 88] on input "AJC ELECTRICAL, LLC" at bounding box center [615, 88] width 807 height 23
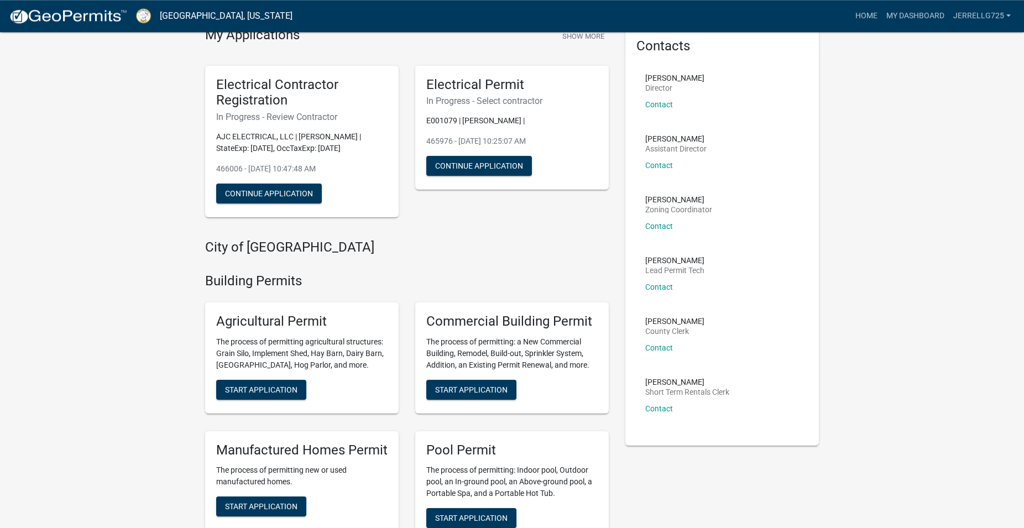
scroll to position [56, 0]
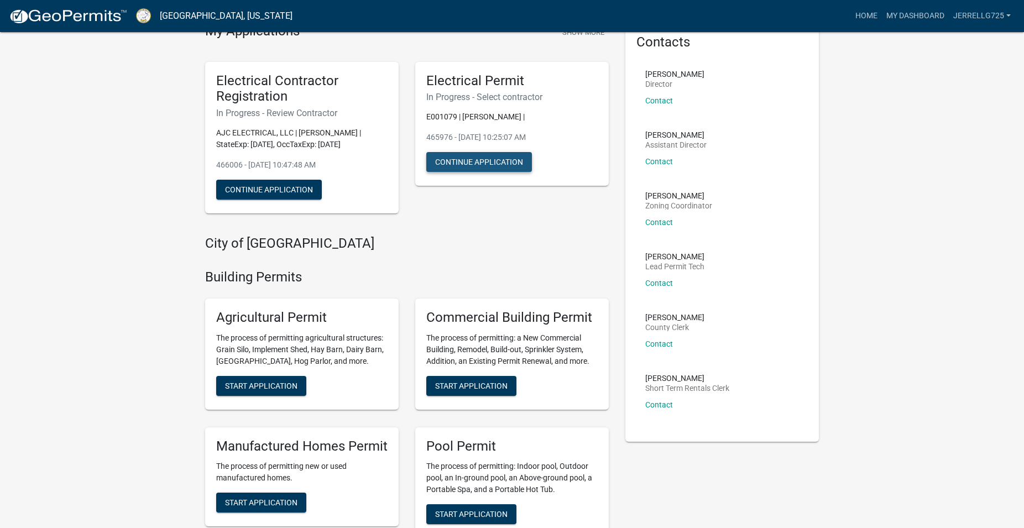
click at [516, 166] on button "Continue Application" at bounding box center [479, 162] width 106 height 20
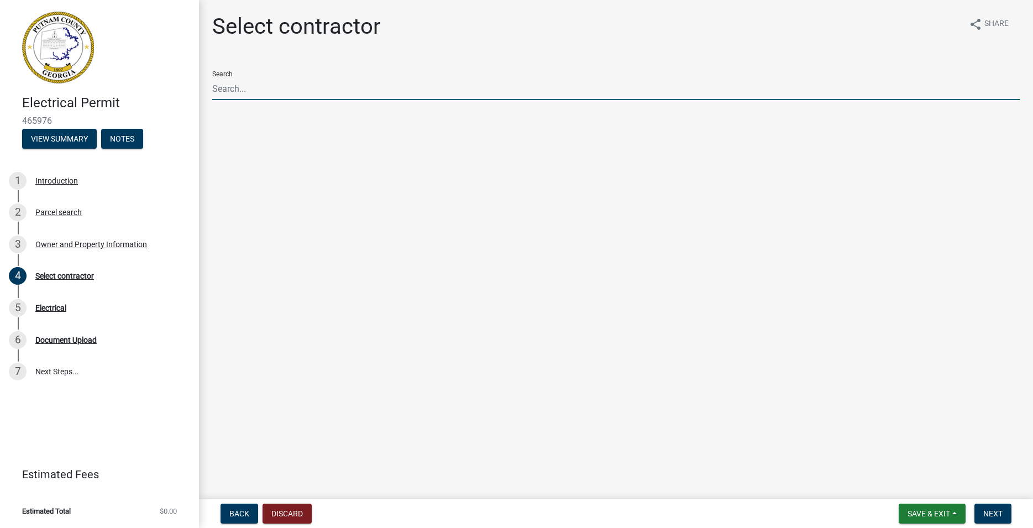
click at [303, 90] on input "Search" at bounding box center [615, 88] width 807 height 23
click at [991, 510] on span "Next" at bounding box center [992, 513] width 19 height 9
drag, startPoint x: 313, startPoint y: 89, endPoint x: 164, endPoint y: 88, distance: 149.2
click at [212, 88] on input "AJC ELECTRICAL, LLC" at bounding box center [615, 88] width 807 height 23
type input "AJC ELECTRICAL"
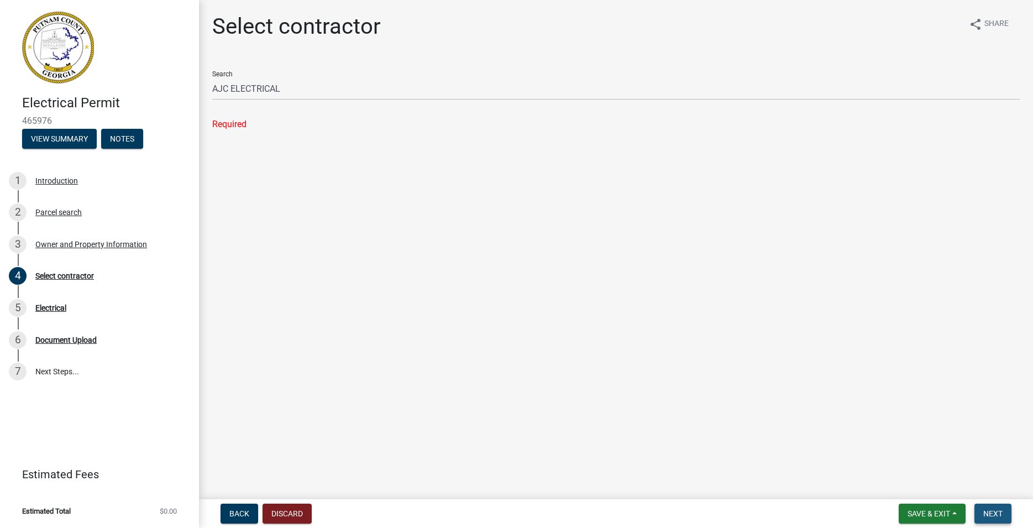
click at [992, 510] on span "Next" at bounding box center [992, 513] width 19 height 9
